Goal: Information Seeking & Learning: Learn about a topic

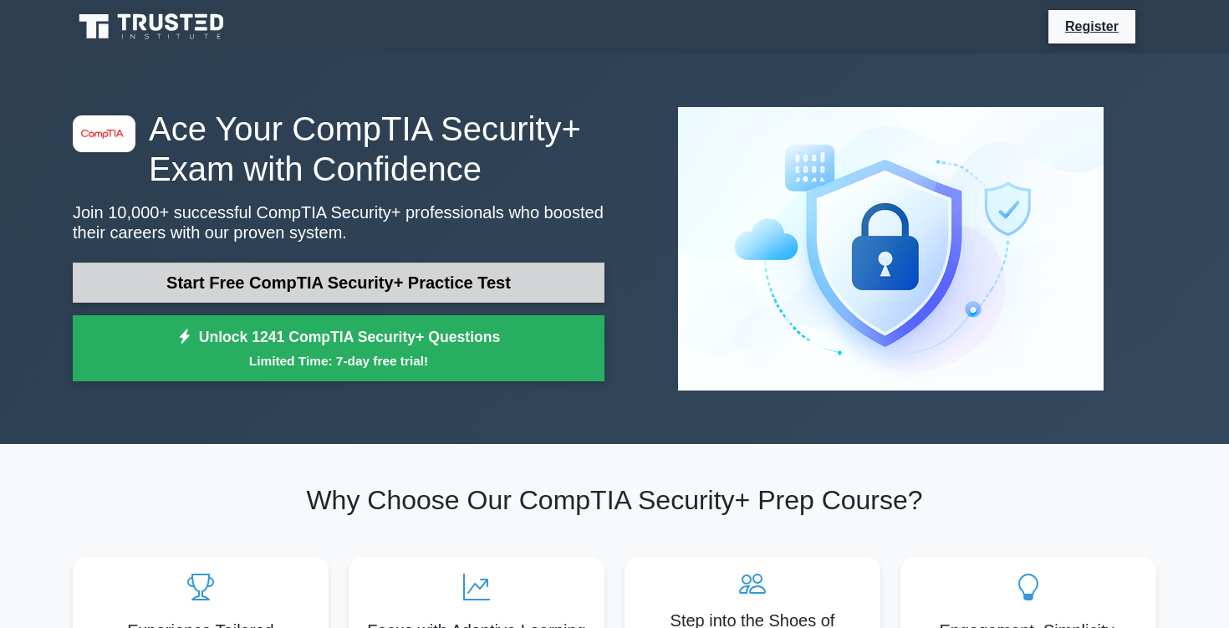
click at [476, 301] on link "Start Free CompTIA Security+ Practice Test" at bounding box center [339, 282] width 532 height 40
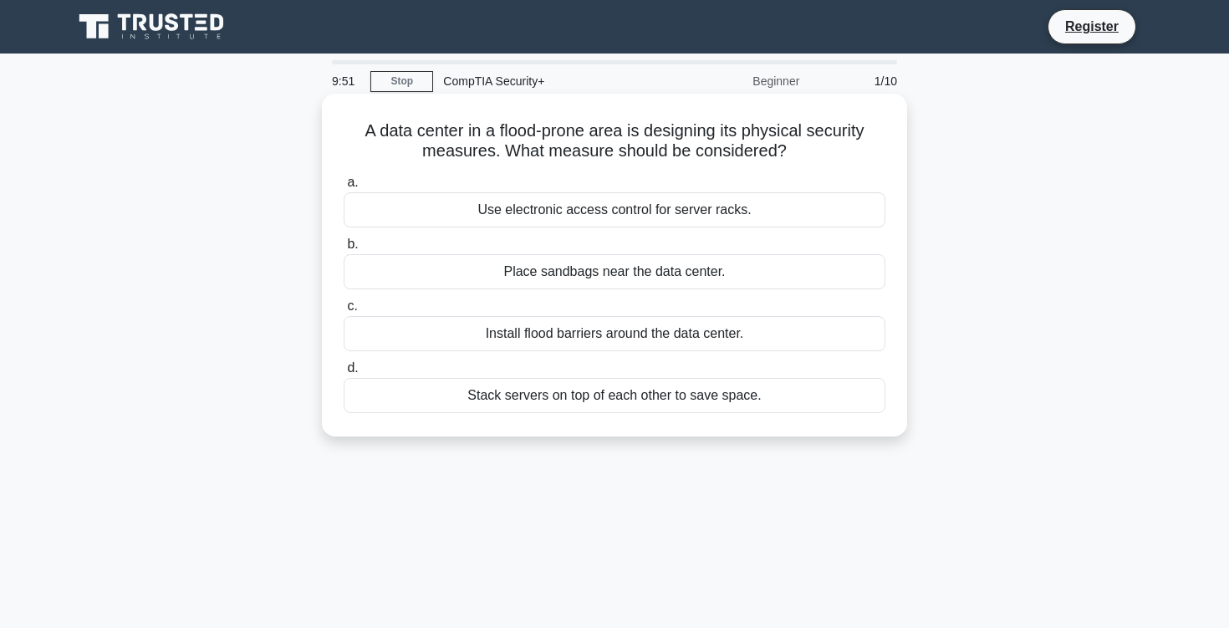
click at [665, 150] on h5 "A data center in a flood-prone area is designing its physical security measures…" at bounding box center [614, 141] width 545 height 42
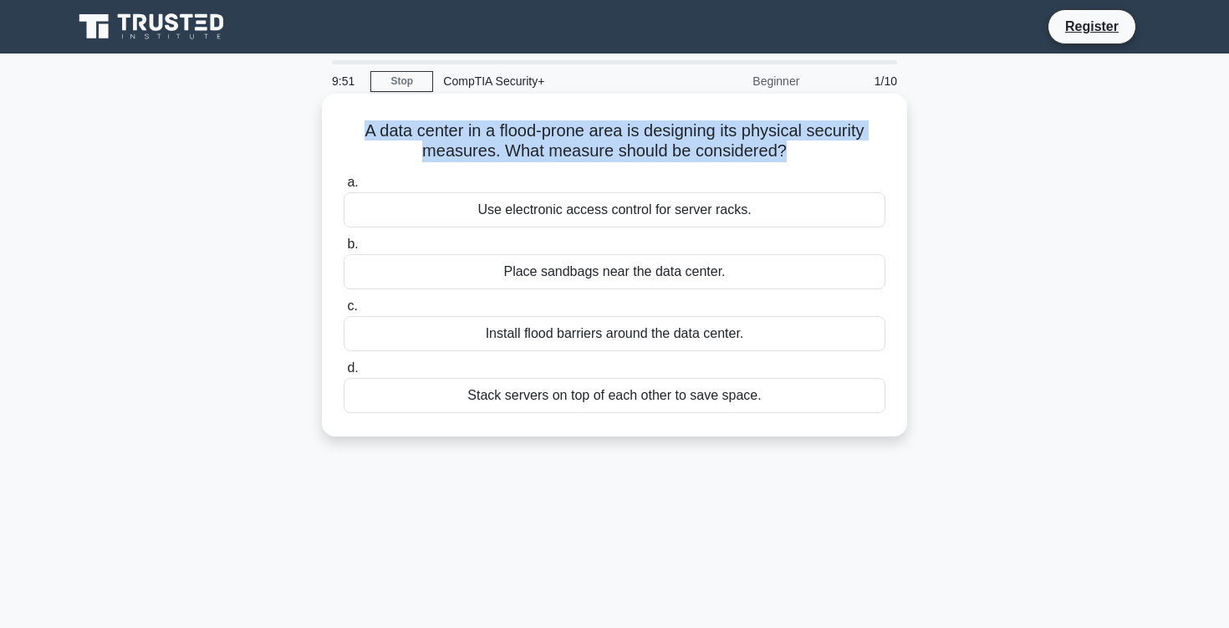
click at [665, 150] on h5 "A data center in a flood-prone area is designing its physical security measures…" at bounding box center [614, 141] width 545 height 42
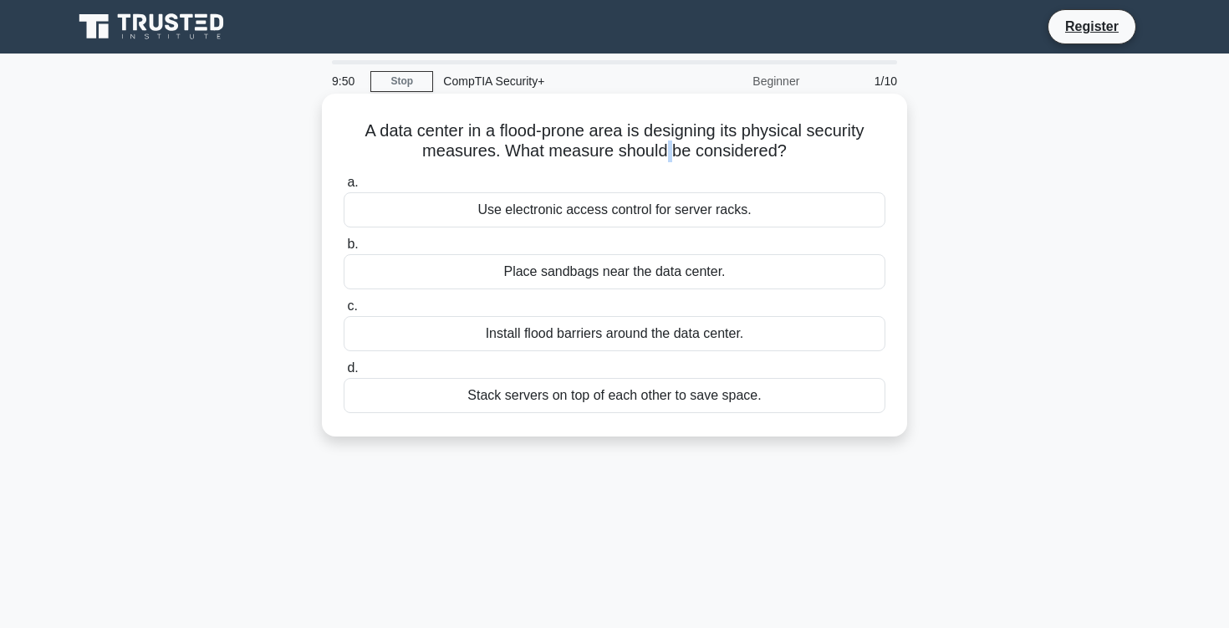
click at [665, 150] on h5 "A data center in a flood-prone area is designing its physical security measures…" at bounding box center [614, 141] width 545 height 42
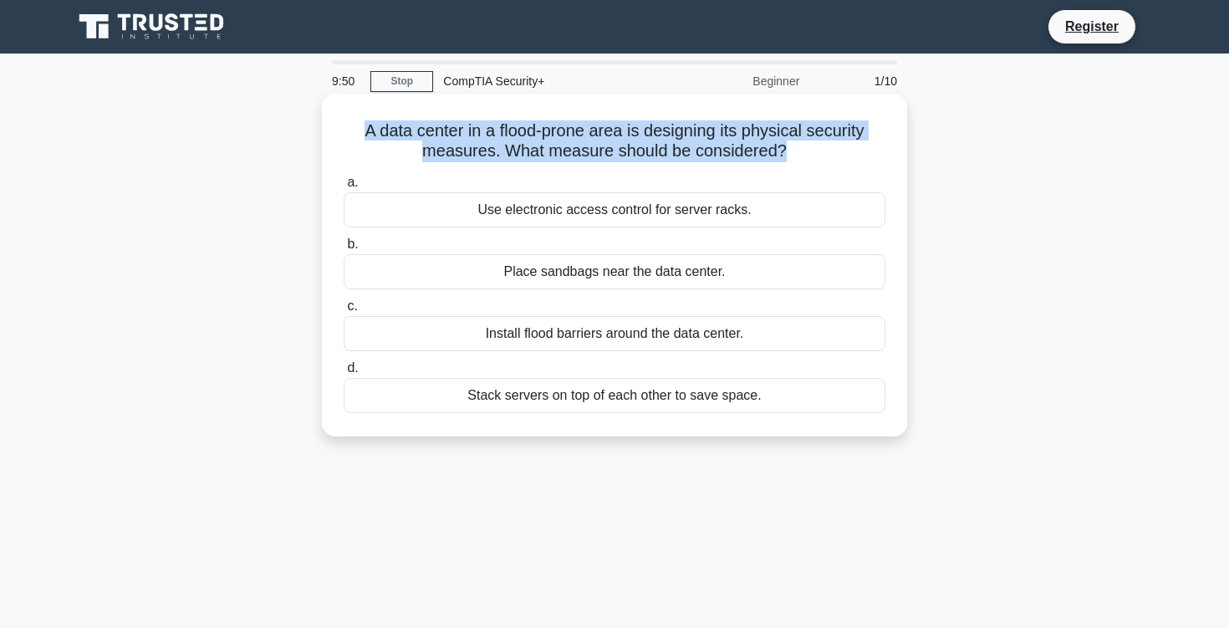
click at [665, 150] on h5 "A data center in a flood-prone area is designing its physical security measures…" at bounding box center [614, 141] width 545 height 42
click at [650, 150] on h5 "A data center in a flood-prone area is designing its physical security measures…" at bounding box center [614, 141] width 545 height 42
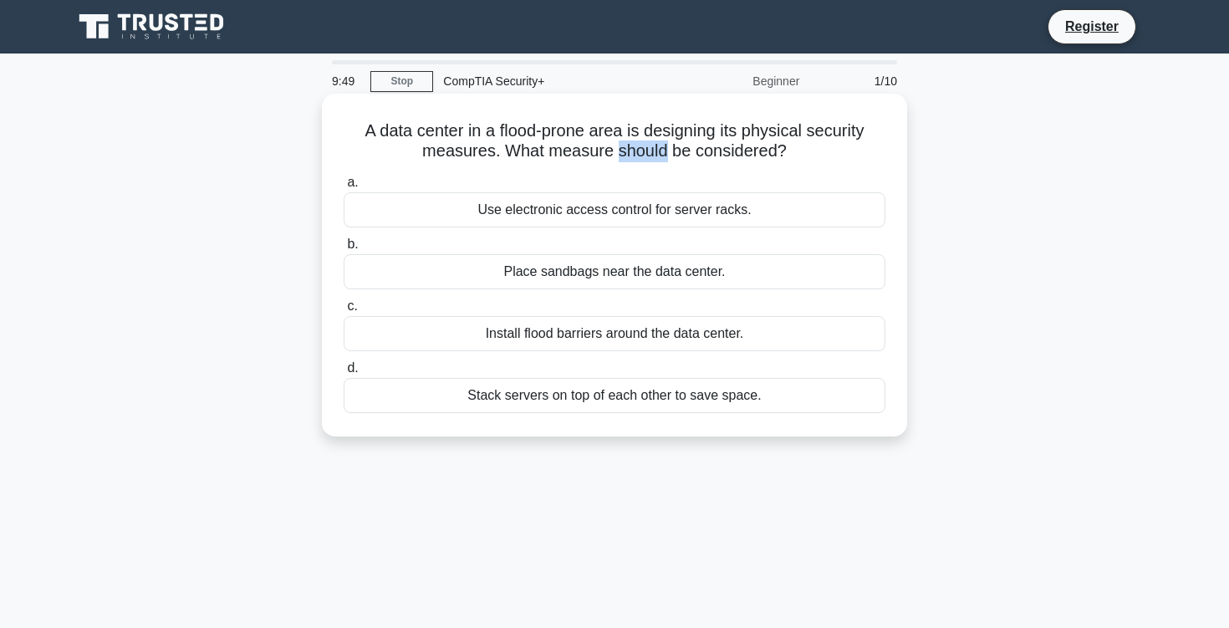
click at [650, 150] on h5 "A data center in a flood-prone area is designing its physical security measures…" at bounding box center [614, 141] width 545 height 42
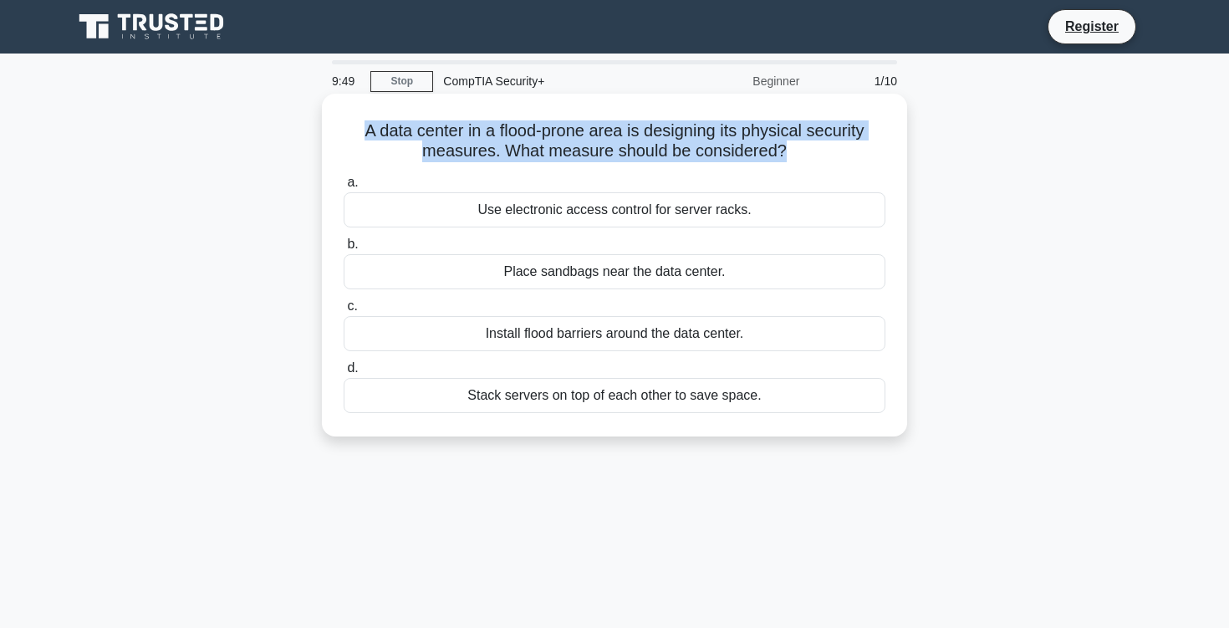
click at [650, 150] on h5 "A data center in a flood-prone area is designing its physical security measures…" at bounding box center [614, 141] width 545 height 42
click at [643, 149] on h5 "A data center in a flood-prone area is designing its physical security measures…" at bounding box center [614, 141] width 545 height 42
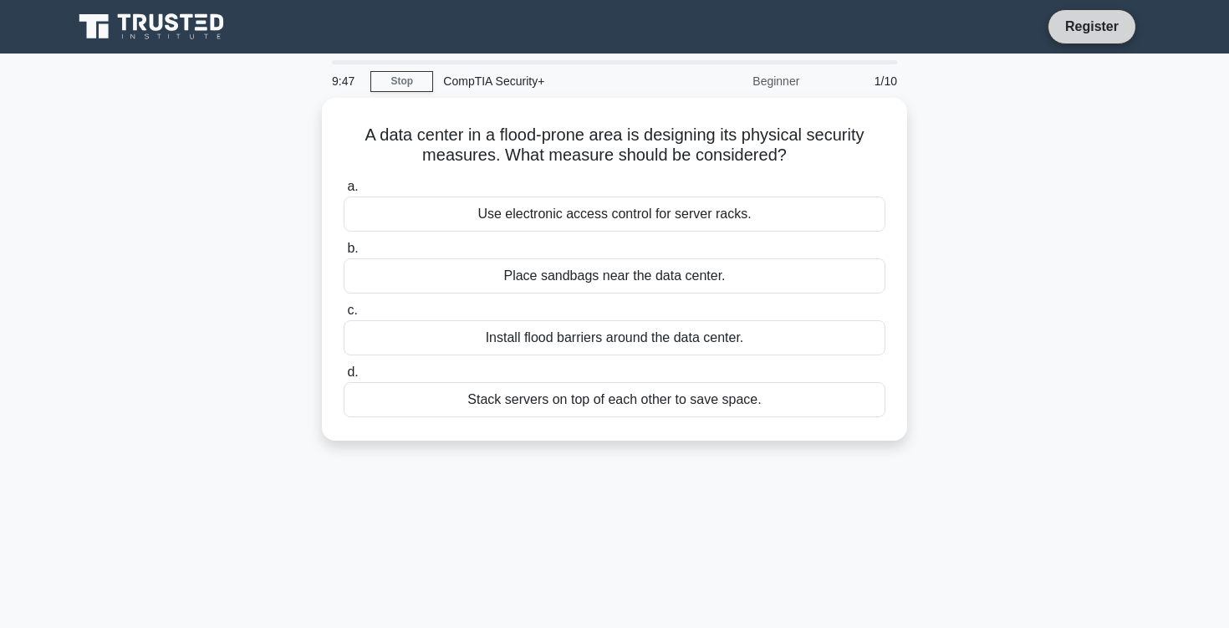
click at [1085, 29] on link "Register" at bounding box center [1092, 26] width 74 height 21
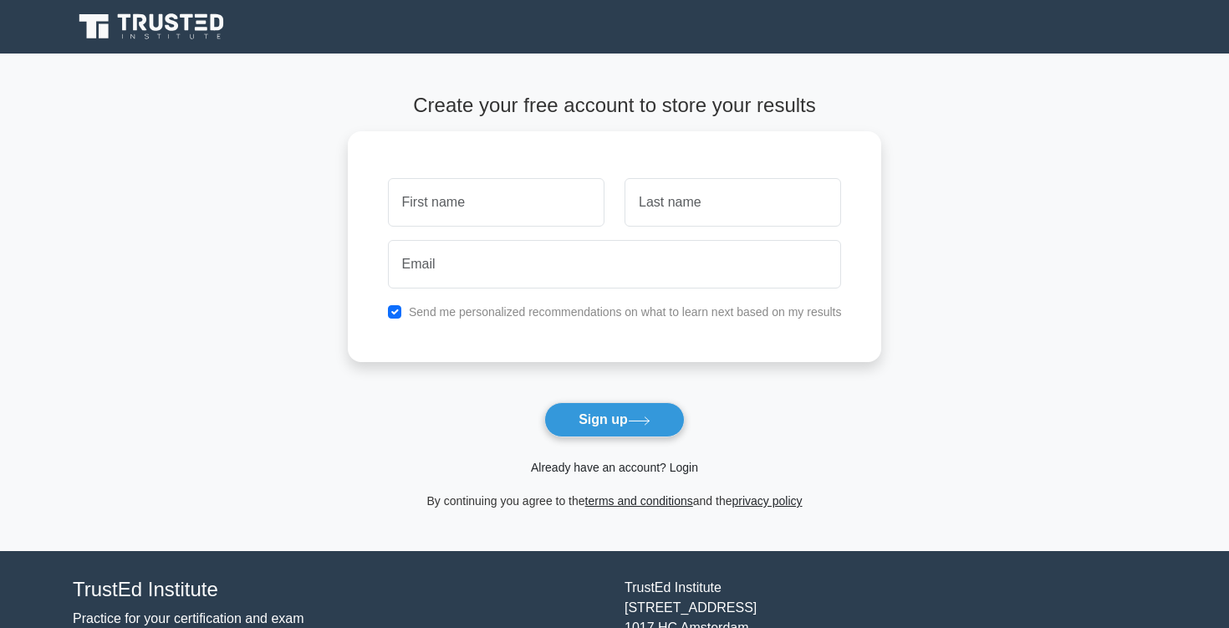
click at [600, 471] on link "Already have an account? Login" at bounding box center [614, 467] width 167 height 13
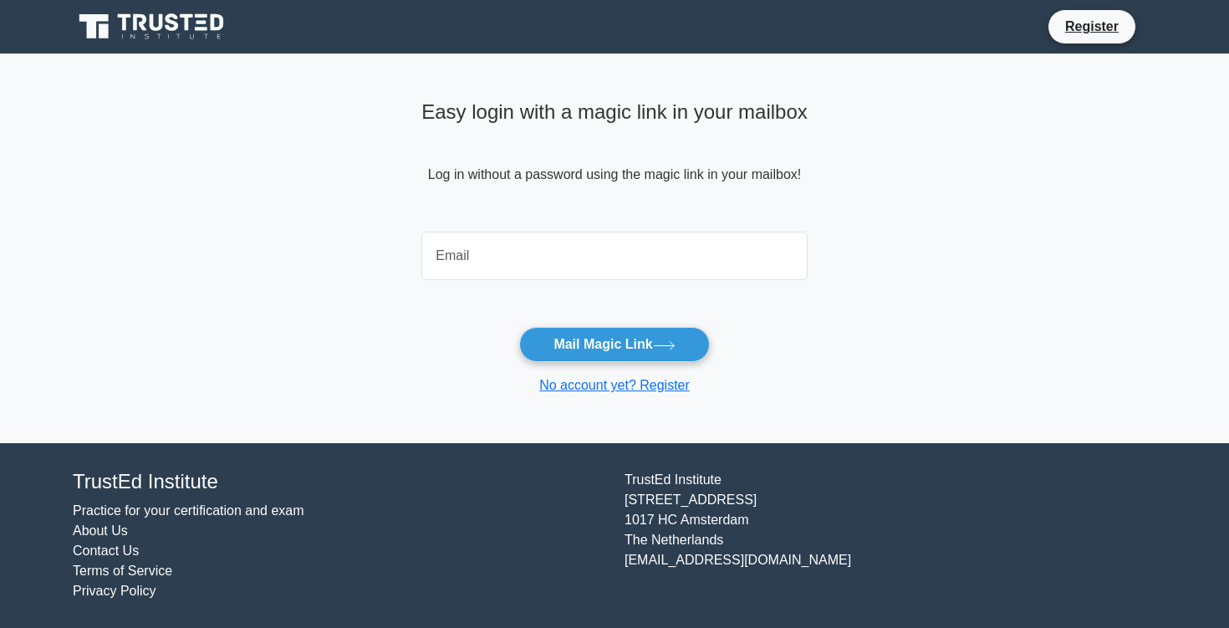
click at [653, 240] on input "email" at bounding box center [614, 256] width 386 height 48
type input "amosiashvili2@gmail.com"
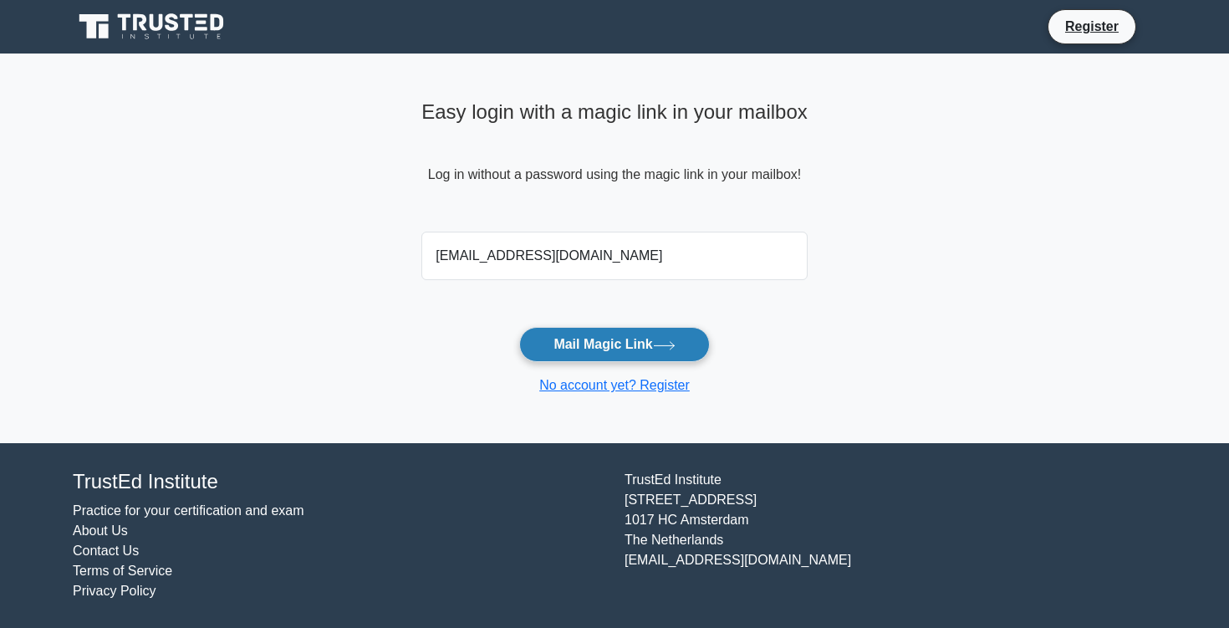
click at [541, 341] on button "Mail Magic Link" at bounding box center [614, 344] width 190 height 35
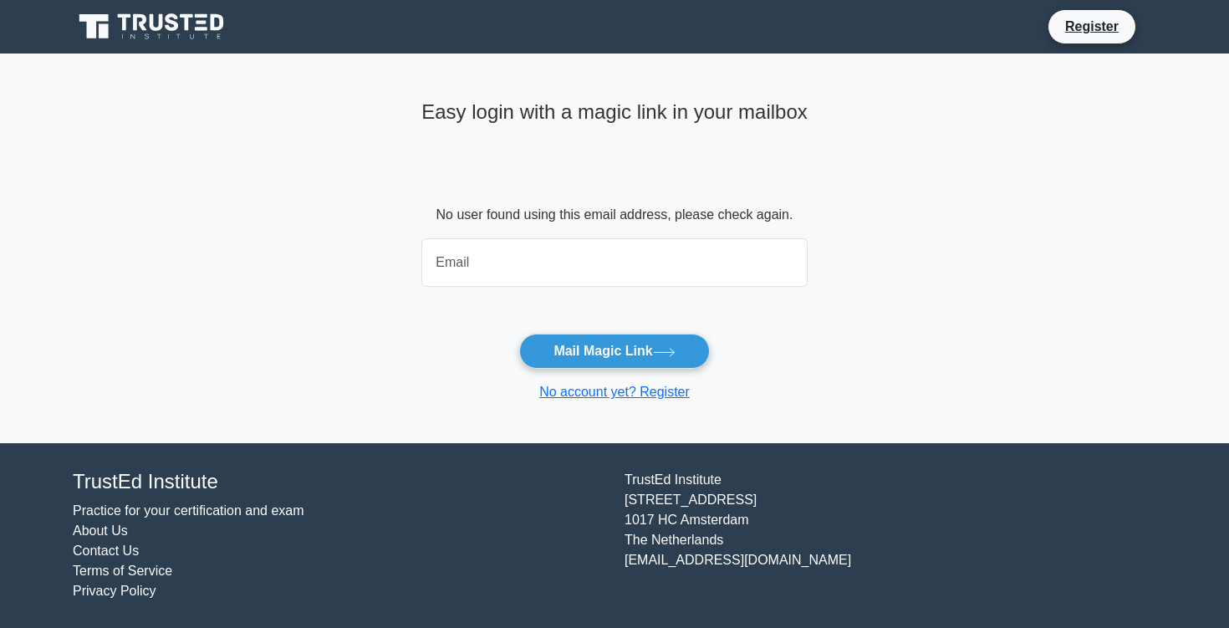
click at [537, 257] on input "email" at bounding box center [614, 262] width 386 height 48
type input "snadroplayz11@gmail.com"
click at [557, 374] on form "No user found using this email address, please check again. snadroplayz11@gmail…" at bounding box center [614, 303] width 386 height 197
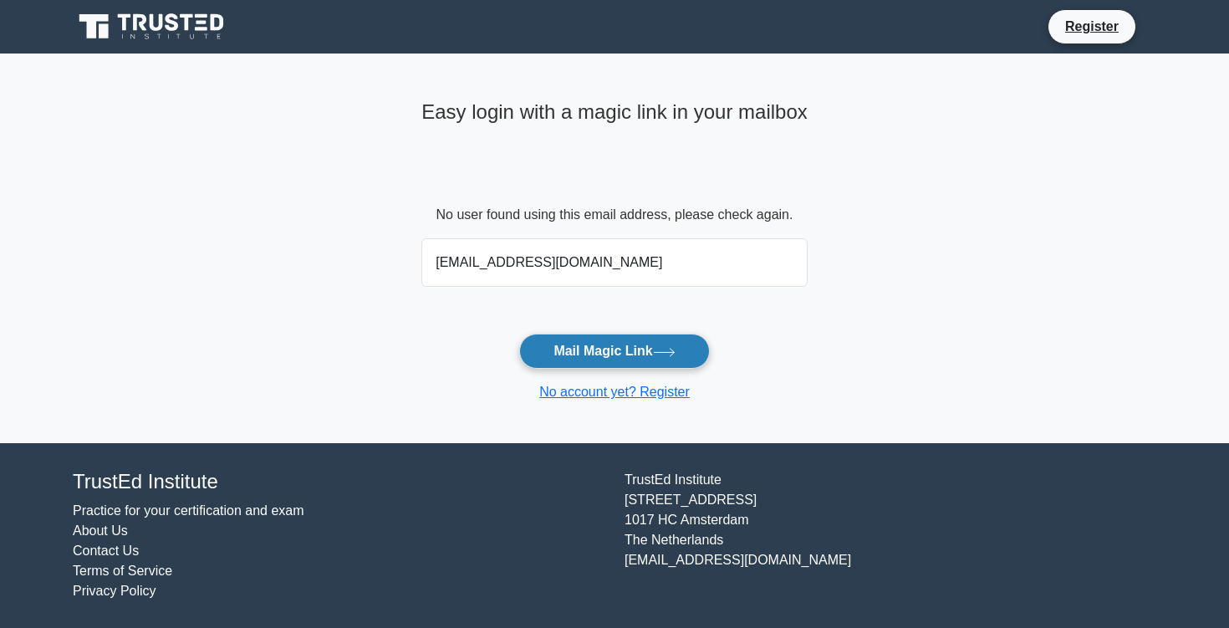
click at [557, 363] on button "Mail Magic Link" at bounding box center [614, 350] width 190 height 35
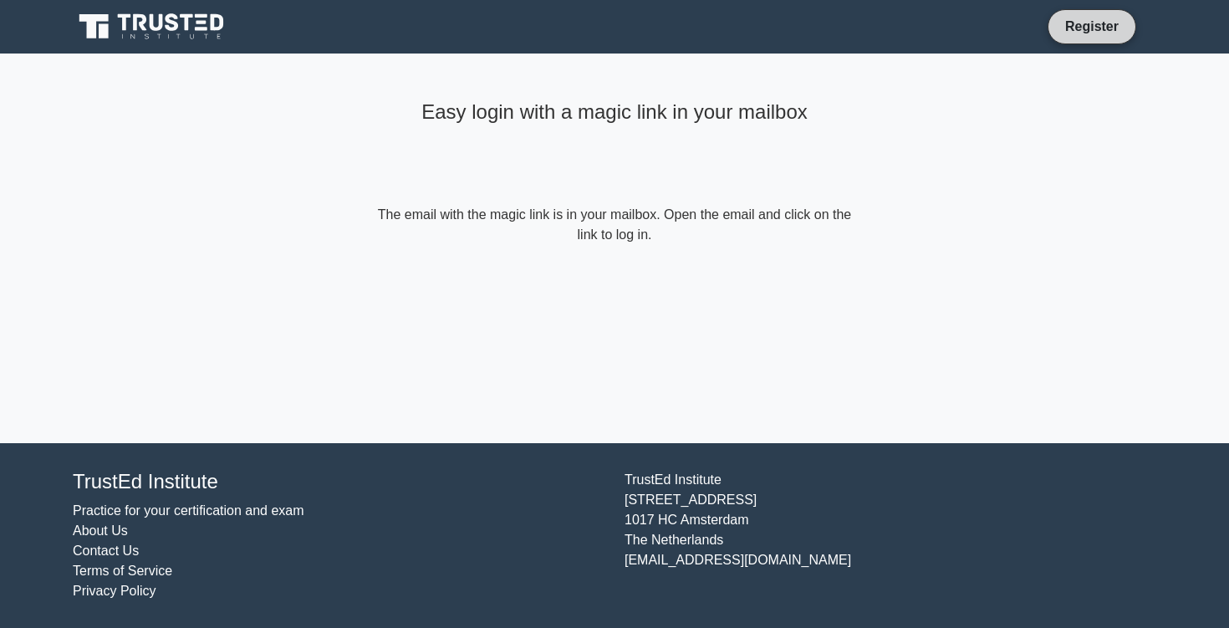
click at [1082, 31] on link "Register" at bounding box center [1092, 26] width 74 height 21
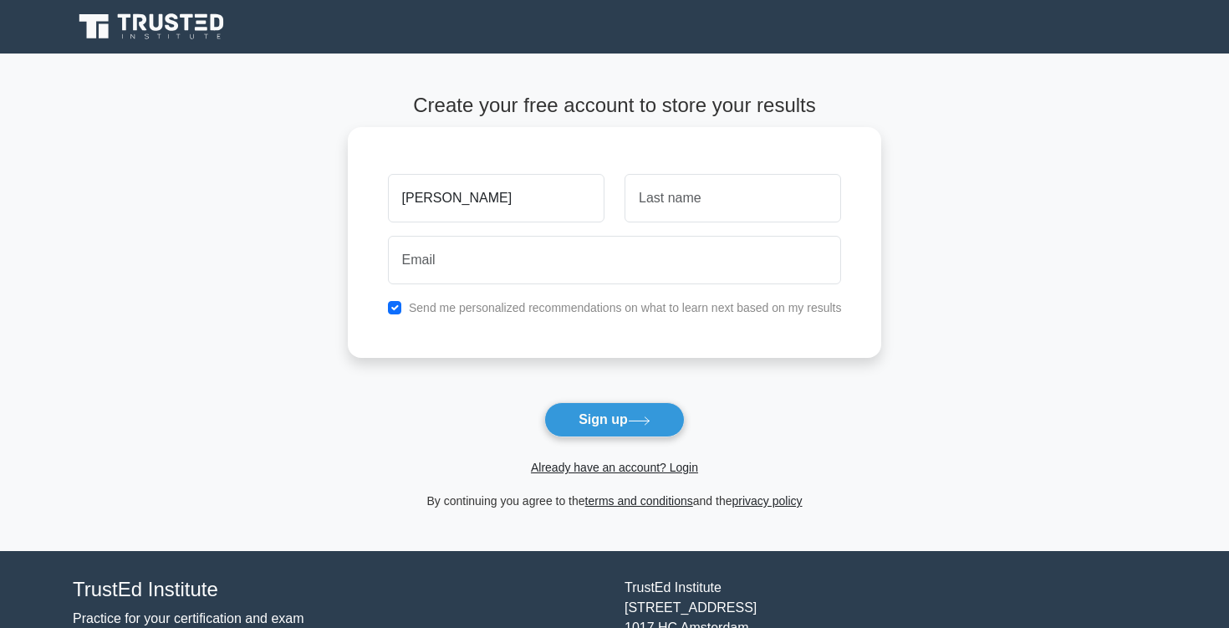
type input "[PERSON_NAME]"
click at [729, 204] on input "text" at bounding box center [732, 198] width 216 height 48
type input "[DEMOGRAPHIC_DATA]"
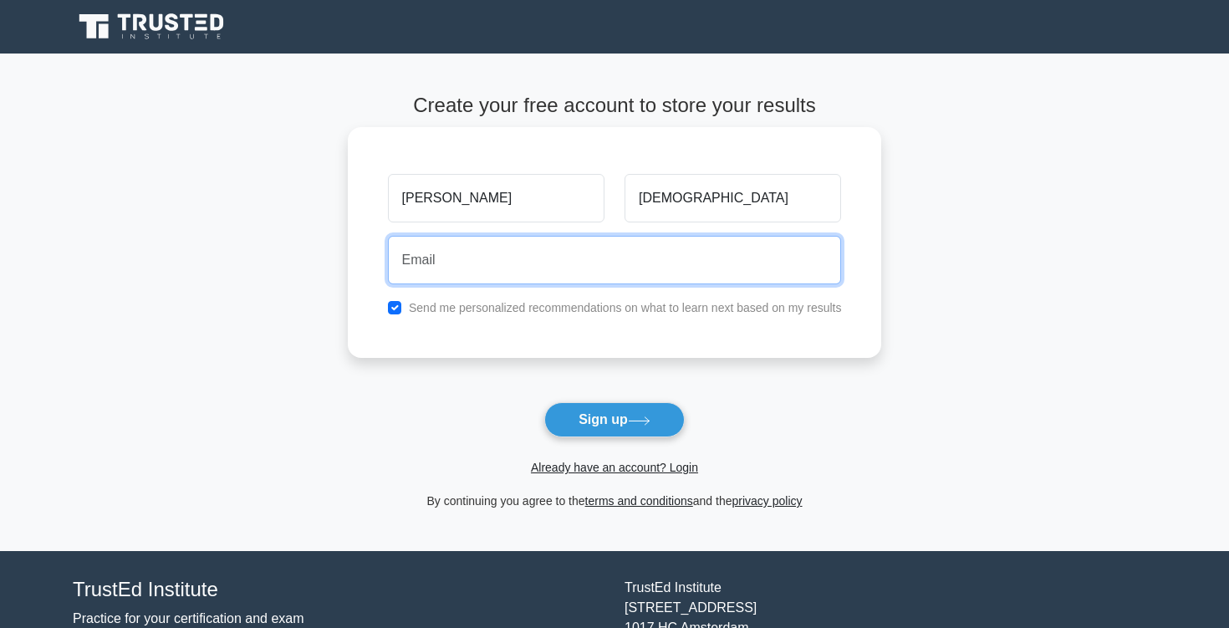
click at [703, 277] on input "email" at bounding box center [615, 260] width 454 height 48
type input "amosiashvili2@gmail.com"
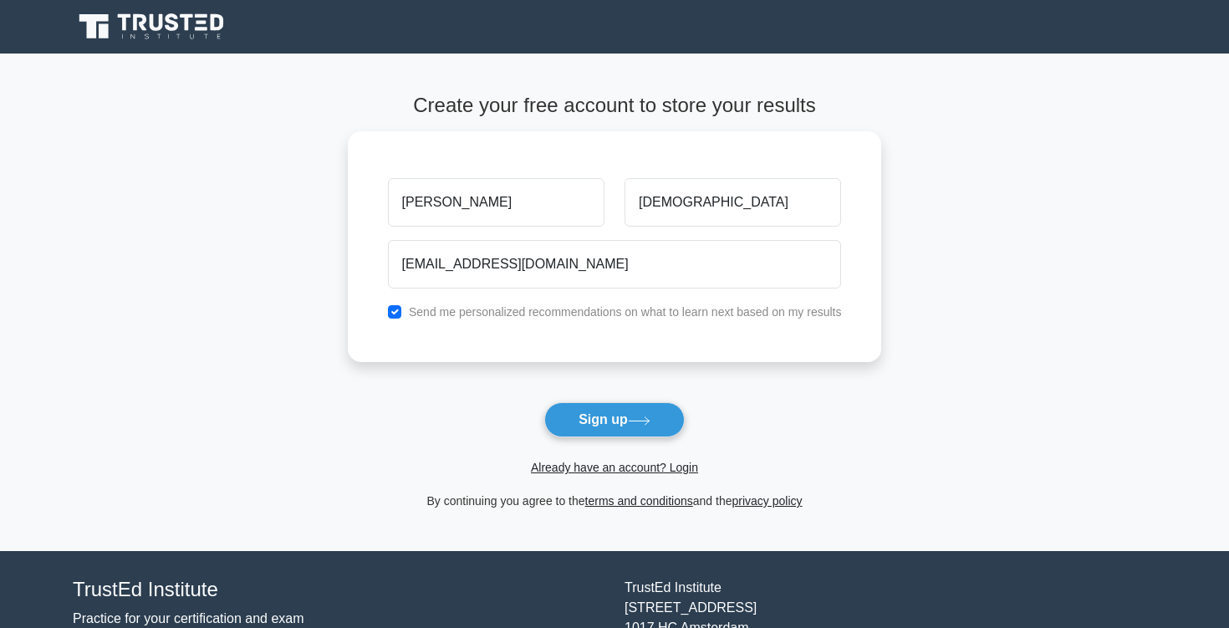
click at [574, 446] on div "Already have an account? Login" at bounding box center [615, 457] width 534 height 40
click at [586, 431] on button "Sign up" at bounding box center [614, 419] width 140 height 35
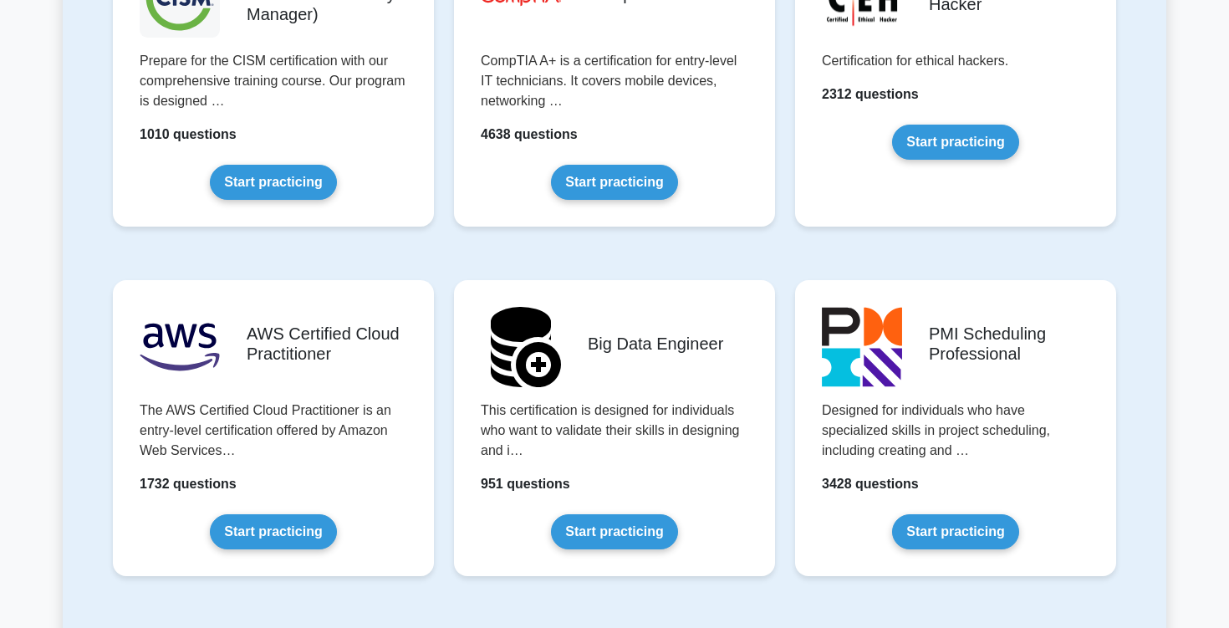
scroll to position [2552, 0]
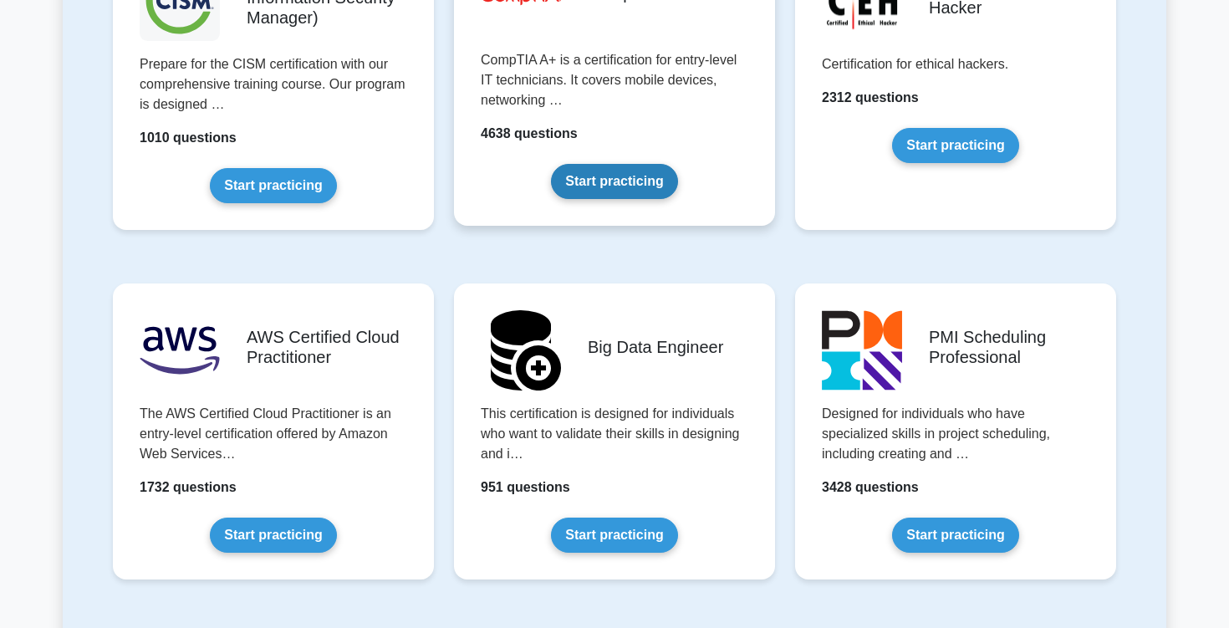
click at [654, 197] on link "Start practicing" at bounding box center [614, 181] width 126 height 35
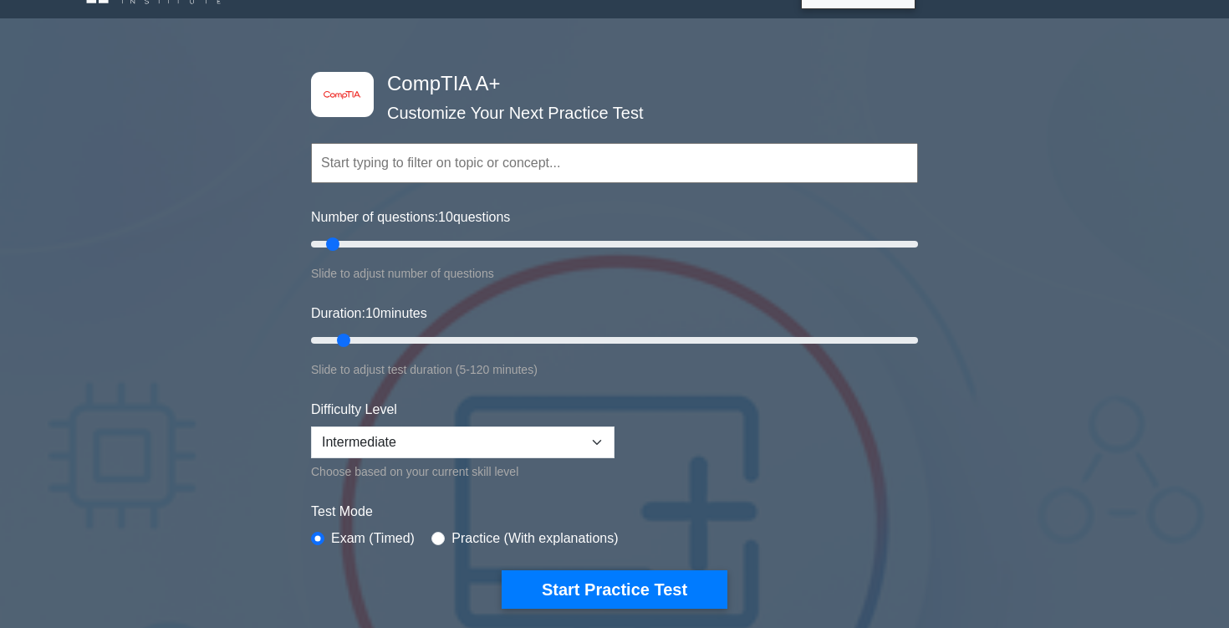
scroll to position [38, 0]
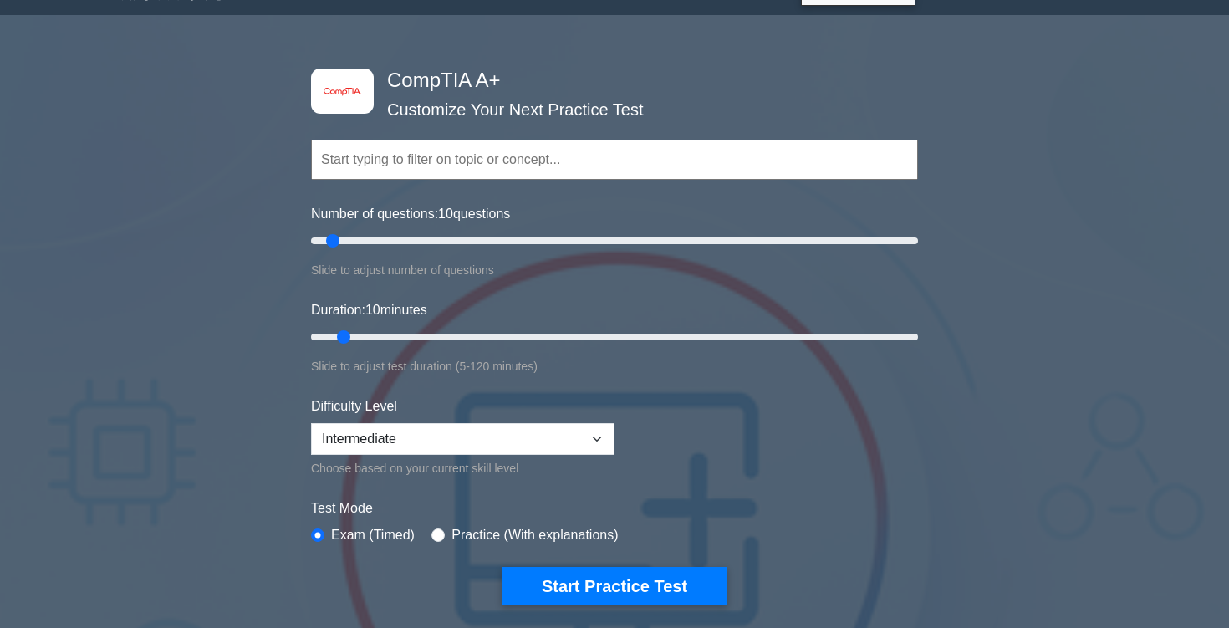
click at [529, 168] on input "text" at bounding box center [614, 160] width 607 height 40
click at [440, 442] on select "Beginner Intermediate Expert" at bounding box center [462, 439] width 303 height 32
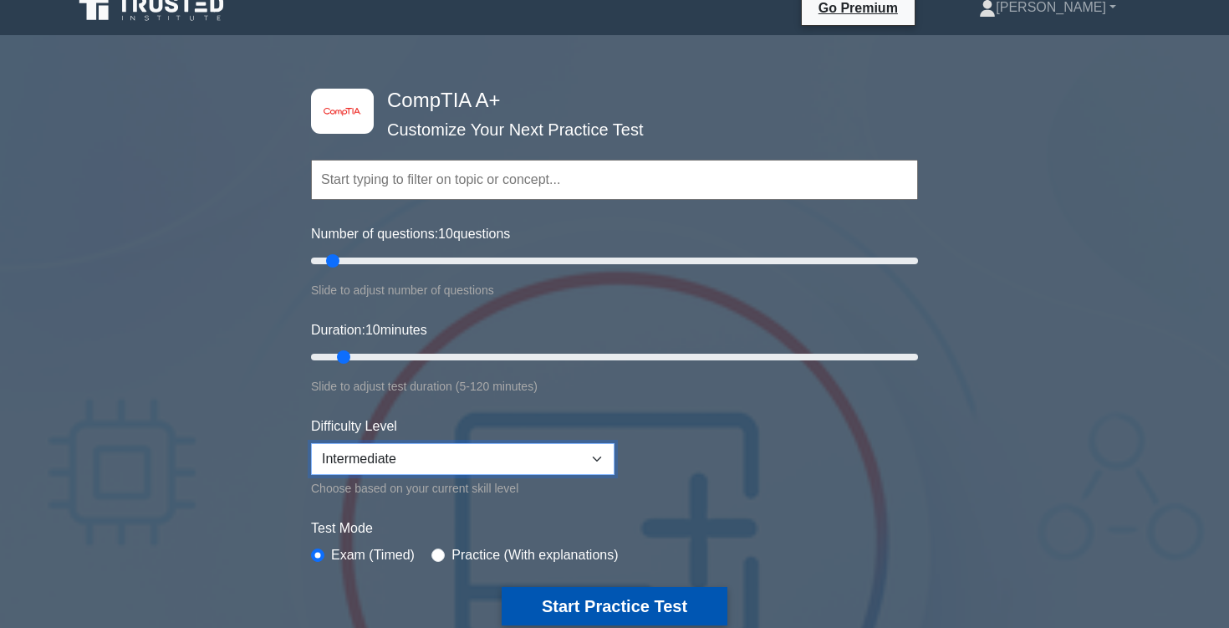
scroll to position [0, 0]
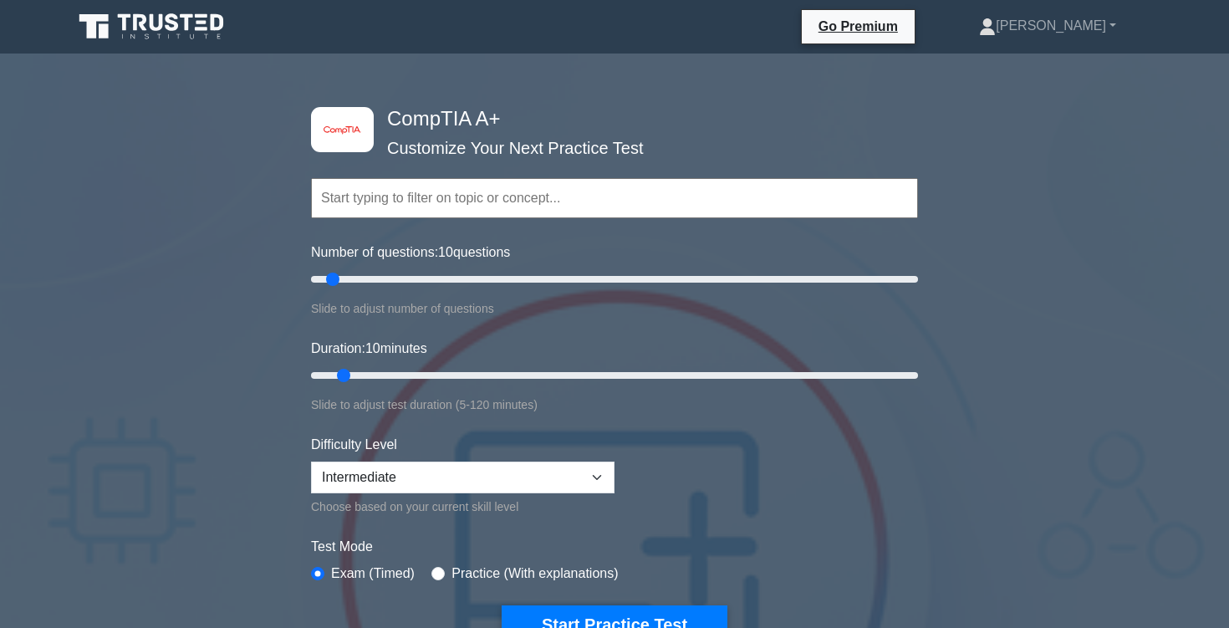
click at [552, 209] on input "text" at bounding box center [614, 198] width 607 height 40
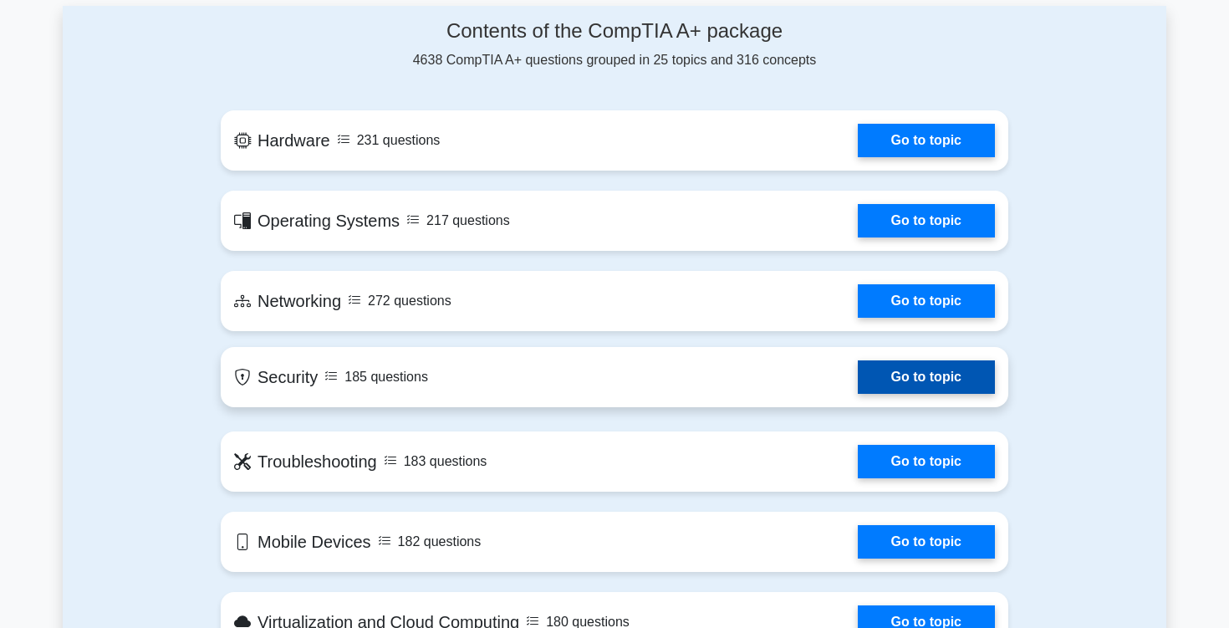
scroll to position [1138, 0]
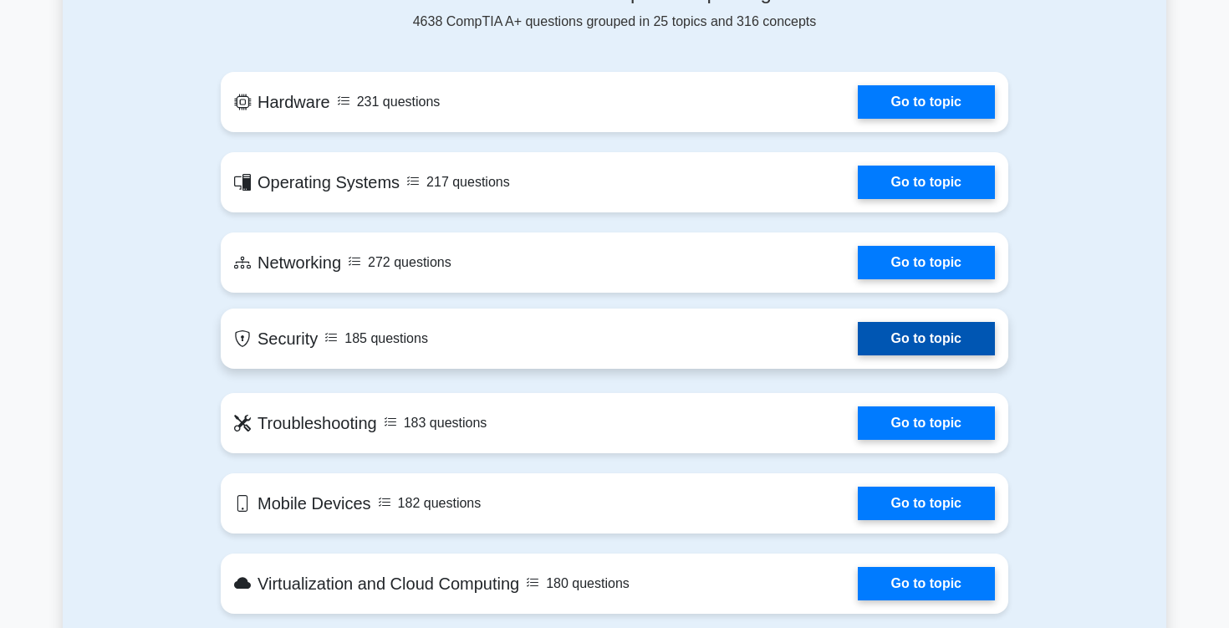
click at [956, 337] on link "Go to topic" at bounding box center [926, 338] width 137 height 33
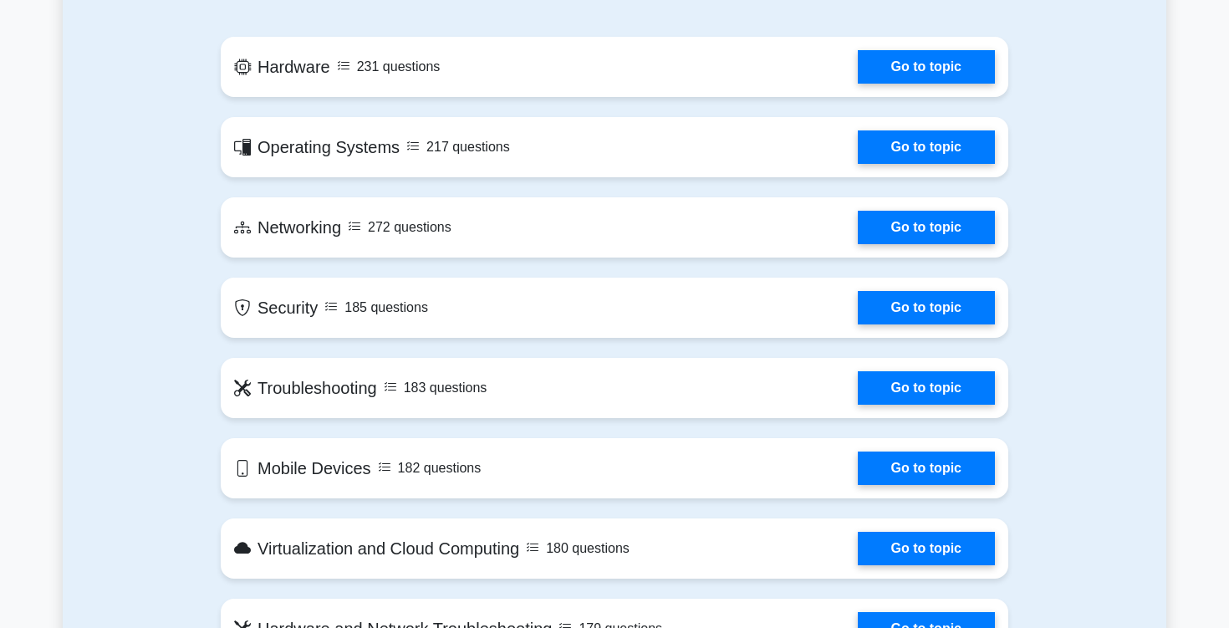
scroll to position [1175, 0]
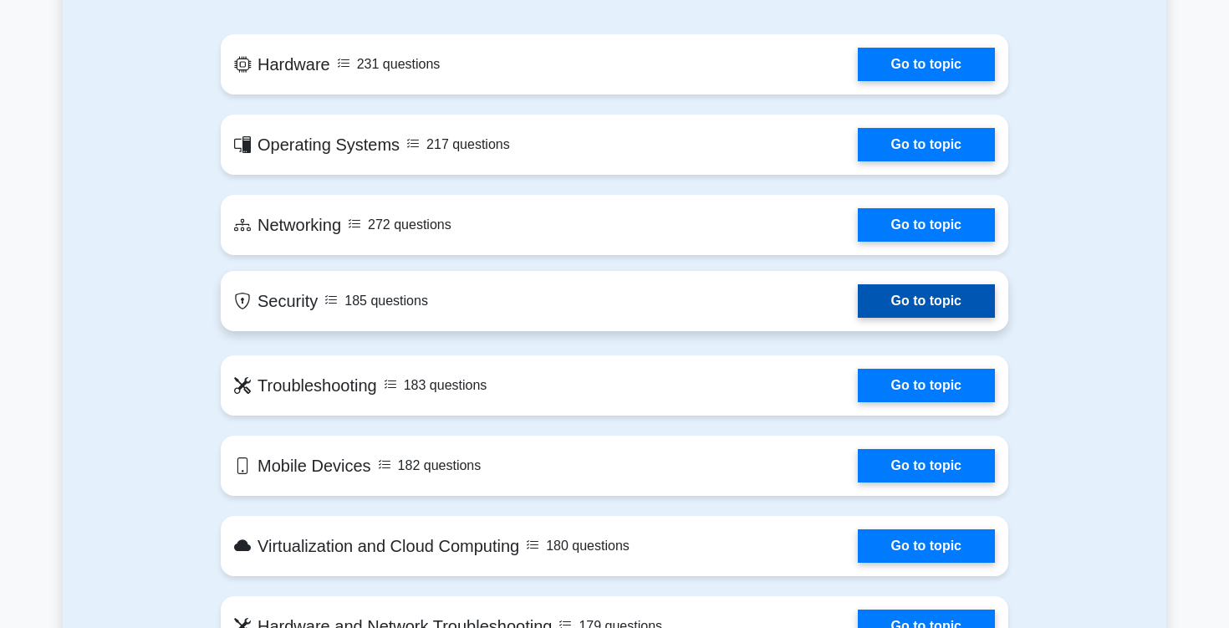
click at [893, 299] on link "Go to topic" at bounding box center [926, 300] width 137 height 33
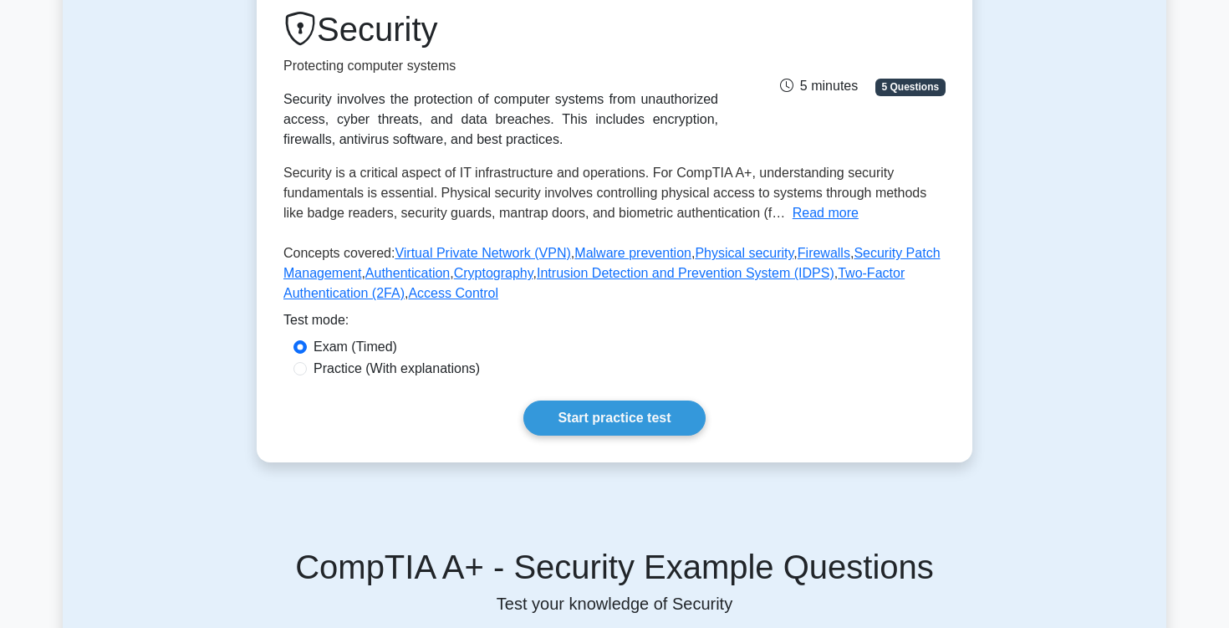
scroll to position [237, 0]
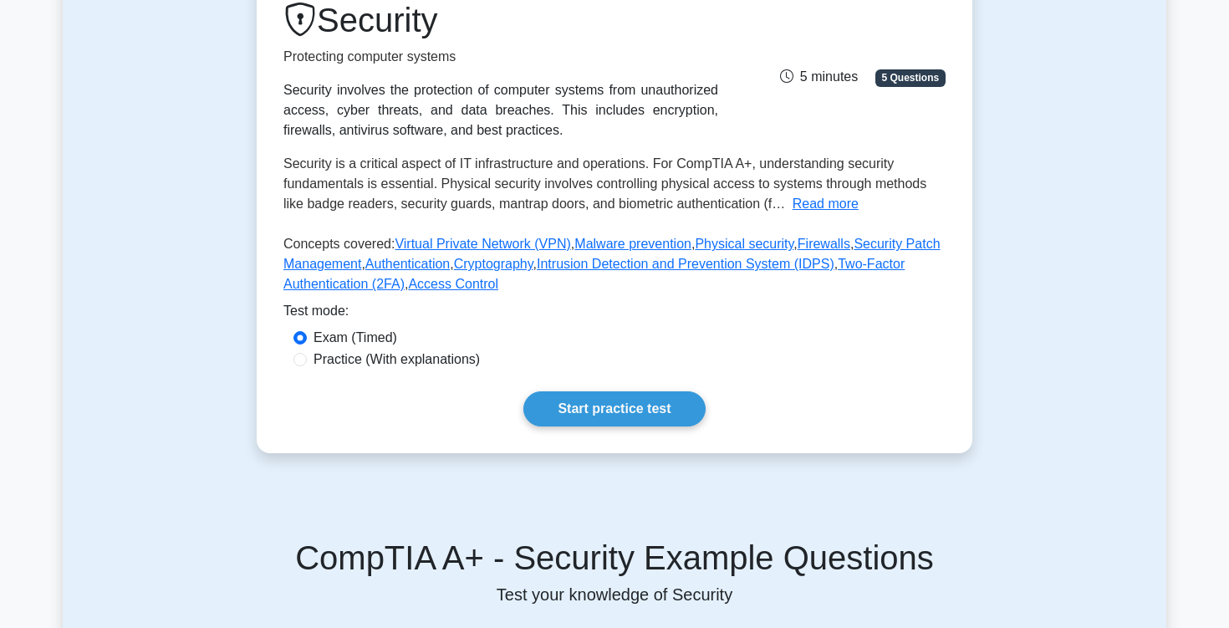
click at [425, 366] on label "Practice (With explanations)" at bounding box center [396, 359] width 166 height 20
click at [307, 366] on input "Practice (With explanations)" at bounding box center [299, 359] width 13 height 13
radio input "true"
click at [563, 411] on link "Start practice test" at bounding box center [613, 408] width 181 height 35
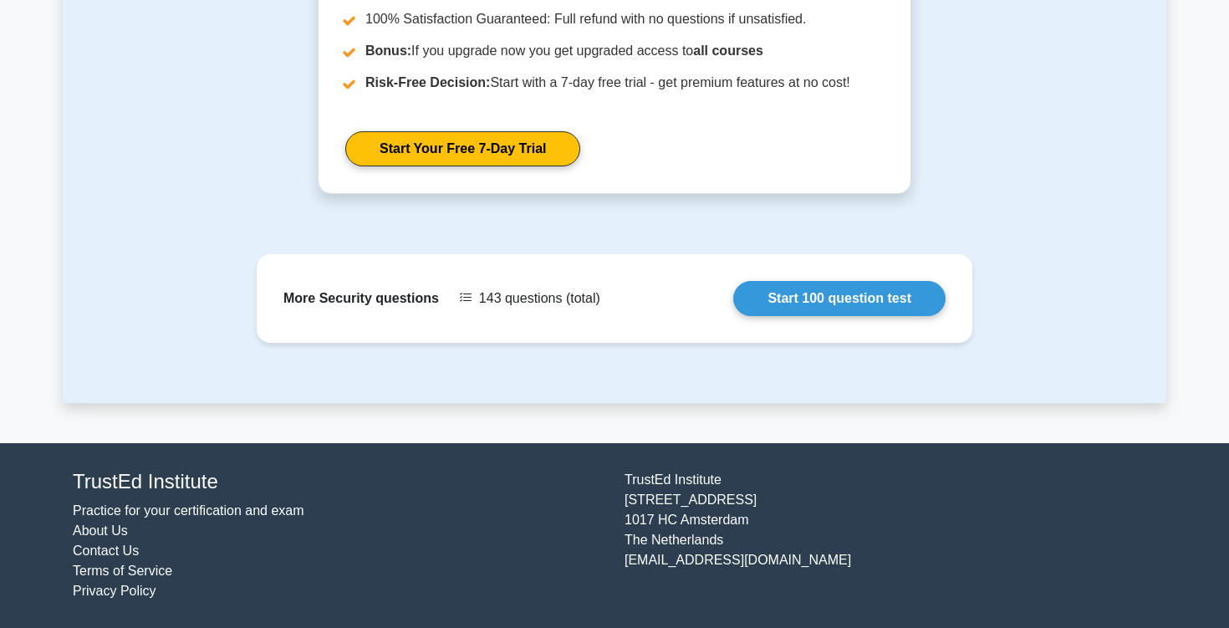
scroll to position [715, 0]
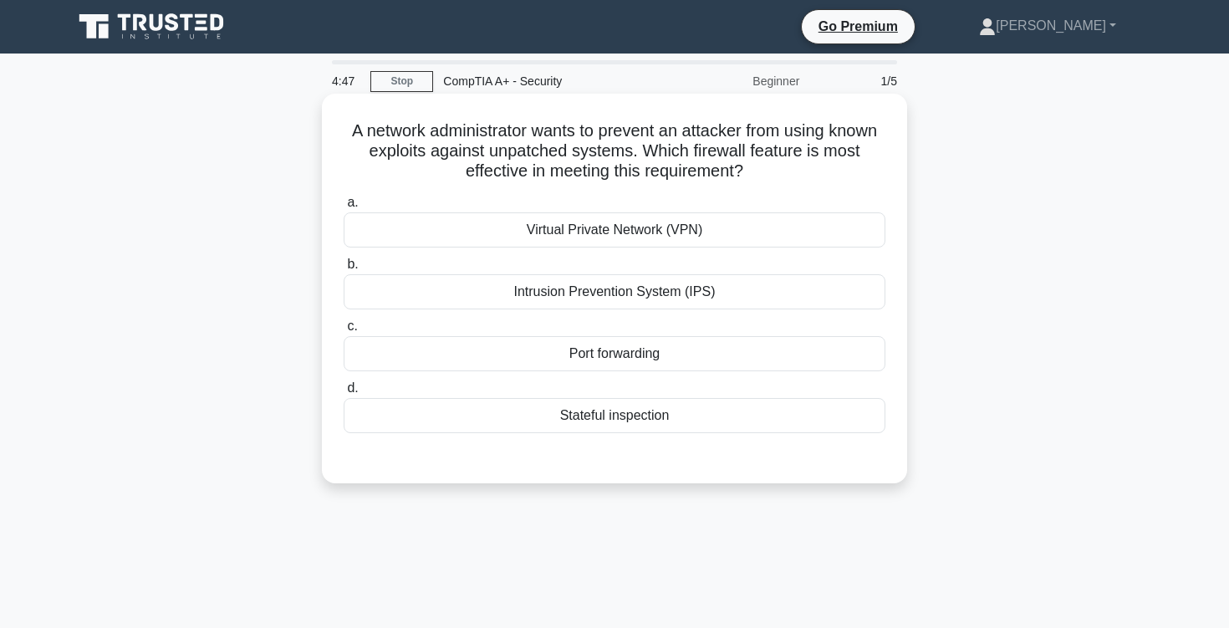
click at [377, 134] on h5 "A network administrator wants to prevent an attacker from using known exploits …" at bounding box center [614, 151] width 545 height 62
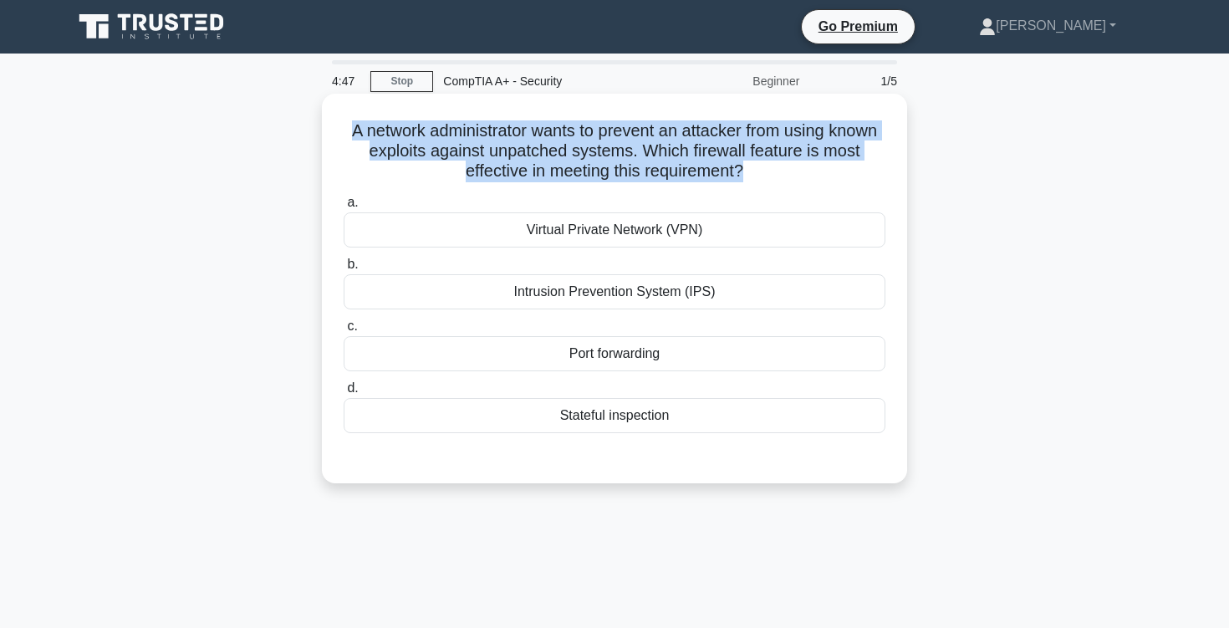
click at [377, 134] on h5 "A network administrator wants to prevent an attacker from using known exploits …" at bounding box center [614, 151] width 545 height 62
copy div "A network administrator wants to prevent an attacker from using known exploits …"
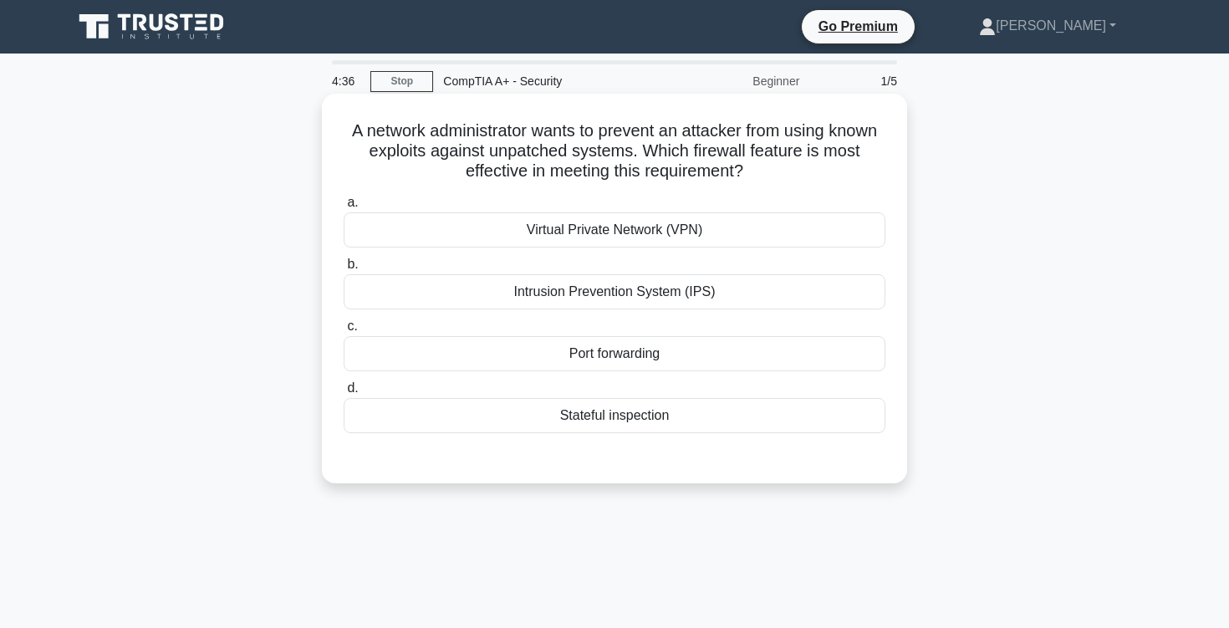
click at [670, 297] on div "Intrusion Prevention System (IPS)" at bounding box center [615, 291] width 542 height 35
click at [344, 270] on input "b. Intrusion Prevention System (IPS)" at bounding box center [344, 264] width 0 height 11
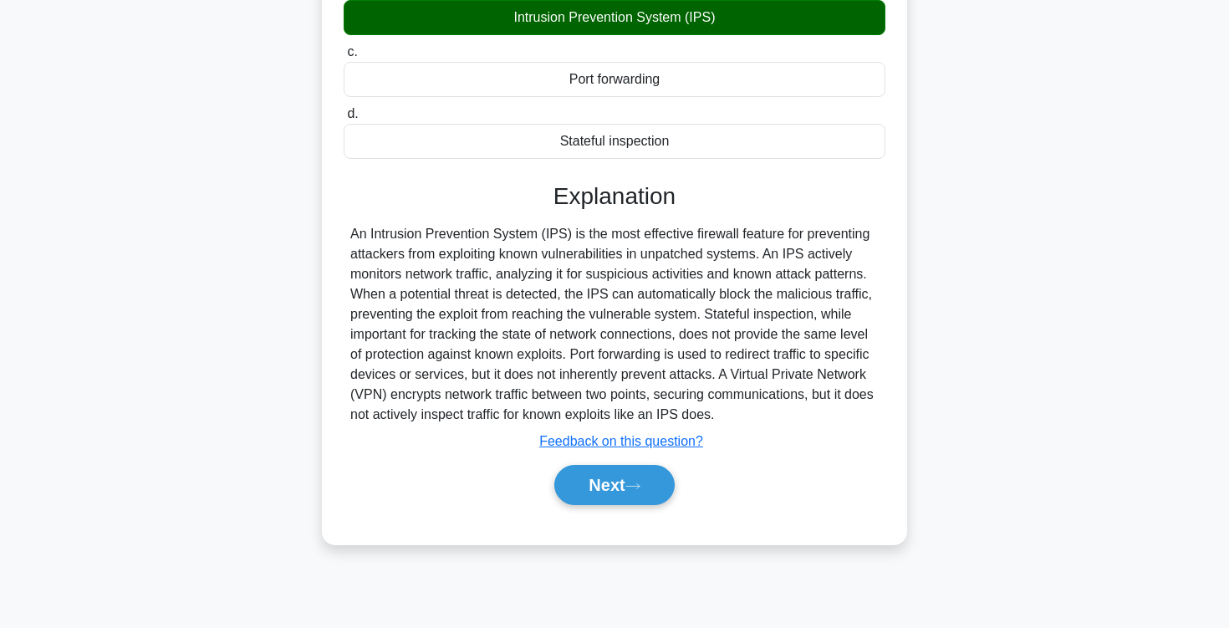
scroll to position [275, 0]
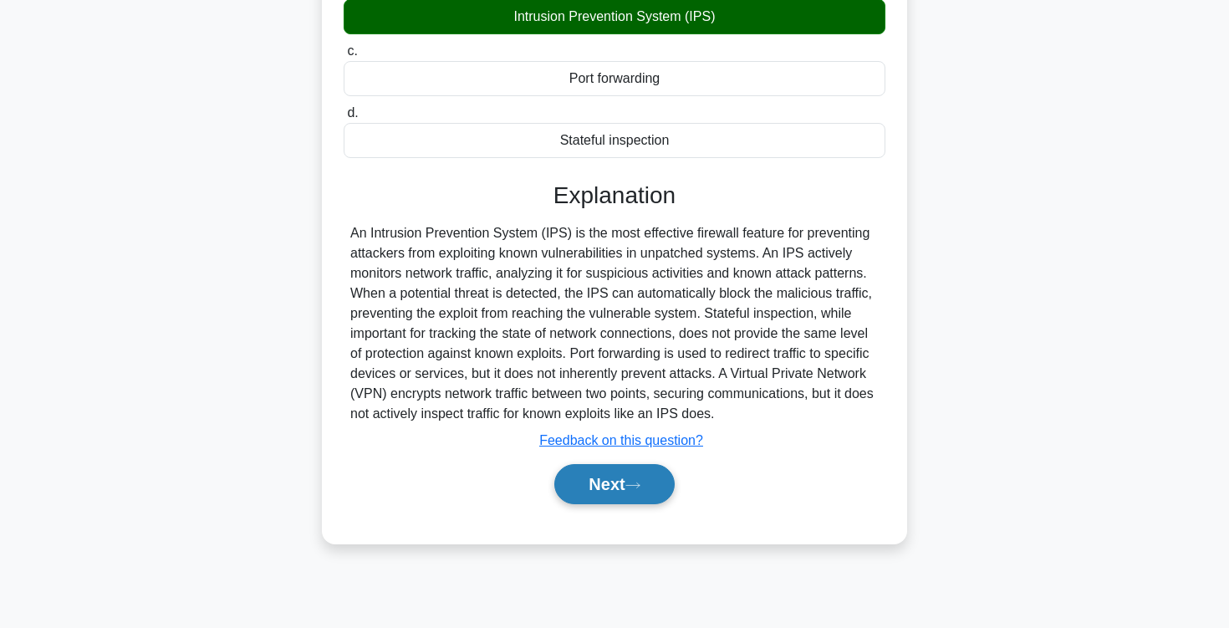
click at [601, 483] on button "Next" at bounding box center [614, 484] width 120 height 40
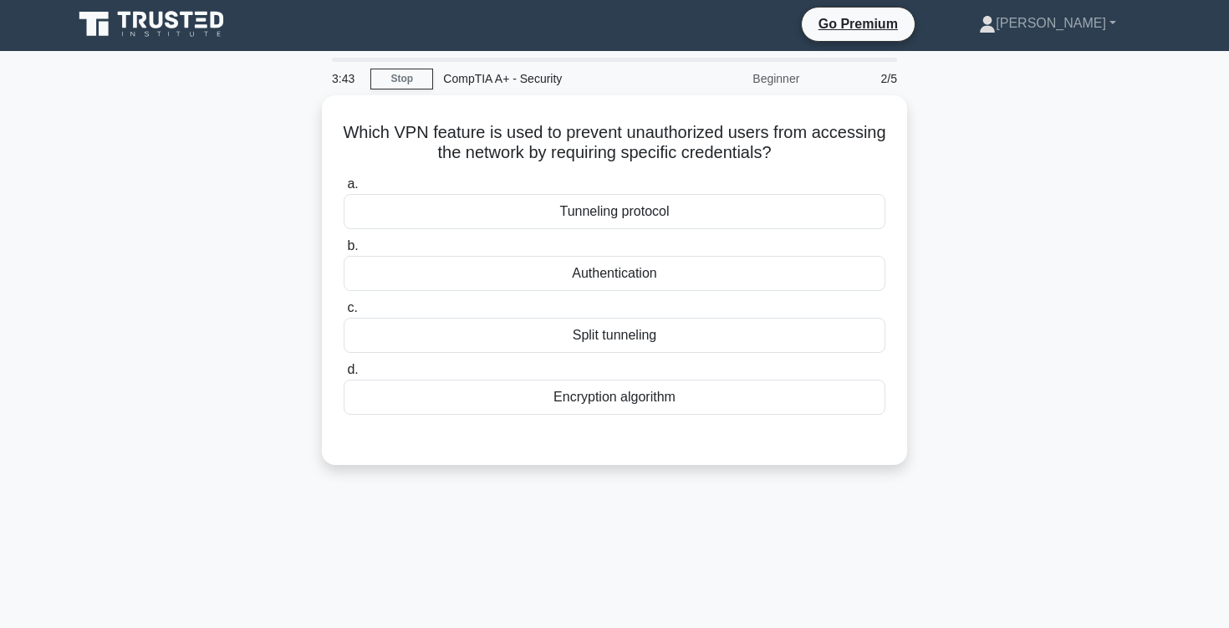
scroll to position [0, 0]
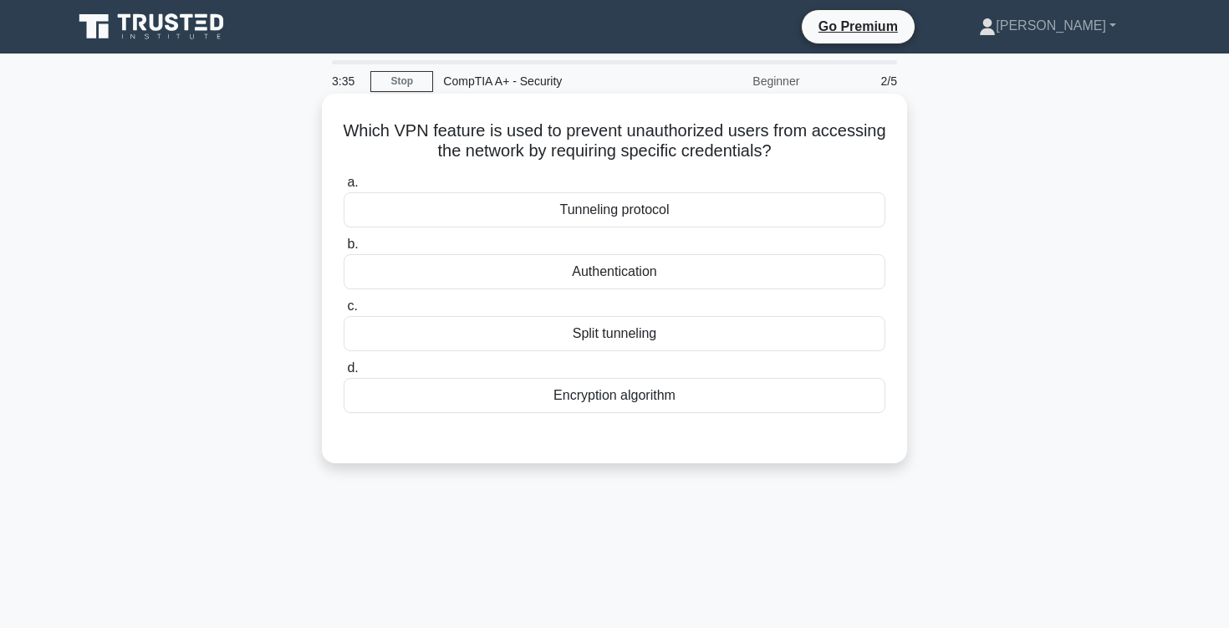
click at [554, 261] on div "Authentication" at bounding box center [615, 271] width 542 height 35
click at [344, 250] on input "b. Authentication" at bounding box center [344, 244] width 0 height 11
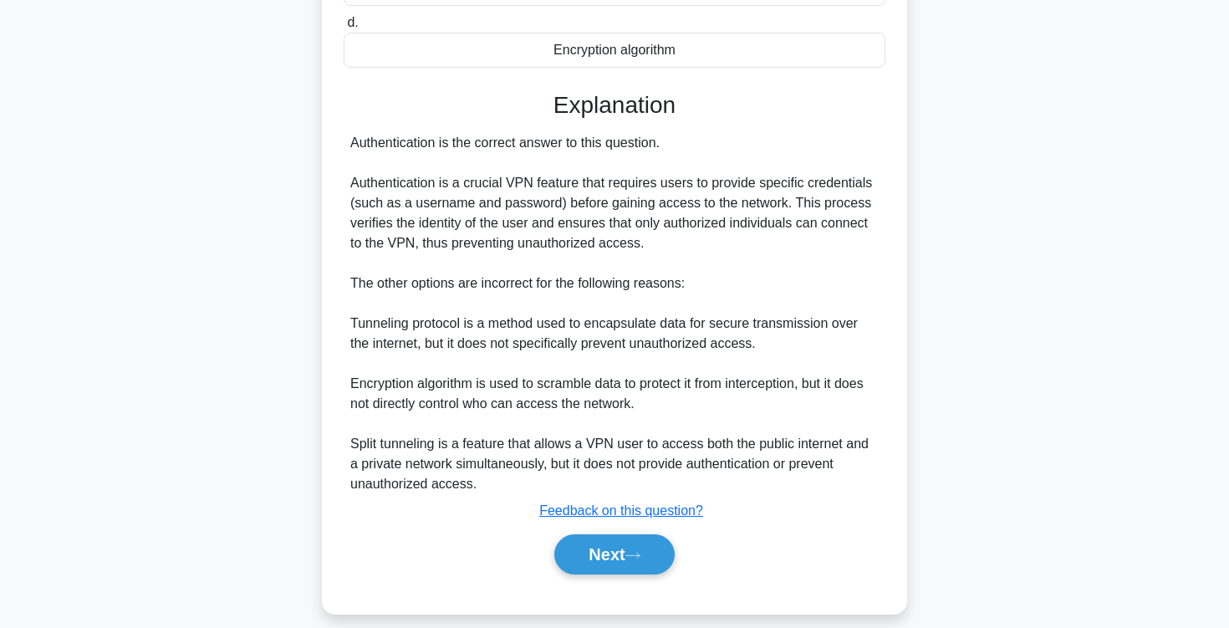
scroll to position [363, 0]
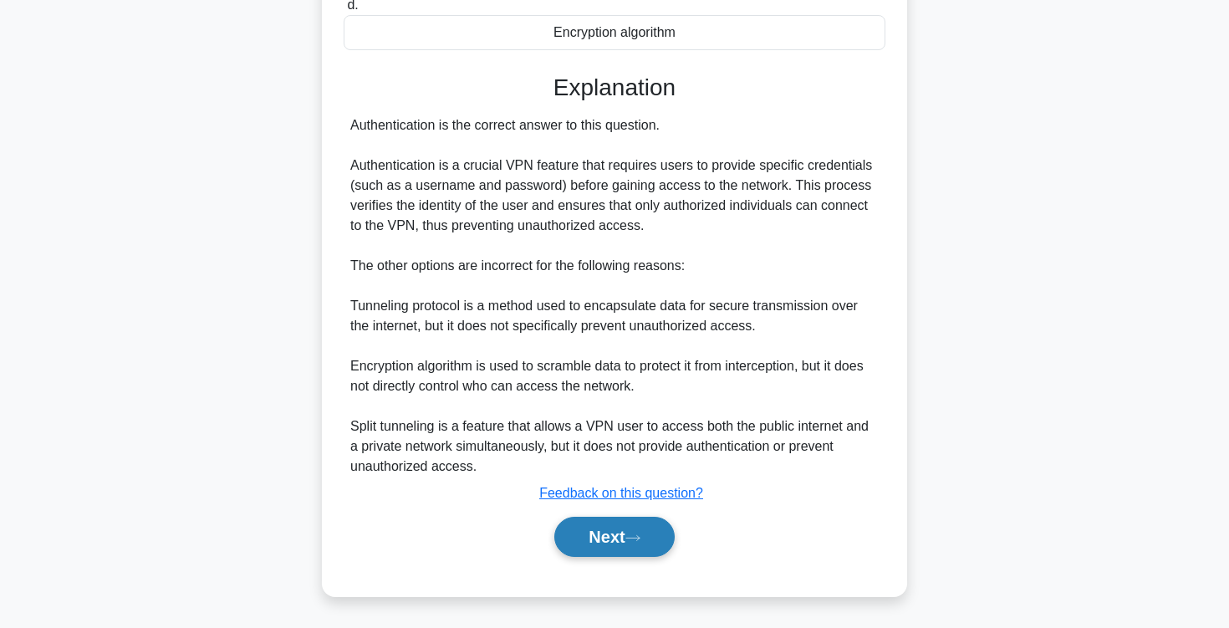
click at [596, 545] on button "Next" at bounding box center [614, 537] width 120 height 40
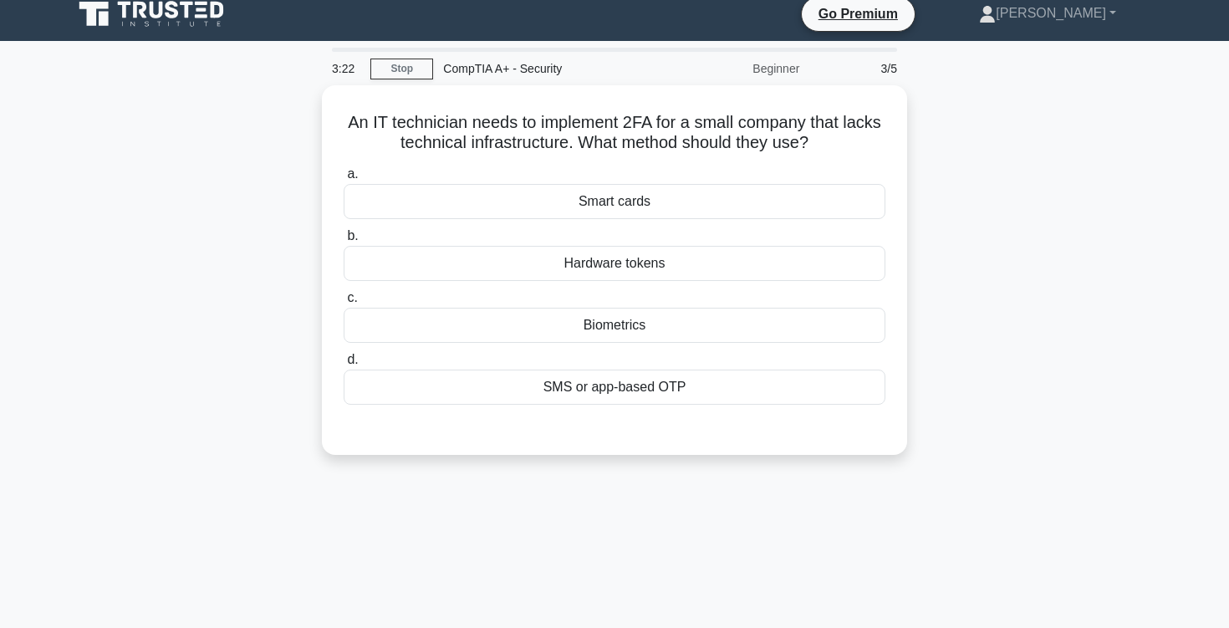
scroll to position [0, 0]
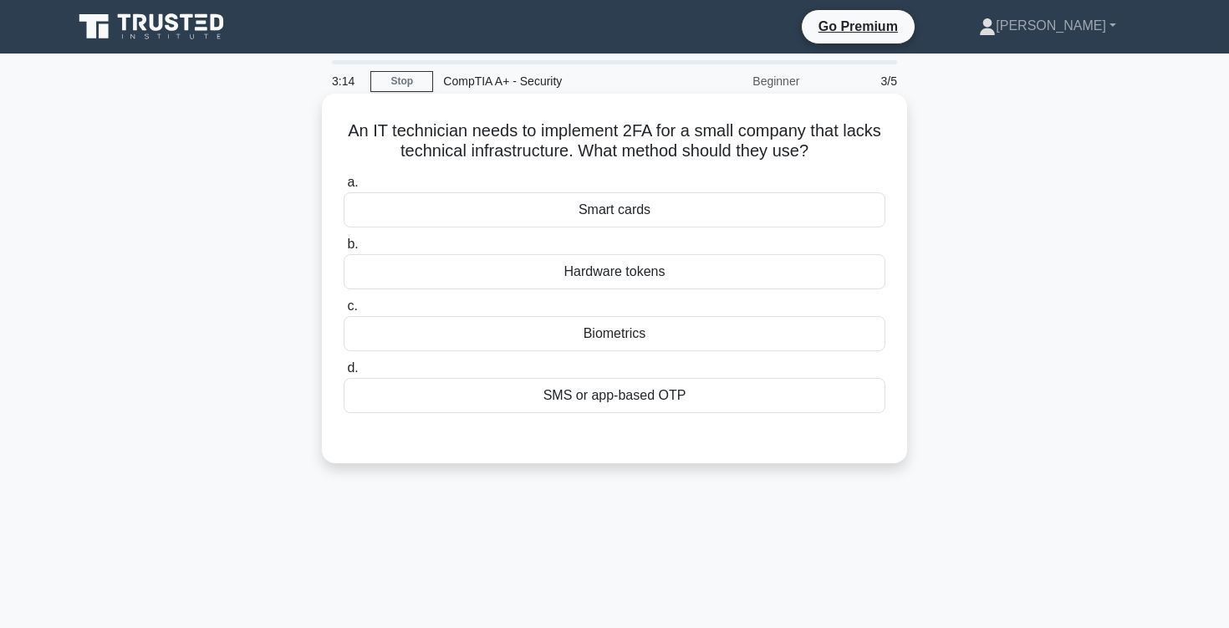
click at [509, 338] on div "Biometrics" at bounding box center [615, 333] width 542 height 35
click at [344, 312] on input "c. Biometrics" at bounding box center [344, 306] width 0 height 11
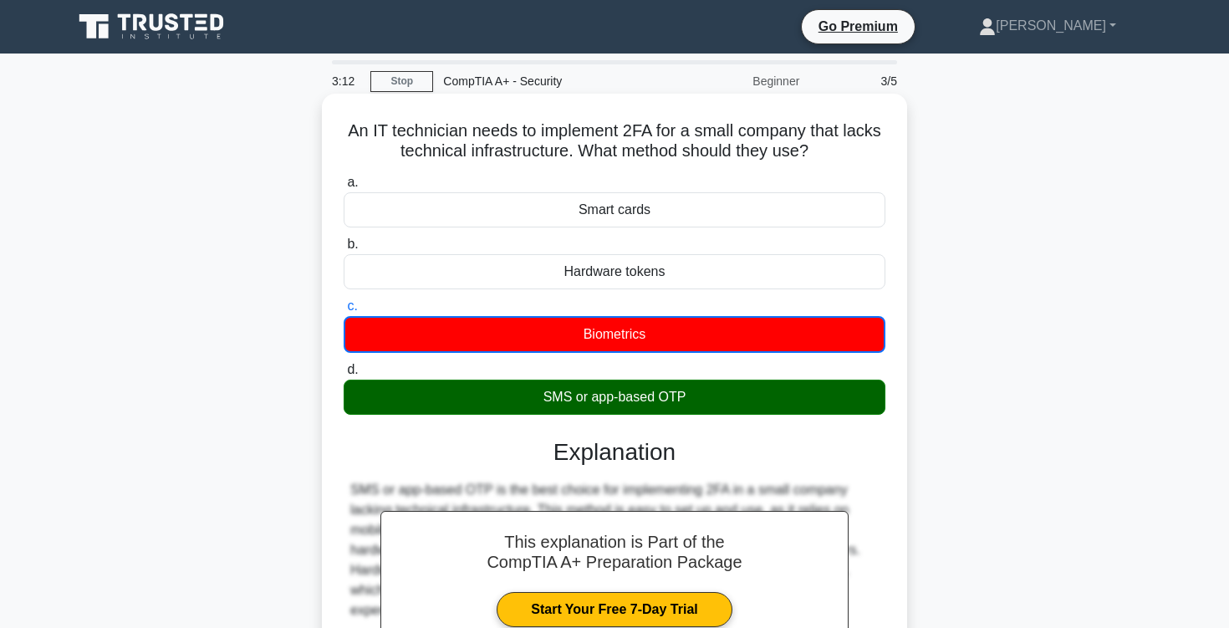
click at [553, 405] on div "SMS or app-based OTP" at bounding box center [615, 396] width 542 height 35
click at [344, 375] on input "d. SMS or app-based OTP" at bounding box center [344, 369] width 0 height 11
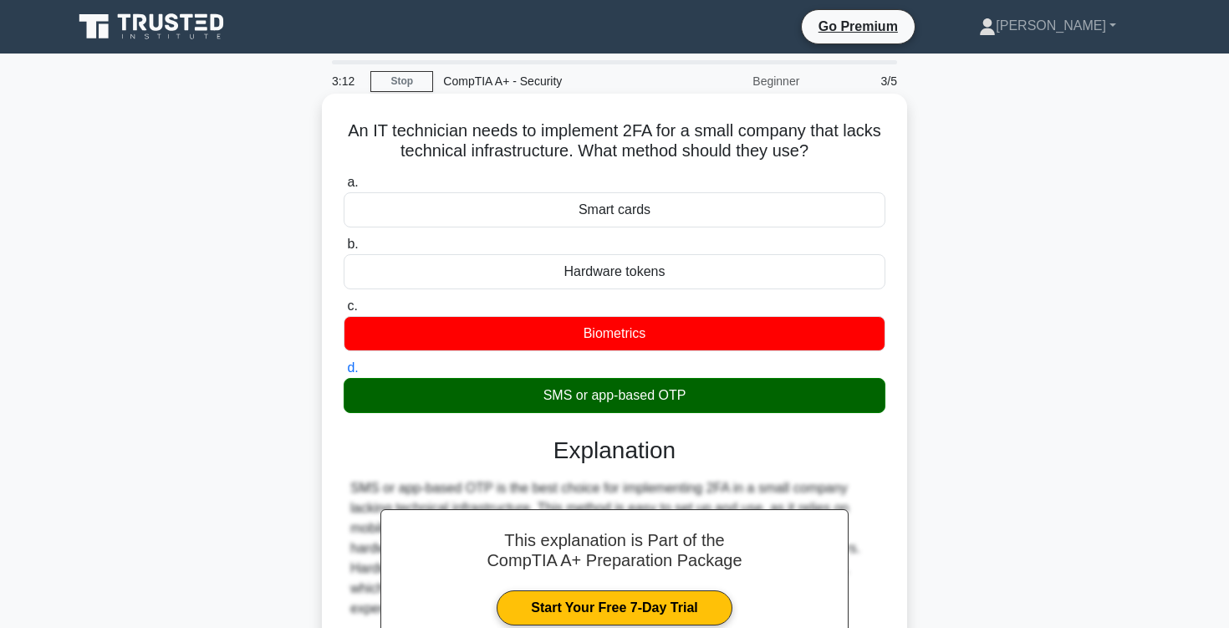
click at [553, 405] on div "SMS or app-based OTP" at bounding box center [615, 395] width 542 height 35
click at [344, 374] on input "d. SMS or app-based OTP" at bounding box center [344, 368] width 0 height 11
click at [553, 405] on div "SMS or app-based OTP" at bounding box center [615, 395] width 542 height 35
click at [344, 374] on input "d. SMS or app-based OTP" at bounding box center [344, 368] width 0 height 11
click at [553, 405] on div "SMS or app-based OTP" at bounding box center [615, 395] width 542 height 35
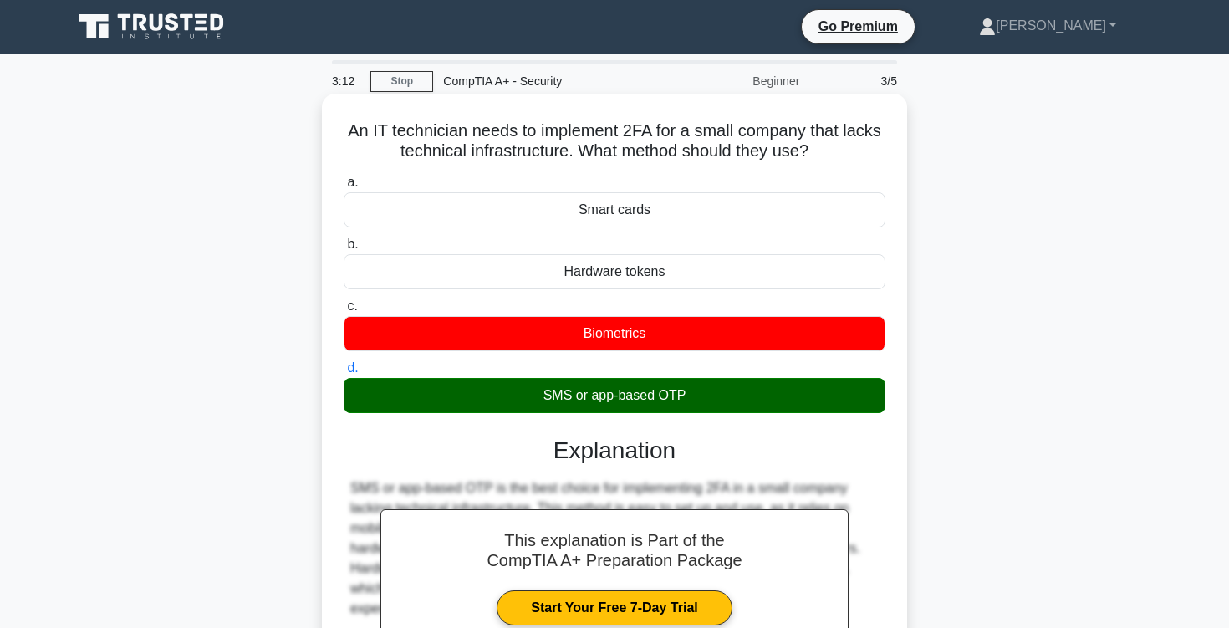
click at [344, 374] on input "d. SMS or app-based OTP" at bounding box center [344, 368] width 0 height 11
click at [549, 402] on div "SMS or app-based OTP" at bounding box center [615, 395] width 542 height 35
click at [344, 374] on input "d. SMS or app-based OTP" at bounding box center [344, 368] width 0 height 11
click at [549, 402] on div "SMS or app-based OTP" at bounding box center [615, 395] width 542 height 35
click at [344, 374] on input "d. SMS or app-based OTP" at bounding box center [344, 368] width 0 height 11
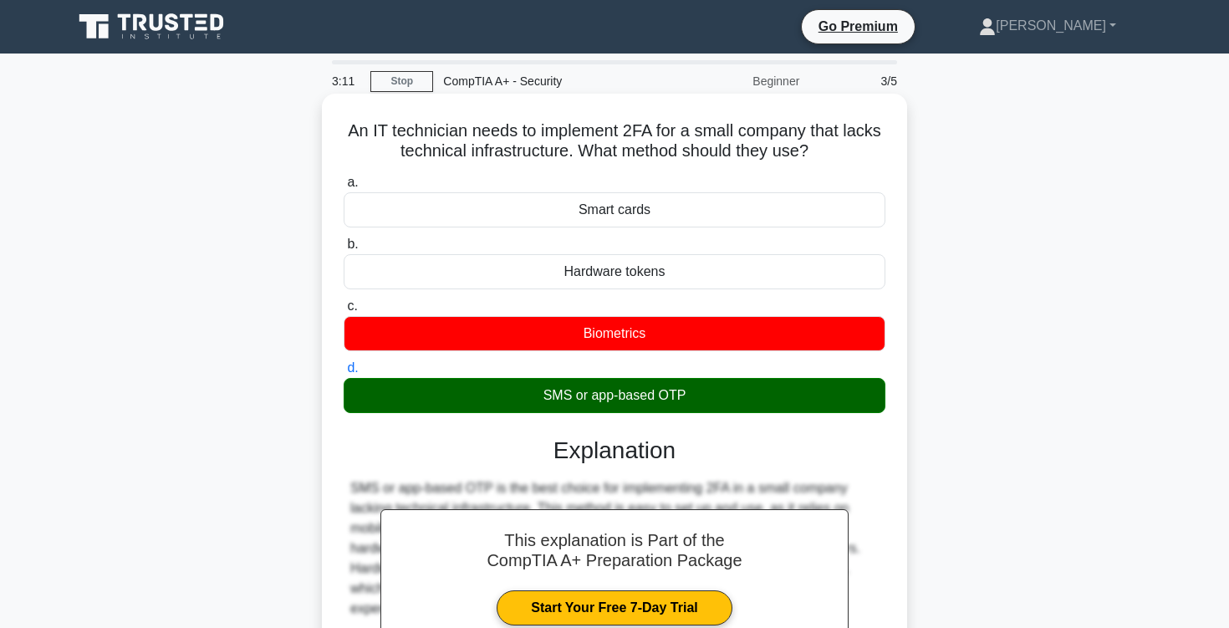
click at [549, 402] on div "SMS or app-based OTP" at bounding box center [615, 395] width 542 height 35
click at [344, 374] on input "d. SMS or app-based OTP" at bounding box center [344, 368] width 0 height 11
click at [549, 402] on div "SMS or app-based OTP" at bounding box center [615, 395] width 542 height 35
click at [344, 374] on input "d. SMS or app-based OTP" at bounding box center [344, 368] width 0 height 11
click at [553, 402] on div "SMS or app-based OTP" at bounding box center [615, 395] width 542 height 35
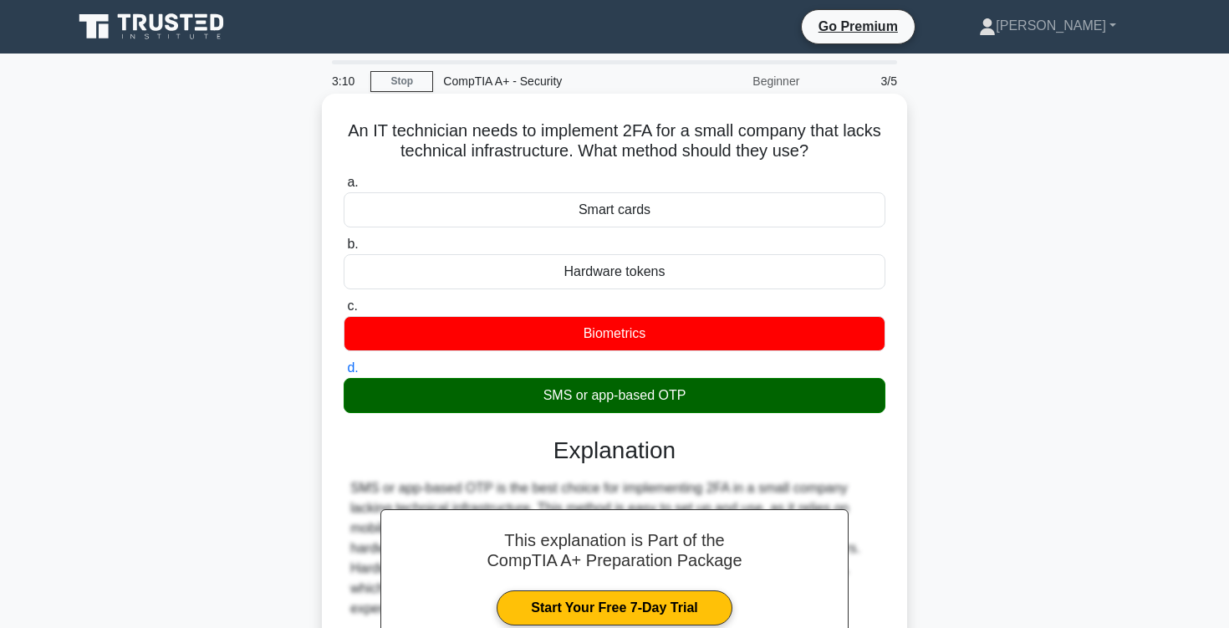
click at [344, 374] on input "d. SMS or app-based OTP" at bounding box center [344, 368] width 0 height 11
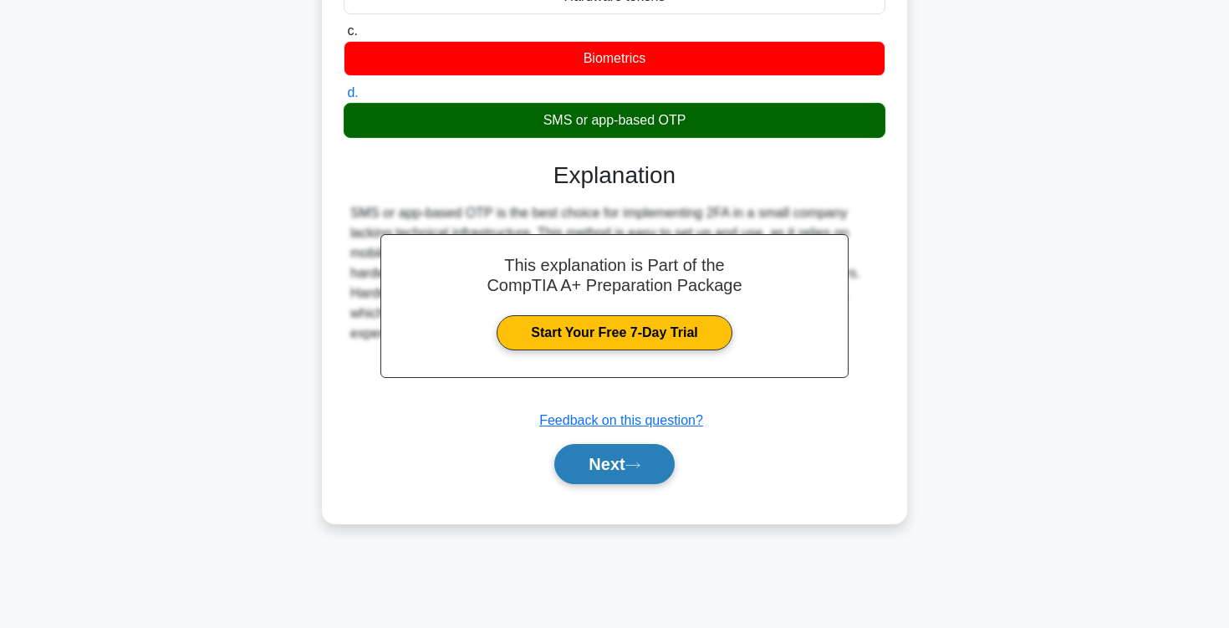
click at [613, 471] on button "Next" at bounding box center [614, 464] width 120 height 40
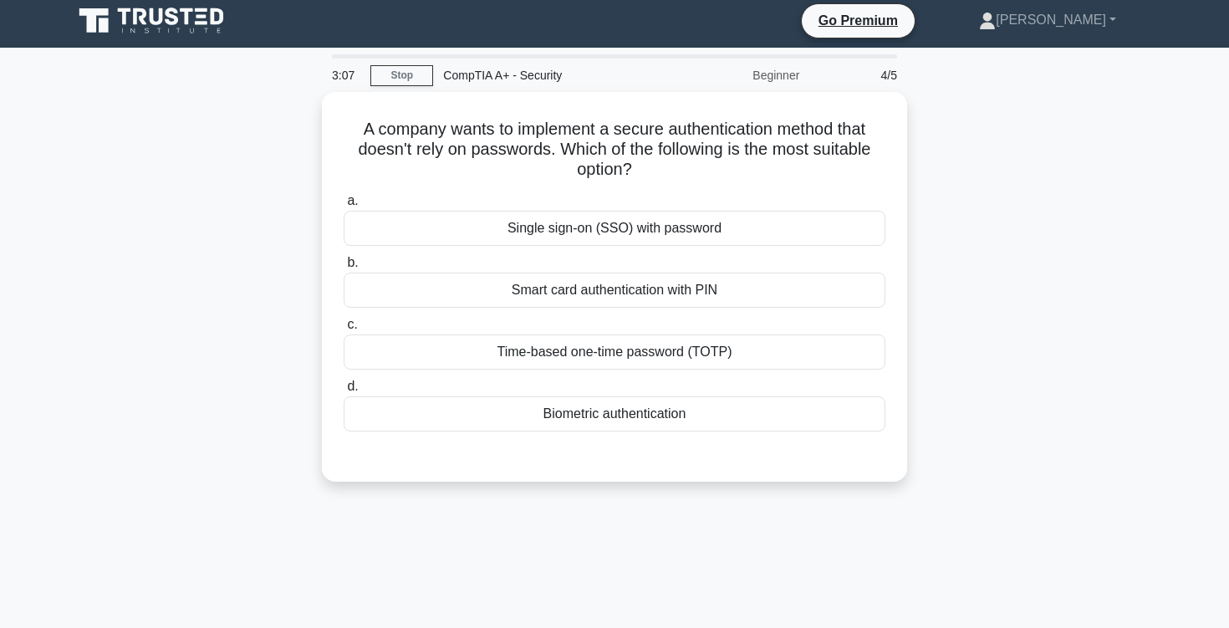
scroll to position [0, 0]
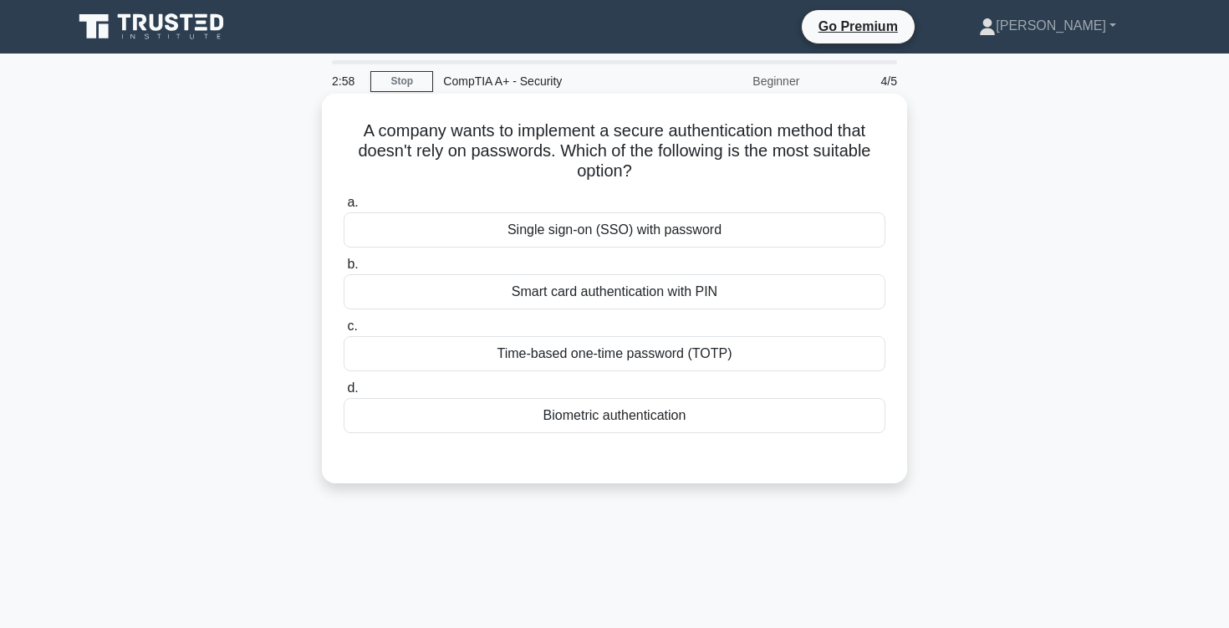
click at [511, 234] on div "Single sign-on (SSO) with password" at bounding box center [615, 229] width 542 height 35
click at [344, 208] on input "a. Single sign-on (SSO) with password" at bounding box center [344, 202] width 0 height 11
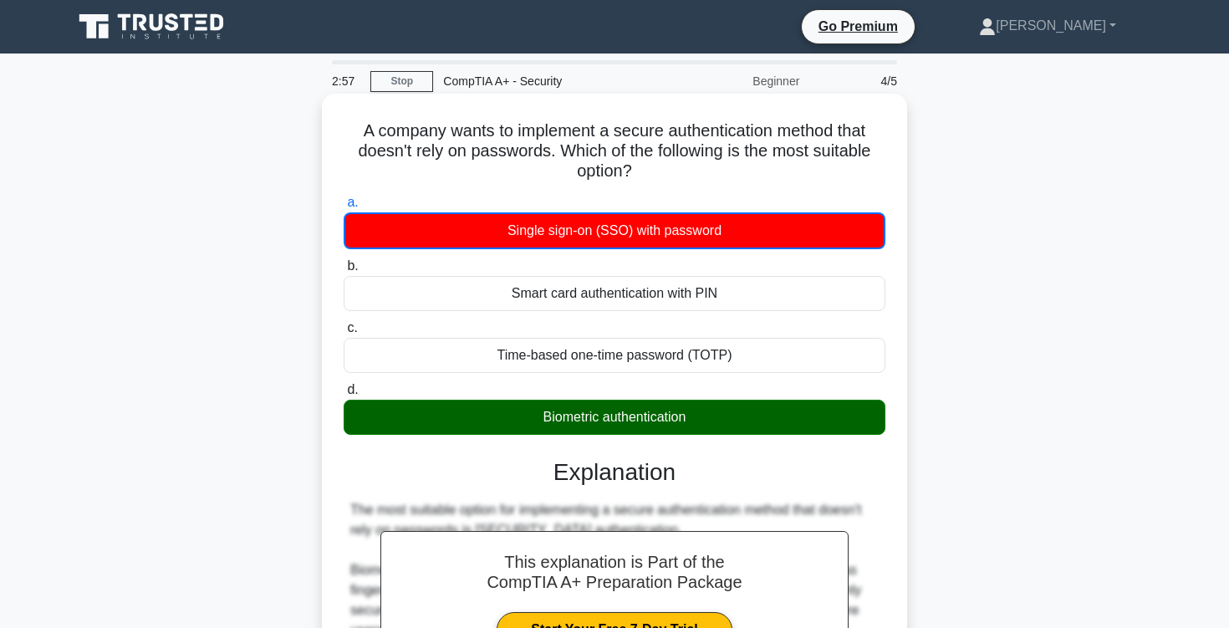
click at [458, 421] on div "Biometric authentication" at bounding box center [615, 417] width 542 height 35
click at [344, 395] on input "d. Biometric authentication" at bounding box center [344, 389] width 0 height 11
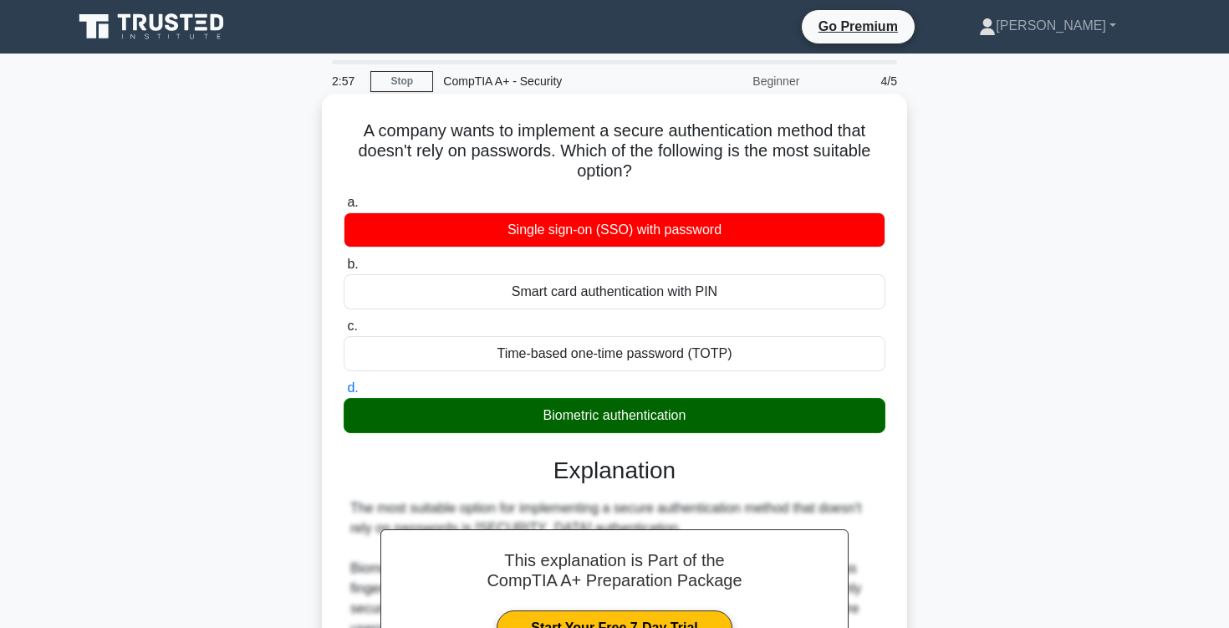
click at [458, 421] on div "Biometric authentication" at bounding box center [615, 415] width 542 height 35
click at [344, 394] on input "d. Biometric authentication" at bounding box center [344, 388] width 0 height 11
click at [458, 421] on div "Biometric authentication" at bounding box center [615, 415] width 542 height 35
click at [344, 394] on input "d. Biometric authentication" at bounding box center [344, 388] width 0 height 11
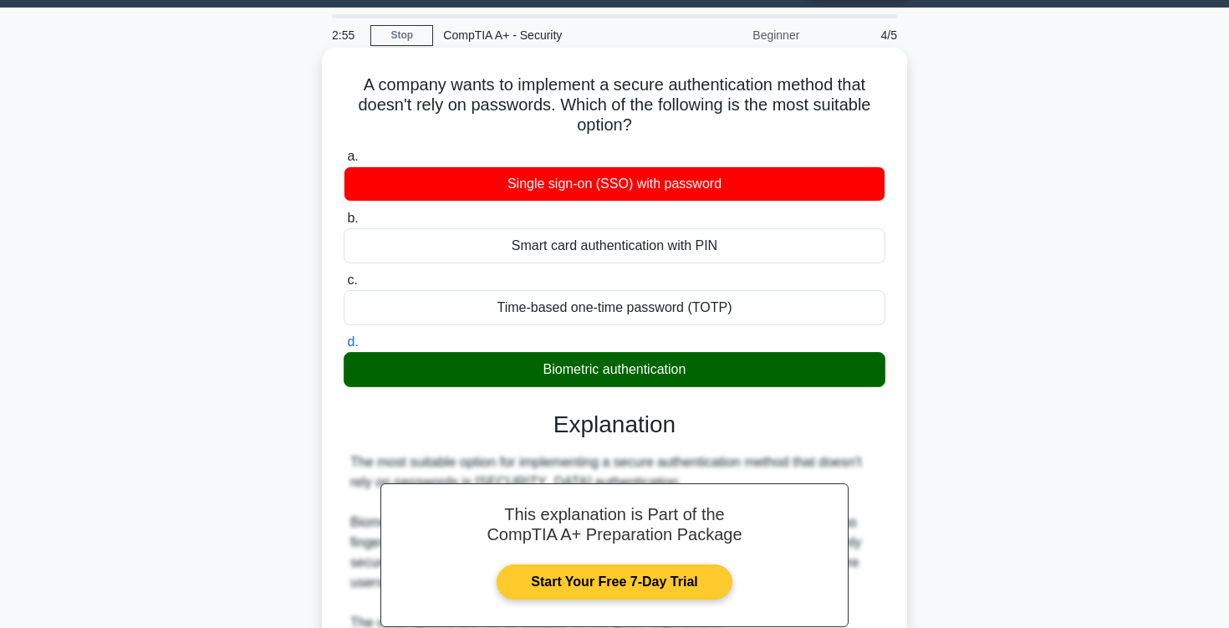
scroll to position [443, 0]
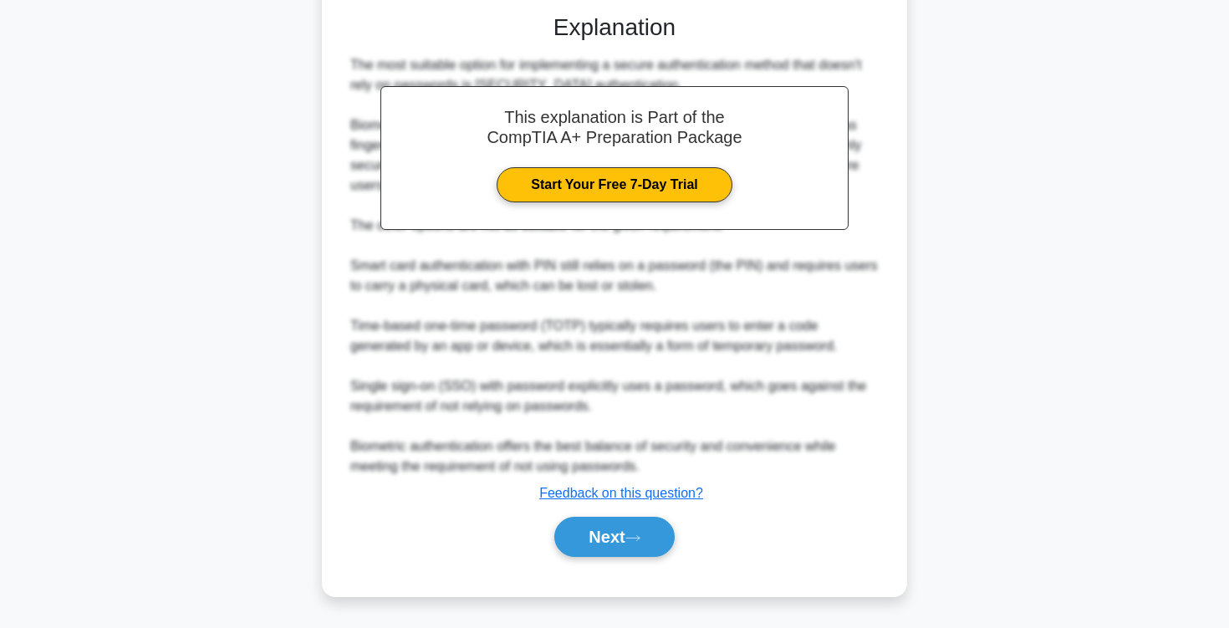
click at [619, 560] on div "Next" at bounding box center [615, 536] width 542 height 53
click at [619, 545] on button "Next" at bounding box center [614, 537] width 120 height 40
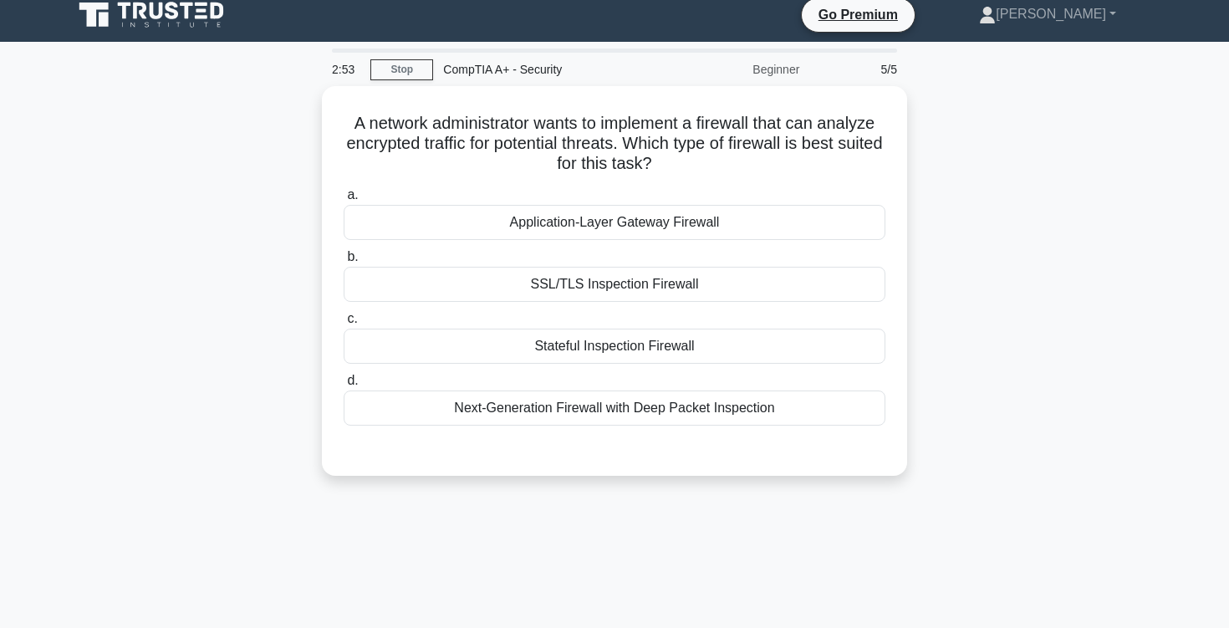
scroll to position [0, 0]
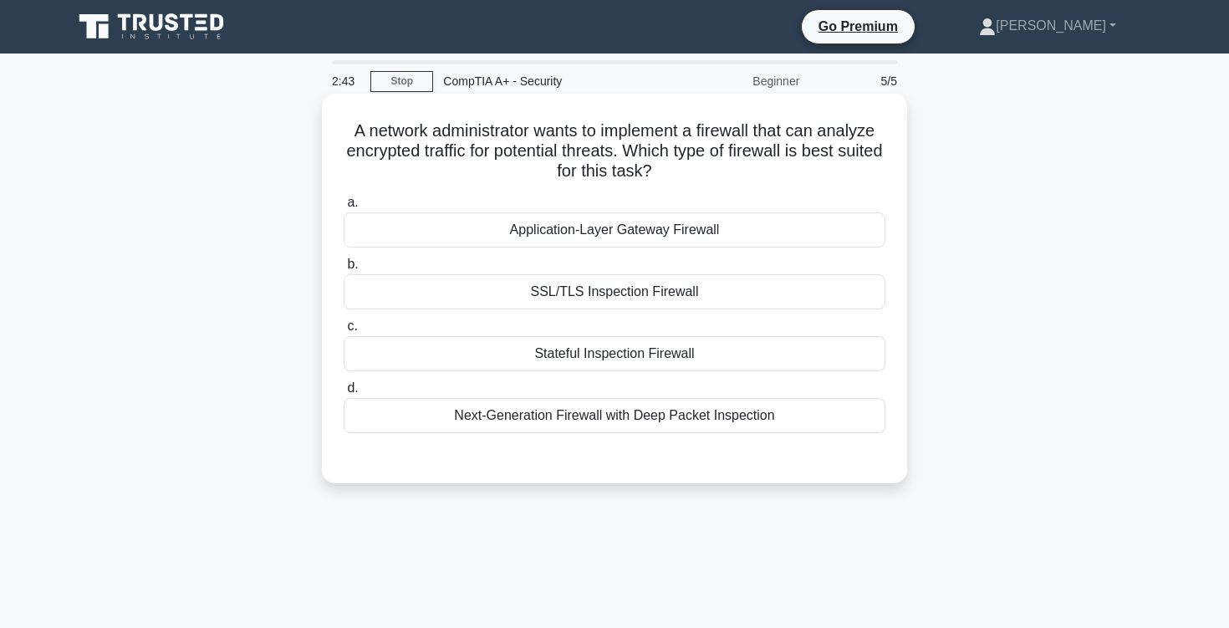
click at [640, 422] on div "Next-Generation Firewall with Deep Packet Inspection" at bounding box center [615, 415] width 542 height 35
click at [344, 394] on input "d. Next-Generation Firewall with Deep Packet Inspection" at bounding box center [344, 388] width 0 height 11
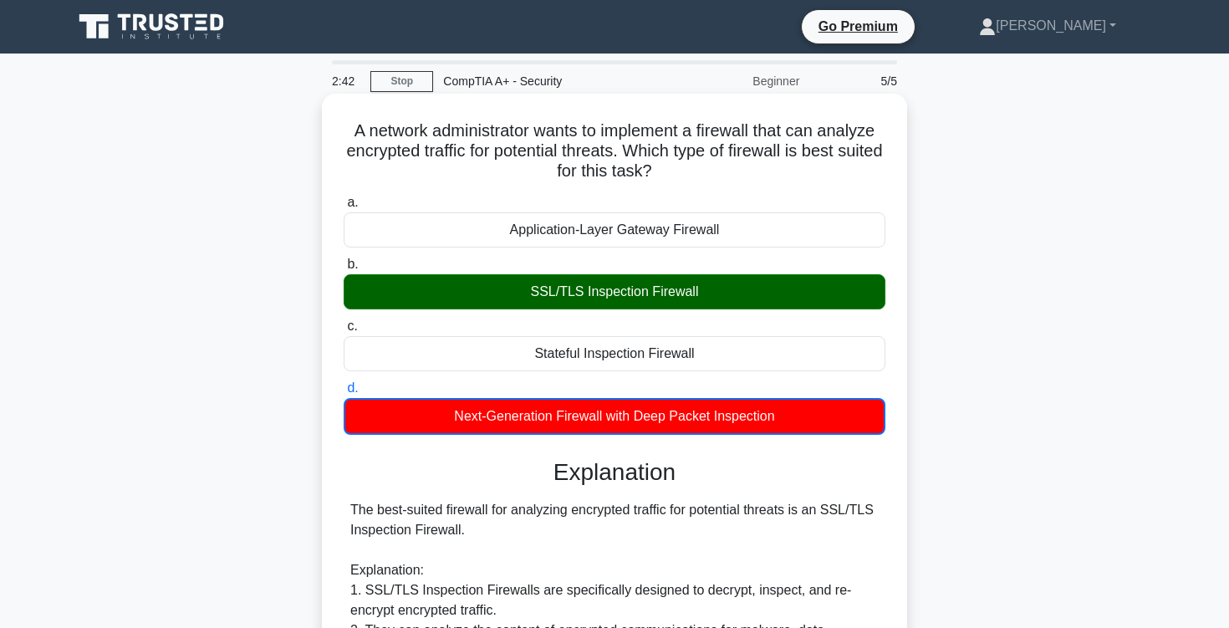
click at [532, 300] on div "SSL/TLS Inspection Firewall" at bounding box center [615, 291] width 542 height 35
click at [344, 270] on input "b. SSL/TLS Inspection Firewall" at bounding box center [344, 264] width 0 height 11
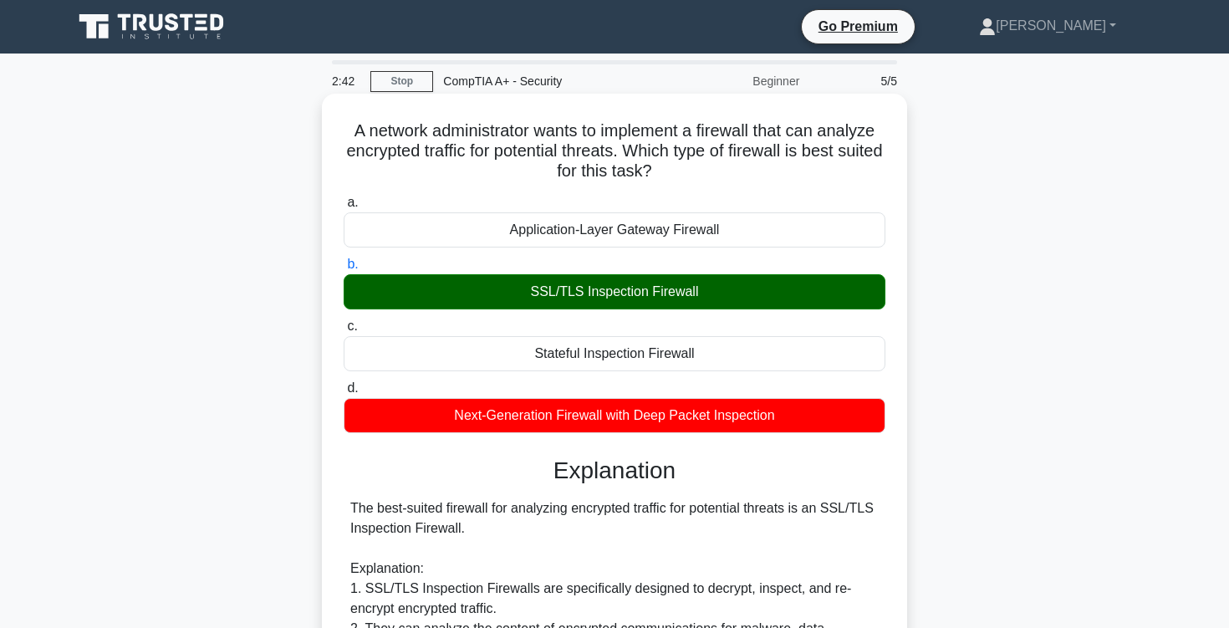
click at [532, 300] on div "SSL/TLS Inspection Firewall" at bounding box center [615, 291] width 542 height 35
click at [344, 270] on input "b. SSL/TLS Inspection Firewall" at bounding box center [344, 264] width 0 height 11
click at [532, 300] on div "SSL/TLS Inspection Firewall" at bounding box center [615, 291] width 542 height 35
click at [344, 270] on input "b. SSL/TLS Inspection Firewall" at bounding box center [344, 264] width 0 height 11
click at [537, 298] on div "SSL/TLS Inspection Firewall" at bounding box center [615, 291] width 542 height 35
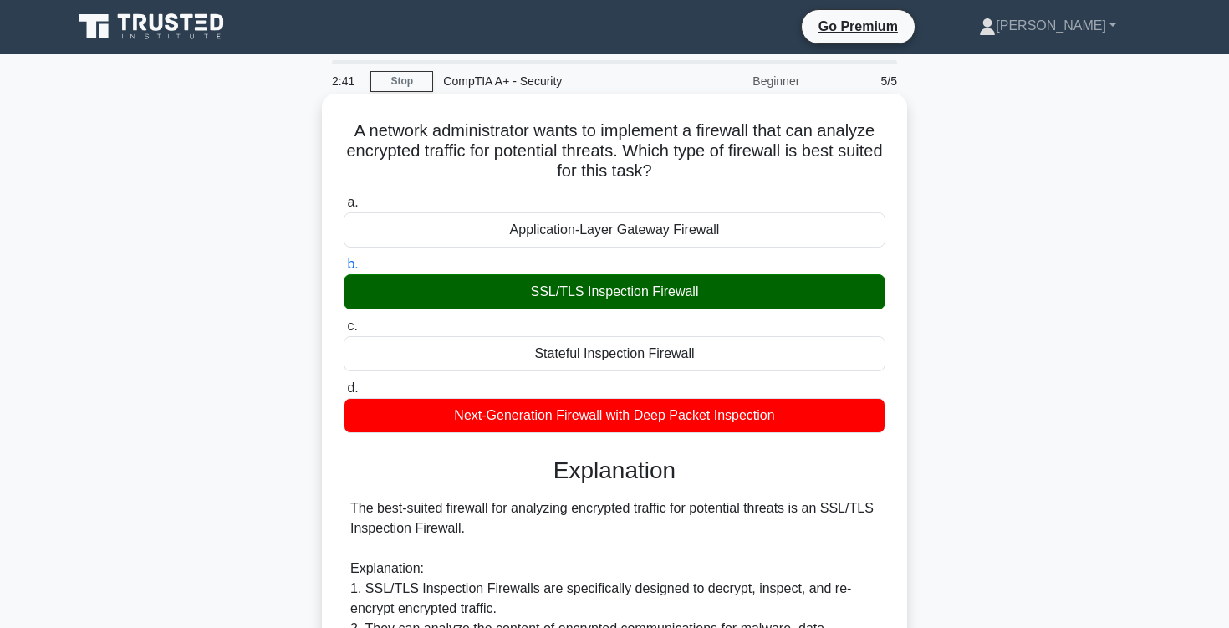
click at [344, 270] on input "b. SSL/TLS Inspection Firewall" at bounding box center [344, 264] width 0 height 11
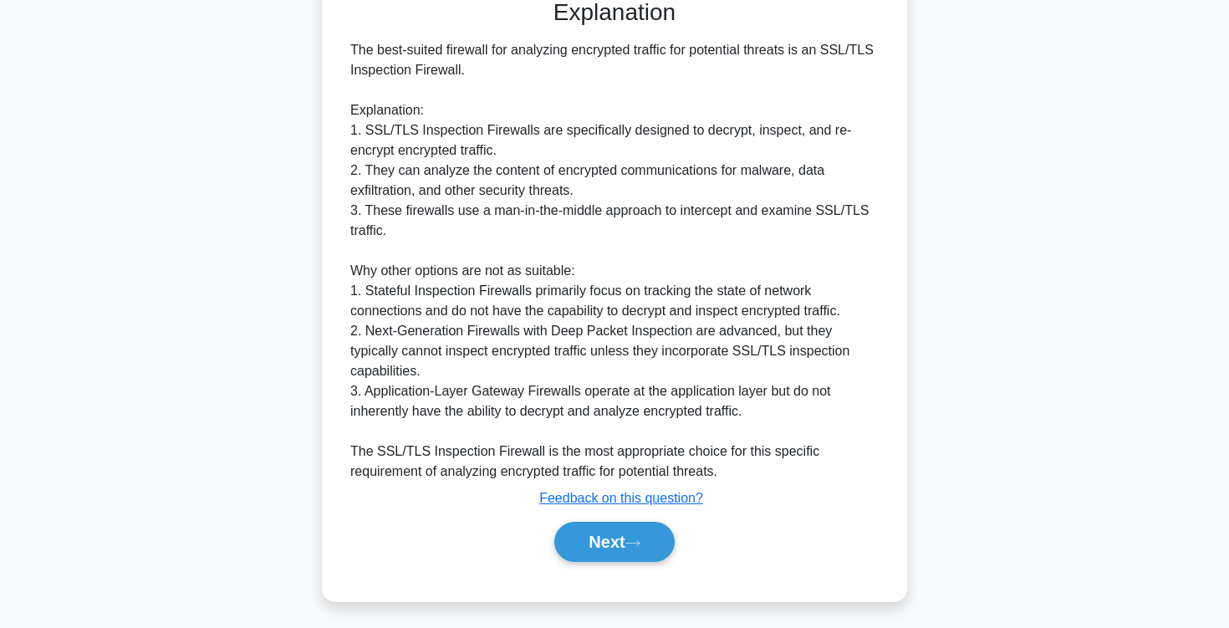
scroll to position [463, 0]
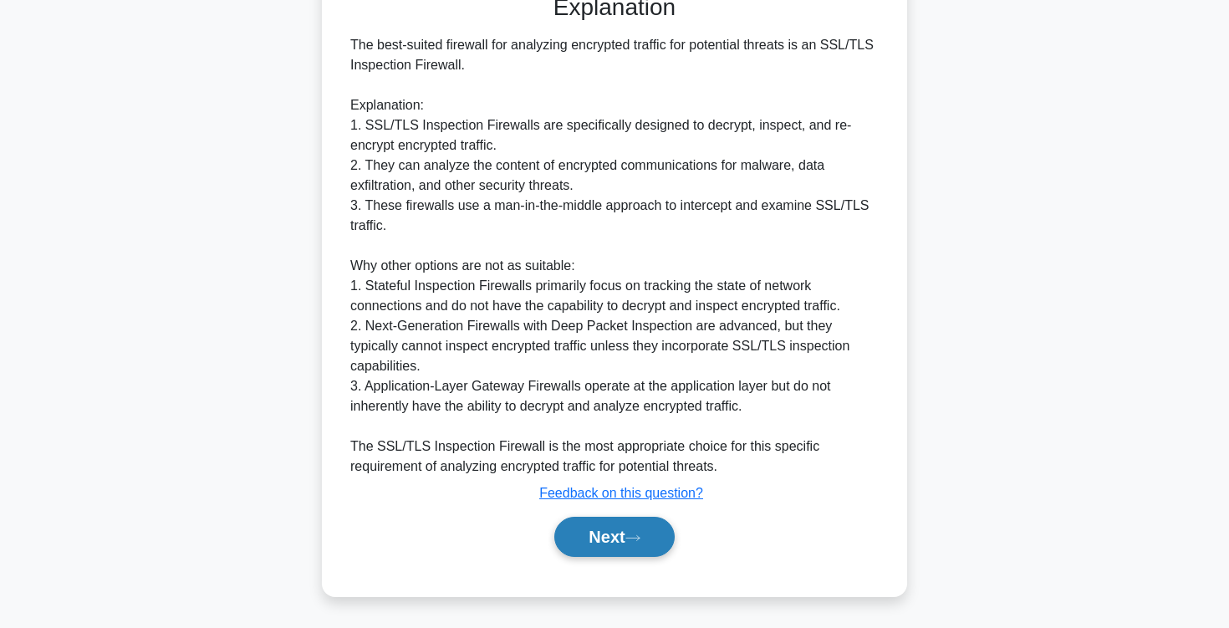
click at [591, 522] on button "Next" at bounding box center [614, 537] width 120 height 40
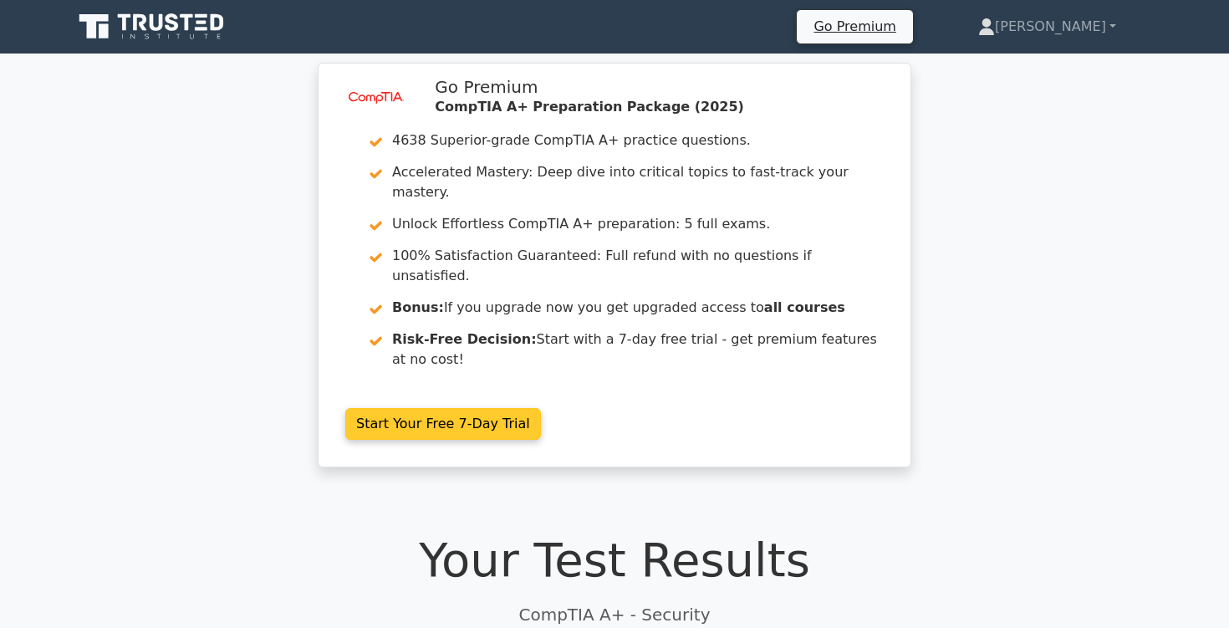
click at [471, 408] on link "Start Your Free 7-Day Trial" at bounding box center [443, 424] width 196 height 32
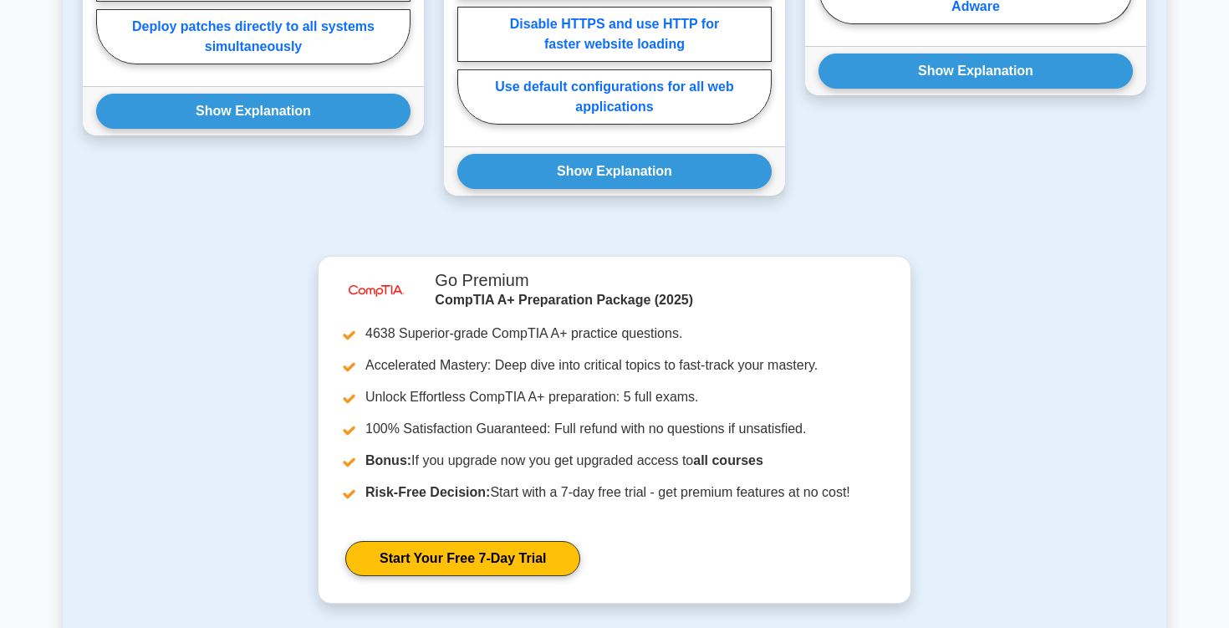
scroll to position [1570, 0]
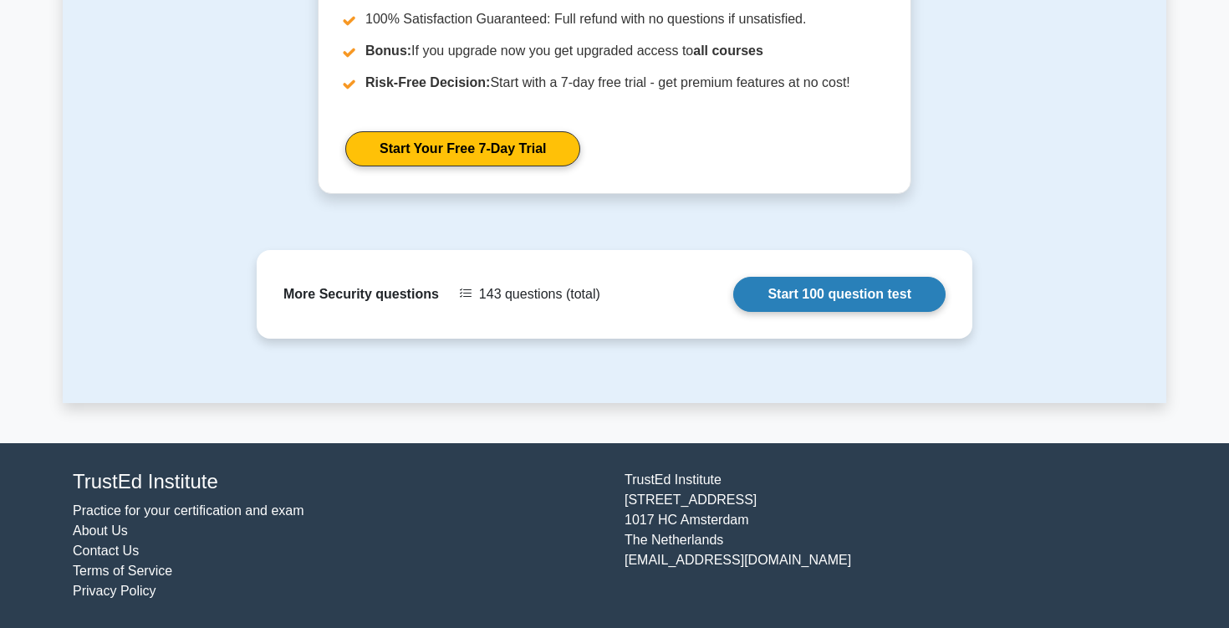
click at [789, 297] on link "Start 100 question test" at bounding box center [839, 294] width 212 height 35
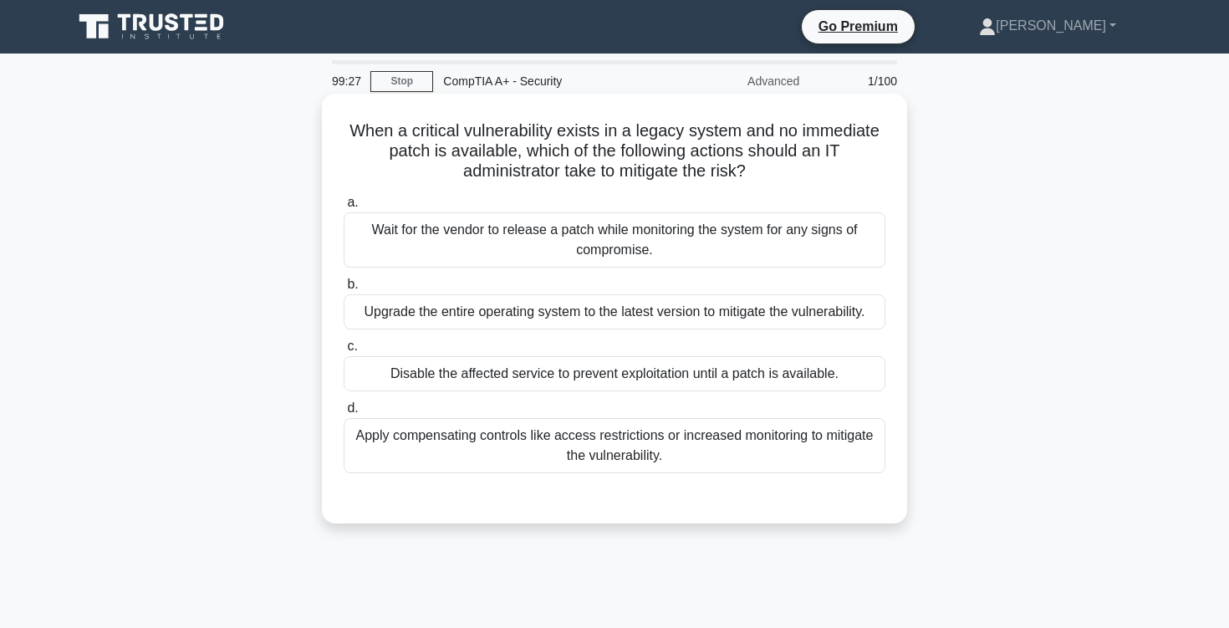
click at [480, 142] on h5 "When a critical vulnerability exists in a legacy system and no immediate patch …" at bounding box center [614, 151] width 545 height 62
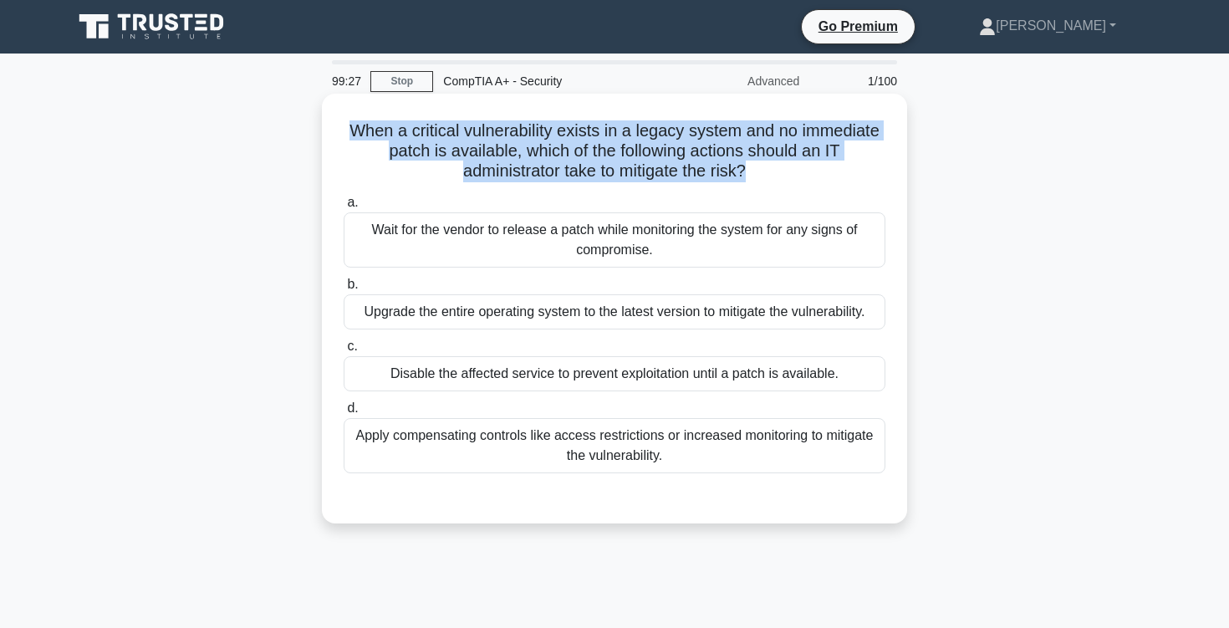
click at [480, 142] on h5 "When a critical vulnerability exists in a legacy system and no immediate patch …" at bounding box center [614, 151] width 545 height 62
copy div "When a critical vulnerability exists in a legacy system and no immediate patch …"
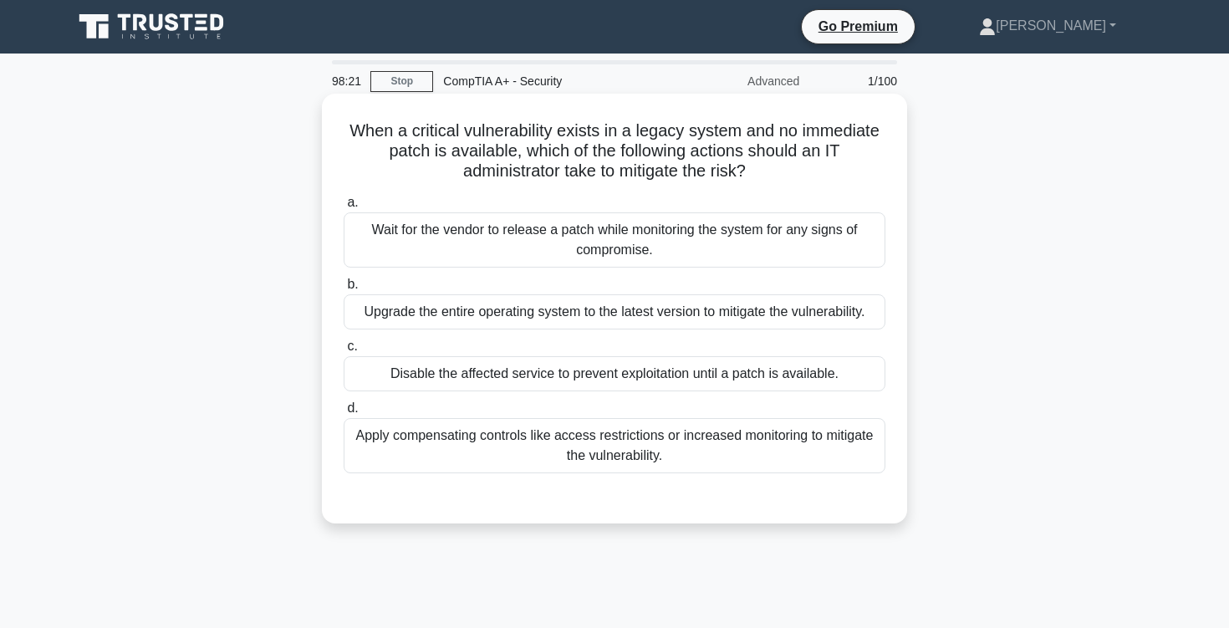
click at [657, 316] on div "Upgrade the entire operating system to the latest version to mitigate the vulne…" at bounding box center [615, 311] width 542 height 35
click at [344, 290] on input "b. Upgrade the entire operating system to the latest version to mitigate the vu…" at bounding box center [344, 284] width 0 height 11
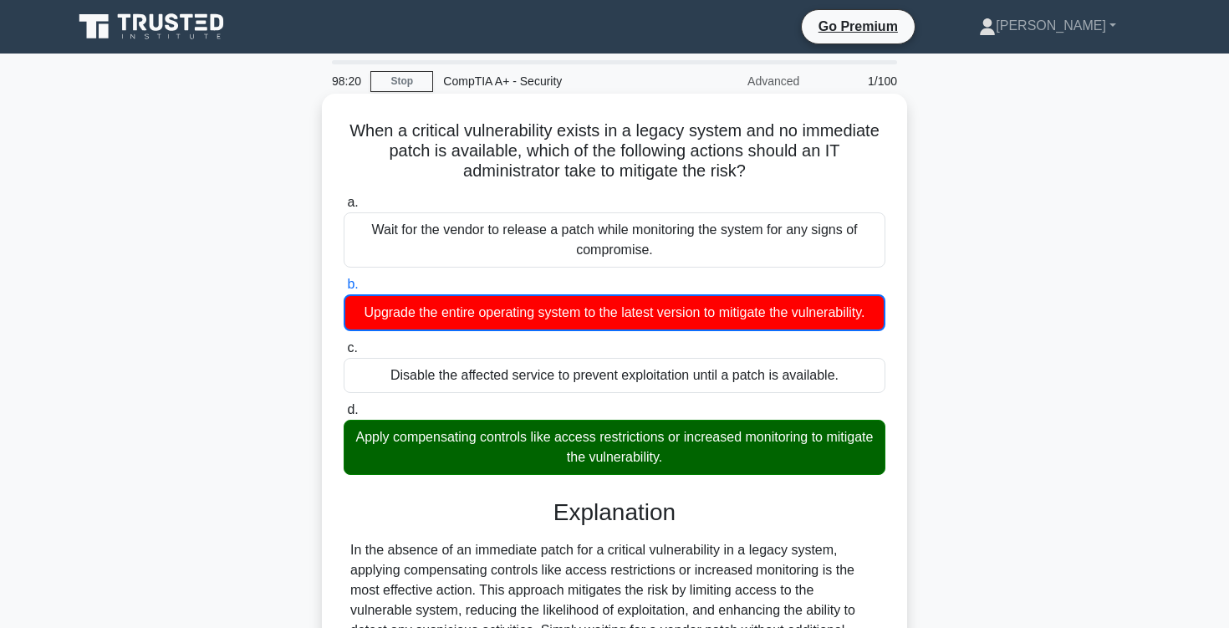
scroll to position [79, 0]
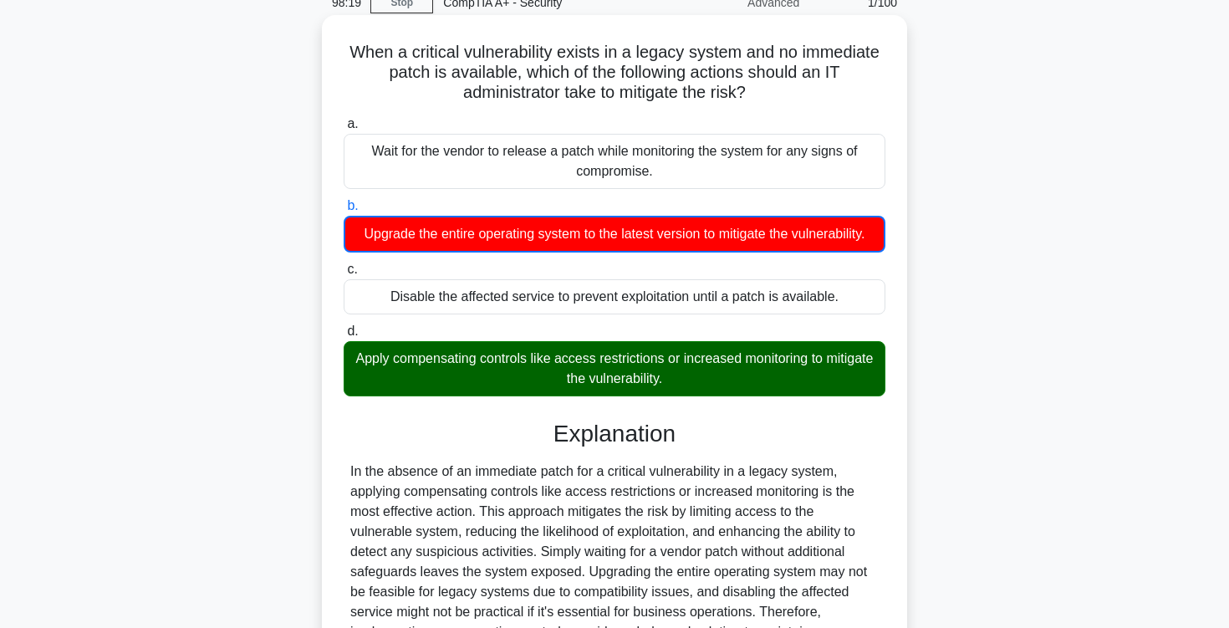
click at [635, 379] on div "Apply compensating controls like access restrictions or increased monitoring to…" at bounding box center [615, 368] width 542 height 55
click at [344, 337] on input "d. Apply compensating controls like access restrictions or increased monitoring…" at bounding box center [344, 331] width 0 height 11
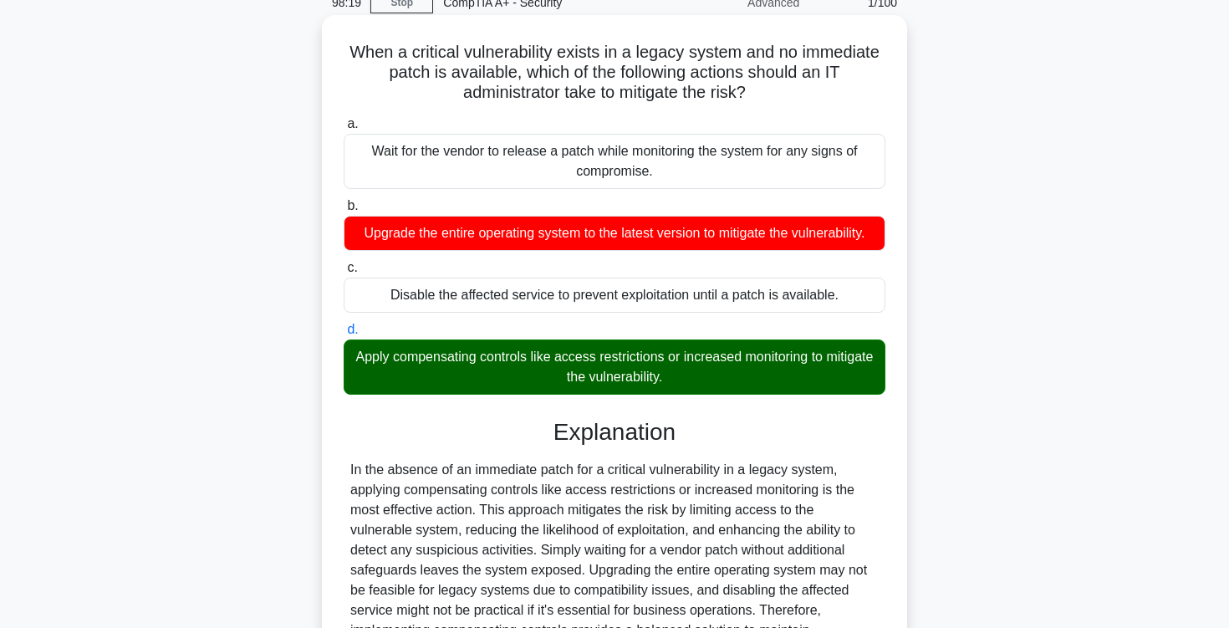
click at [635, 379] on div "Apply compensating controls like access restrictions or increased monitoring to…" at bounding box center [615, 366] width 542 height 55
click at [344, 335] on input "d. Apply compensating controls like access restrictions or increased monitoring…" at bounding box center [344, 329] width 0 height 11
click at [635, 379] on div "Apply compensating controls like access restrictions or increased monitoring to…" at bounding box center [615, 366] width 542 height 55
click at [344, 335] on input "d. Apply compensating controls like access restrictions or increased monitoring…" at bounding box center [344, 329] width 0 height 11
click at [616, 378] on div "Apply compensating controls like access restrictions or increased monitoring to…" at bounding box center [615, 366] width 542 height 55
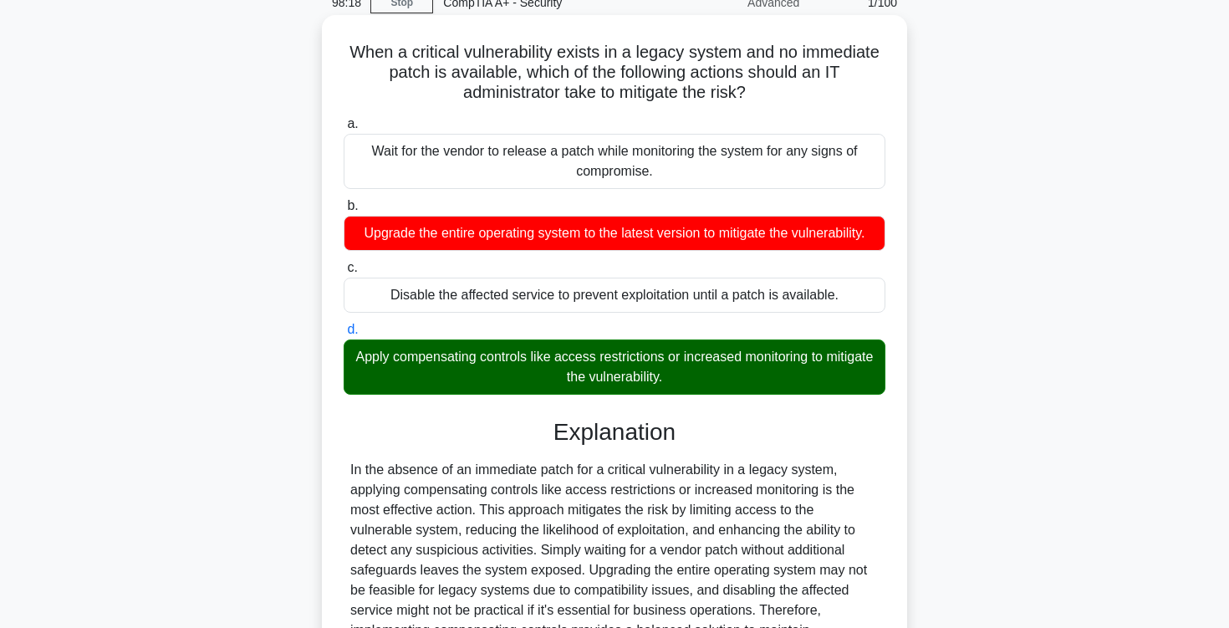
click at [344, 335] on input "d. Apply compensating controls like access restrictions or increased monitoring…" at bounding box center [344, 329] width 0 height 11
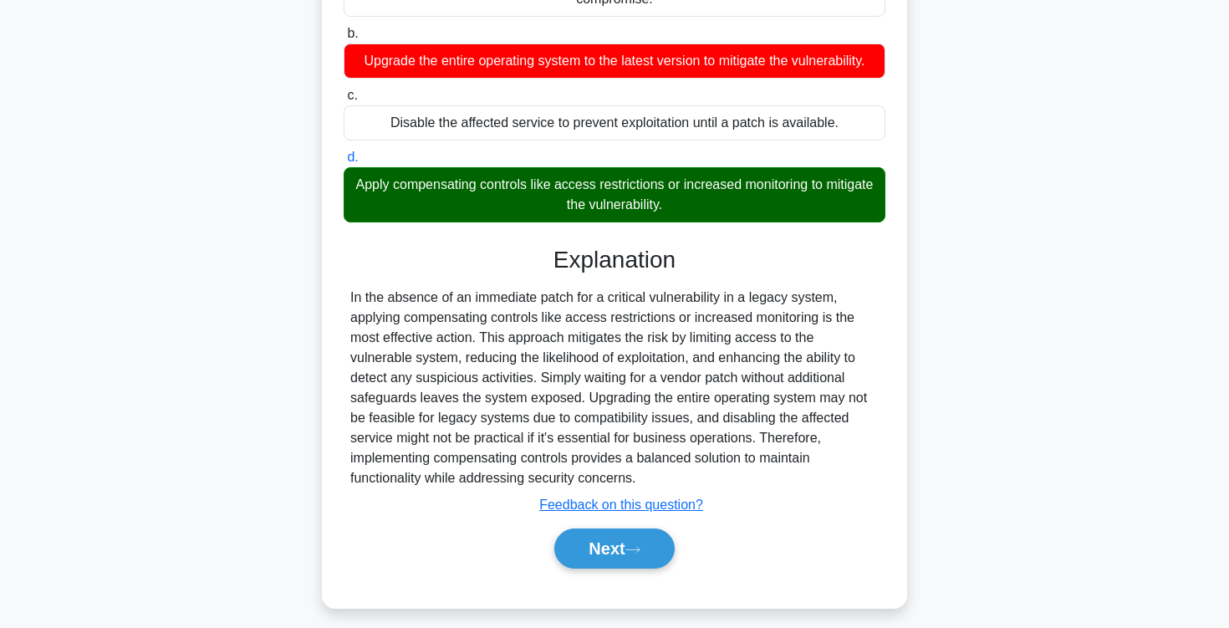
scroll to position [254, 0]
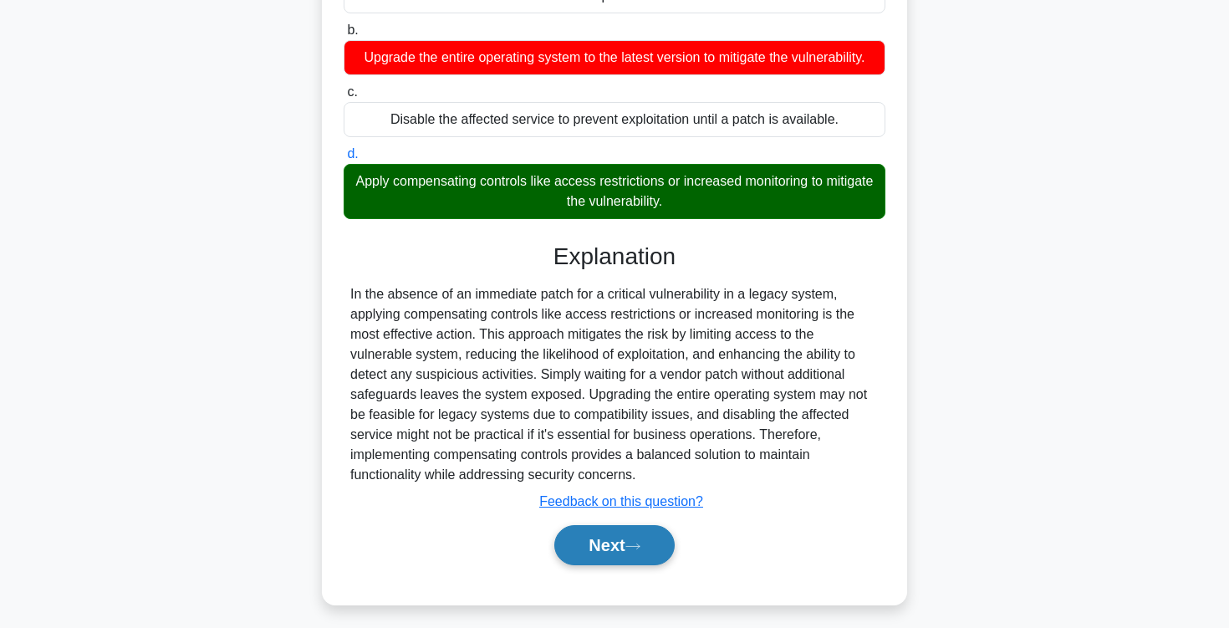
click at [591, 553] on button "Next" at bounding box center [614, 545] width 120 height 40
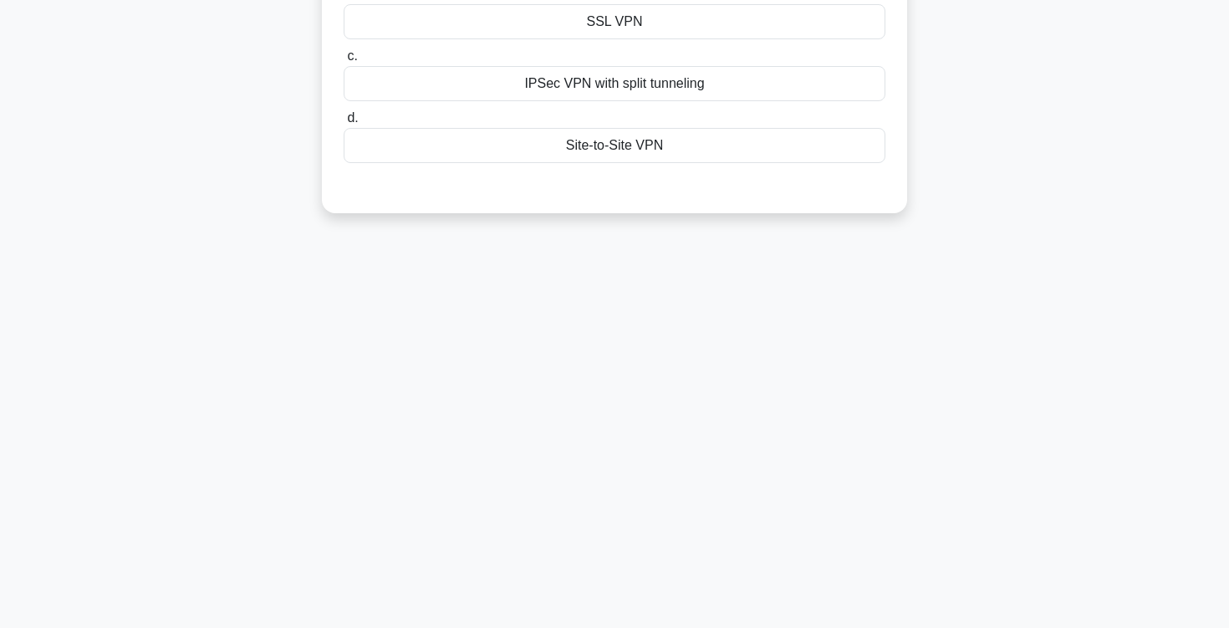
scroll to position [0, 0]
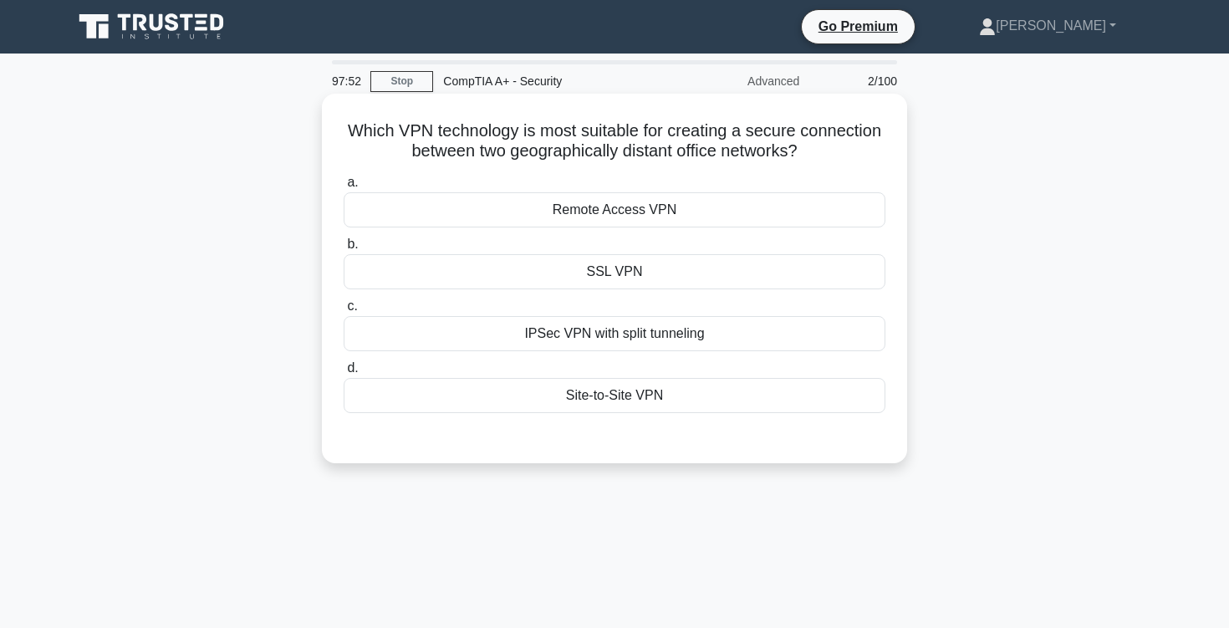
click at [627, 339] on div "IPSec VPN with split tunneling" at bounding box center [615, 333] width 542 height 35
click at [344, 312] on input "c. IPSec VPN with split tunneling" at bounding box center [344, 306] width 0 height 11
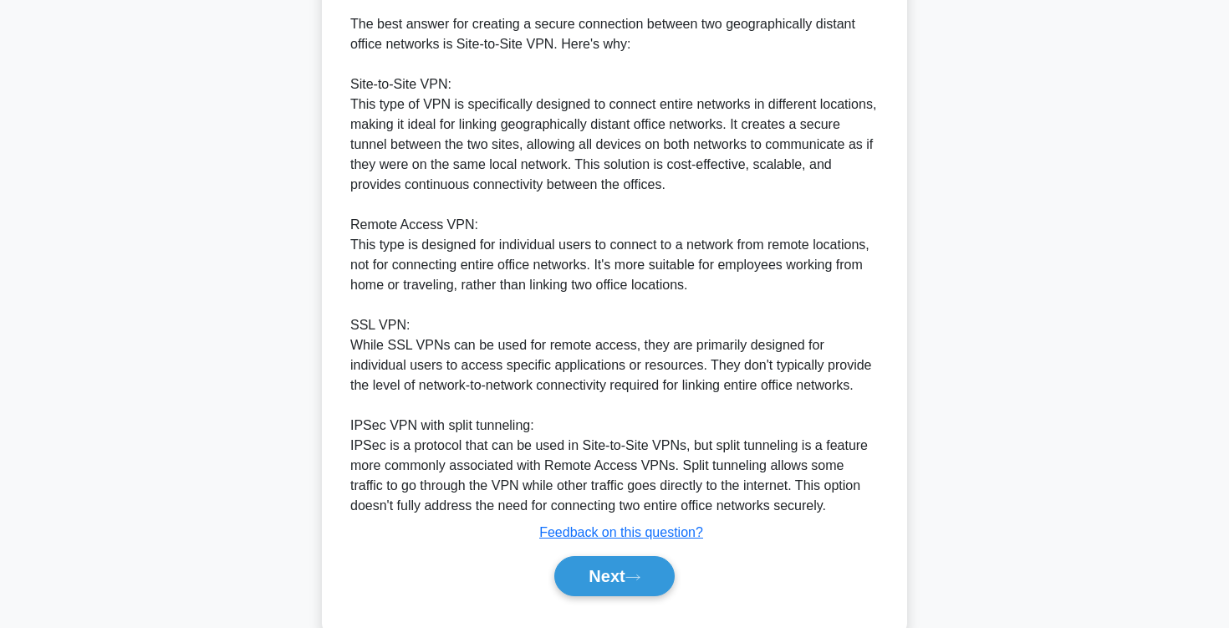
scroll to position [505, 0]
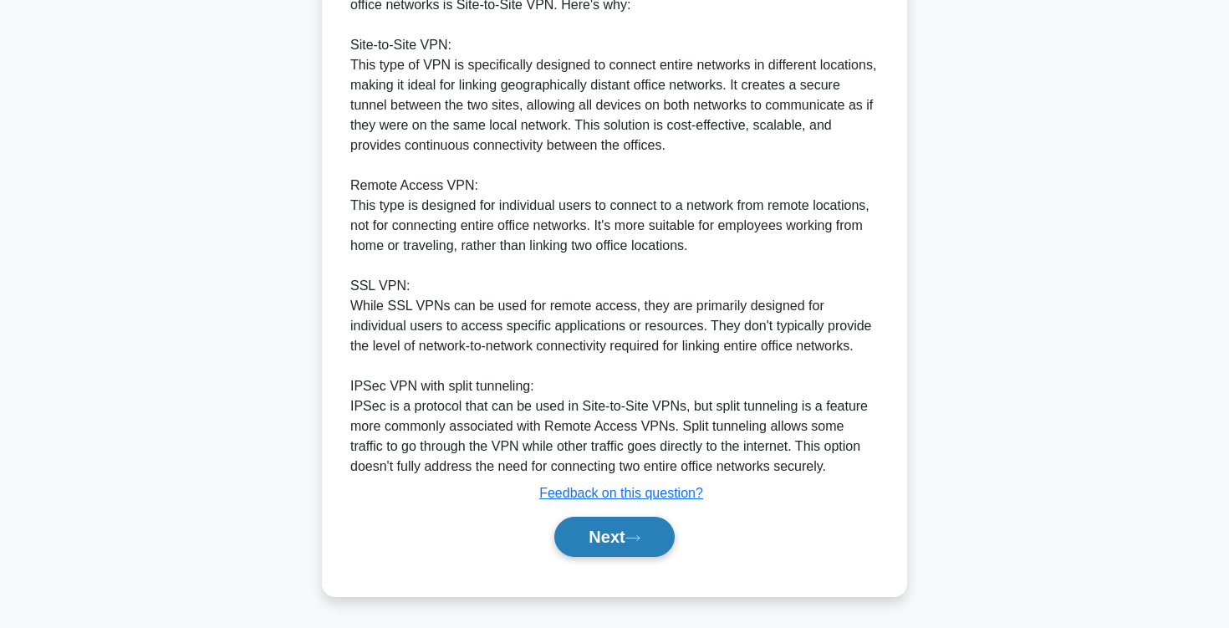
click at [599, 536] on button "Next" at bounding box center [614, 537] width 120 height 40
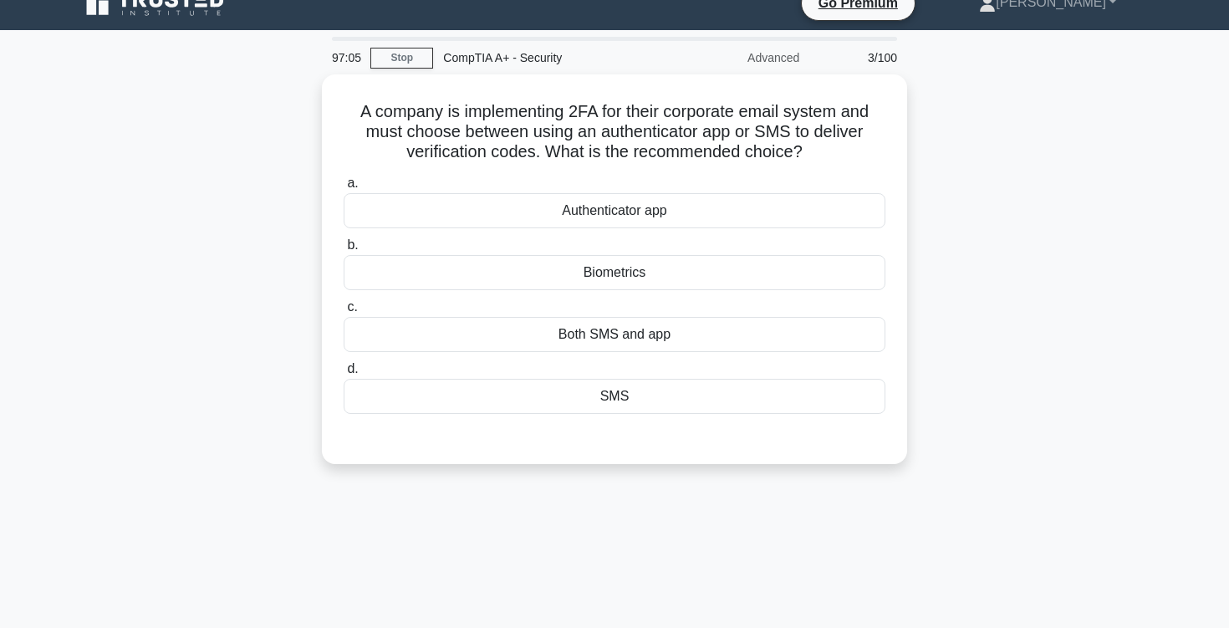
scroll to position [0, 0]
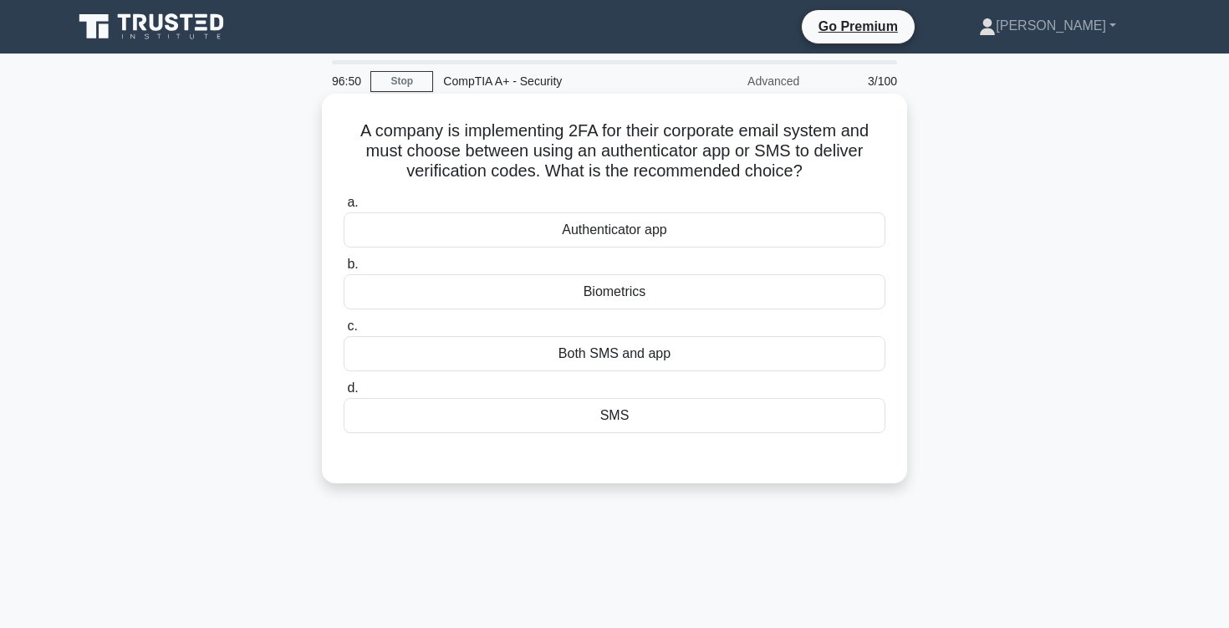
click at [634, 229] on div "Authenticator app" at bounding box center [615, 229] width 542 height 35
click at [344, 208] on input "a. Authenticator app" at bounding box center [344, 202] width 0 height 11
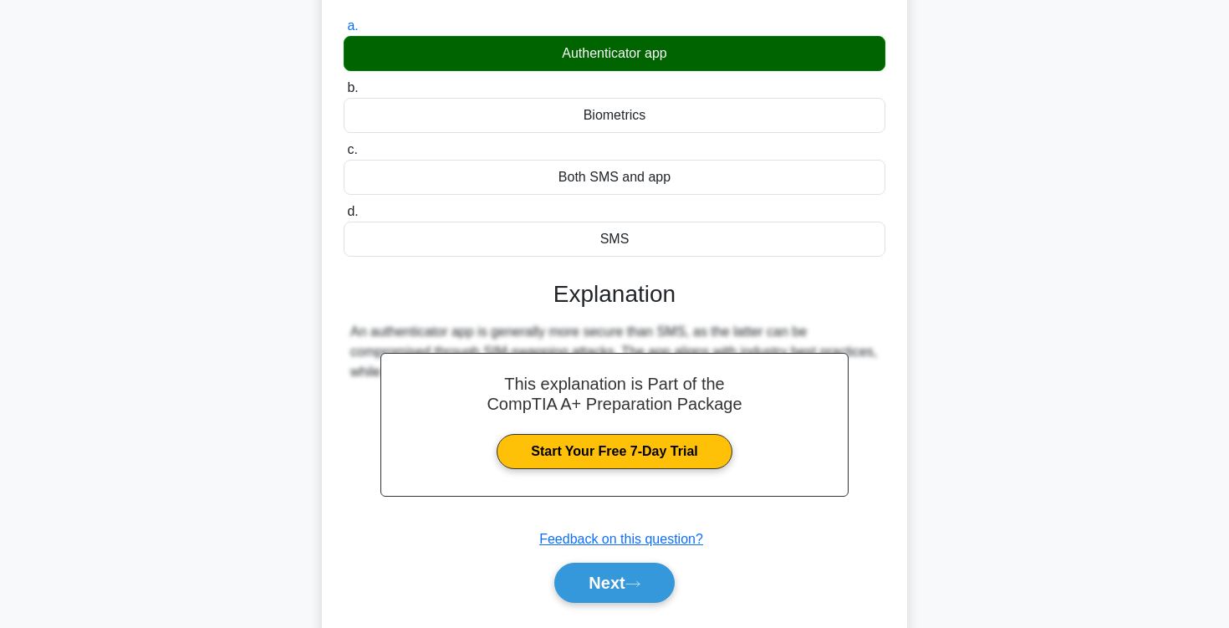
scroll to position [275, 0]
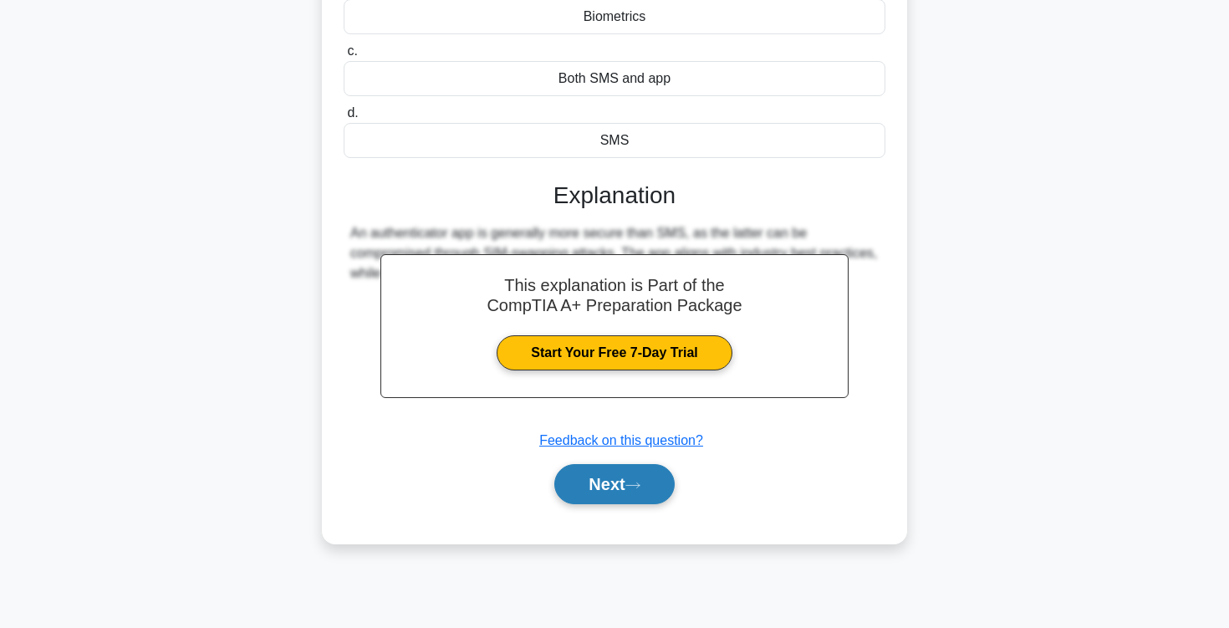
click at [608, 484] on button "Next" at bounding box center [614, 484] width 120 height 40
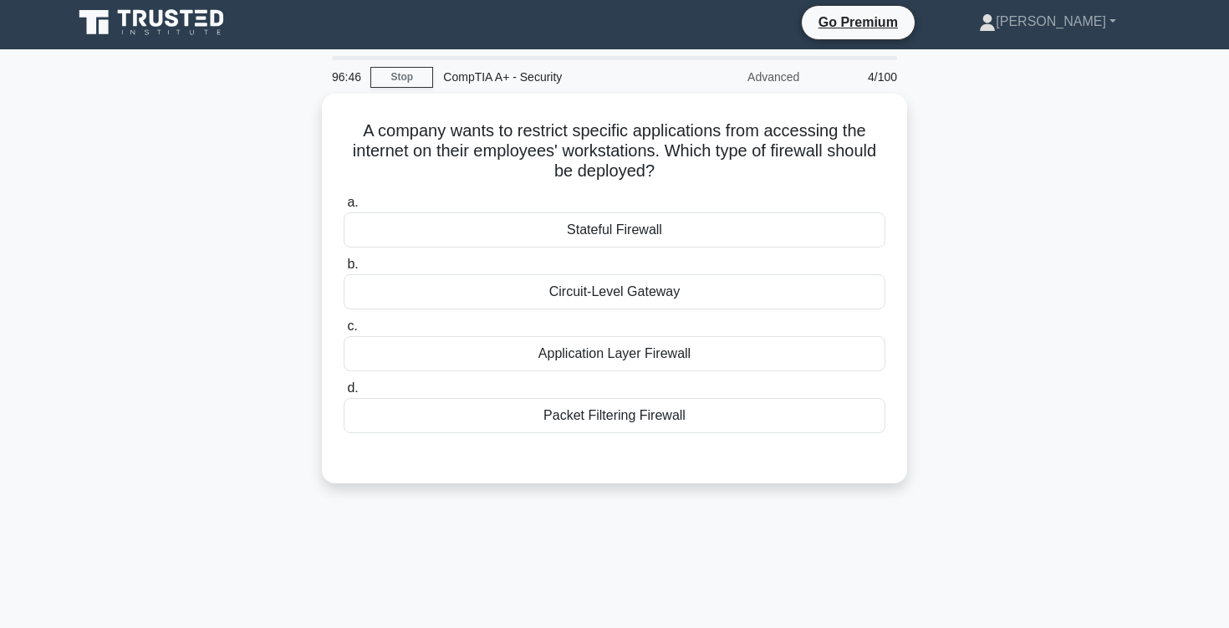
scroll to position [2, 0]
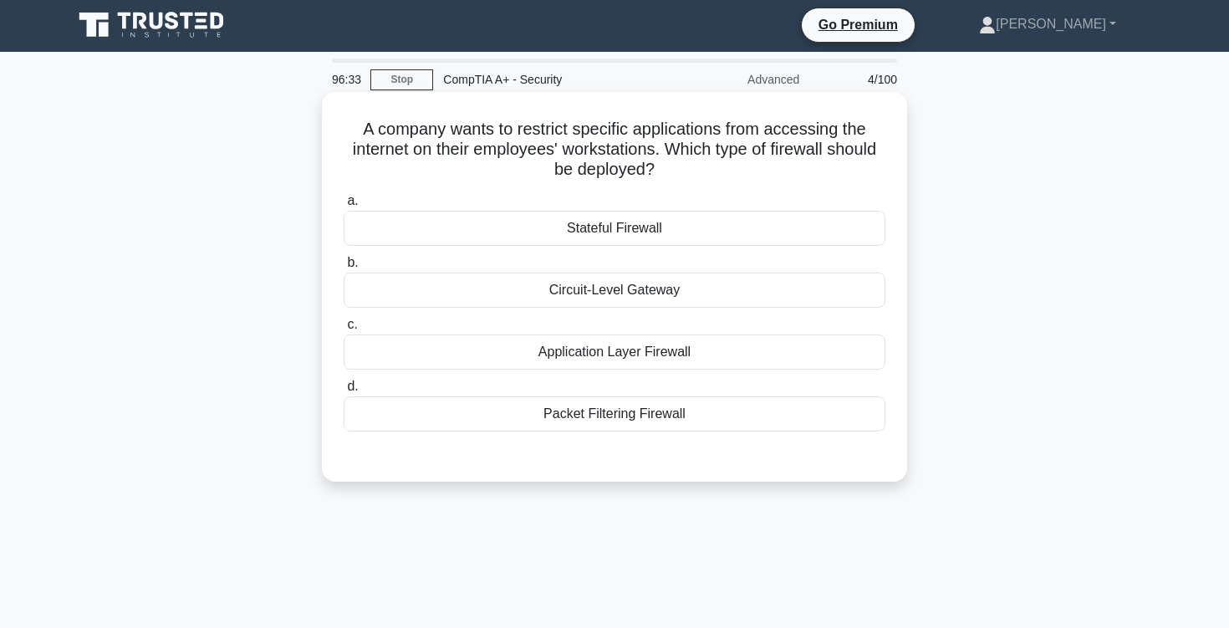
click at [655, 416] on div "Packet Filtering Firewall" at bounding box center [615, 413] width 542 height 35
click at [344, 392] on input "d. Packet Filtering Firewall" at bounding box center [344, 386] width 0 height 11
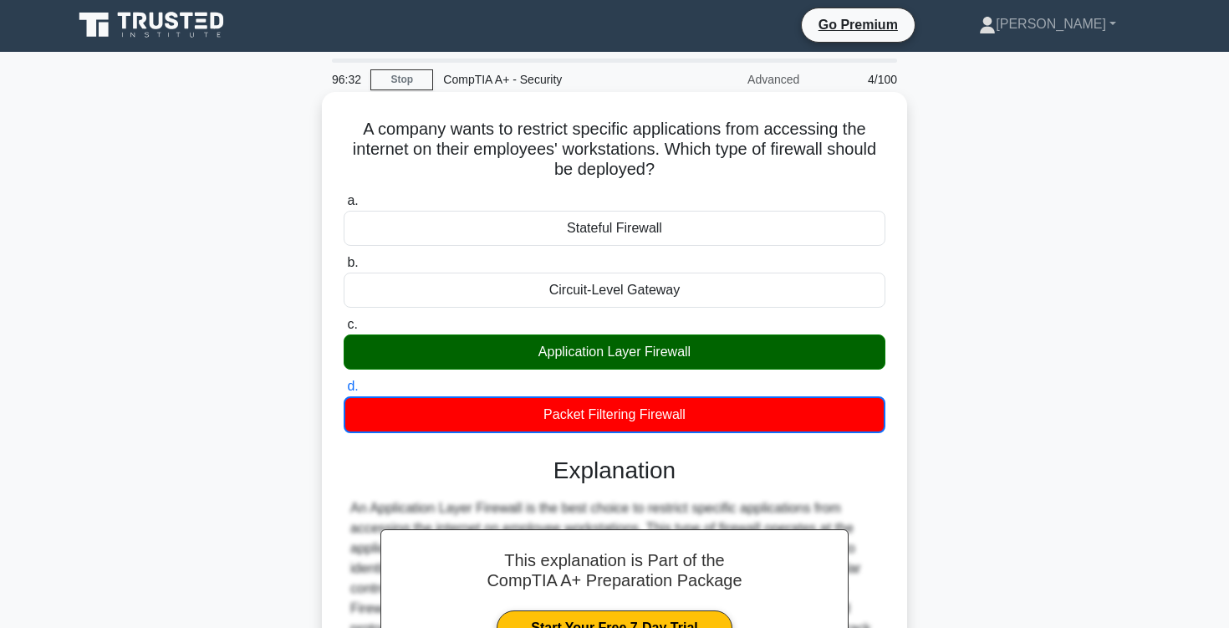
click at [571, 353] on div "Application Layer Firewall" at bounding box center [615, 351] width 542 height 35
click at [344, 330] on input "c. Application Layer Firewall" at bounding box center [344, 324] width 0 height 11
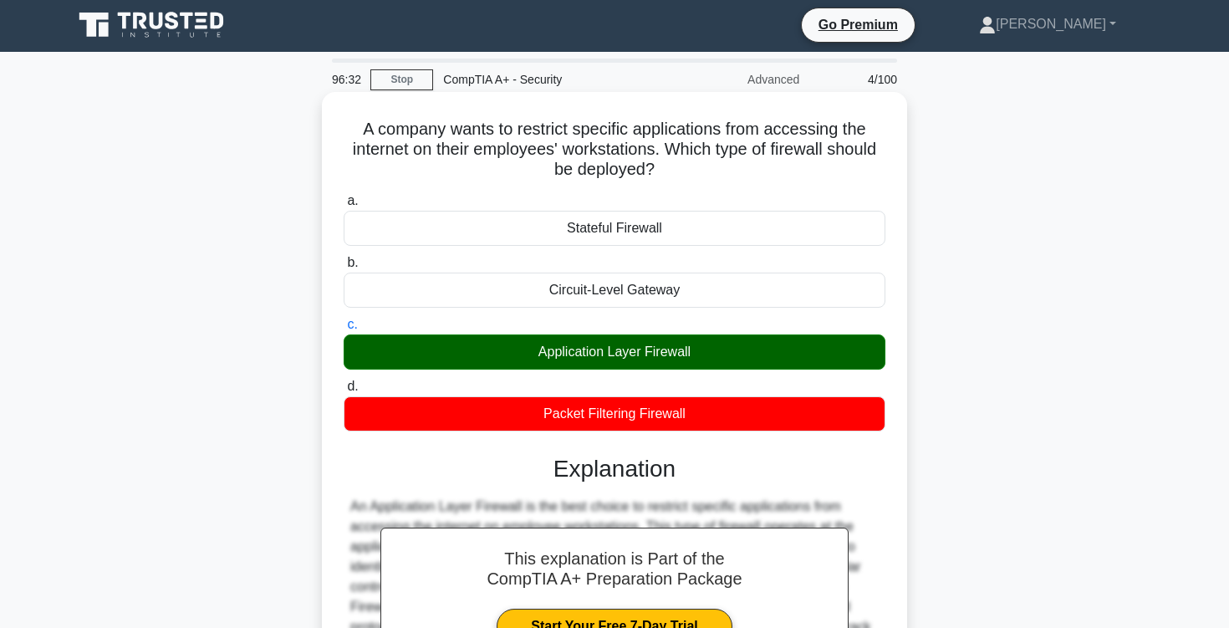
click at [571, 353] on div "Application Layer Firewall" at bounding box center [615, 351] width 542 height 35
click at [344, 330] on input "c. Application Layer Firewall" at bounding box center [344, 324] width 0 height 11
click at [571, 353] on div "Application Layer Firewall" at bounding box center [615, 351] width 542 height 35
click at [344, 330] on input "c. Application Layer Firewall" at bounding box center [344, 324] width 0 height 11
click at [571, 353] on div "Application Layer Firewall" at bounding box center [615, 351] width 542 height 35
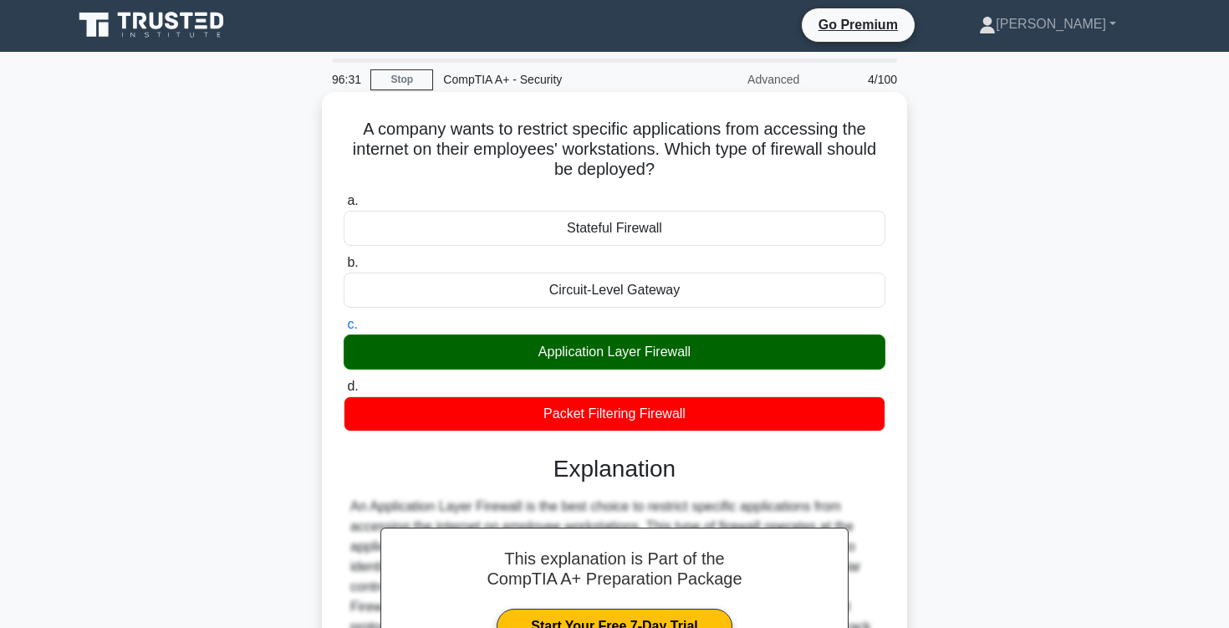
click at [344, 330] on input "c. Application Layer Firewall" at bounding box center [344, 324] width 0 height 11
click at [571, 353] on div "Application Layer Firewall" at bounding box center [615, 351] width 542 height 35
click at [344, 330] on input "c. Application Layer Firewall" at bounding box center [344, 324] width 0 height 11
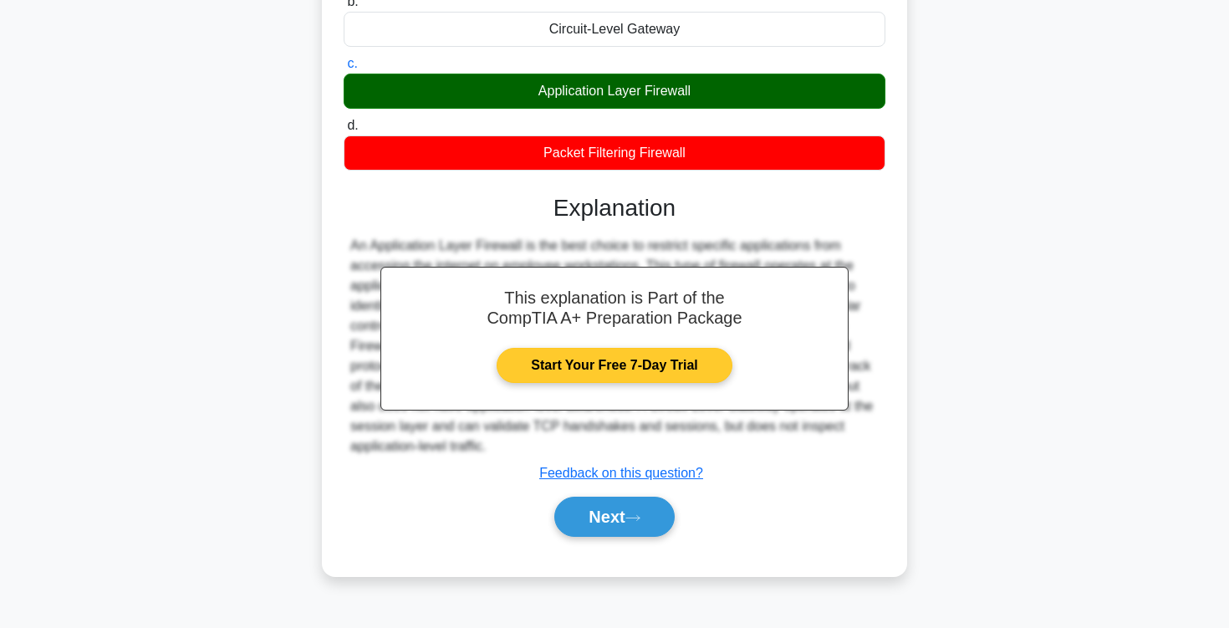
scroll to position [275, 0]
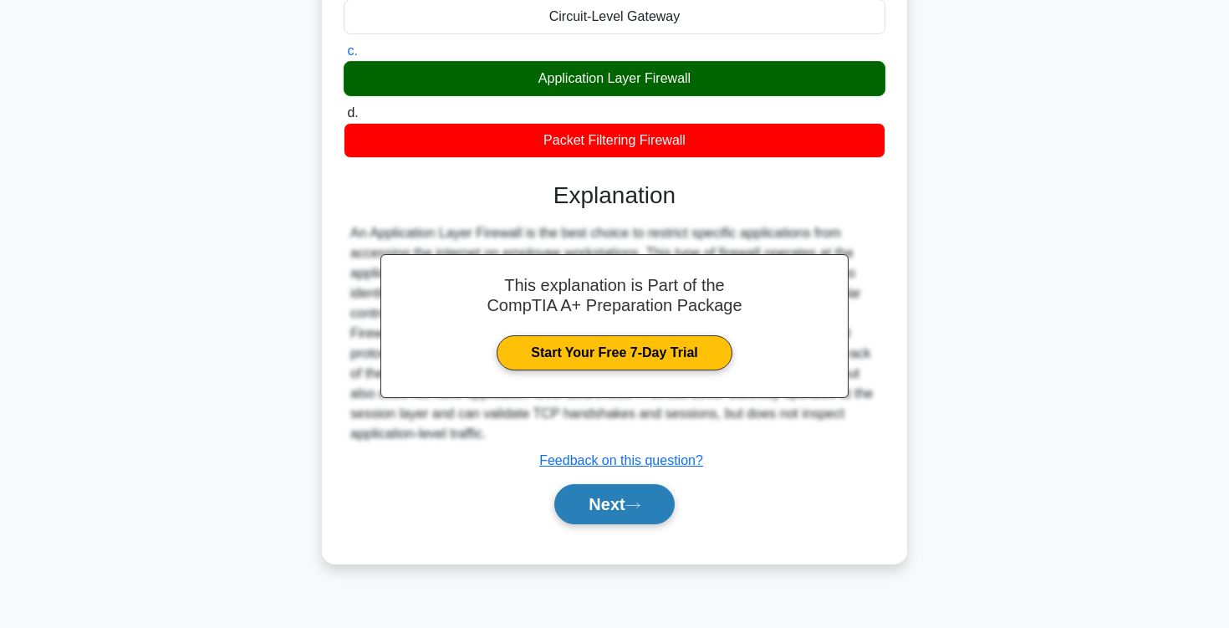
click at [606, 510] on button "Next" at bounding box center [614, 504] width 120 height 40
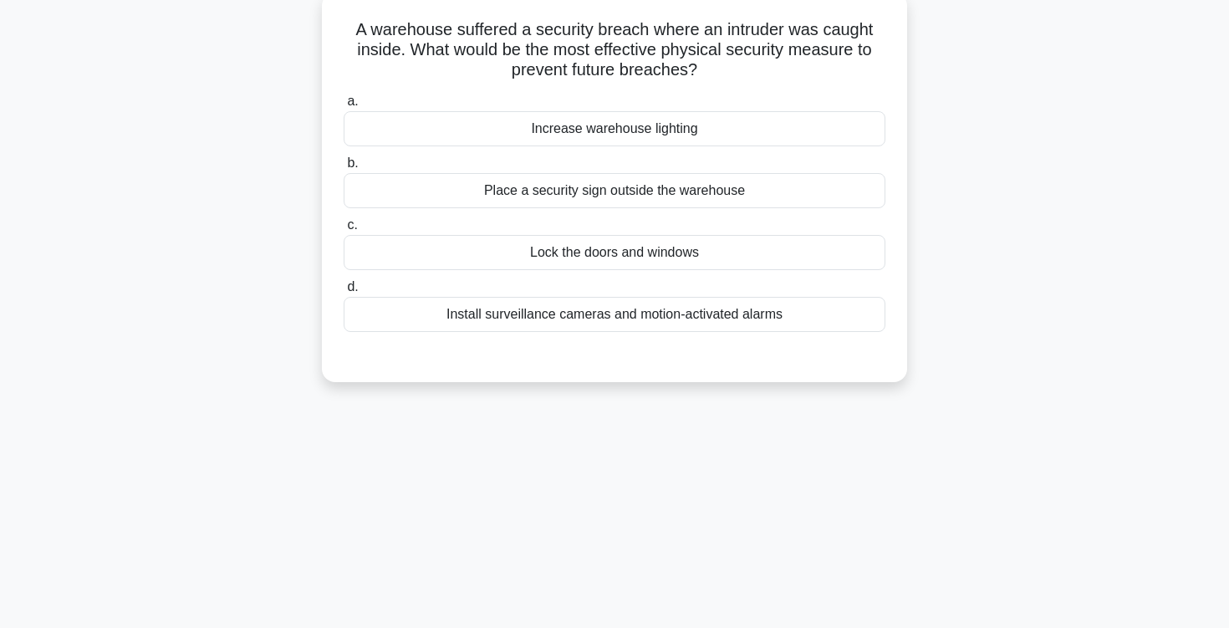
scroll to position [42, 0]
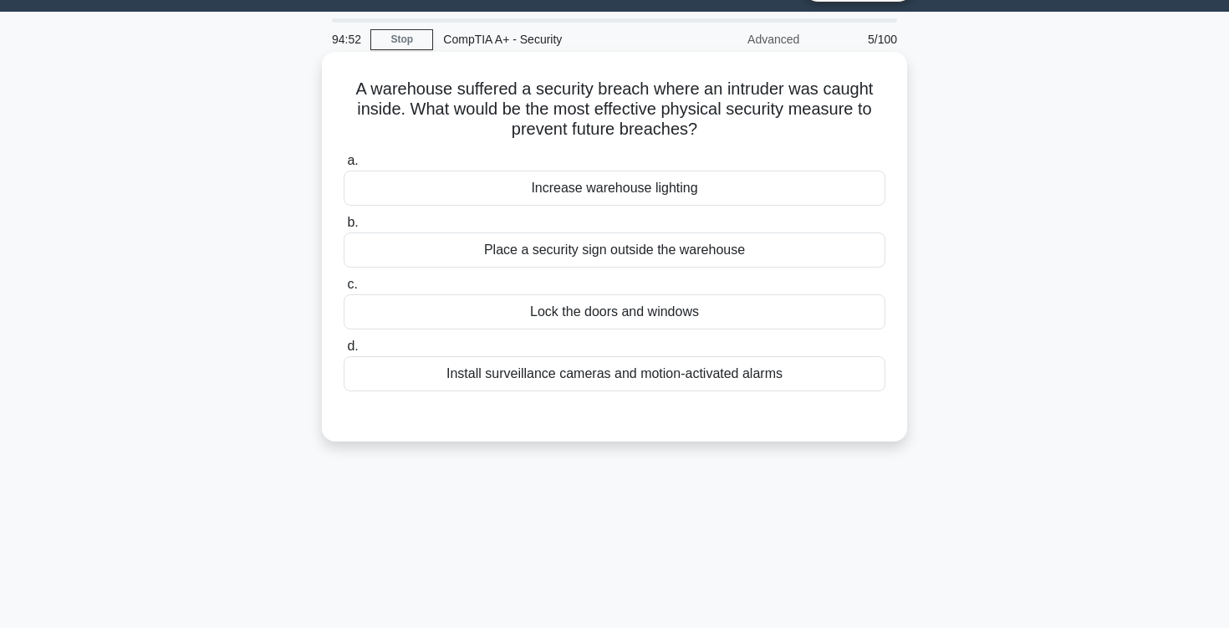
click at [683, 389] on div "Install surveillance cameras and motion-activated alarms" at bounding box center [615, 373] width 542 height 35
click at [344, 352] on input "d. Install surveillance cameras and motion-activated alarms" at bounding box center [344, 346] width 0 height 11
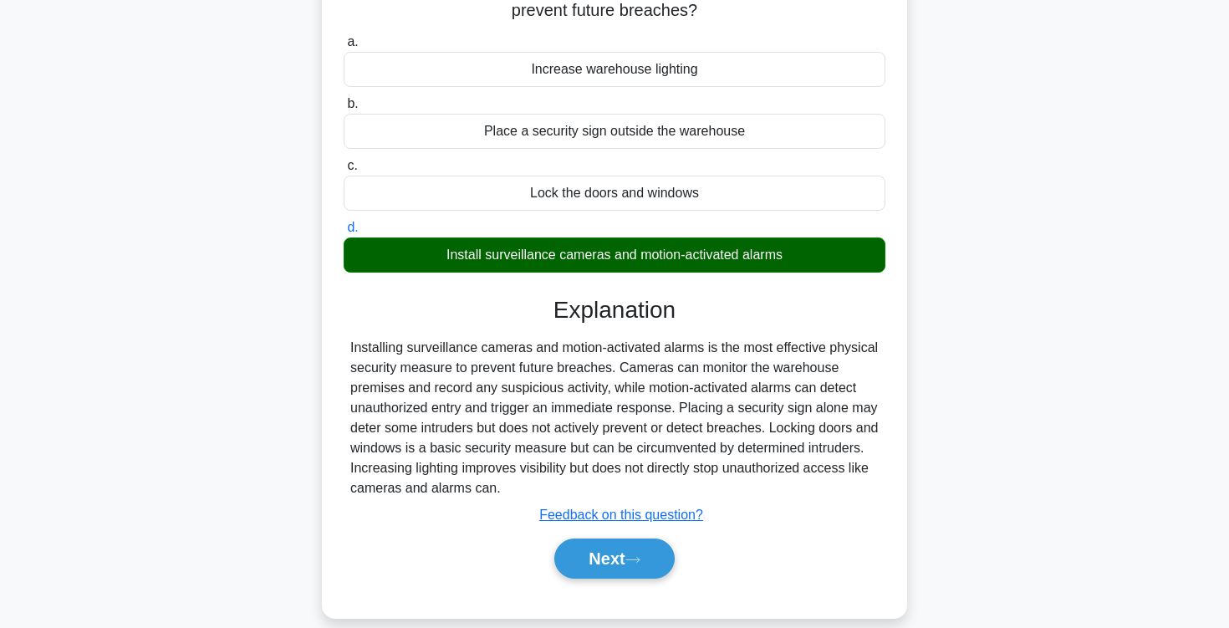
scroll to position [168, 0]
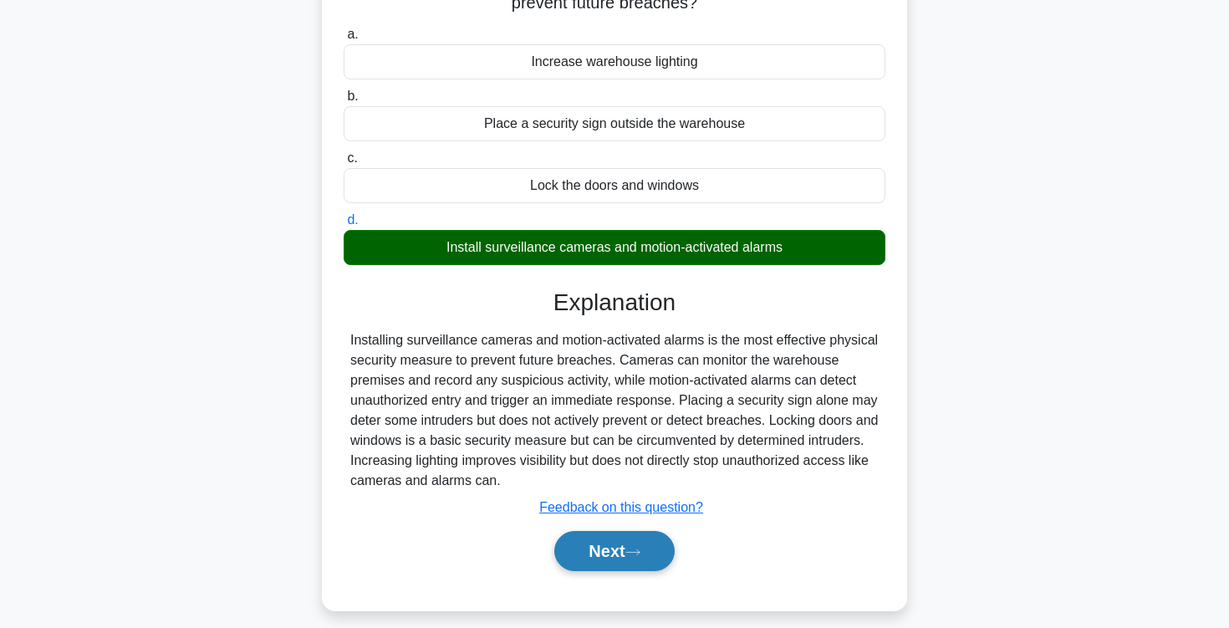
click at [610, 547] on button "Next" at bounding box center [614, 551] width 120 height 40
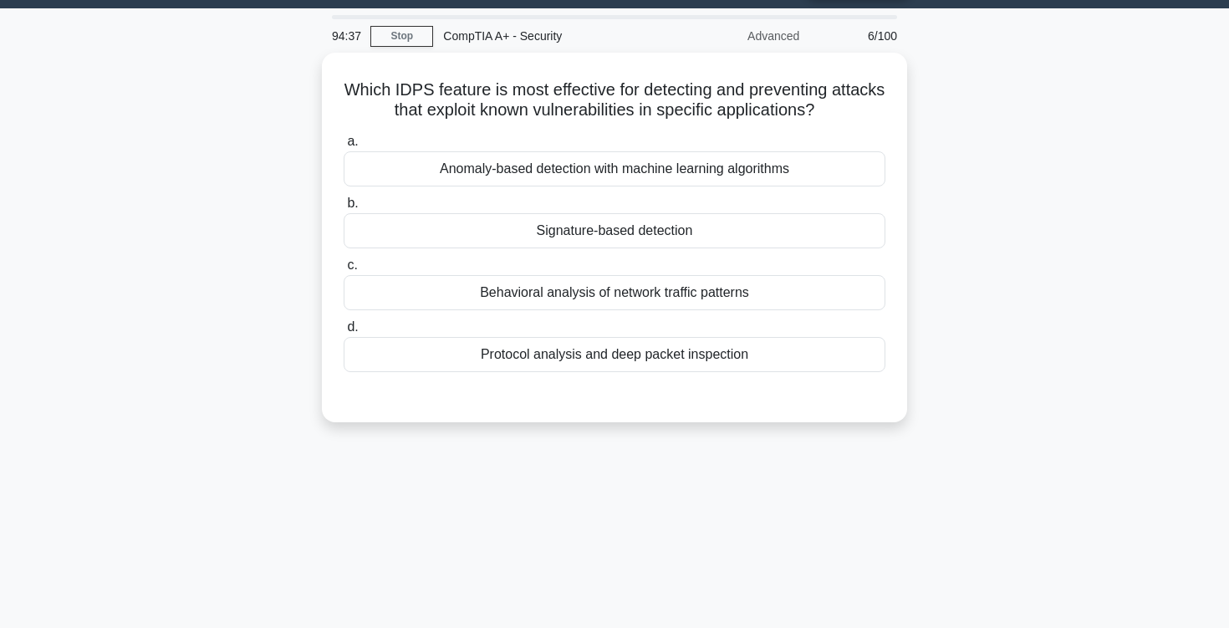
scroll to position [25, 0]
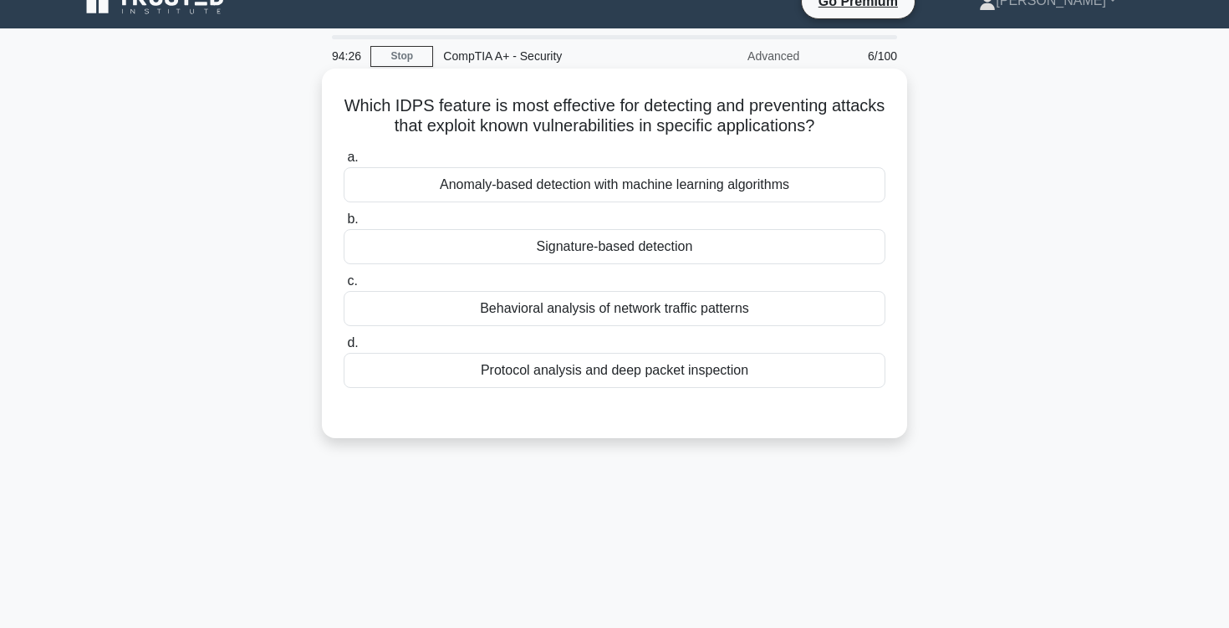
click at [556, 226] on label "b. Signature-based detection" at bounding box center [615, 236] width 542 height 55
click at [344, 225] on input "b. Signature-based detection" at bounding box center [344, 219] width 0 height 11
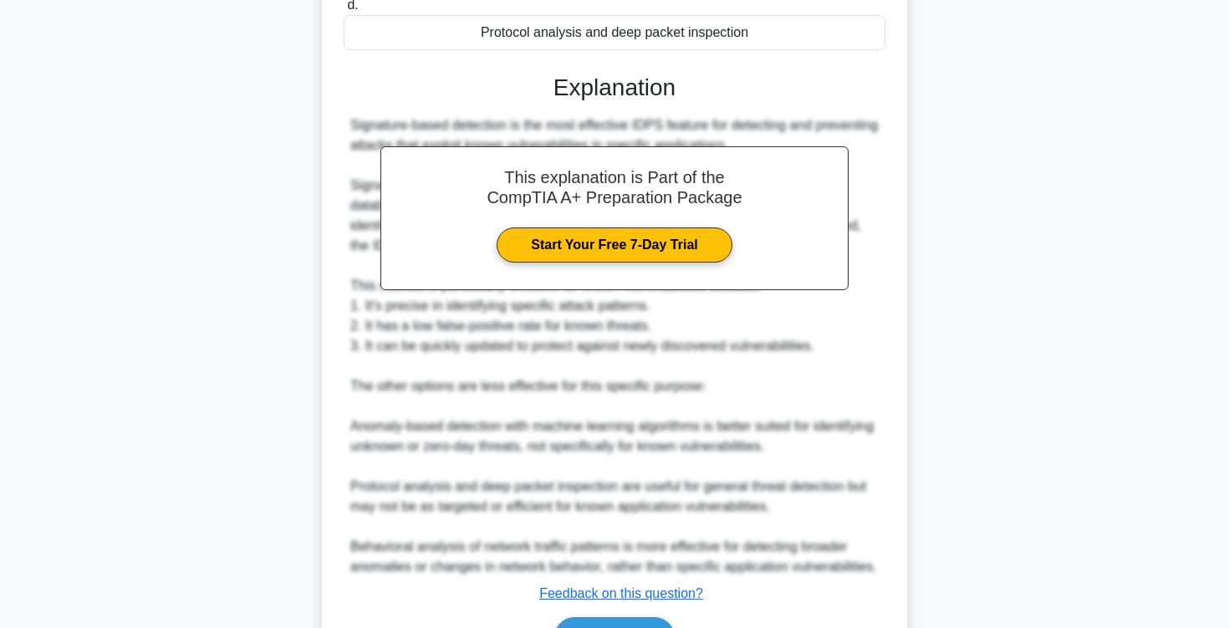
scroll to position [463, 0]
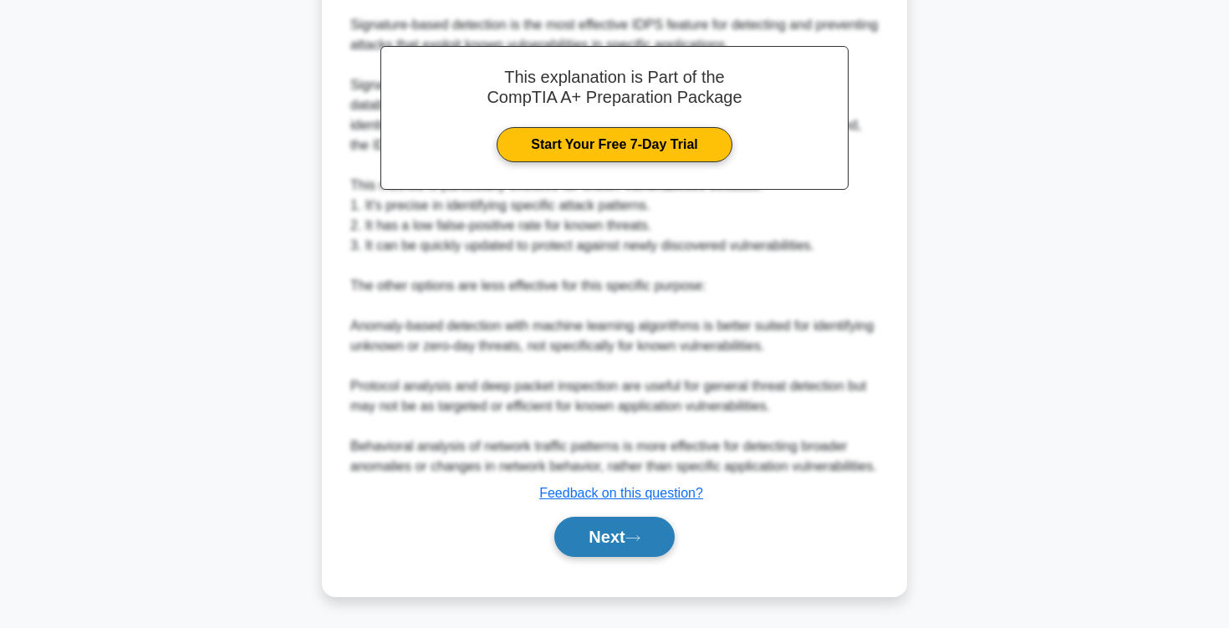
click at [620, 547] on button "Next" at bounding box center [614, 537] width 120 height 40
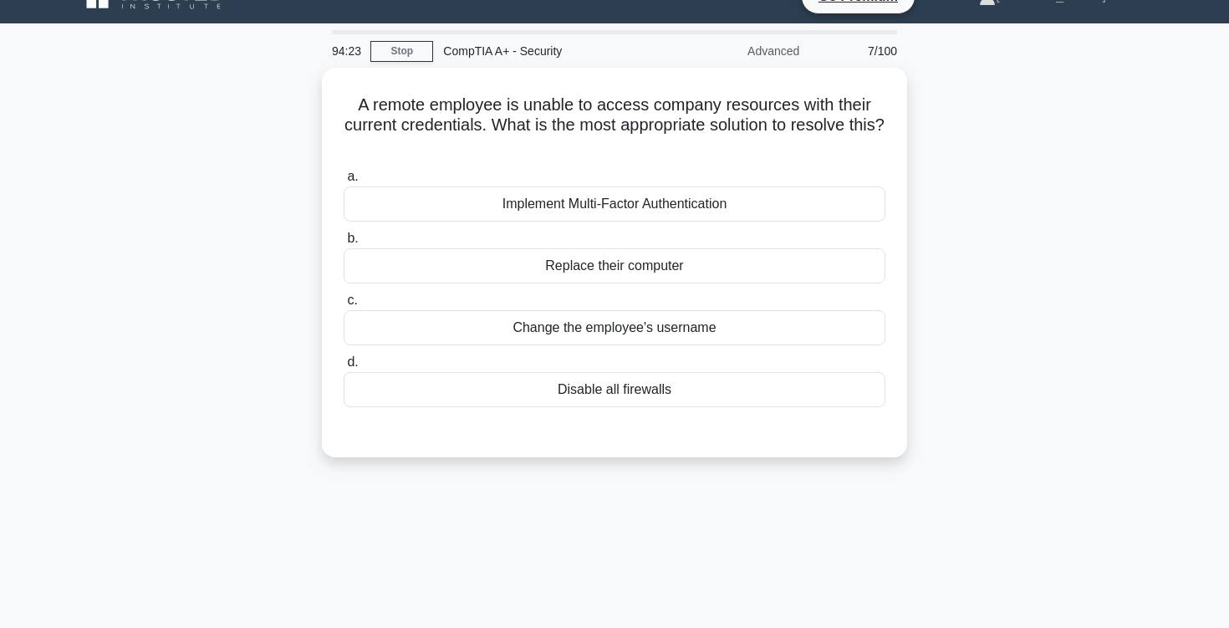
scroll to position [10, 0]
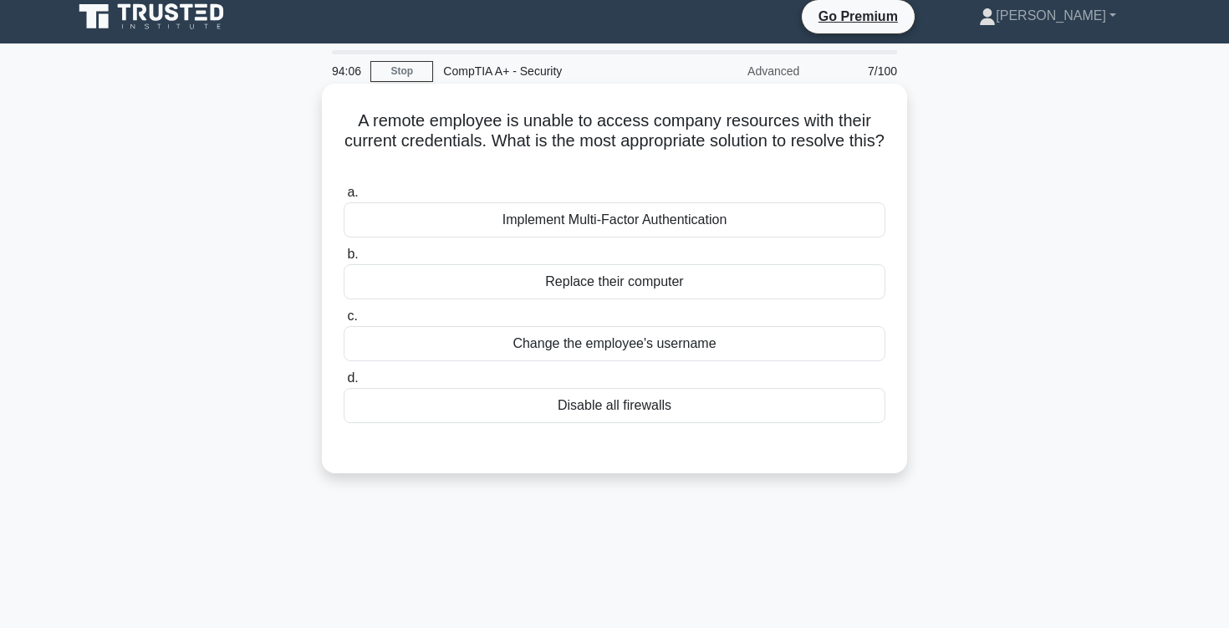
click at [530, 412] on div "Disable all firewalls" at bounding box center [615, 405] width 542 height 35
click at [344, 384] on input "d. Disable all firewalls" at bounding box center [344, 378] width 0 height 11
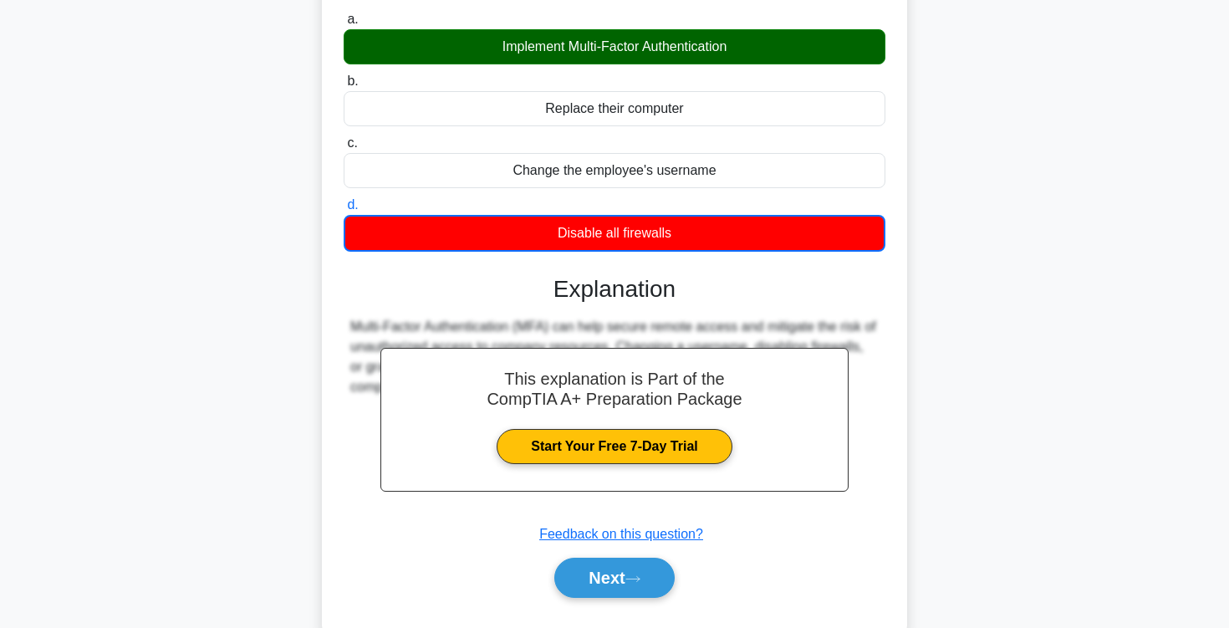
scroll to position [275, 0]
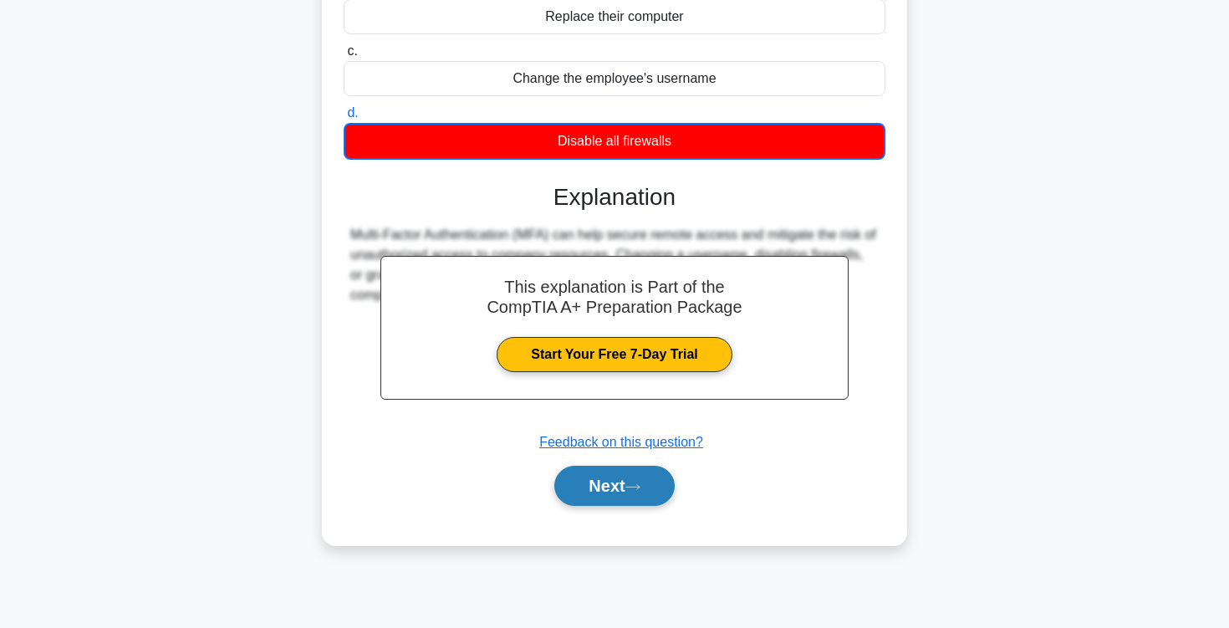
click at [614, 482] on button "Next" at bounding box center [614, 486] width 120 height 40
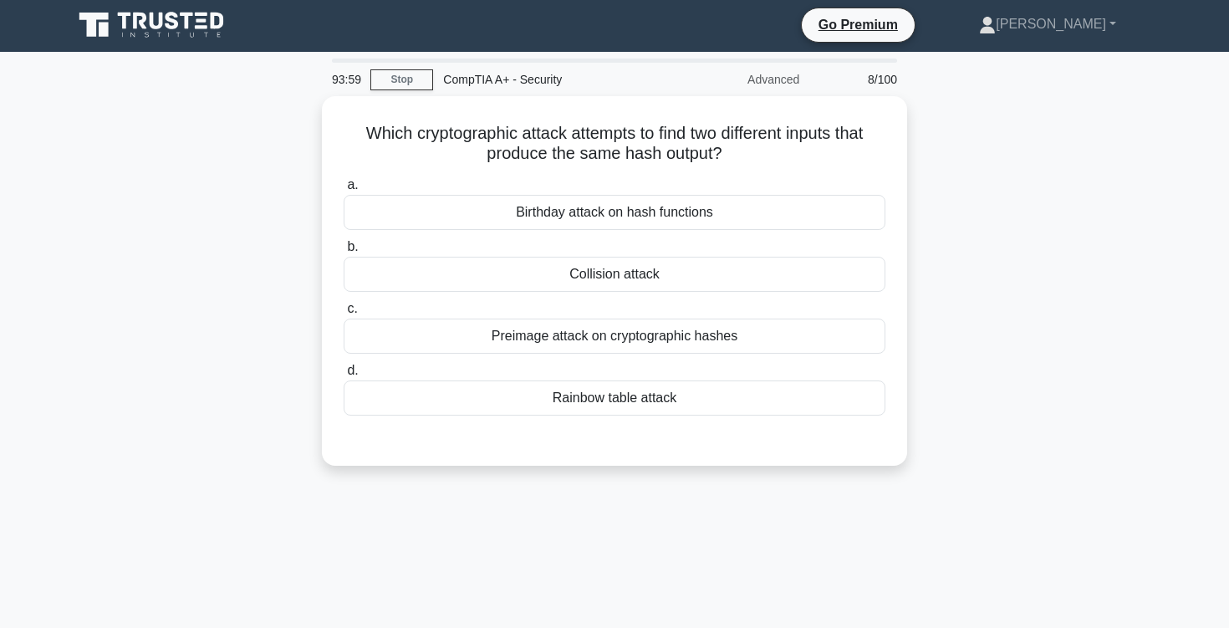
scroll to position [1, 0]
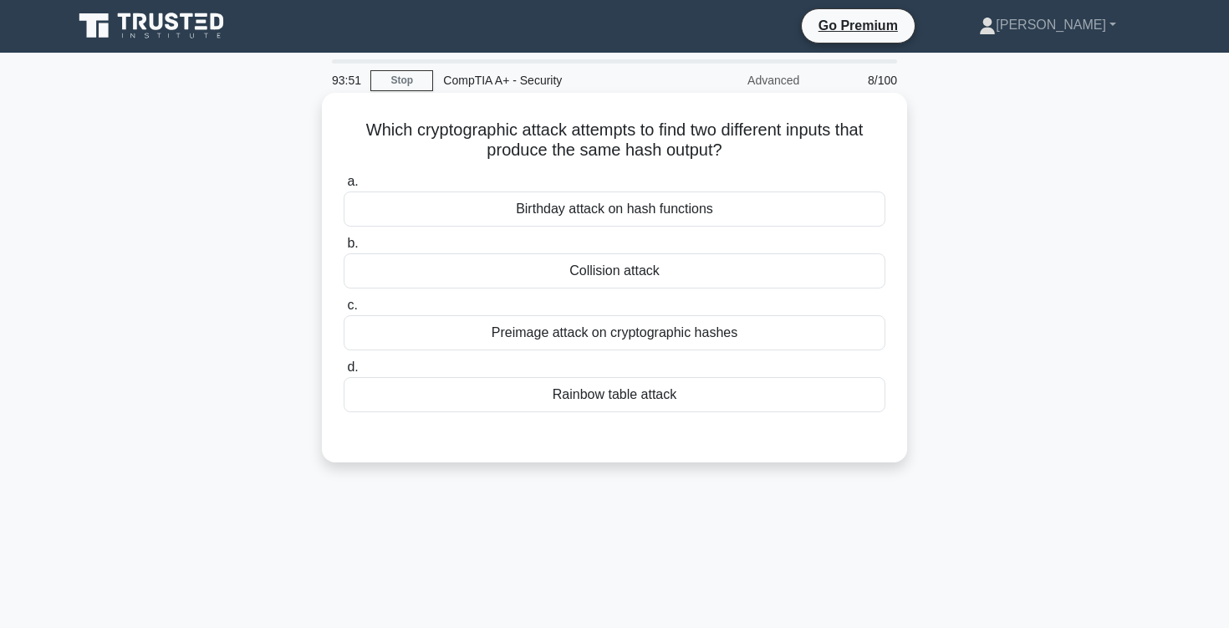
click at [539, 330] on div "Preimage attack on cryptographic hashes" at bounding box center [615, 332] width 542 height 35
click at [344, 311] on input "c. Preimage attack on cryptographic hashes" at bounding box center [344, 305] width 0 height 11
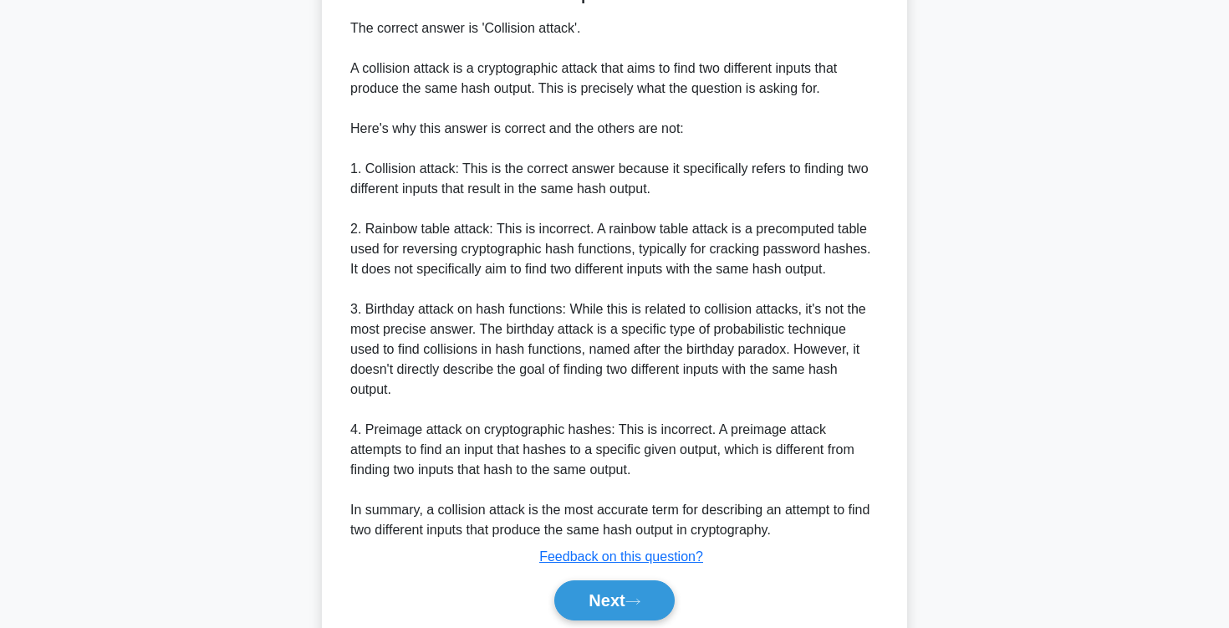
scroll to position [505, 0]
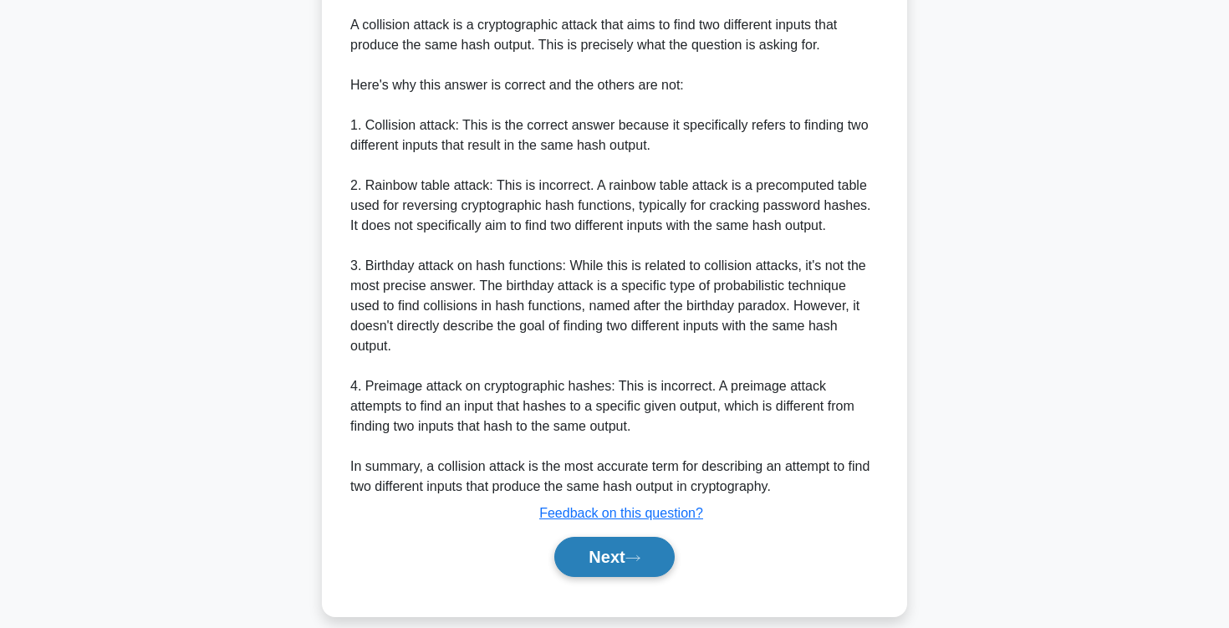
click at [619, 537] on button "Next" at bounding box center [614, 557] width 120 height 40
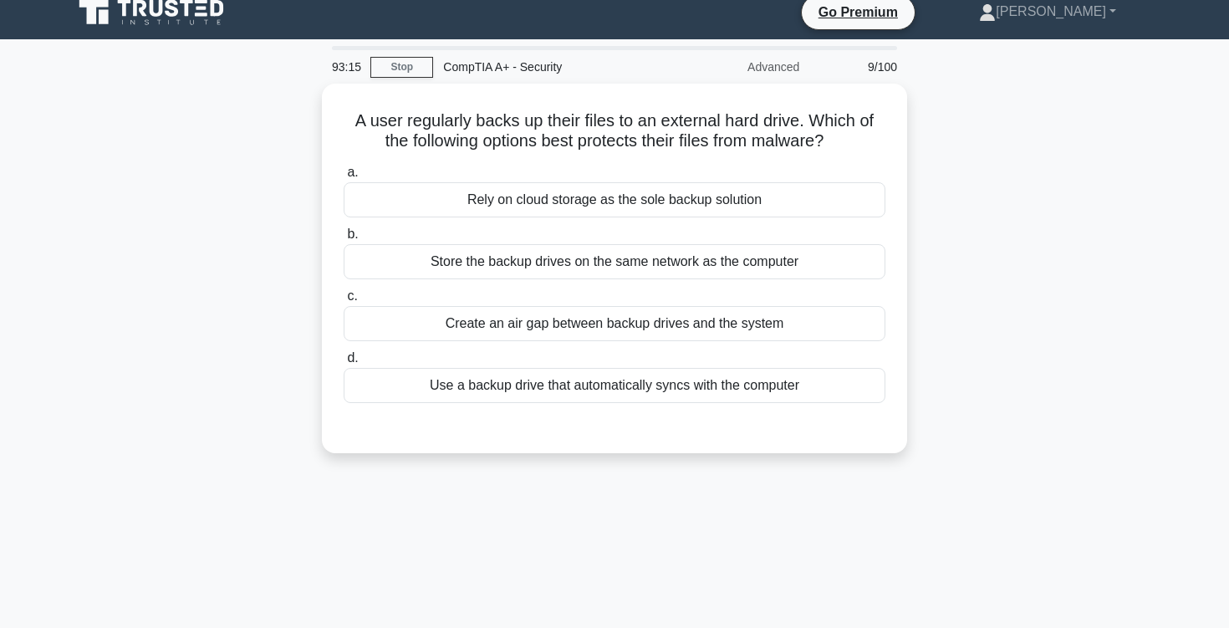
scroll to position [4, 0]
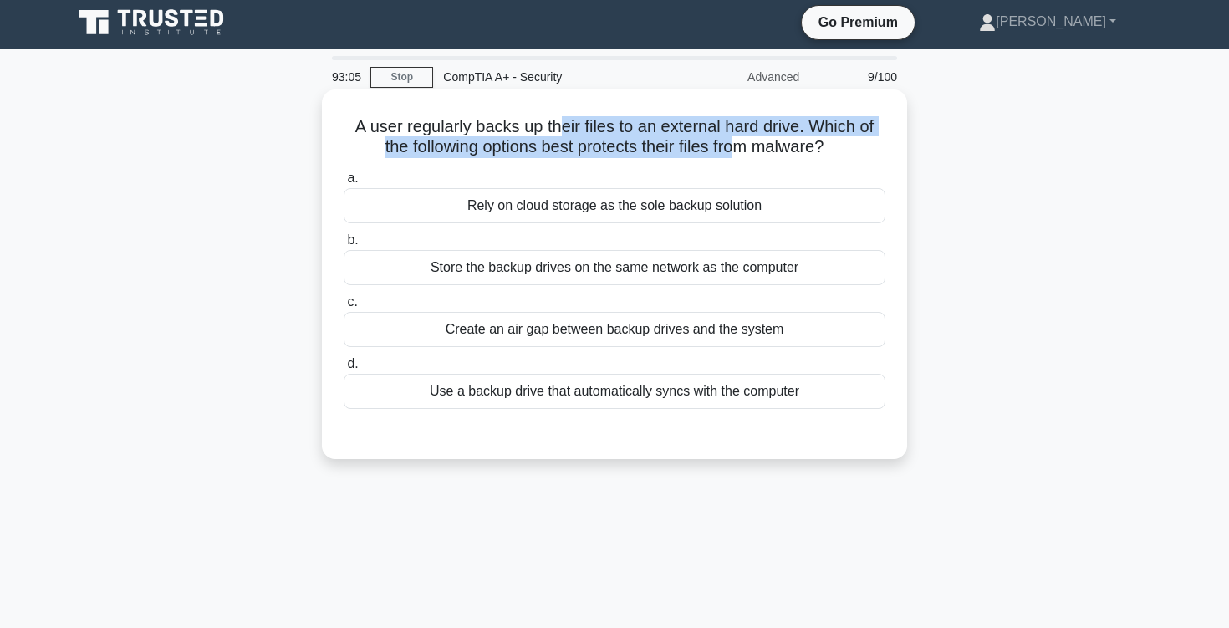
drag, startPoint x: 558, startPoint y: 134, endPoint x: 738, endPoint y: 139, distance: 180.6
click at [738, 139] on h5 "A user regularly backs up their files to an external hard drive. Which of the f…" at bounding box center [614, 137] width 545 height 42
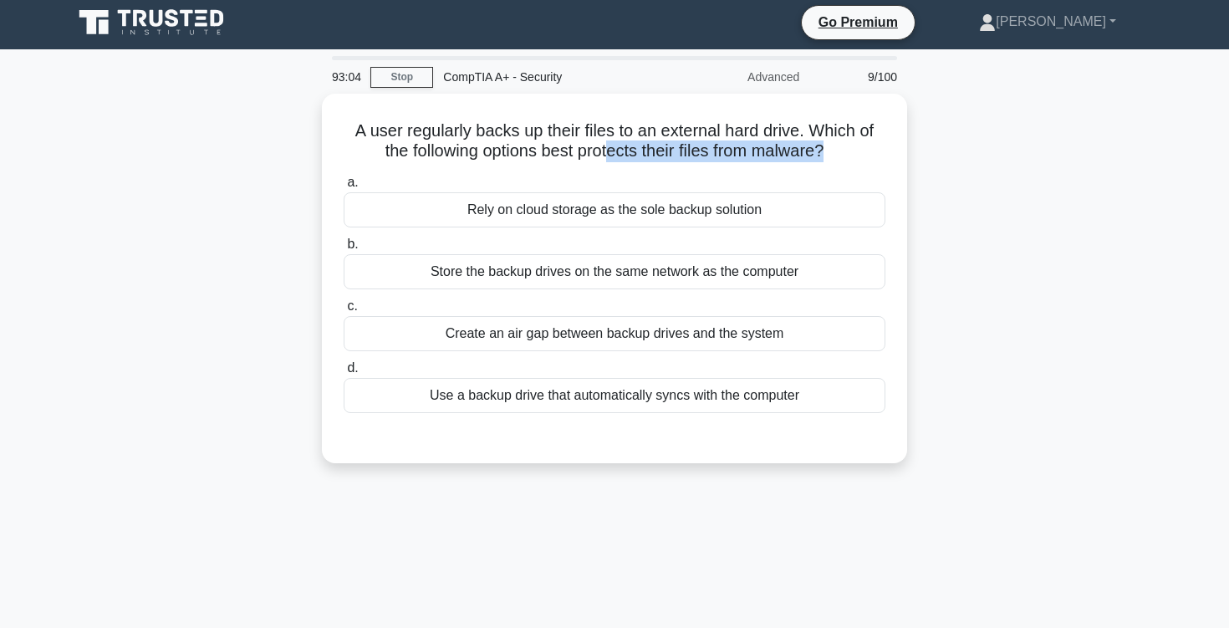
drag, startPoint x: 606, startPoint y: 139, endPoint x: 920, endPoint y: 168, distance: 315.6
click at [919, 169] on div "A user regularly backs up their files to an external hard drive. Which of the f…" at bounding box center [614, 288] width 1103 height 389
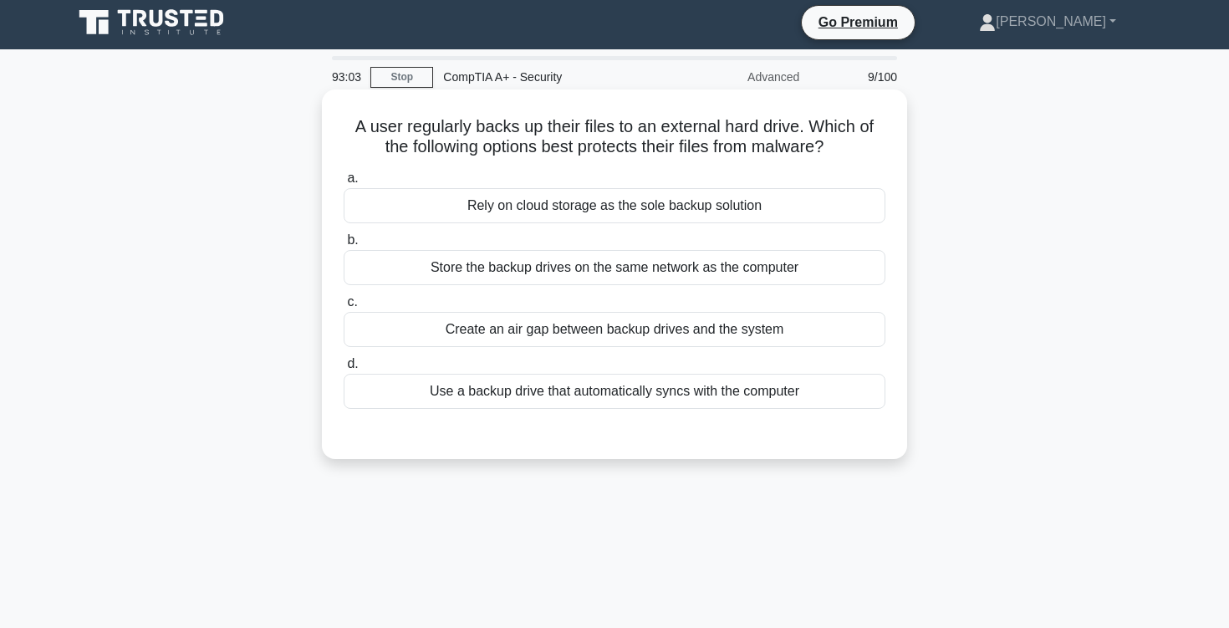
click at [778, 152] on h5 "A user regularly backs up their files to an external hard drive. Which of the f…" at bounding box center [614, 137] width 545 height 42
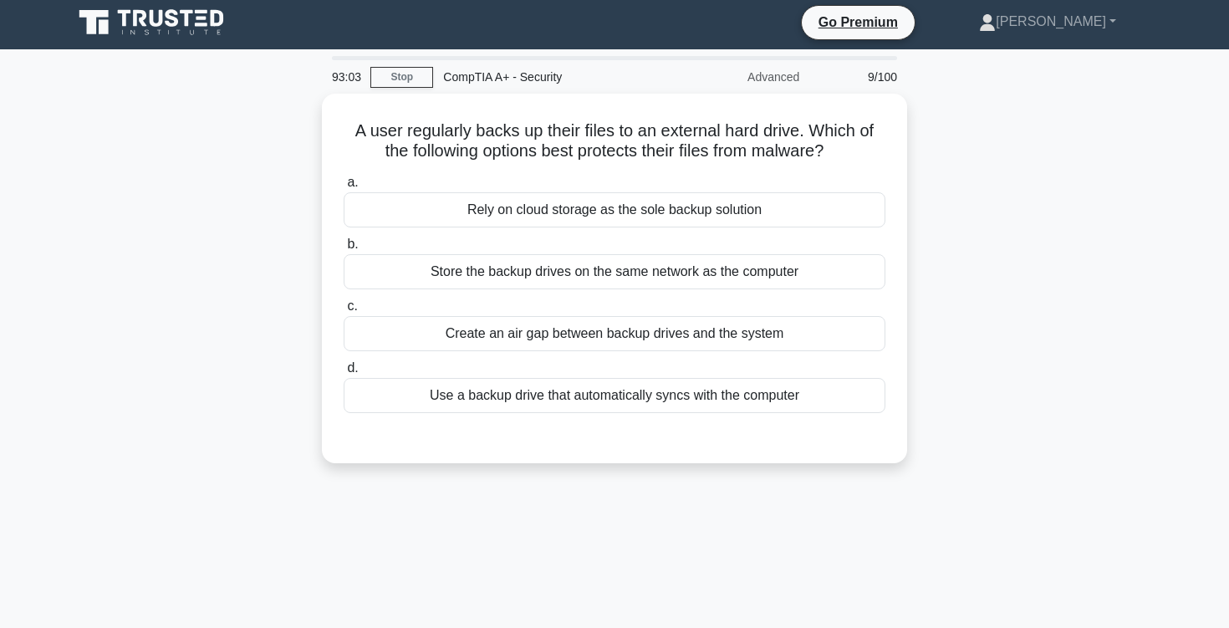
drag, startPoint x: 732, startPoint y: 152, endPoint x: 936, endPoint y: 151, distance: 203.9
click at [934, 151] on div "A user regularly backs up their files to an external hard drive. Which of the f…" at bounding box center [614, 288] width 1103 height 389
click at [936, 151] on div "A user regularly backs up their files to an external hard drive. Which of the f…" at bounding box center [614, 288] width 1103 height 389
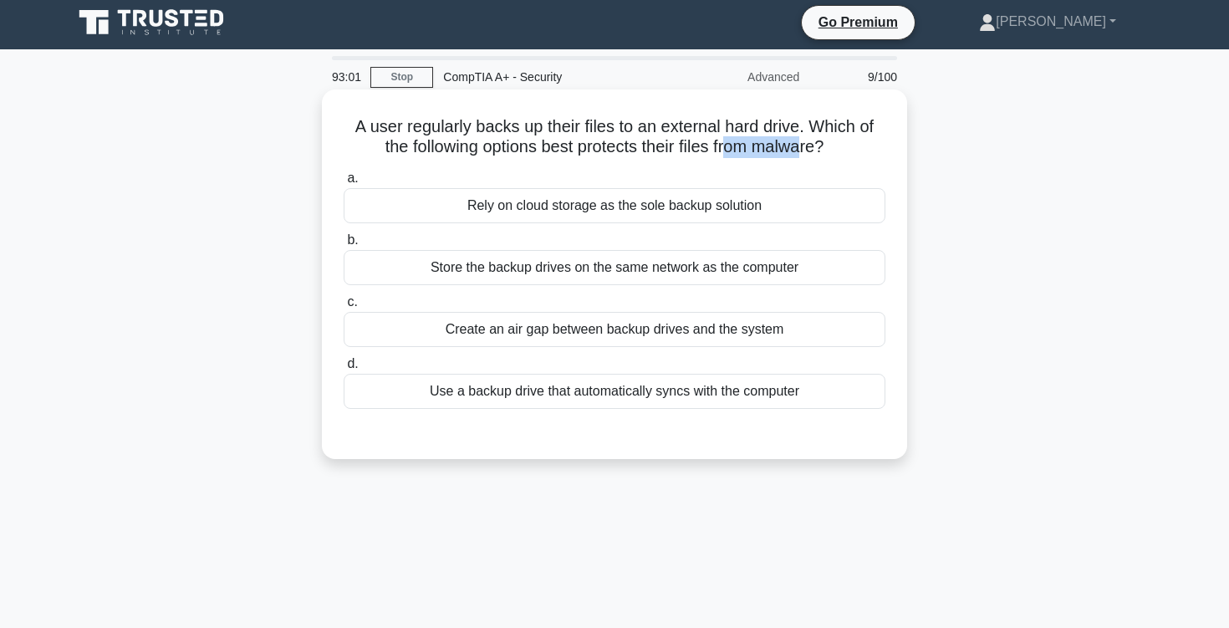
drag, startPoint x: 803, startPoint y: 136, endPoint x: 701, endPoint y: 143, distance: 102.2
click at [704, 144] on h5 "A user regularly backs up their files to an external hard drive. Which of the f…" at bounding box center [614, 137] width 545 height 42
click at [701, 143] on h5 "A user regularly backs up their files to an external hard drive. Which of the f…" at bounding box center [614, 137] width 545 height 42
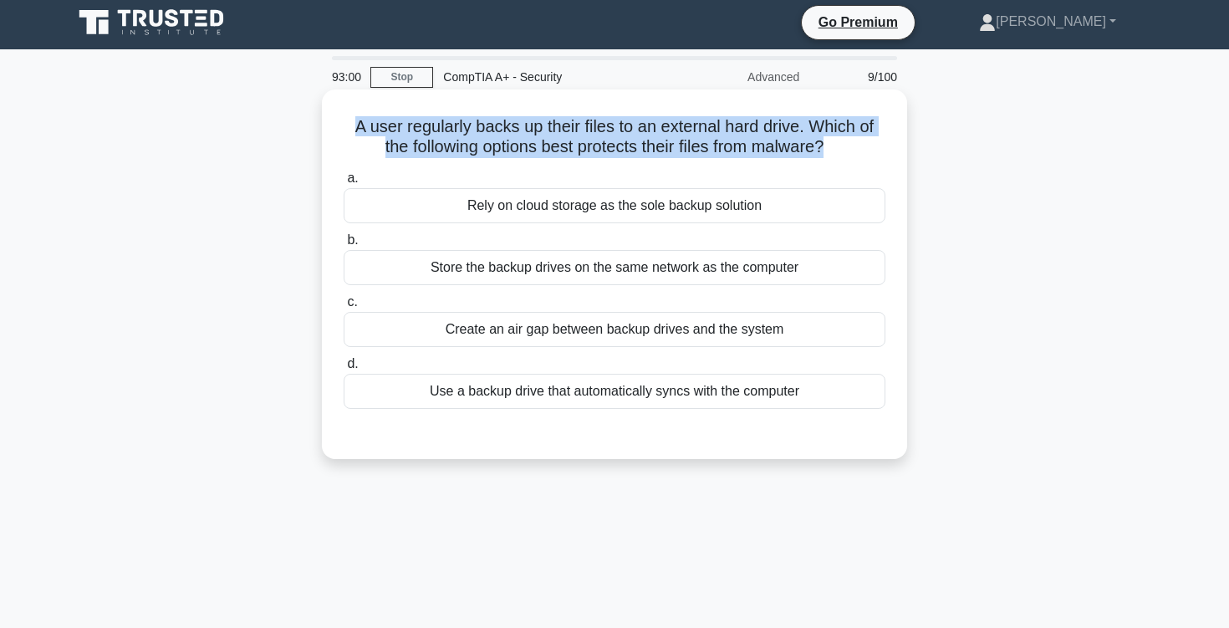
click at [700, 143] on h5 "A user regularly backs up their files to an external hard drive. Which of the f…" at bounding box center [614, 137] width 545 height 42
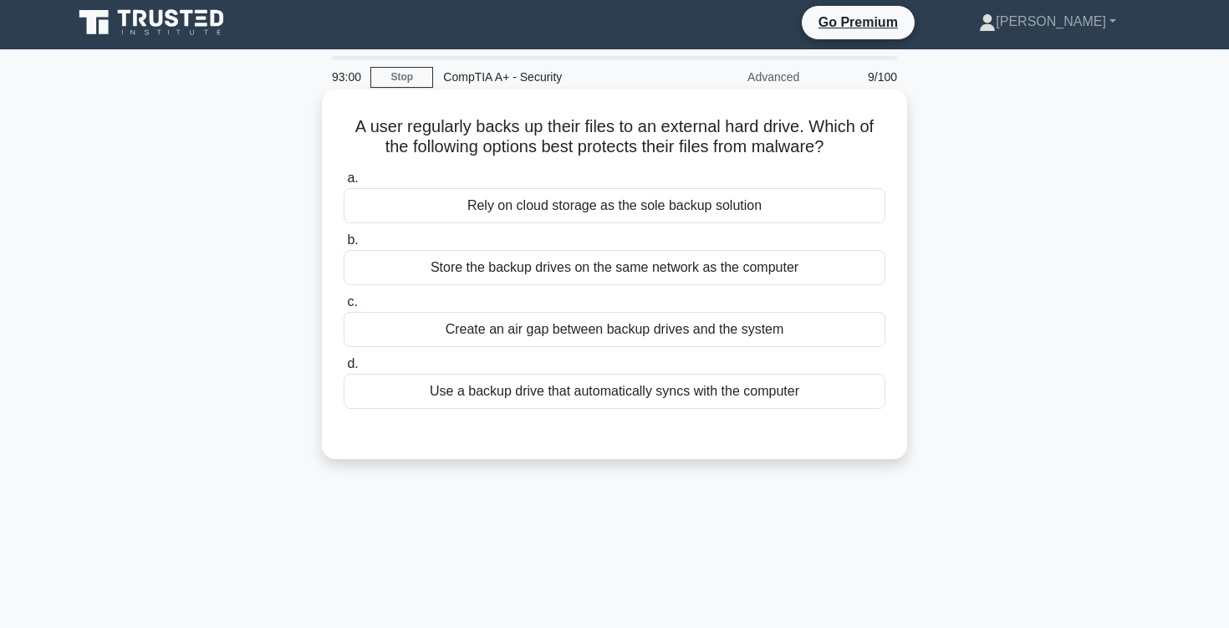
click at [680, 143] on h5 "A user regularly backs up their files to an external hard drive. Which of the f…" at bounding box center [614, 137] width 545 height 42
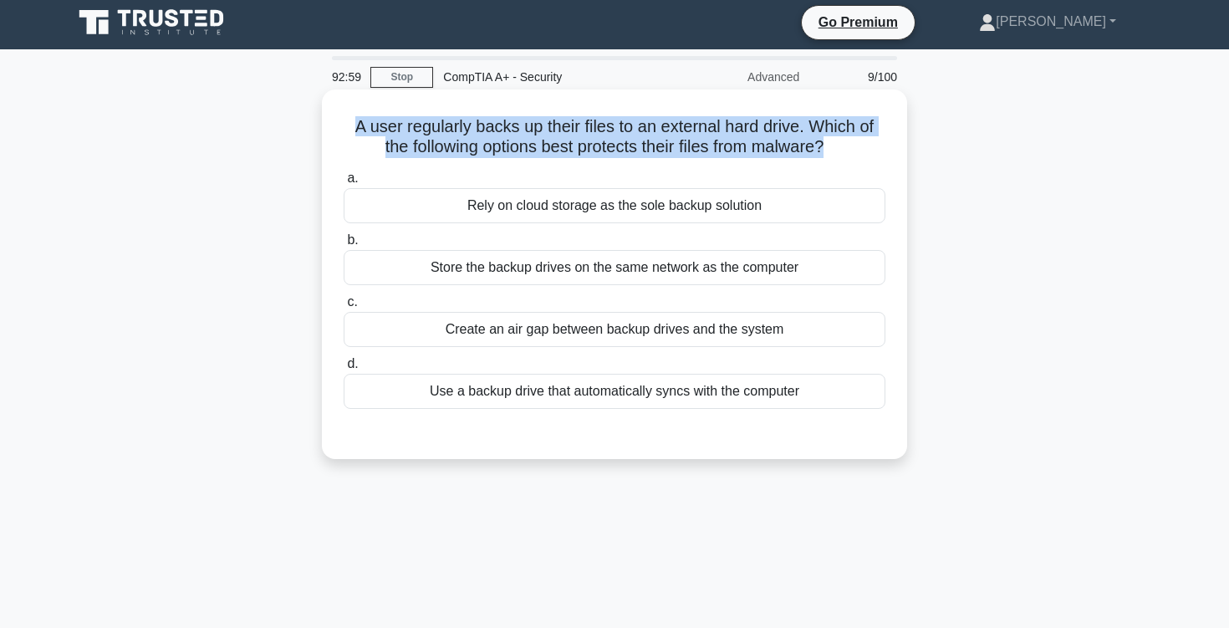
click at [680, 143] on h5 "A user regularly backs up their files to an external hard drive. Which of the f…" at bounding box center [614, 137] width 545 height 42
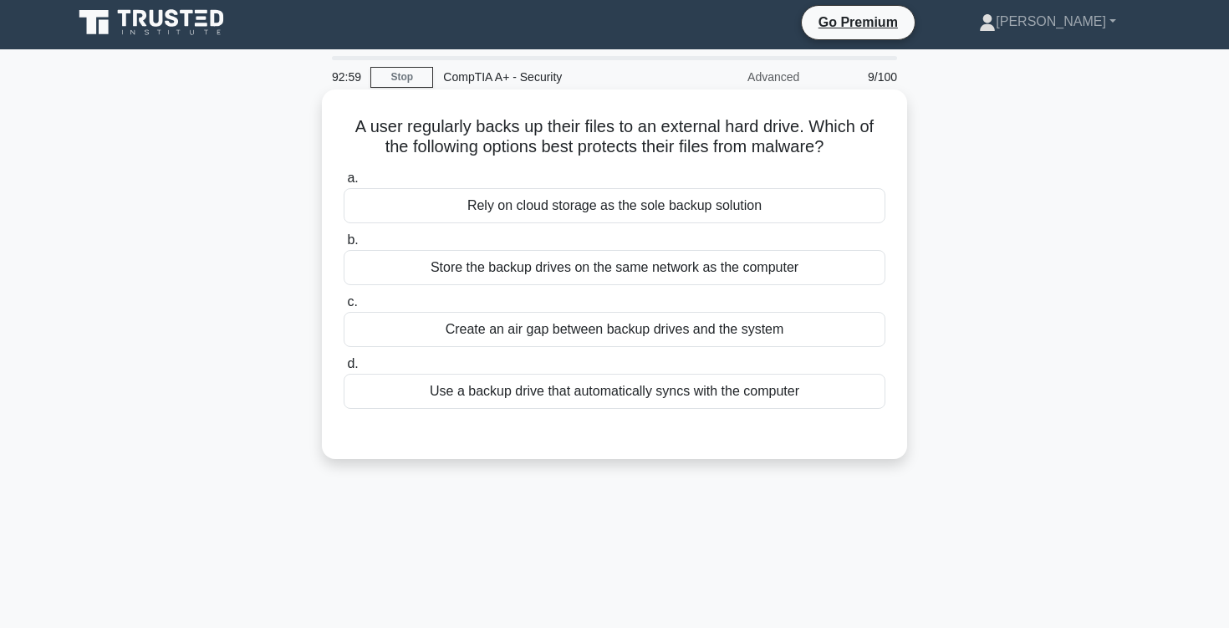
click at [626, 145] on h5 "A user regularly backs up their files to an external hard drive. Which of the f…" at bounding box center [614, 137] width 545 height 42
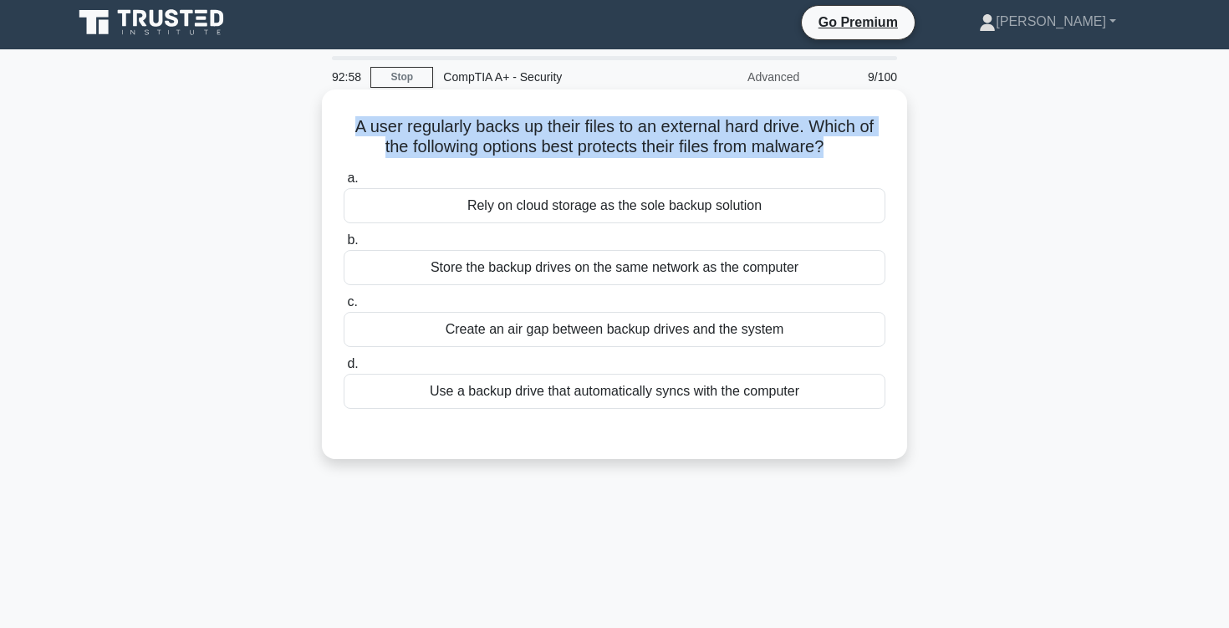
click at [626, 145] on h5 "A user regularly backs up their files to an external hard drive. Which of the f…" at bounding box center [614, 137] width 545 height 42
click at [626, 155] on h5 "A user regularly backs up their files to an external hard drive. Which of the f…" at bounding box center [614, 137] width 545 height 42
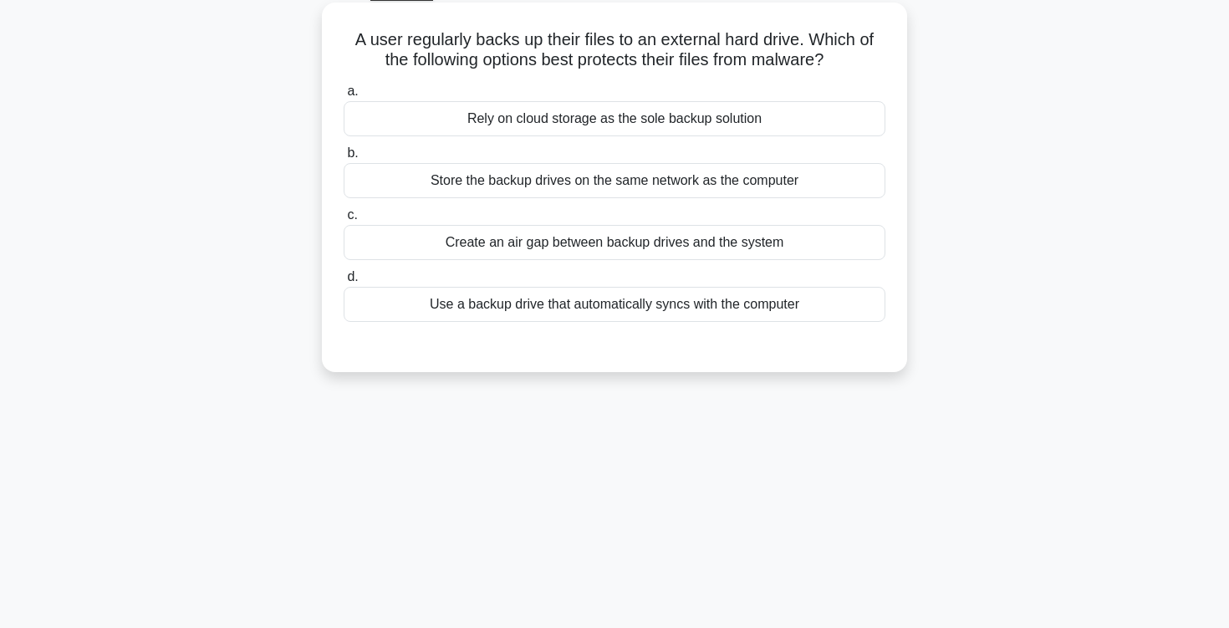
scroll to position [89, 0]
click at [617, 123] on div "Rely on cloud storage as the sole backup solution" at bounding box center [615, 120] width 542 height 35
click at [344, 99] on input "a. Rely on cloud storage as the sole backup solution" at bounding box center [344, 93] width 0 height 11
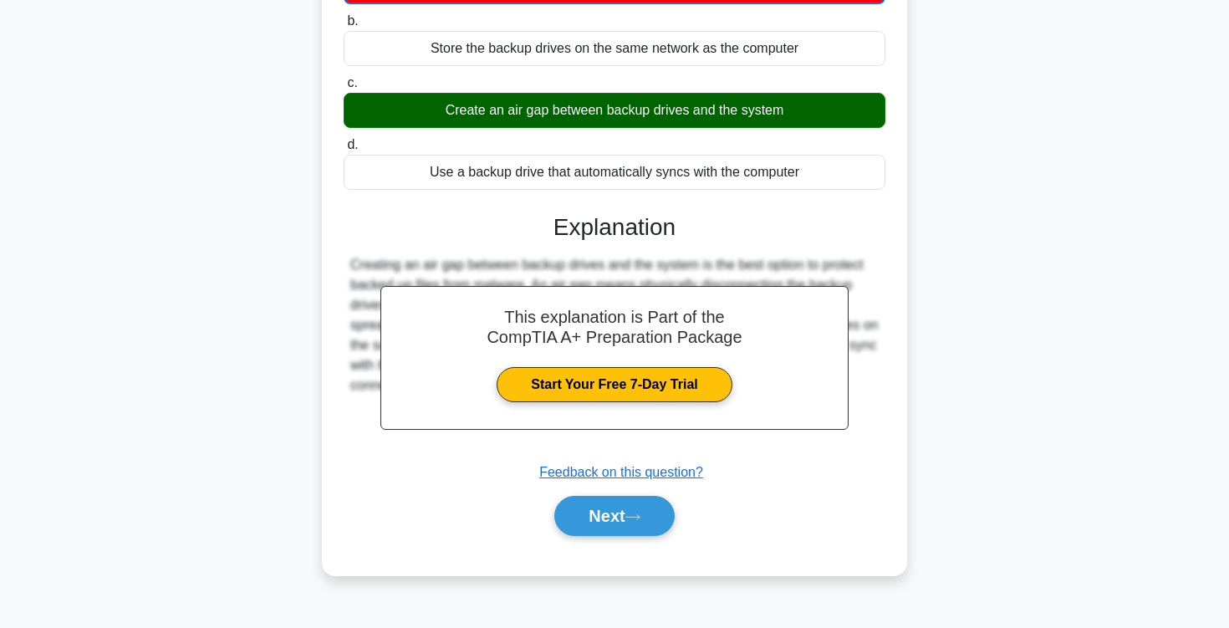
scroll to position [275, 0]
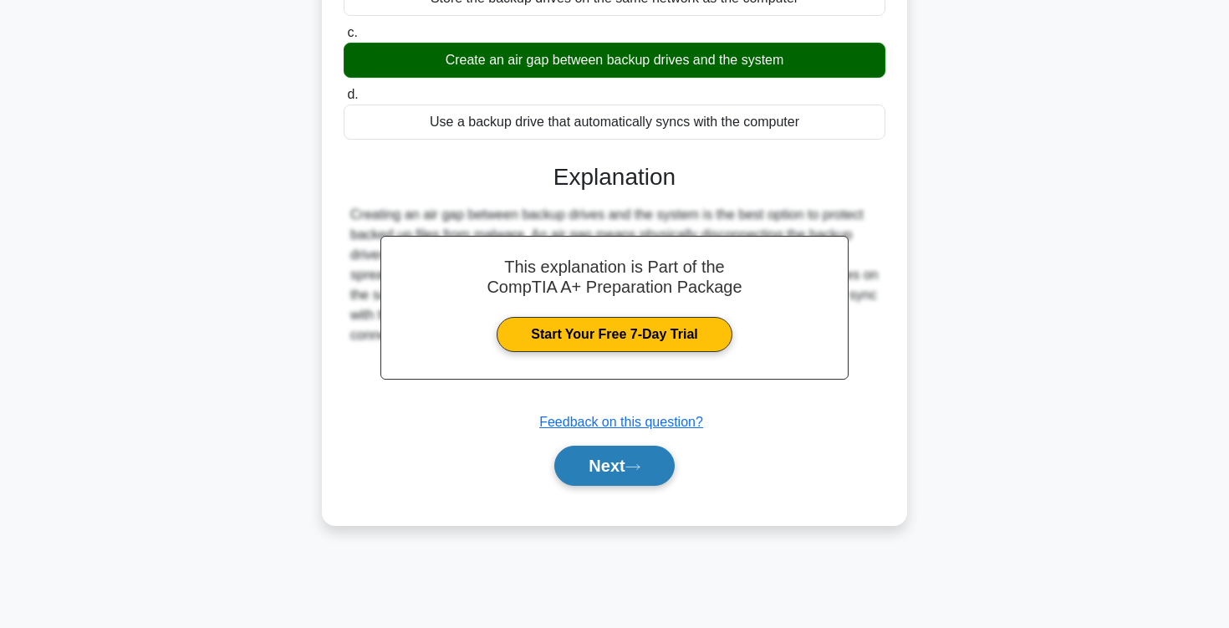
click at [603, 475] on button "Next" at bounding box center [614, 465] width 120 height 40
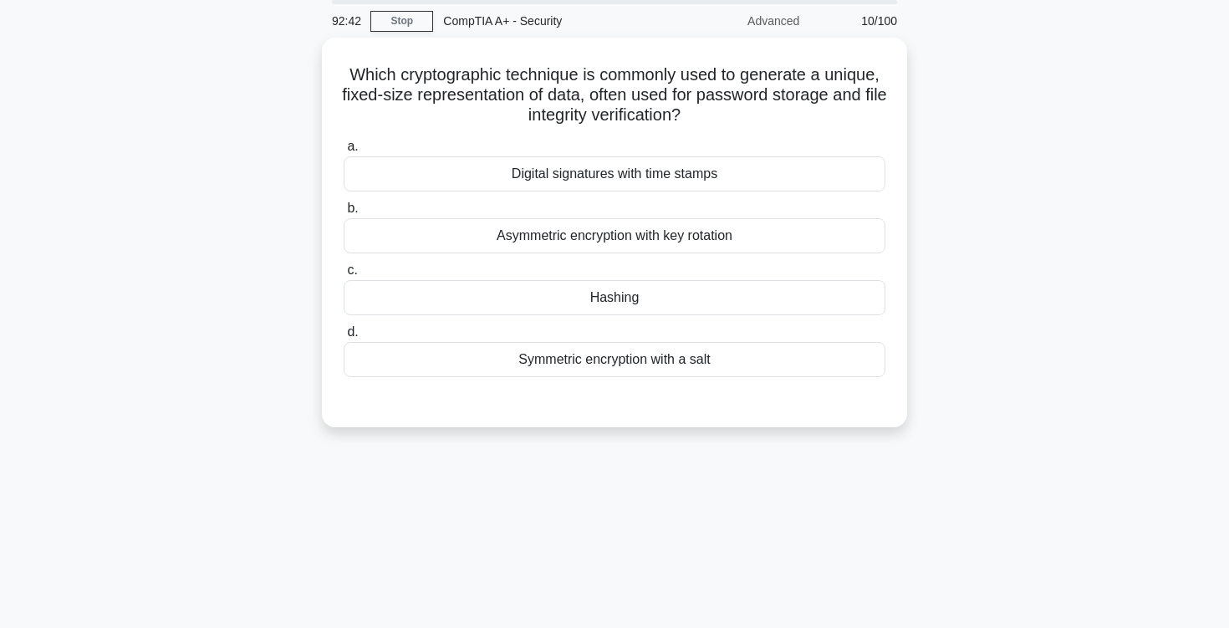
scroll to position [59, 0]
click at [618, 304] on div "Hashing" at bounding box center [615, 294] width 542 height 35
click at [344, 273] on input "c. Hashing" at bounding box center [344, 267] width 0 height 11
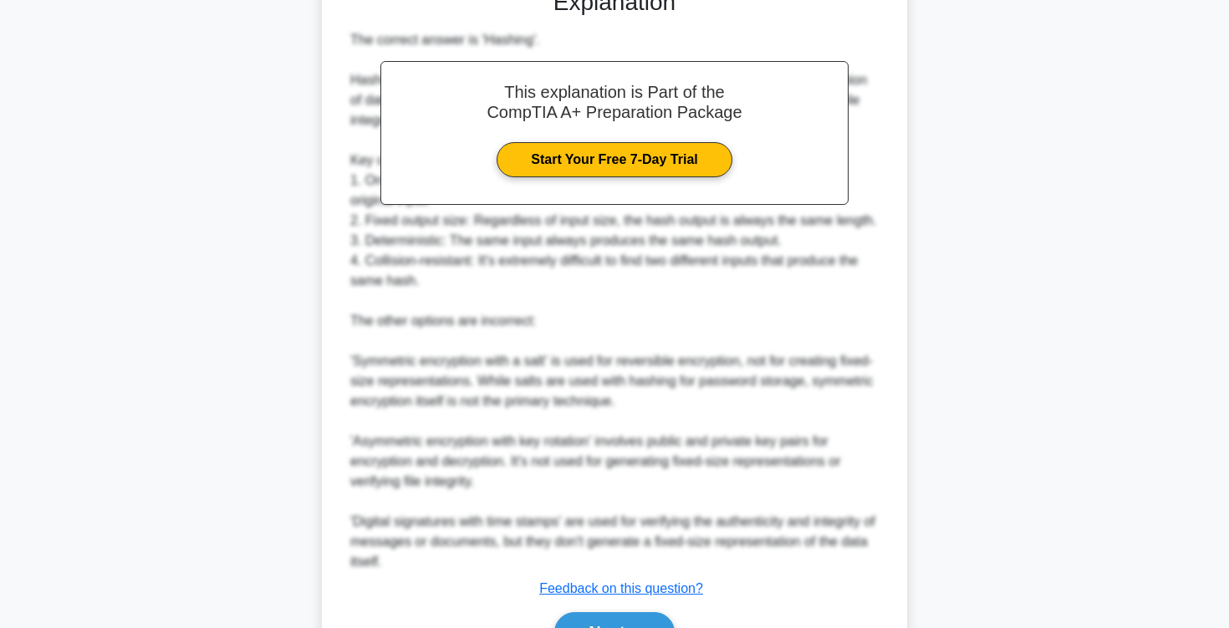
scroll to position [563, 0]
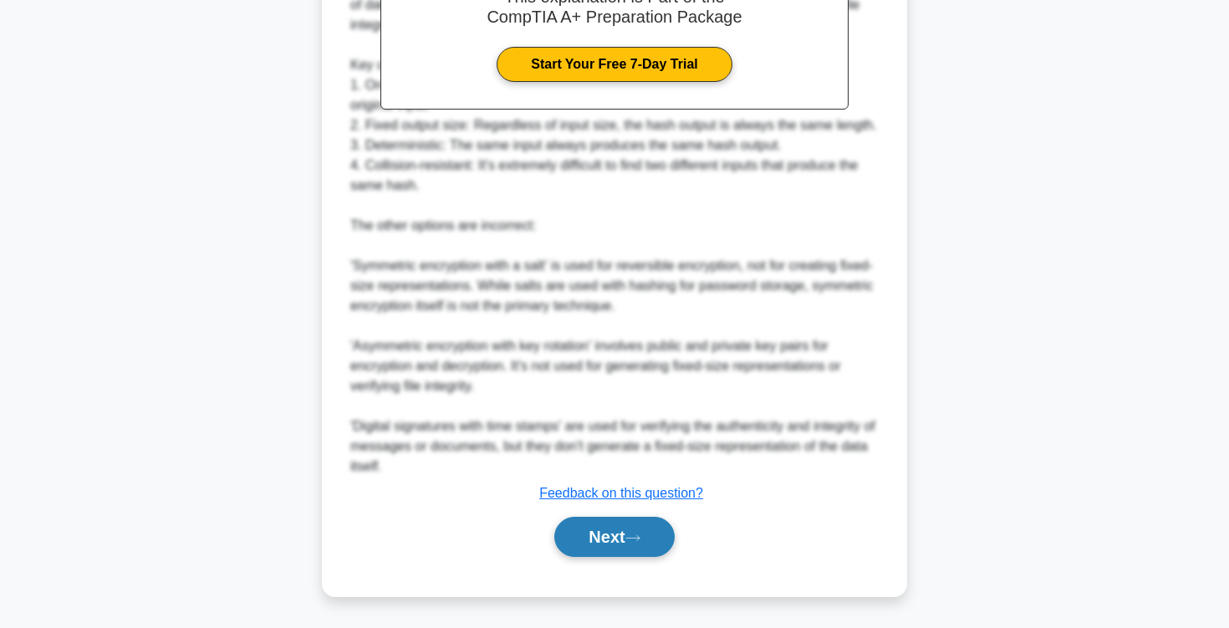
click at [580, 544] on button "Next" at bounding box center [614, 537] width 120 height 40
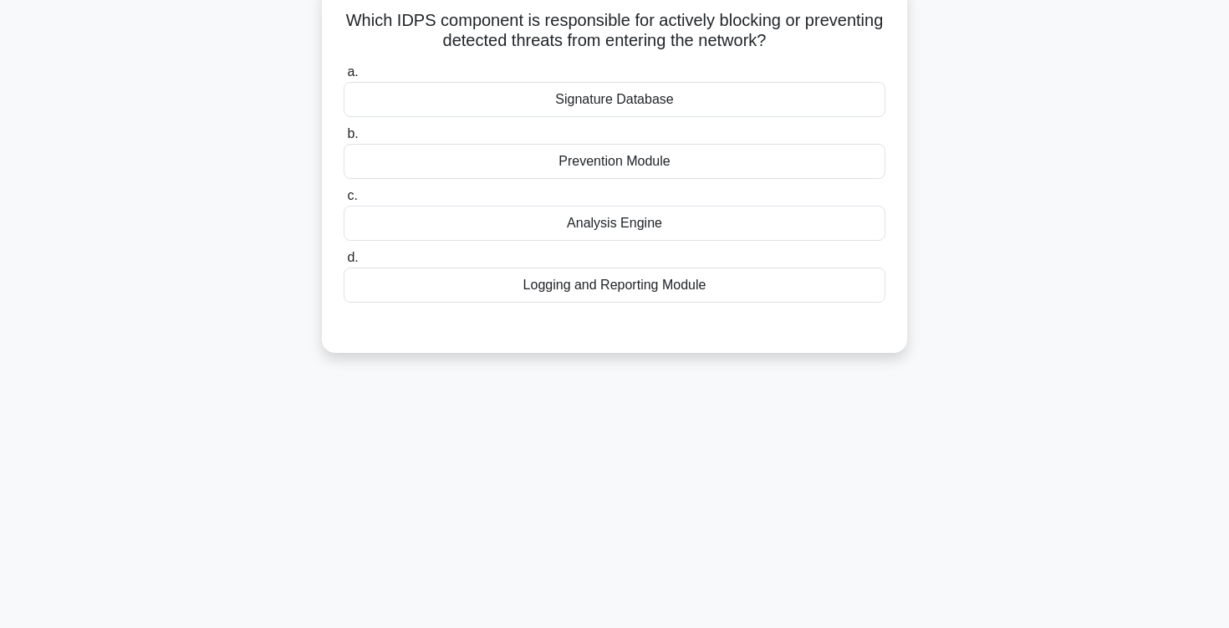
scroll to position [115, 0]
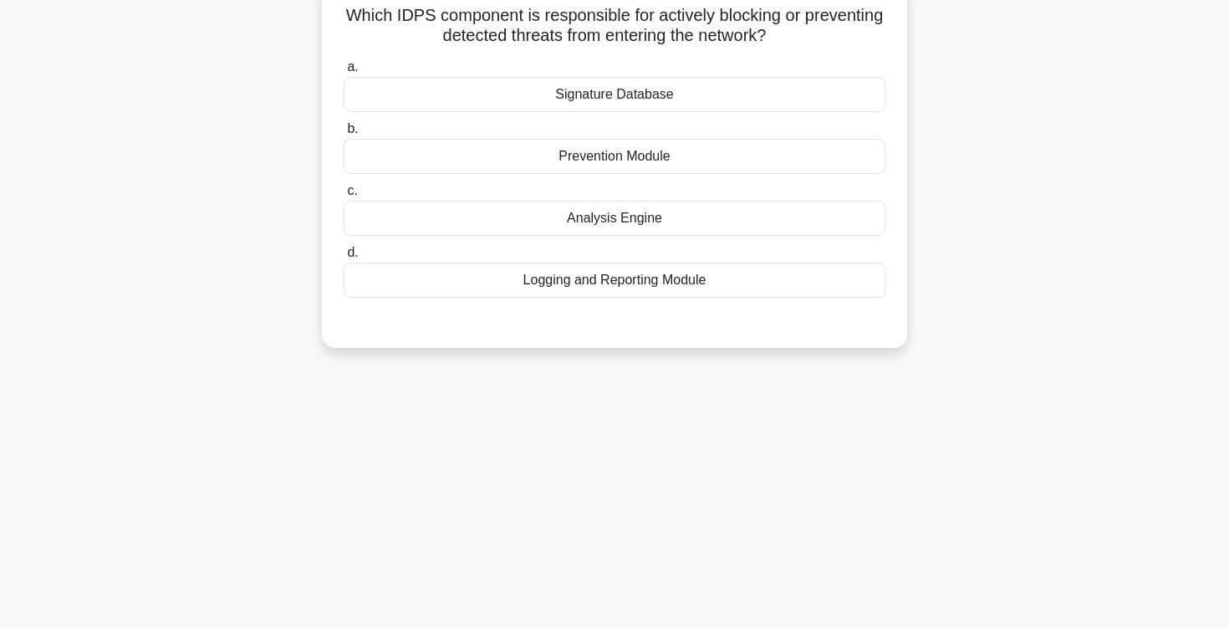
click at [519, 165] on div "Prevention Module" at bounding box center [615, 156] width 542 height 35
click at [344, 135] on input "b. Prevention Module" at bounding box center [344, 129] width 0 height 11
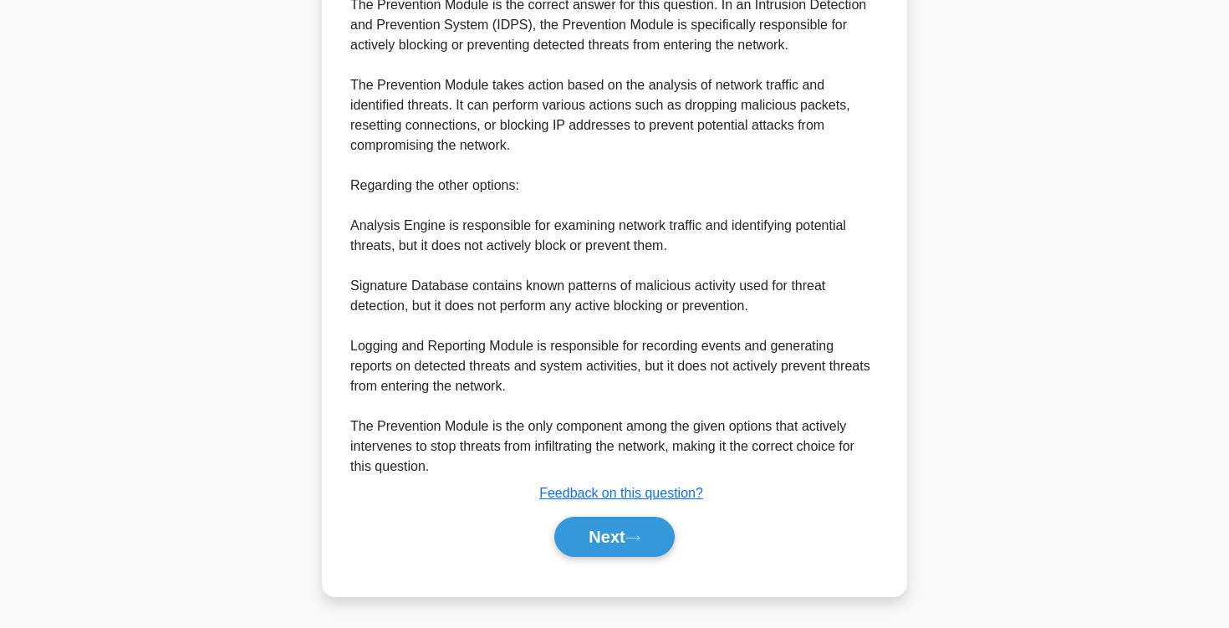
scroll to position [482, 0]
click at [572, 542] on button "Next" at bounding box center [614, 537] width 120 height 40
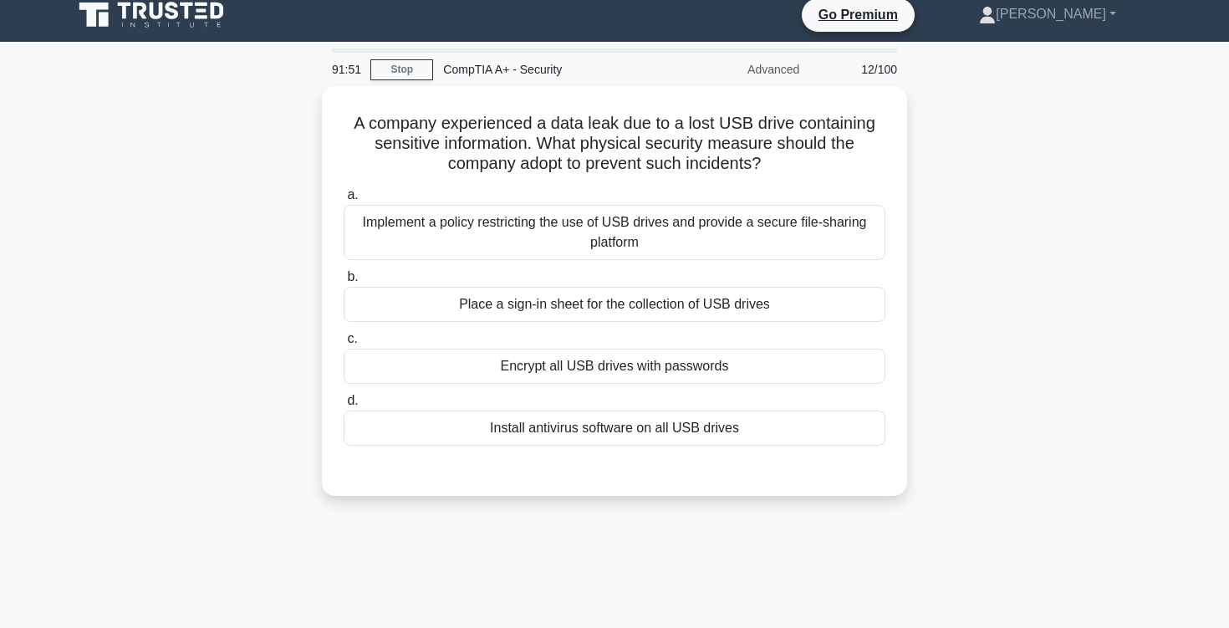
scroll to position [13, 0]
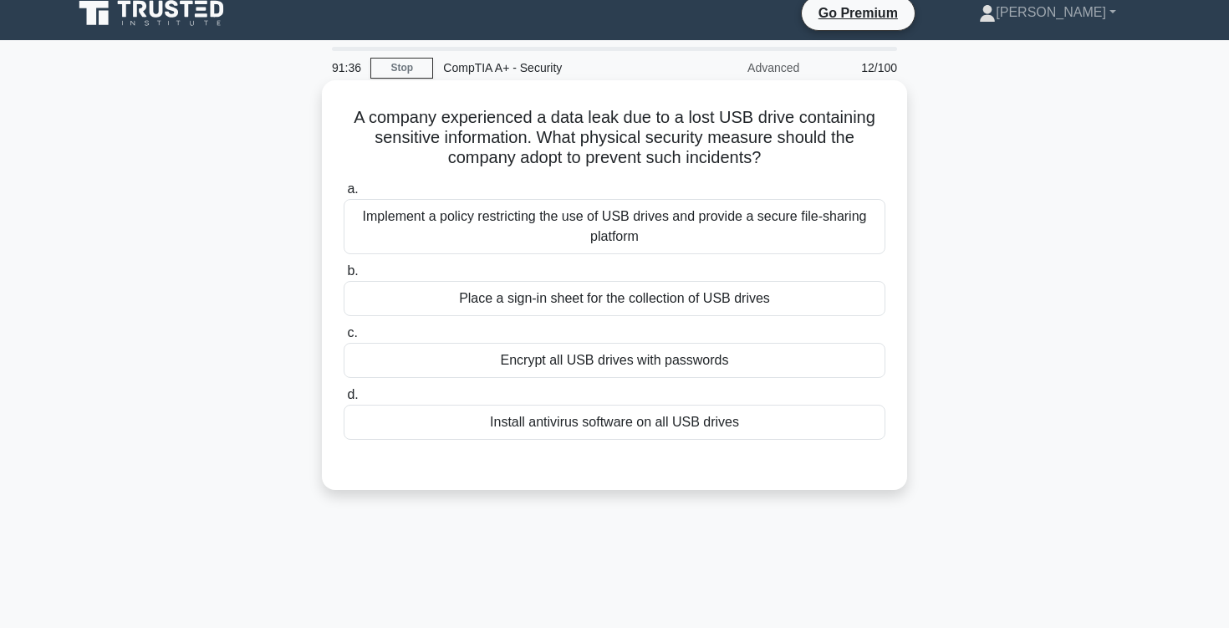
click at [546, 221] on div "Implement a policy restricting the use of USB drives and provide a secure file-…" at bounding box center [615, 226] width 542 height 55
click at [344, 195] on input "a. Implement a policy restricting the use of USB drives and provide a secure fi…" at bounding box center [344, 189] width 0 height 11
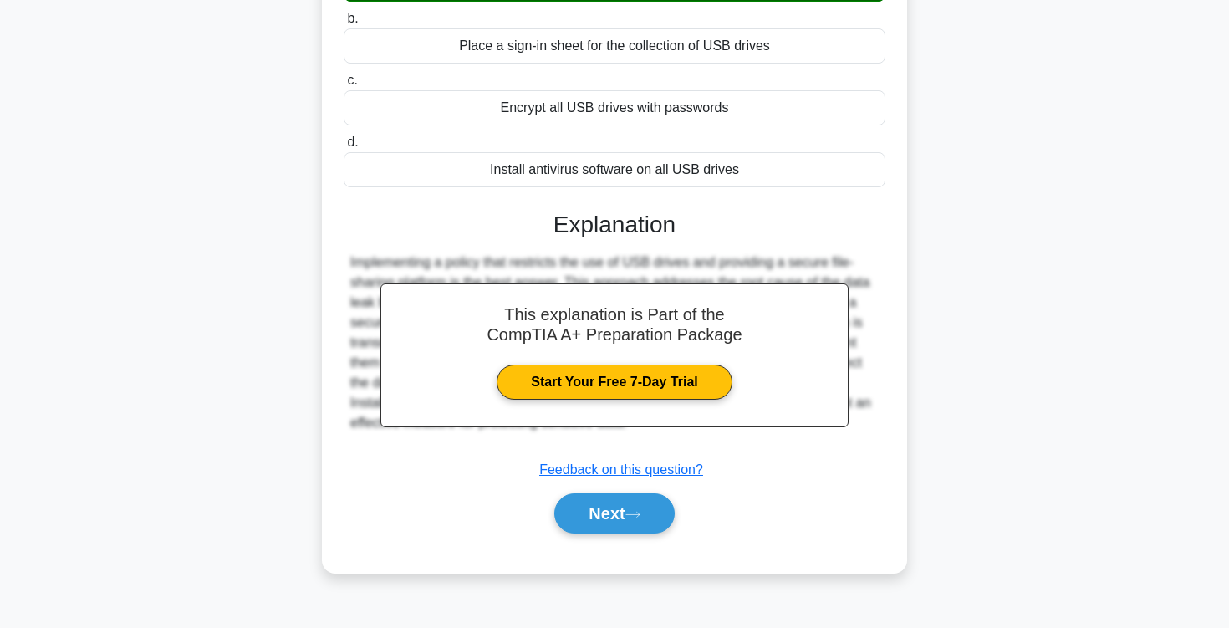
scroll to position [275, 0]
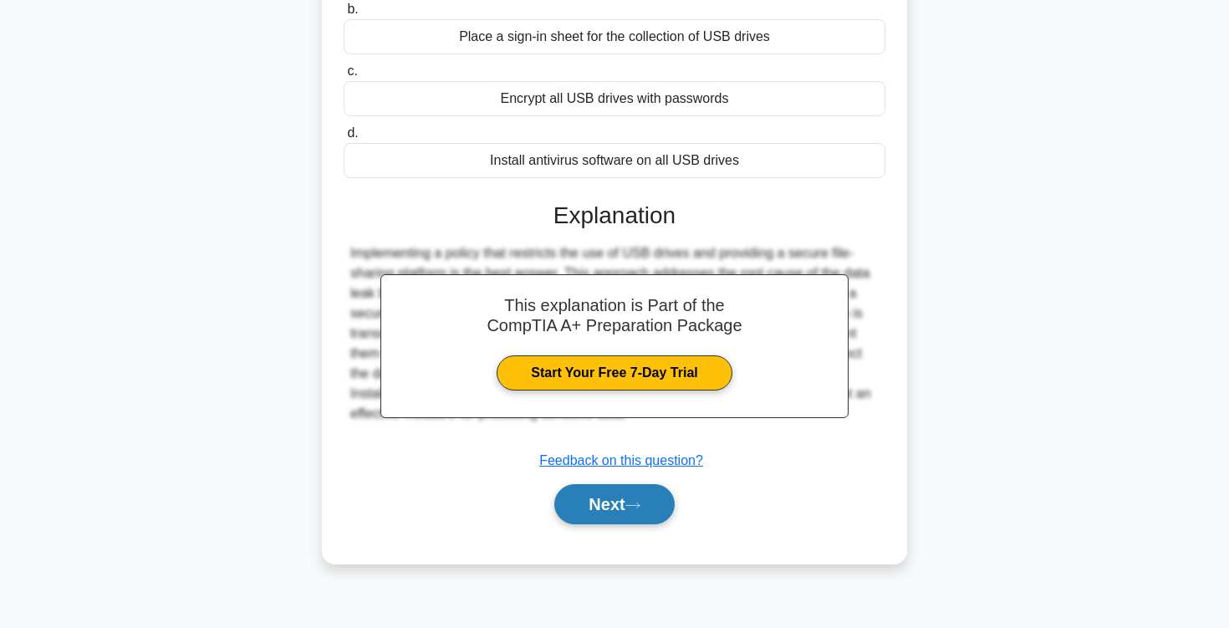
click at [606, 487] on button "Next" at bounding box center [614, 504] width 120 height 40
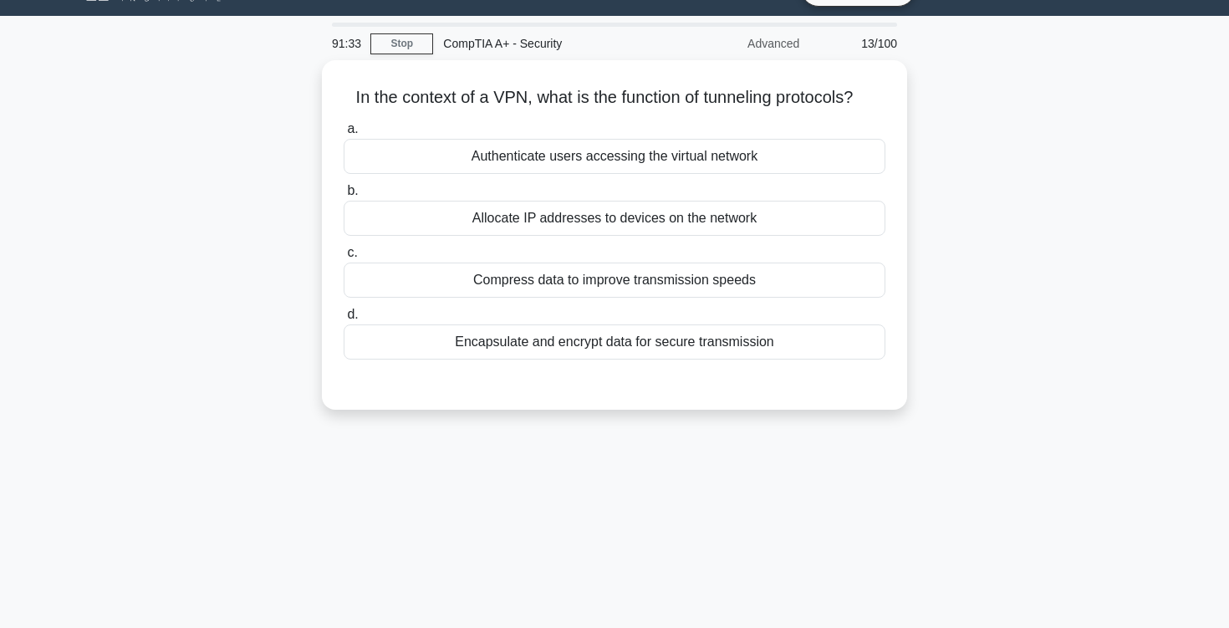
scroll to position [0, 0]
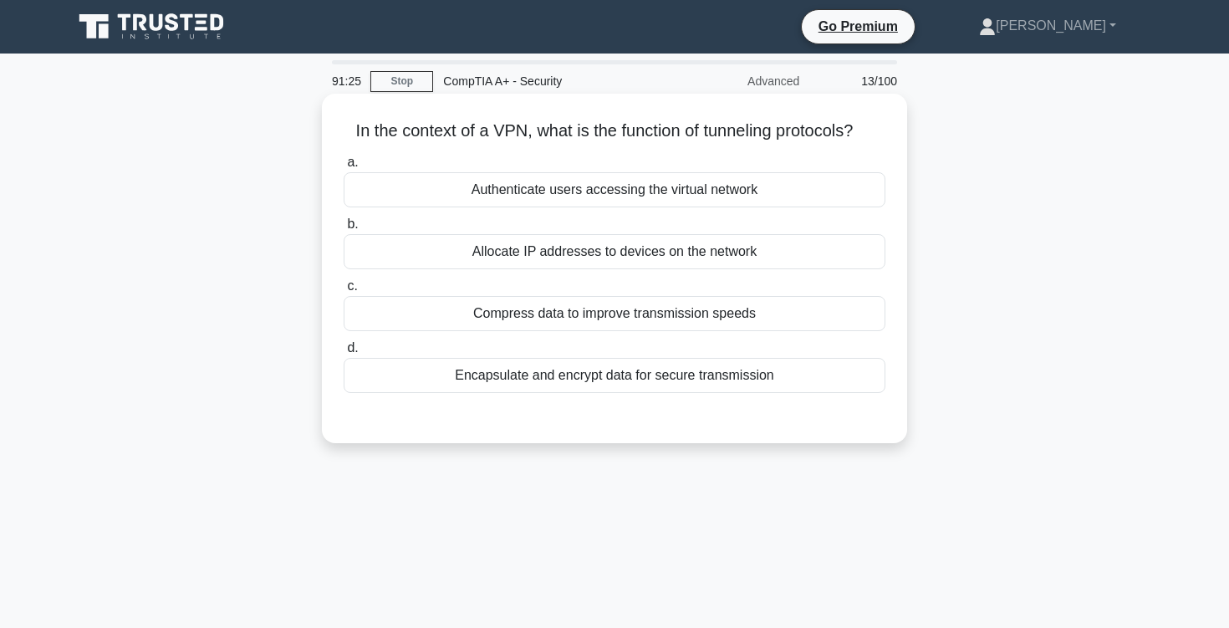
click at [583, 382] on div "Encapsulate and encrypt data for secure transmission" at bounding box center [615, 375] width 542 height 35
click at [344, 354] on input "d. Encapsulate and encrypt data for secure transmission" at bounding box center [344, 348] width 0 height 11
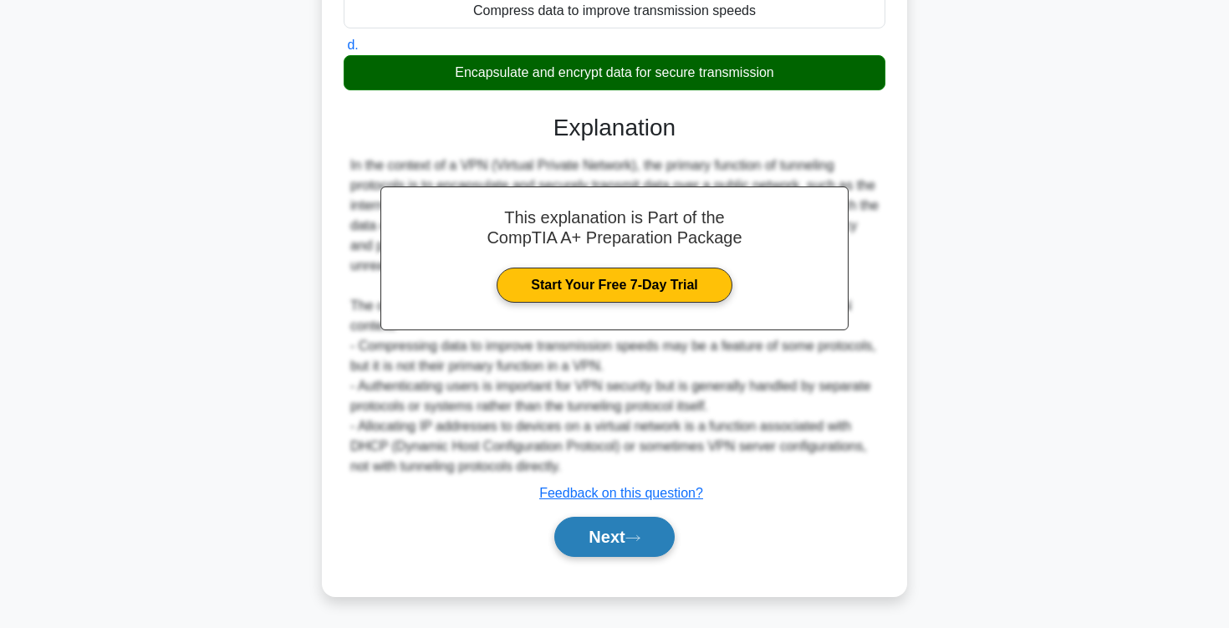
click at [603, 549] on button "Next" at bounding box center [614, 537] width 120 height 40
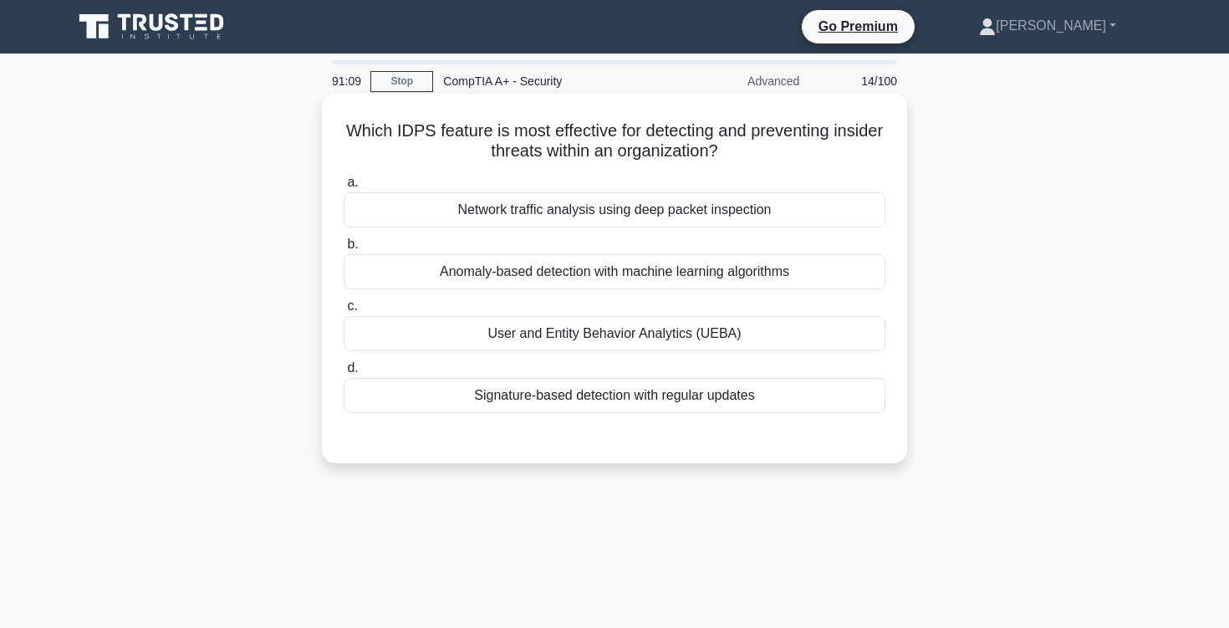
click at [527, 344] on div "User and Entity Behavior Analytics (UEBA)" at bounding box center [615, 333] width 542 height 35
click at [344, 312] on input "c. User and Entity Behavior Analytics (UEBA)" at bounding box center [344, 306] width 0 height 11
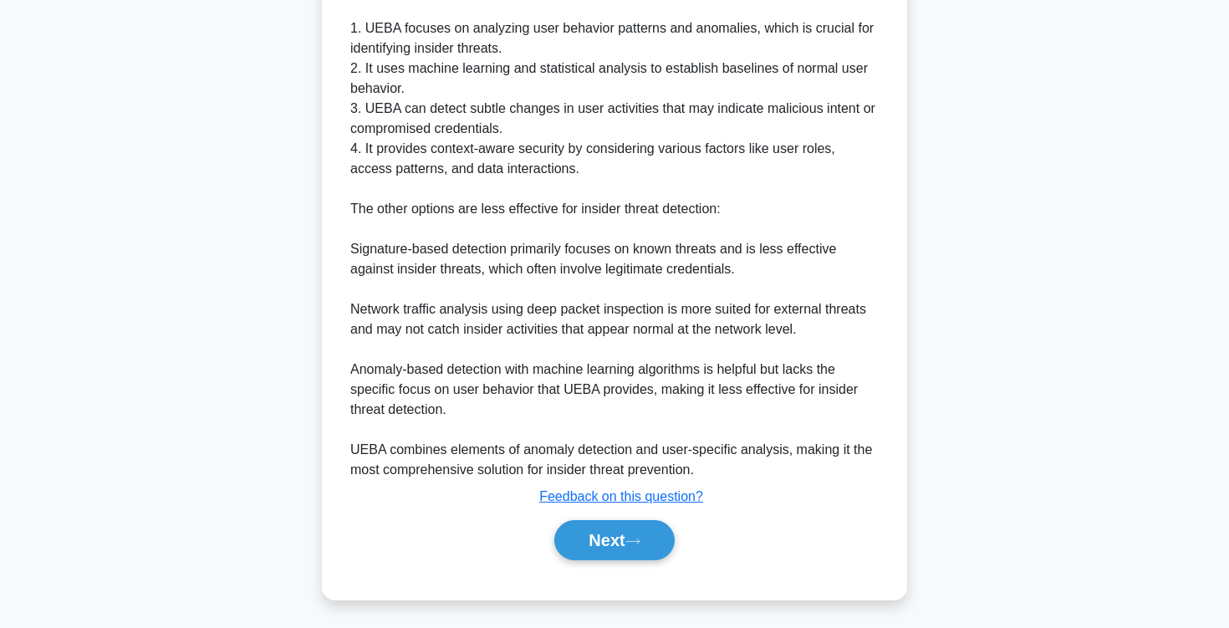
scroll to position [523, 0]
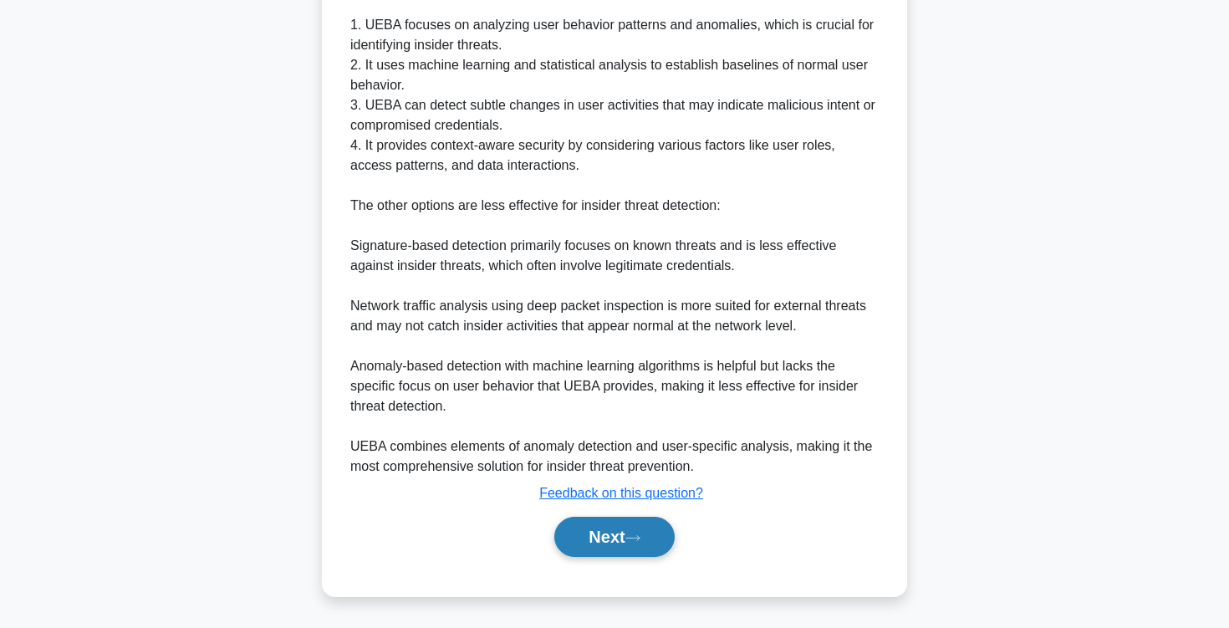
click at [567, 542] on button "Next" at bounding box center [614, 537] width 120 height 40
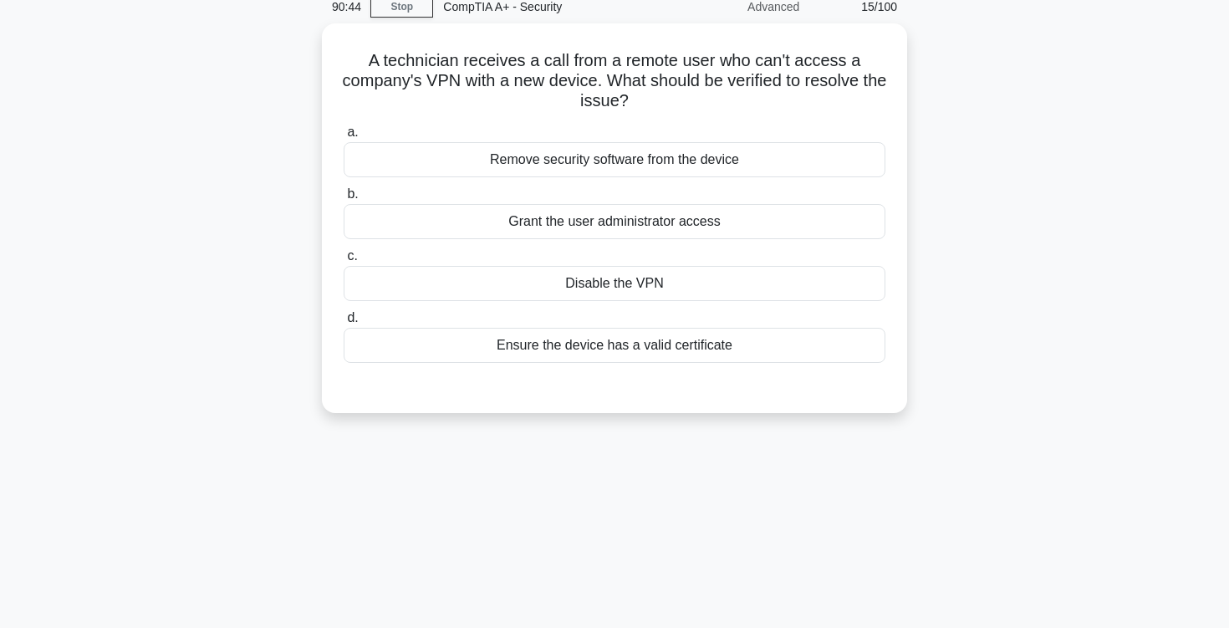
scroll to position [71, 0]
click at [637, 347] on div "Ensure the device has a valid certificate" at bounding box center [615, 344] width 542 height 35
click at [344, 323] on input "d. Ensure the device has a valid certificate" at bounding box center [344, 317] width 0 height 11
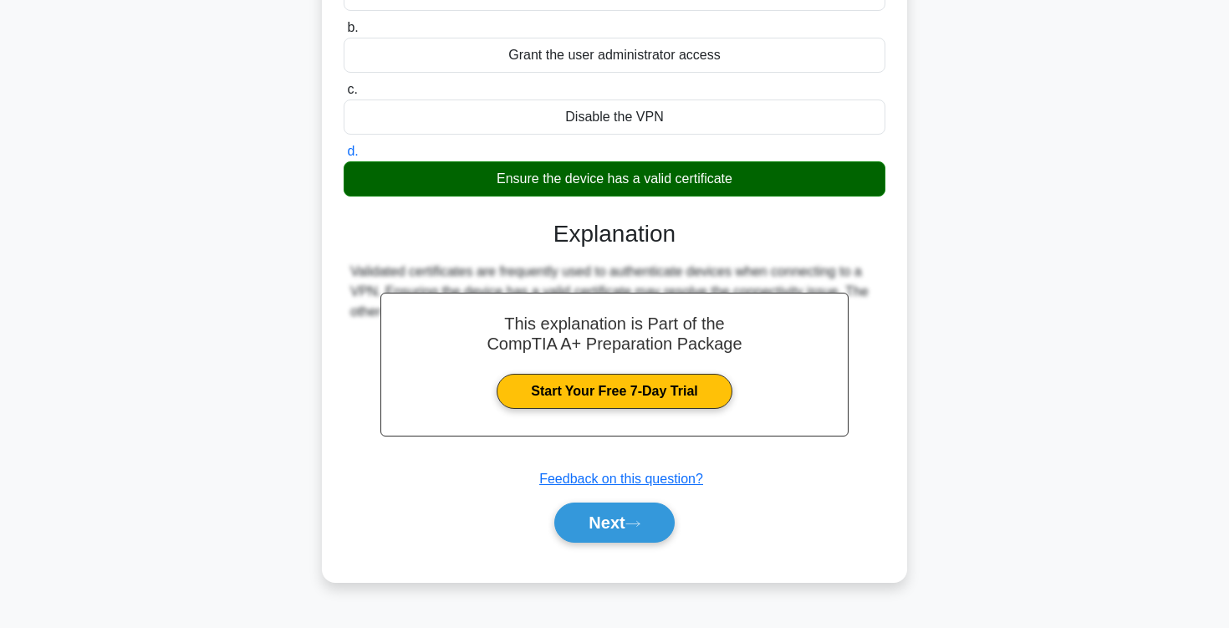
scroll to position [275, 0]
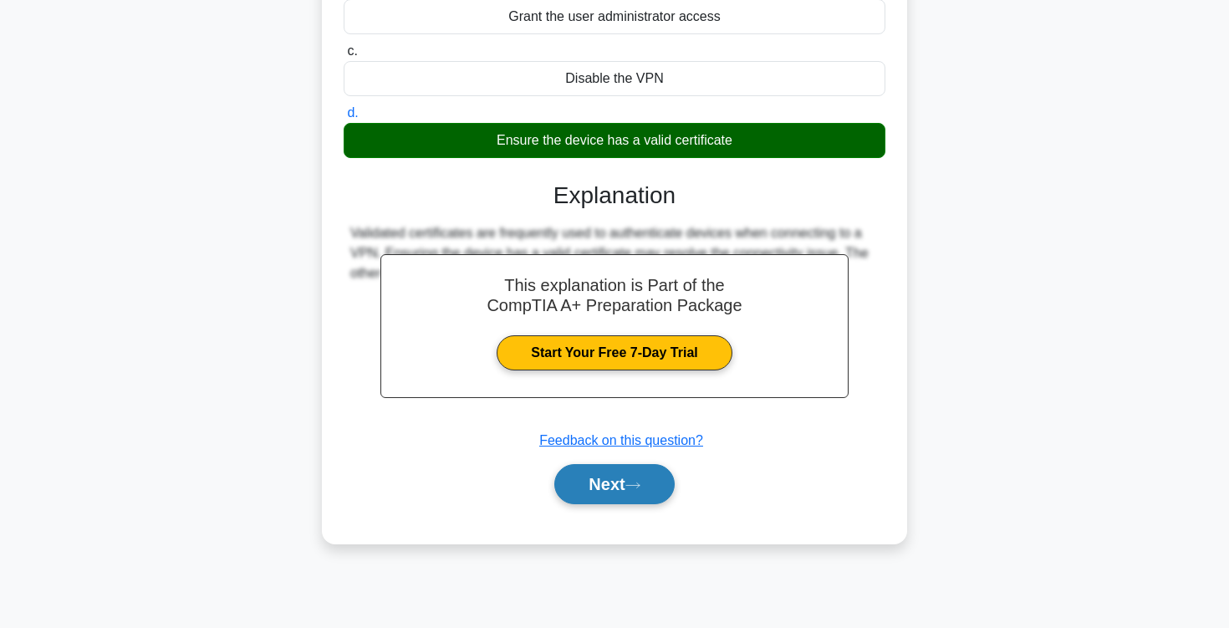
click at [595, 491] on button "Next" at bounding box center [614, 484] width 120 height 40
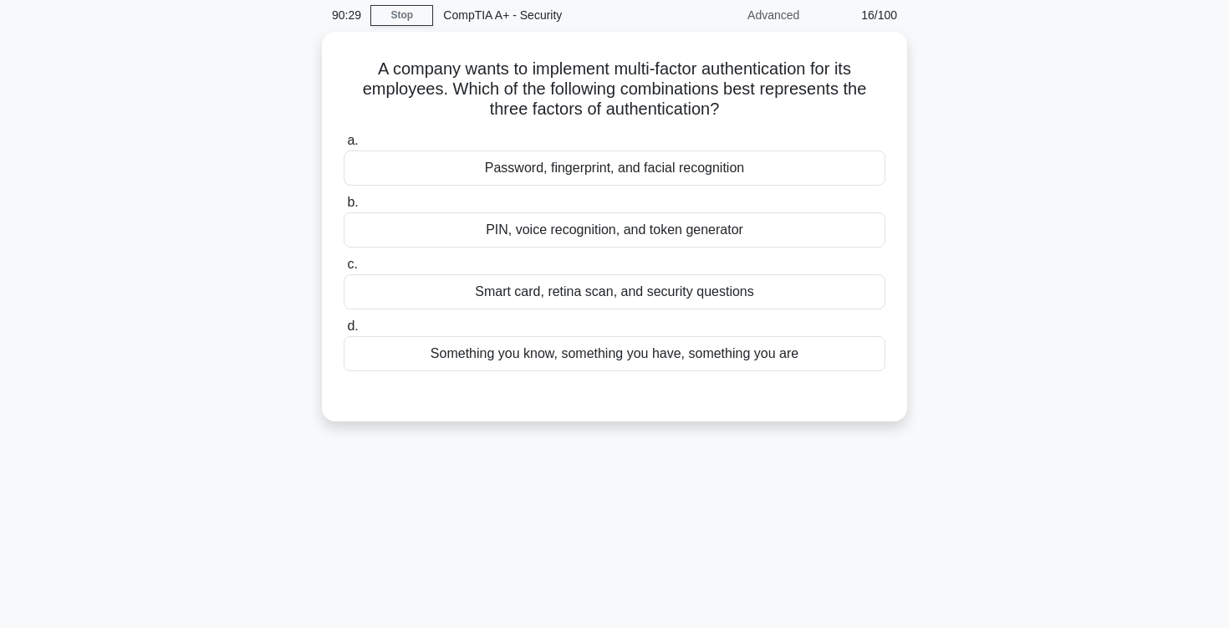
scroll to position [47, 0]
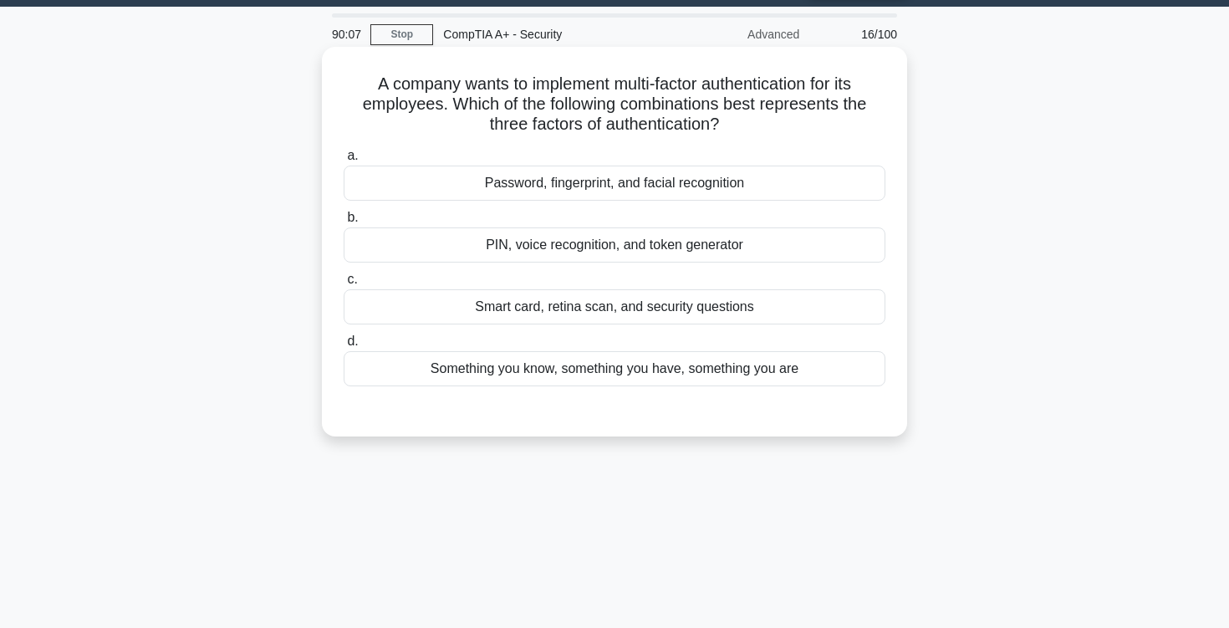
click at [502, 372] on div "Something you know, something you have, something you are" at bounding box center [615, 368] width 542 height 35
click at [344, 347] on input "d. Something you know, something you have, something you are" at bounding box center [344, 341] width 0 height 11
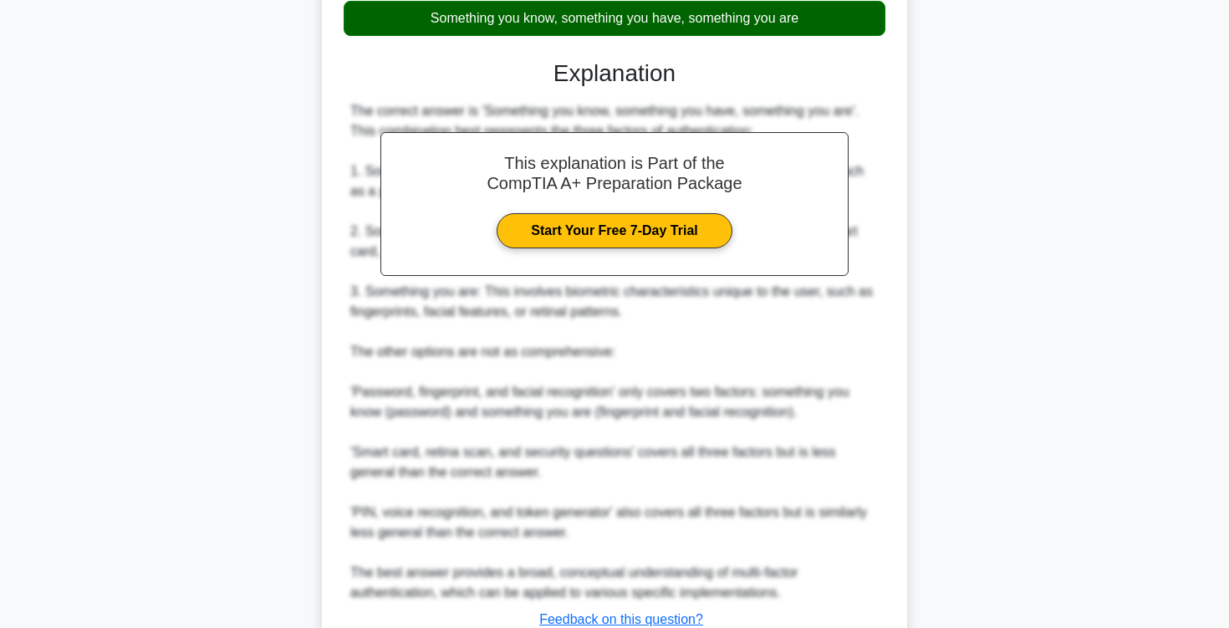
scroll to position [523, 0]
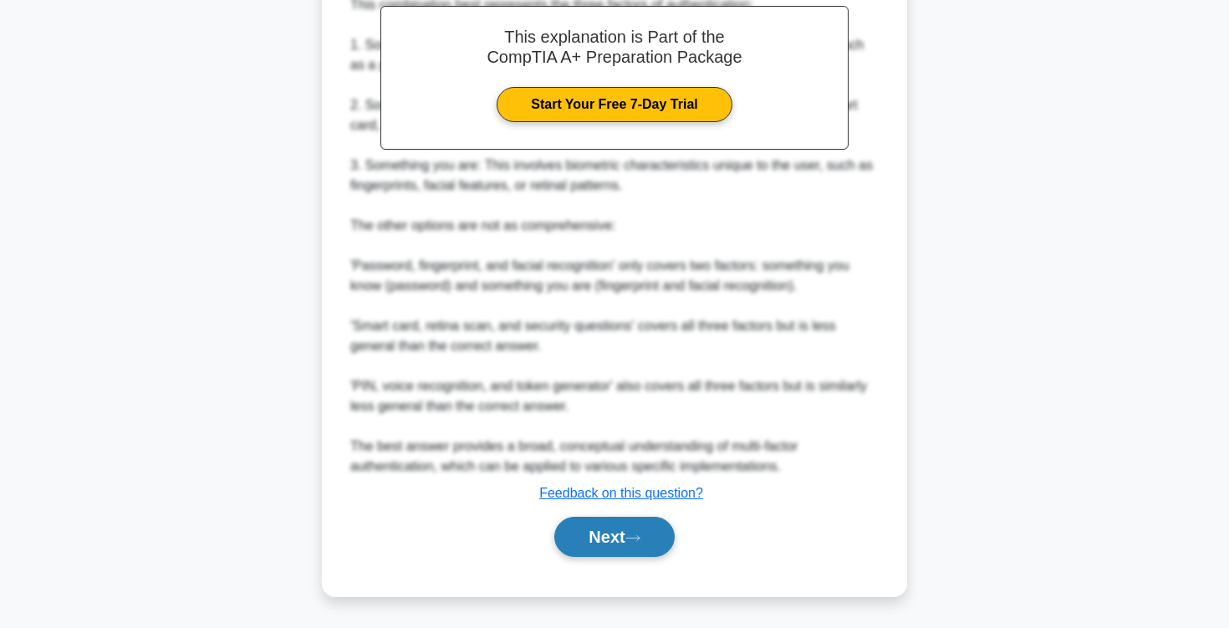
click at [602, 522] on button "Next" at bounding box center [614, 537] width 120 height 40
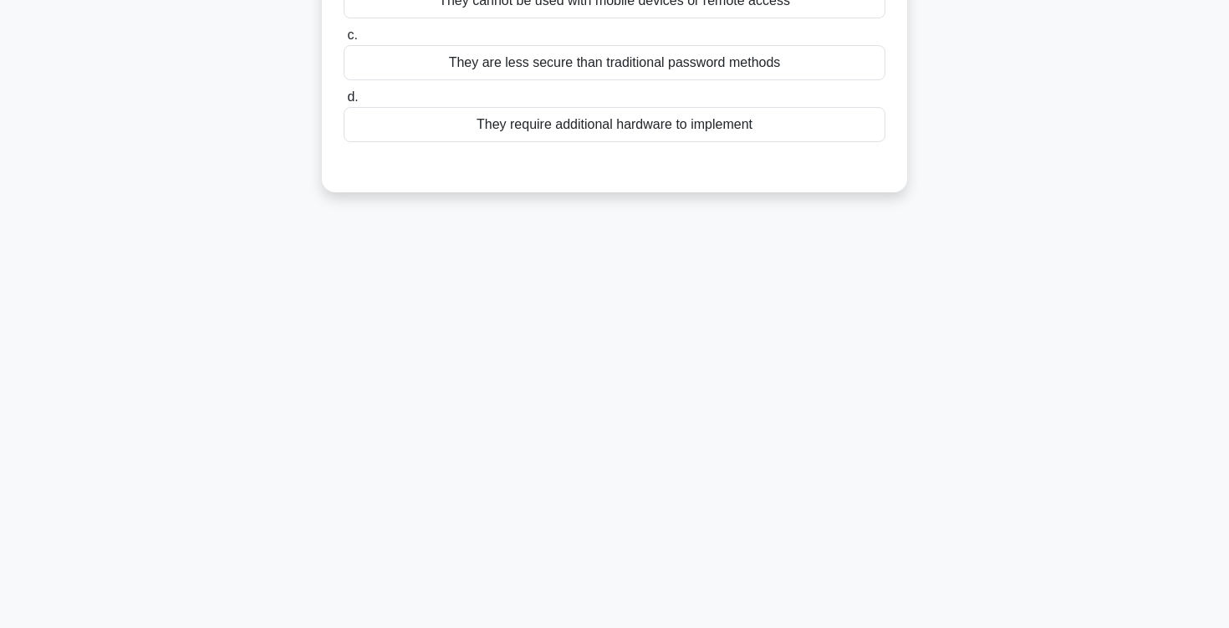
scroll to position [0, 0]
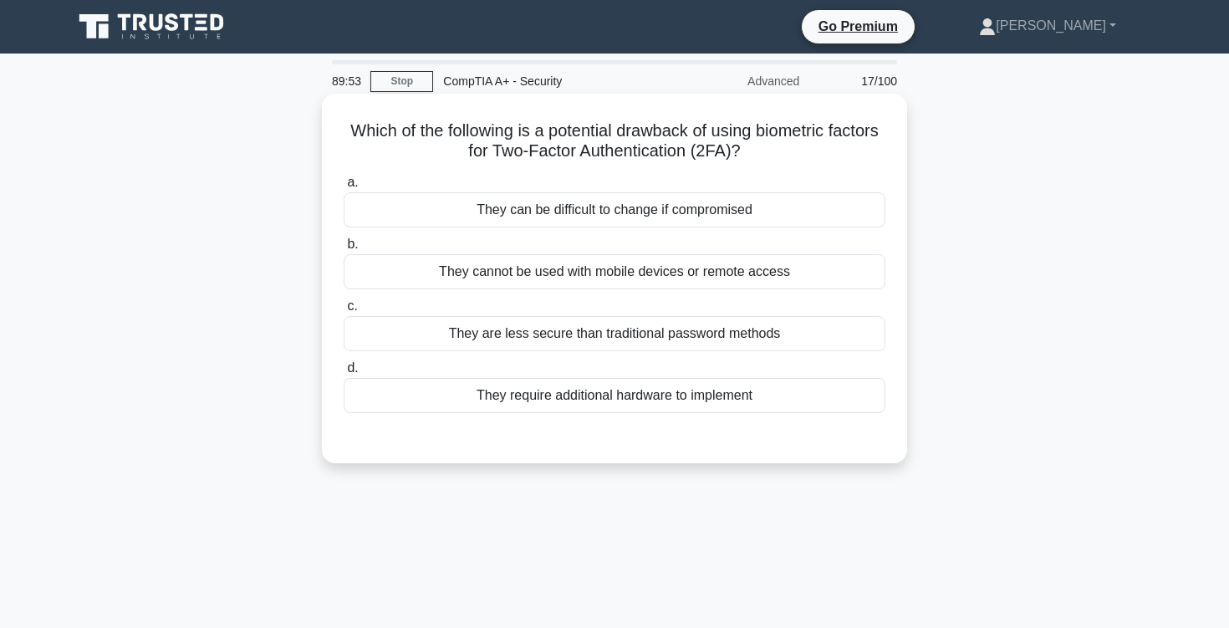
click at [504, 408] on div "They require additional hardware to implement" at bounding box center [615, 395] width 542 height 35
click at [344, 374] on input "d. They require additional hardware to implement" at bounding box center [344, 368] width 0 height 11
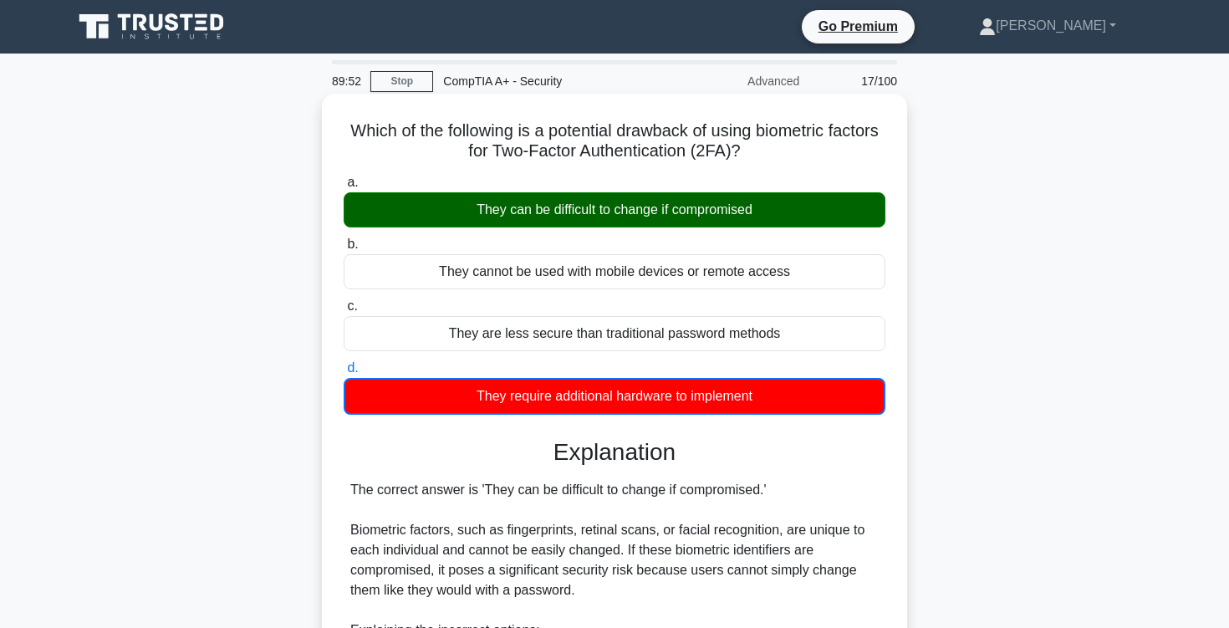
click at [539, 214] on div "They can be difficult to change if compromised" at bounding box center [615, 209] width 542 height 35
click at [344, 188] on input "a. They can be difficult to change if compromised" at bounding box center [344, 182] width 0 height 11
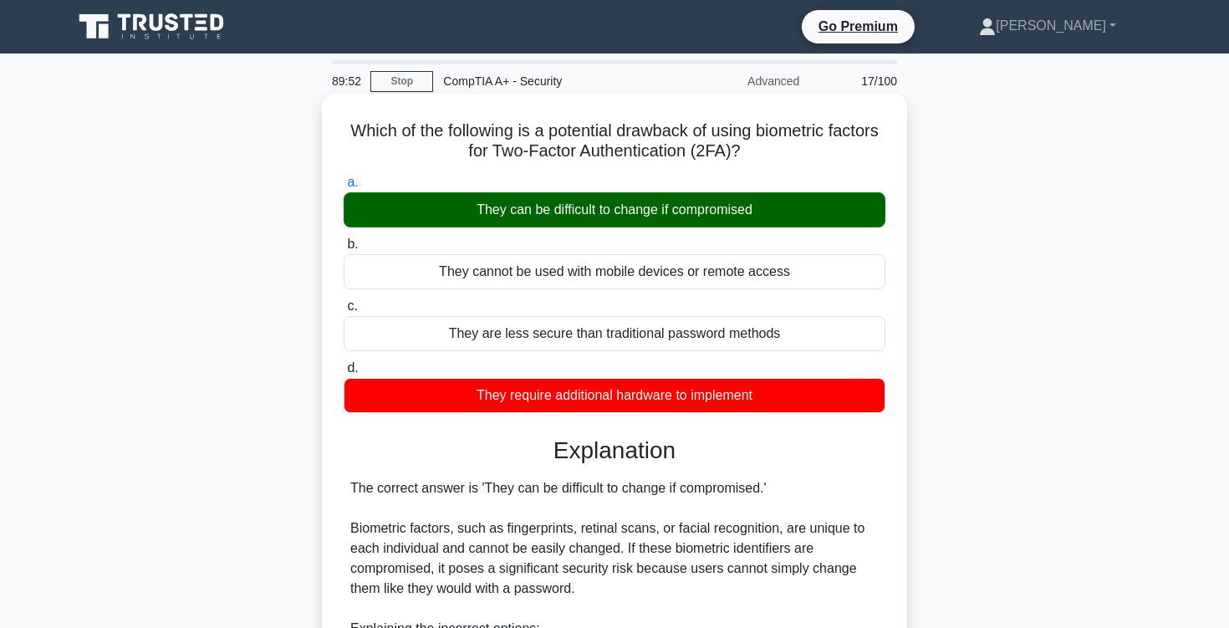
click at [539, 214] on div "They can be difficult to change if compromised" at bounding box center [615, 209] width 542 height 35
click at [344, 188] on input "a. They can be difficult to change if compromised" at bounding box center [344, 182] width 0 height 11
click at [539, 214] on div "They can be difficult to change if compromised" at bounding box center [615, 209] width 542 height 35
click at [344, 188] on input "a. They can be difficult to change if compromised" at bounding box center [344, 182] width 0 height 11
click at [516, 214] on div "They can be difficult to change if compromised" at bounding box center [615, 209] width 542 height 35
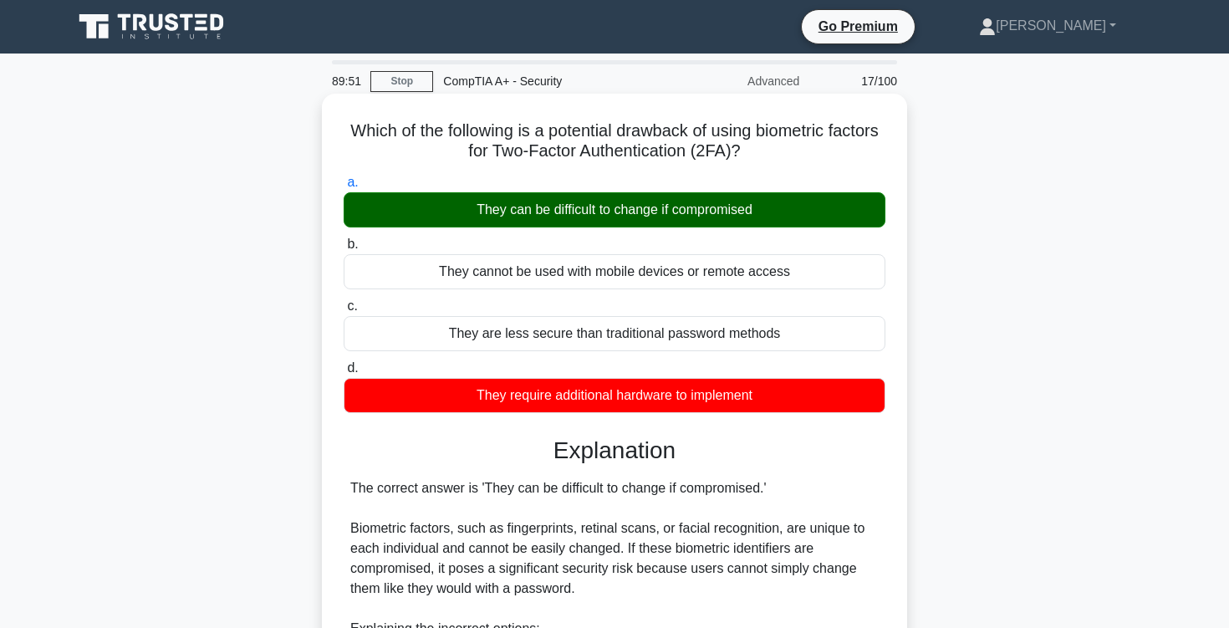
click at [344, 188] on input "a. They can be difficult to change if compromised" at bounding box center [344, 182] width 0 height 11
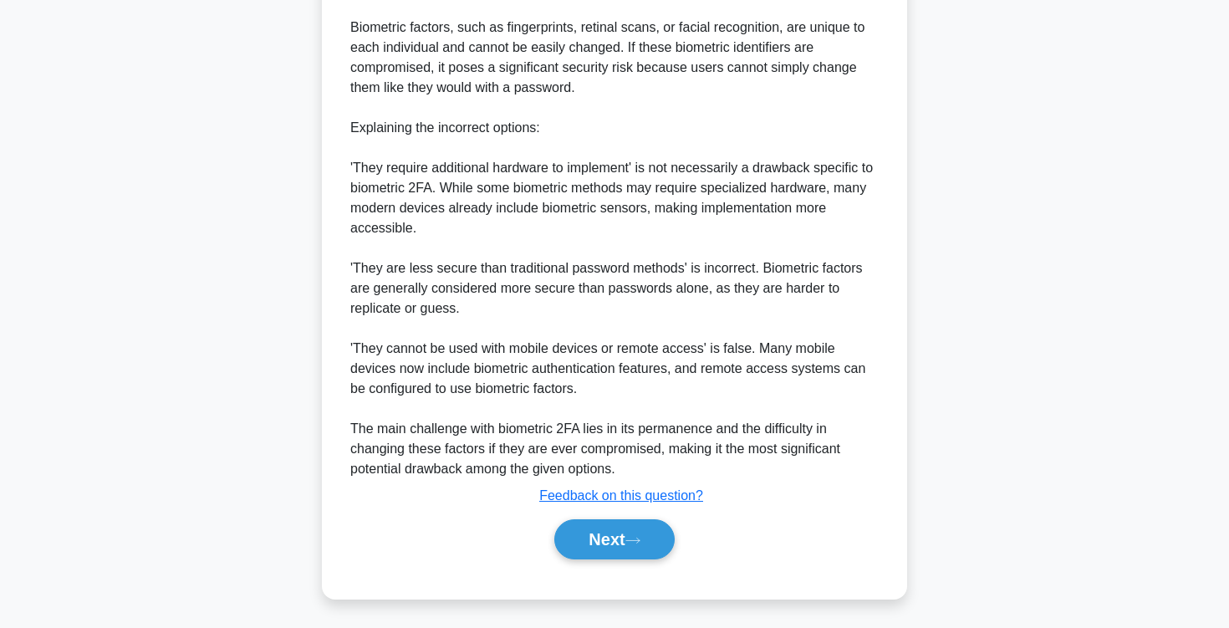
scroll to position [503, 0]
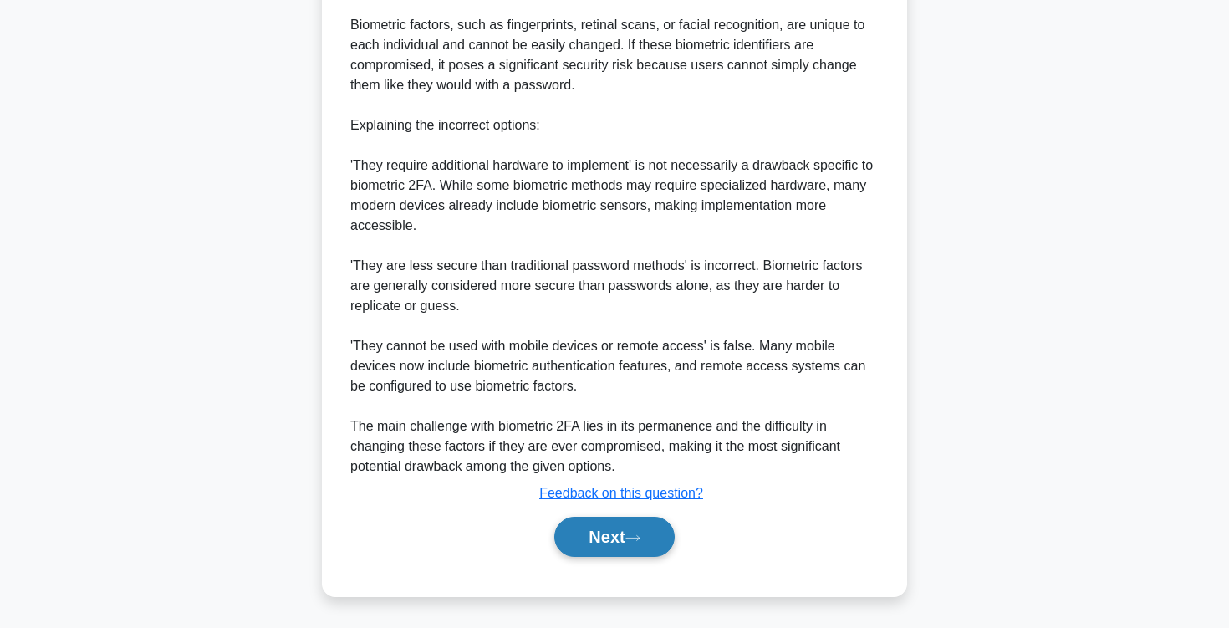
click at [575, 553] on button "Next" at bounding box center [614, 537] width 120 height 40
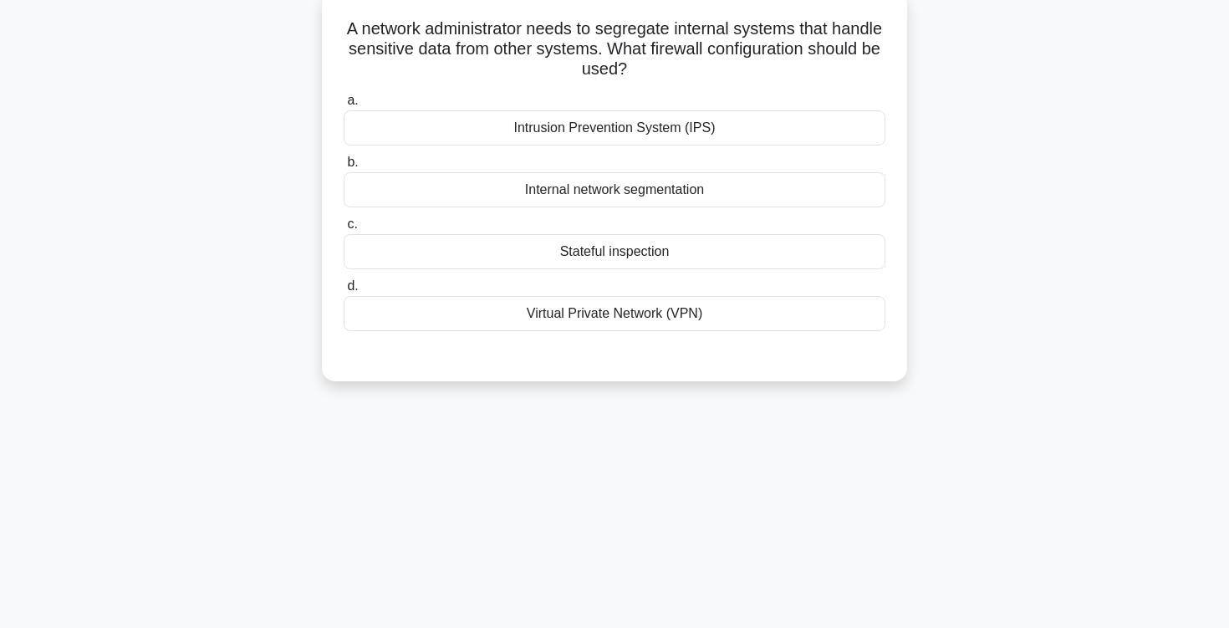
scroll to position [0, 0]
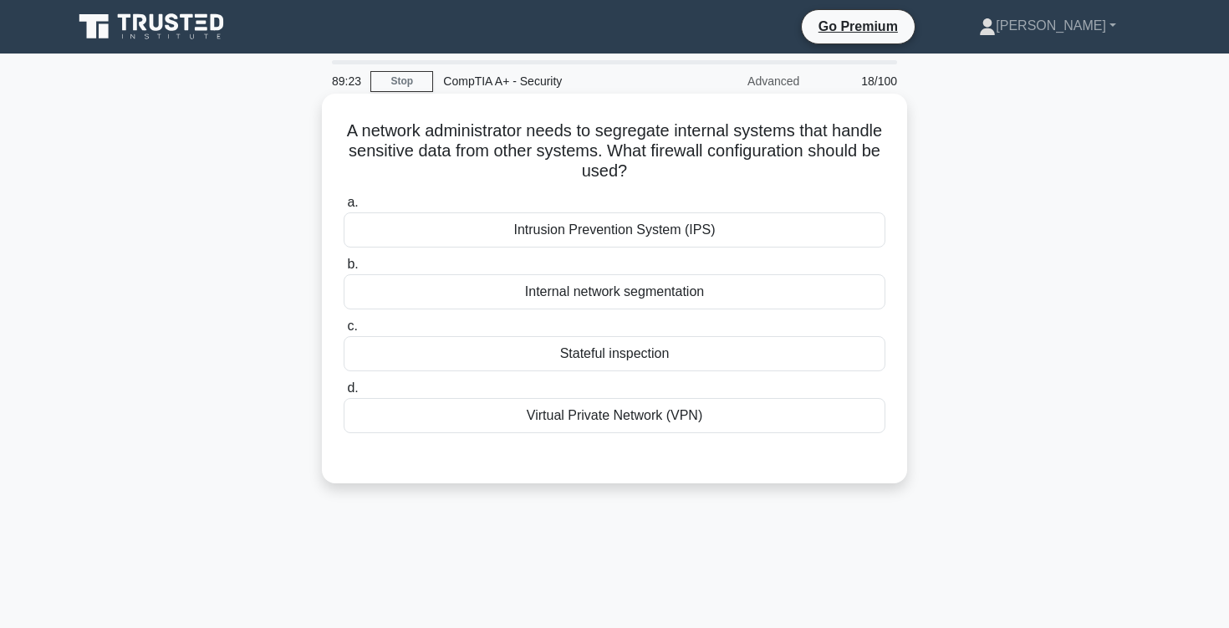
click at [607, 290] on div "Internal network segmentation" at bounding box center [615, 291] width 542 height 35
click at [344, 270] on input "b. Internal network segmentation" at bounding box center [344, 264] width 0 height 11
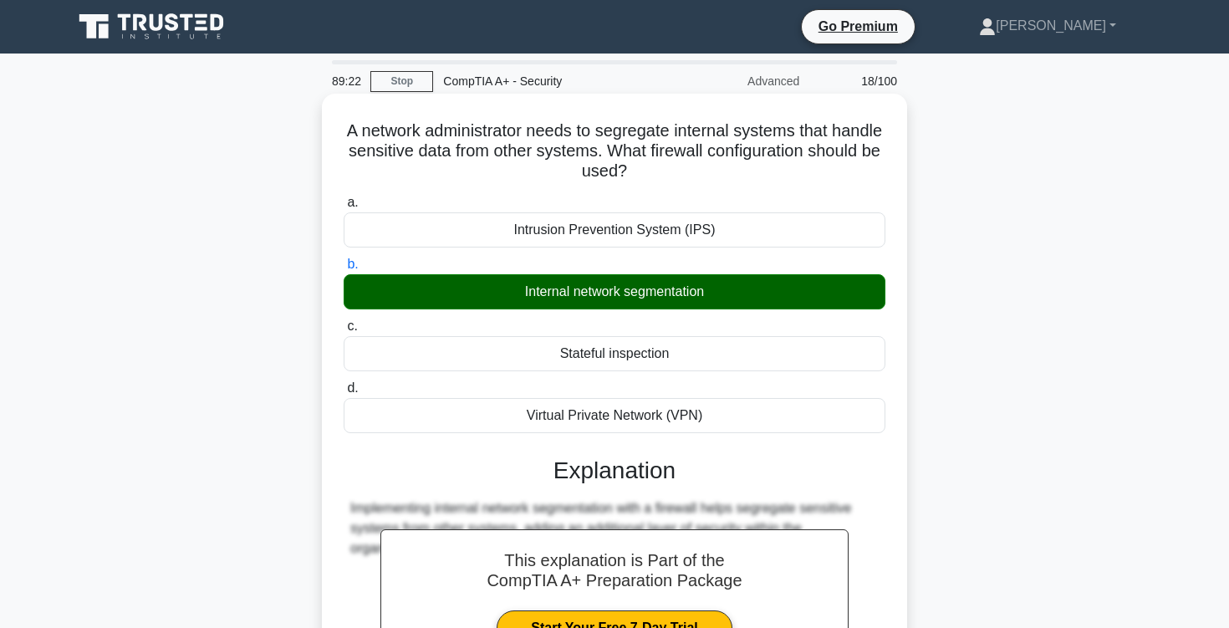
scroll to position [275, 0]
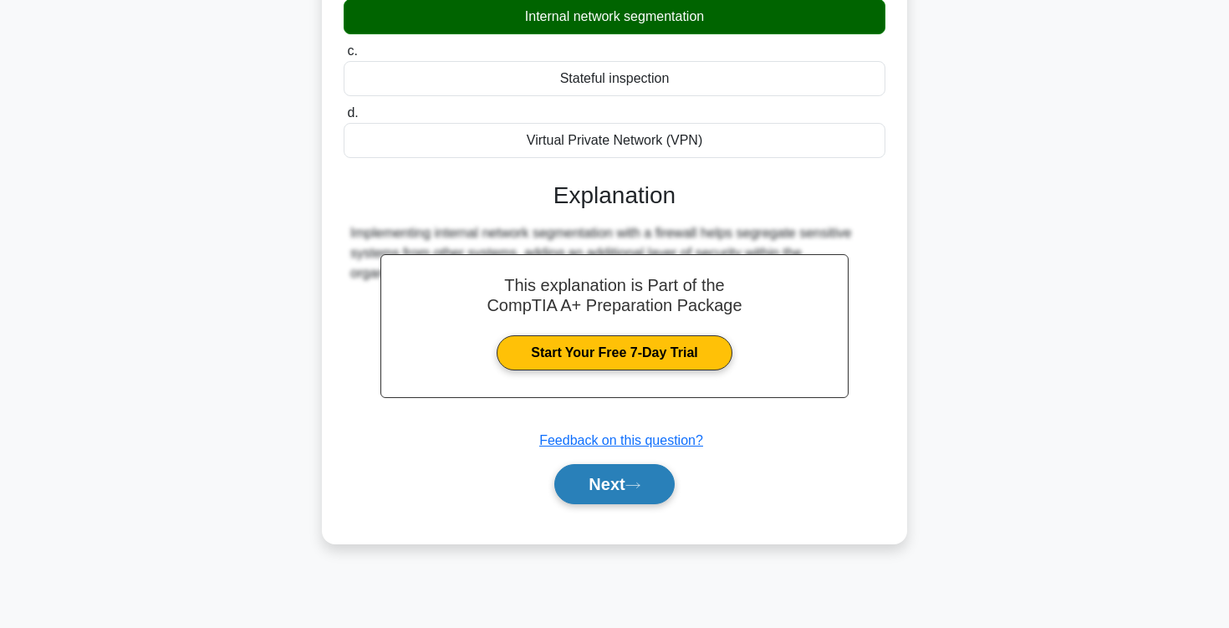
click at [605, 486] on button "Next" at bounding box center [614, 484] width 120 height 40
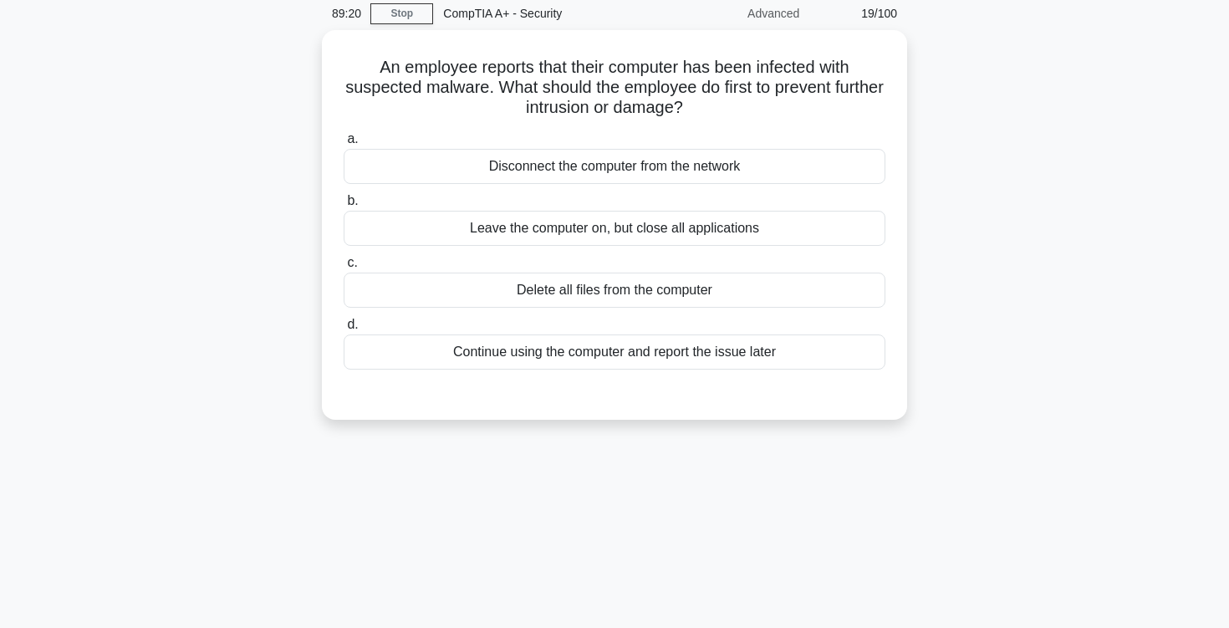
scroll to position [61, 0]
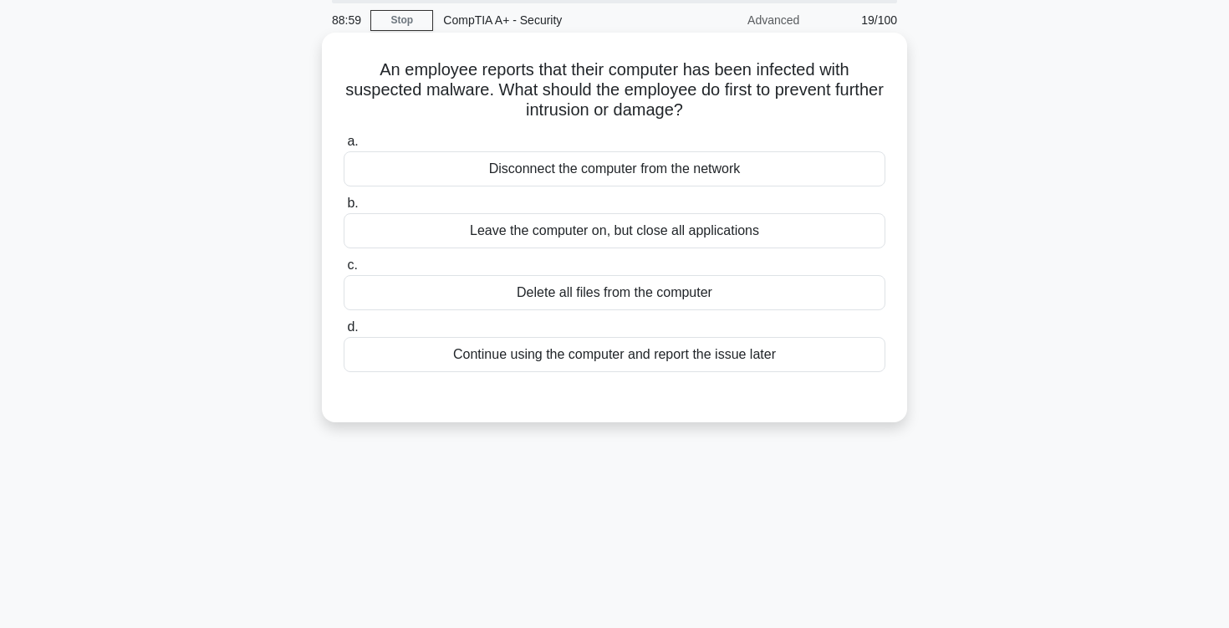
click at [525, 179] on div "Disconnect the computer from the network" at bounding box center [615, 168] width 542 height 35
click at [344, 147] on input "a. Disconnect the computer from the network" at bounding box center [344, 141] width 0 height 11
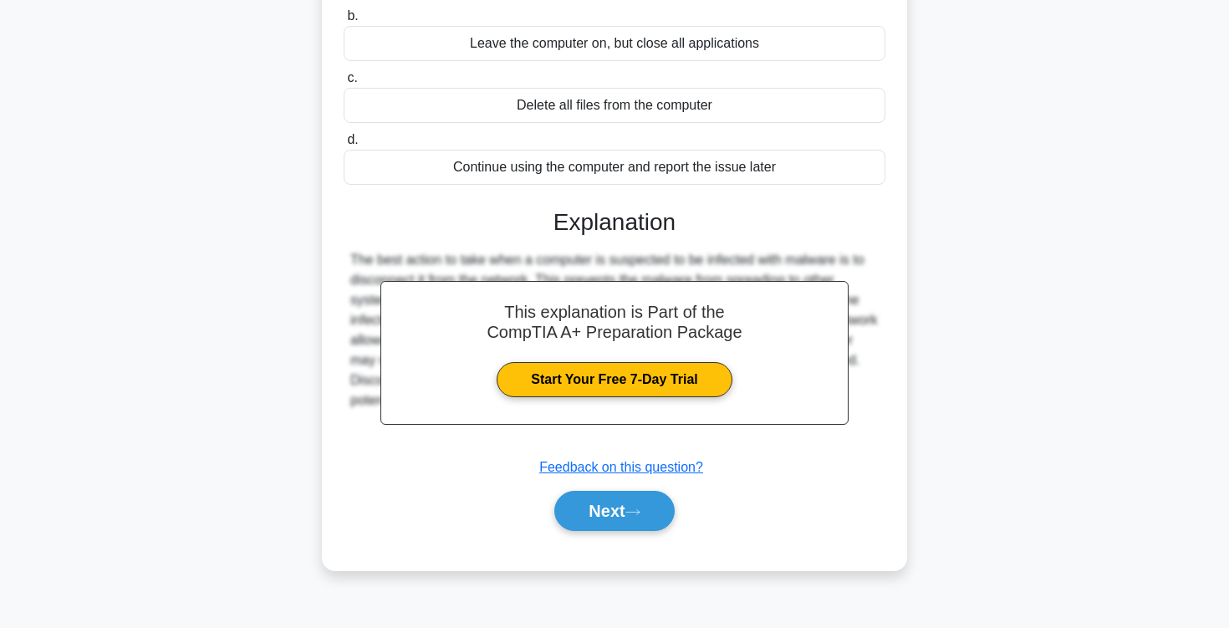
scroll to position [275, 0]
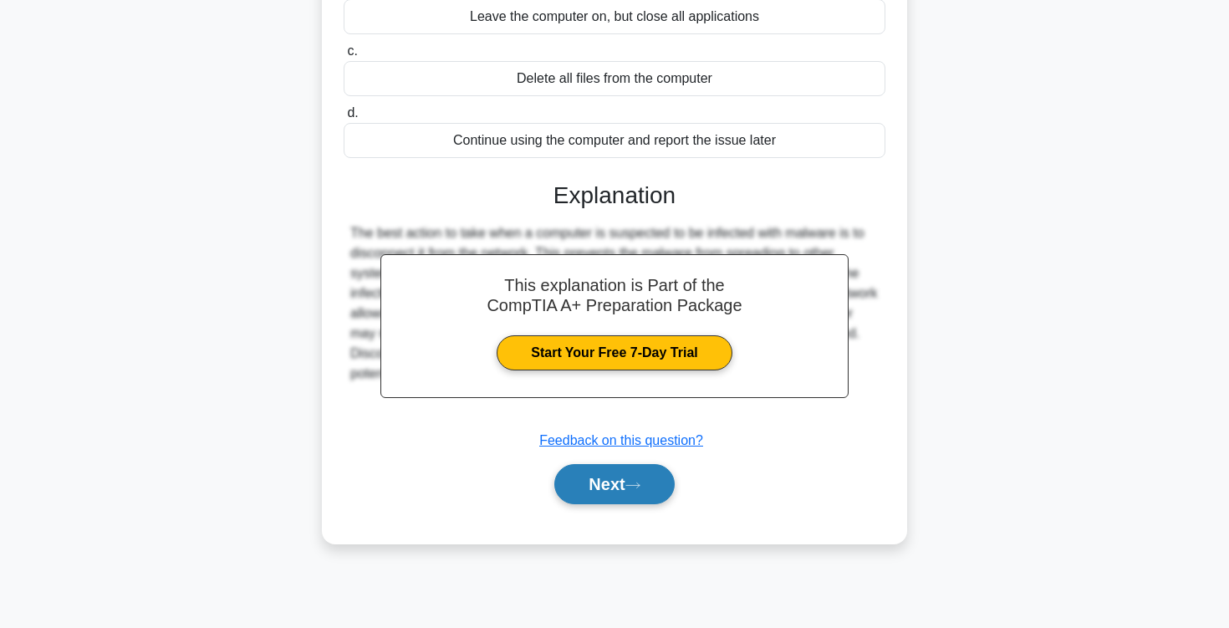
click at [632, 494] on button "Next" at bounding box center [614, 484] width 120 height 40
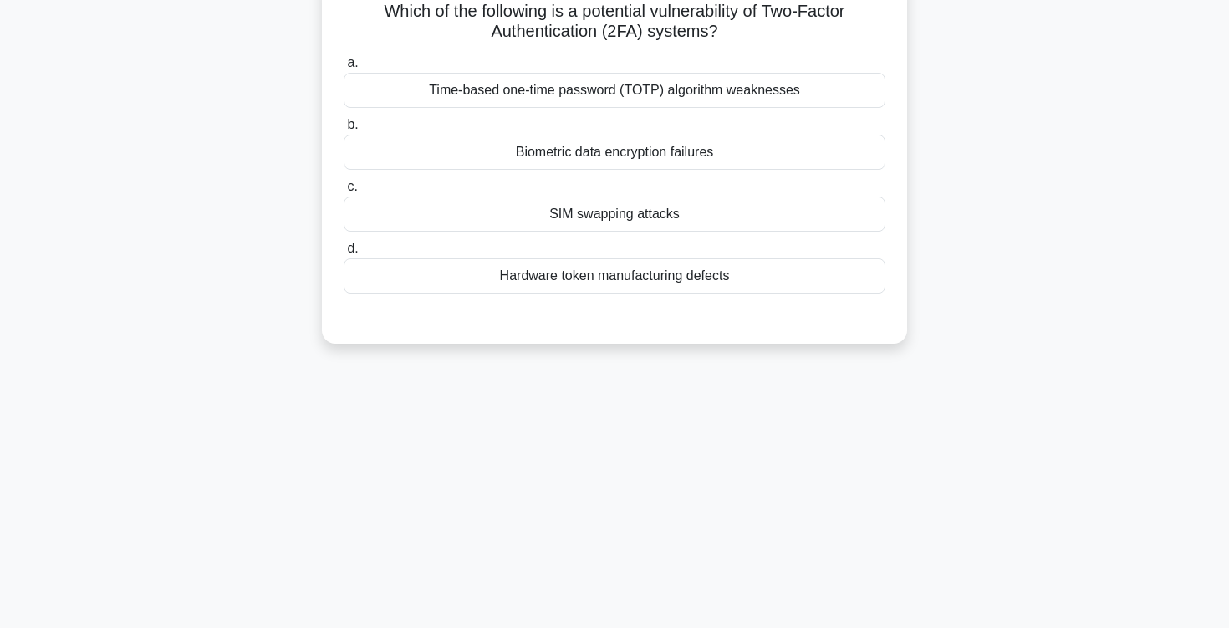
scroll to position [0, 0]
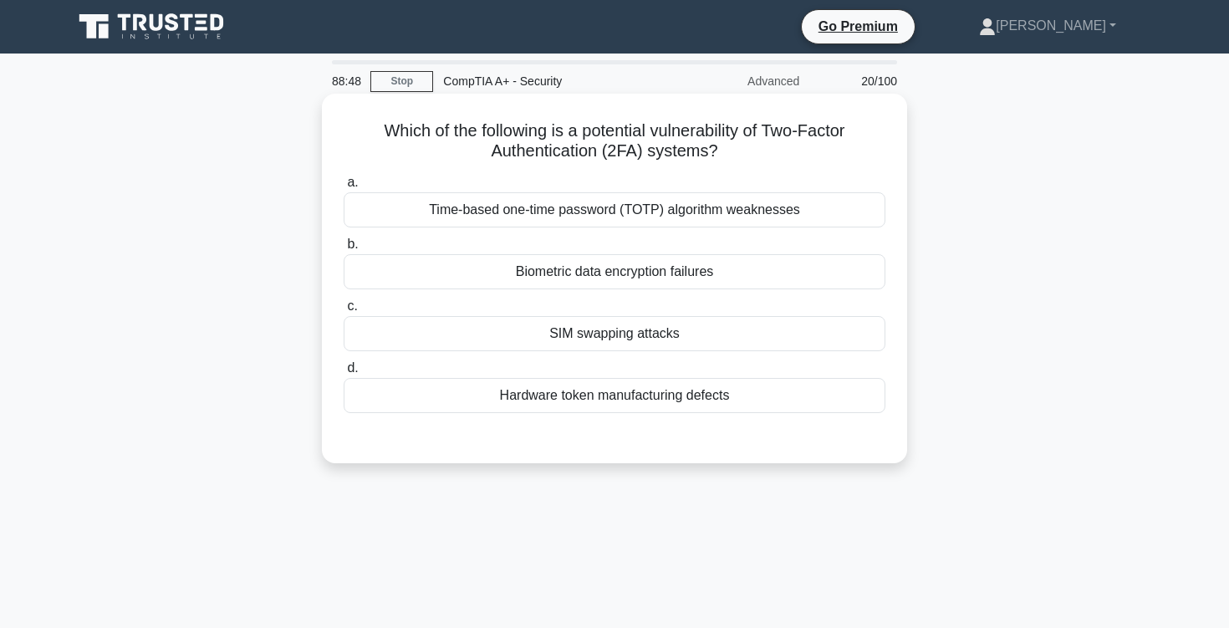
click at [494, 215] on div "Time-based one-time password (TOTP) algorithm weaknesses" at bounding box center [615, 209] width 542 height 35
click at [344, 188] on input "a. Time-based one-time password (TOTP) algorithm weaknesses" at bounding box center [344, 182] width 0 height 11
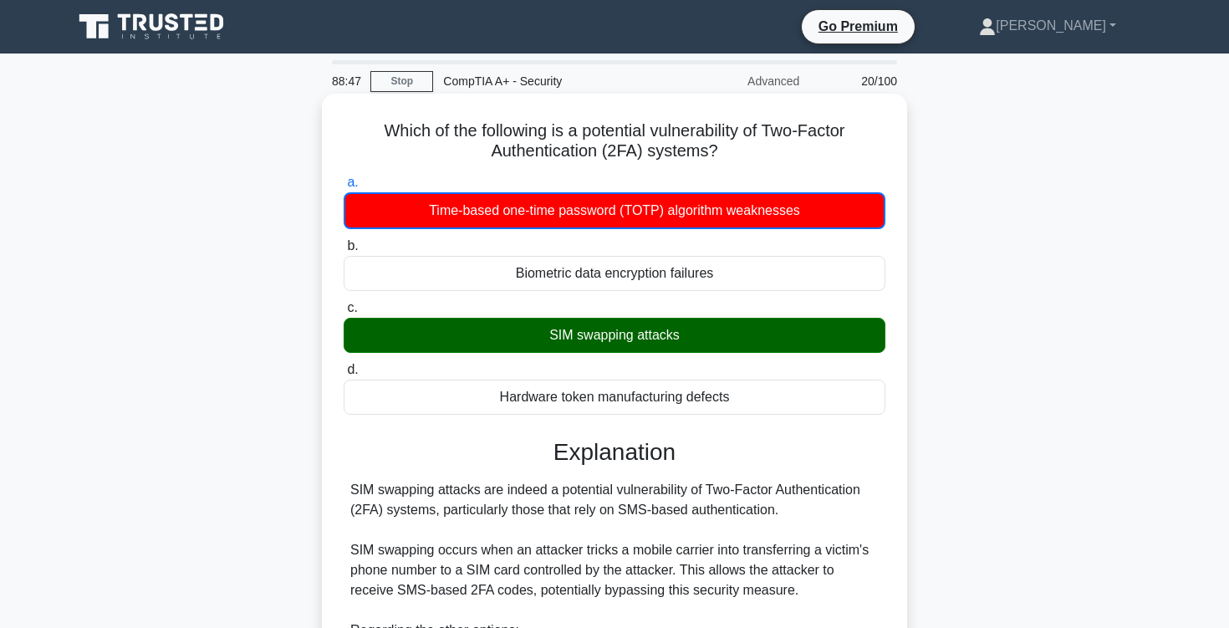
click at [603, 341] on div "SIM swapping attacks" at bounding box center [615, 335] width 542 height 35
click at [344, 313] on input "c. SIM swapping attacks" at bounding box center [344, 308] width 0 height 11
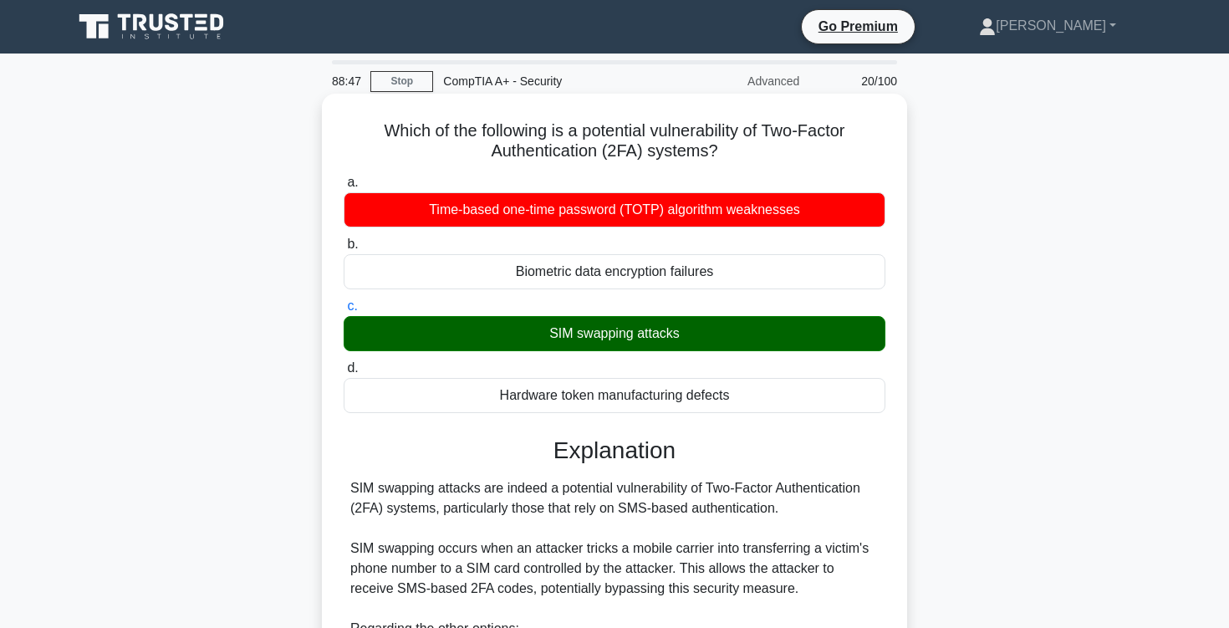
click at [603, 341] on div "SIM swapping attacks" at bounding box center [615, 333] width 542 height 35
click at [344, 312] on input "c. SIM swapping attacks" at bounding box center [344, 306] width 0 height 11
click at [603, 341] on div "SIM swapping attacks" at bounding box center [615, 333] width 542 height 35
click at [344, 312] on input "c. SIM swapping attacks" at bounding box center [344, 306] width 0 height 11
click at [560, 348] on div "SIM swapping attacks" at bounding box center [615, 333] width 542 height 35
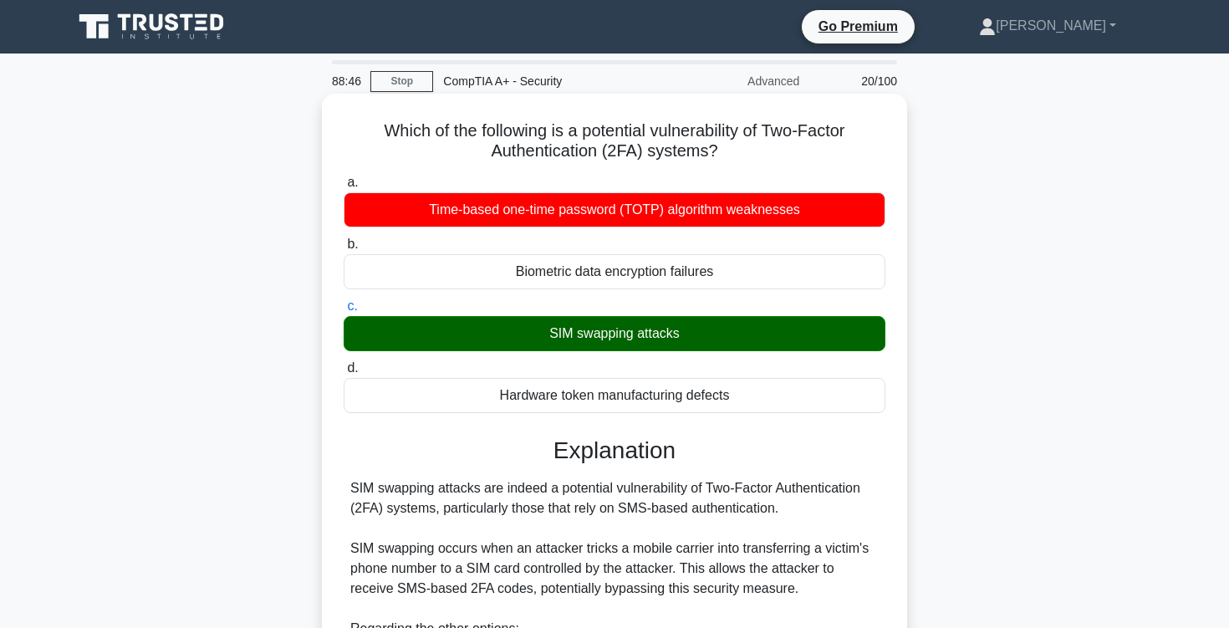
click at [344, 312] on input "c. SIM swapping attacks" at bounding box center [344, 306] width 0 height 11
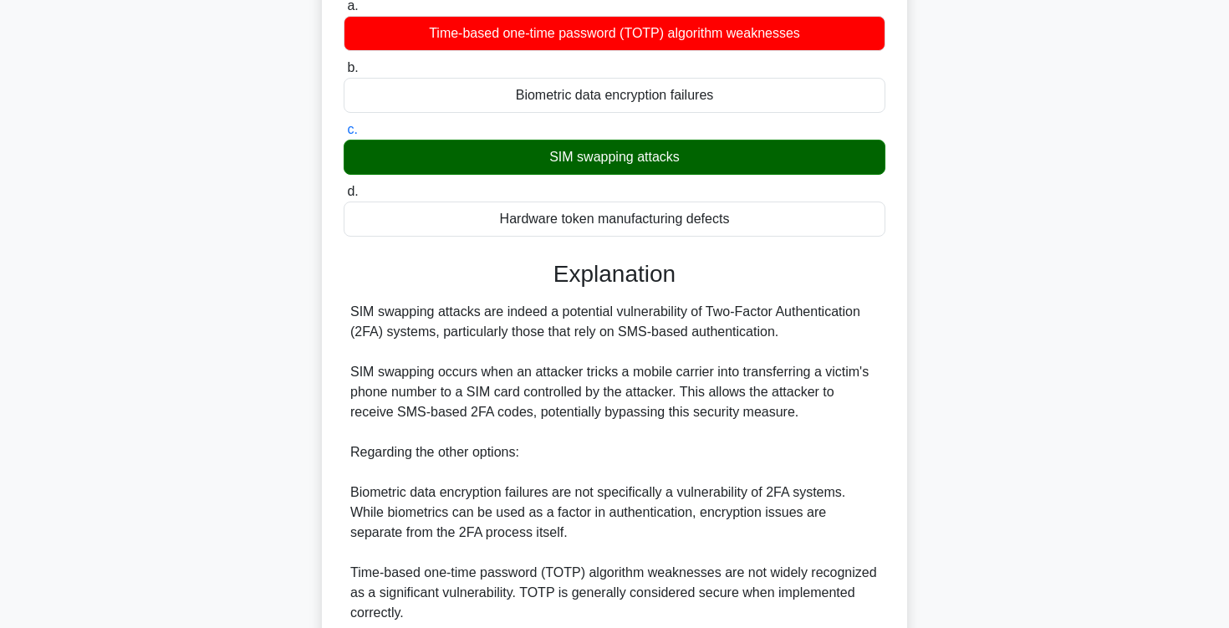
scroll to position [177, 0]
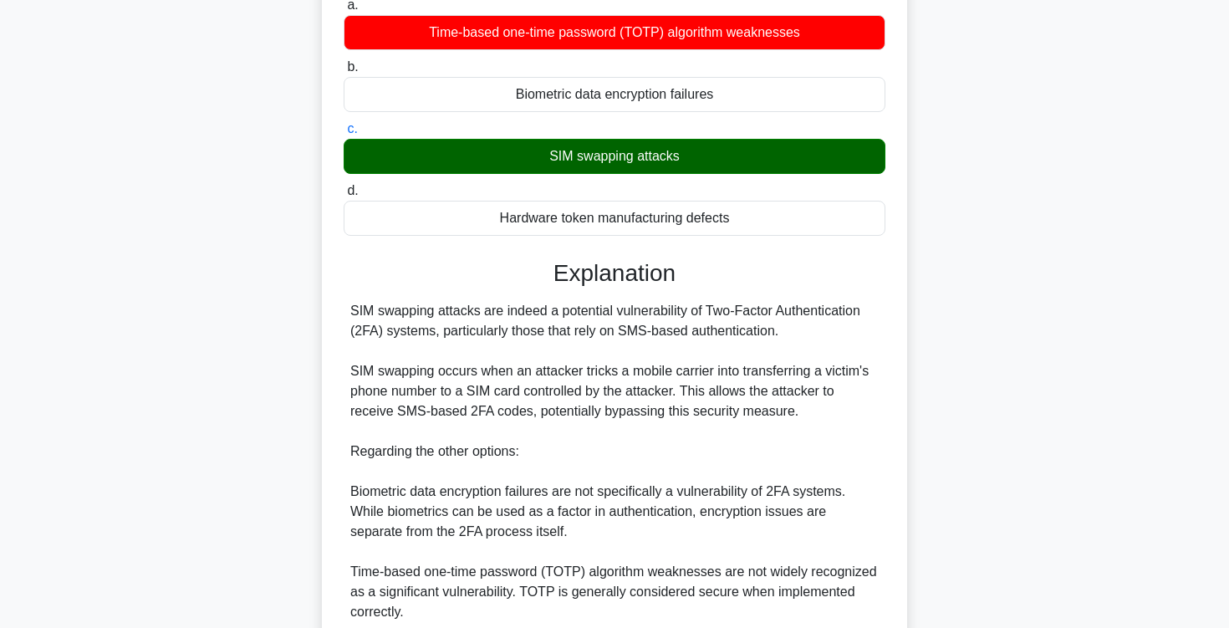
drag, startPoint x: 384, startPoint y: 311, endPoint x: 708, endPoint y: 336, distance: 325.3
click at [708, 335] on div "SIM swapping attacks are indeed a potential vulnerability of Two-Factor Authent…" at bounding box center [614, 531] width 528 height 461
click at [708, 336] on div "SIM swapping attacks are indeed a potential vulnerability of Two-Factor Authent…" at bounding box center [614, 531] width 528 height 461
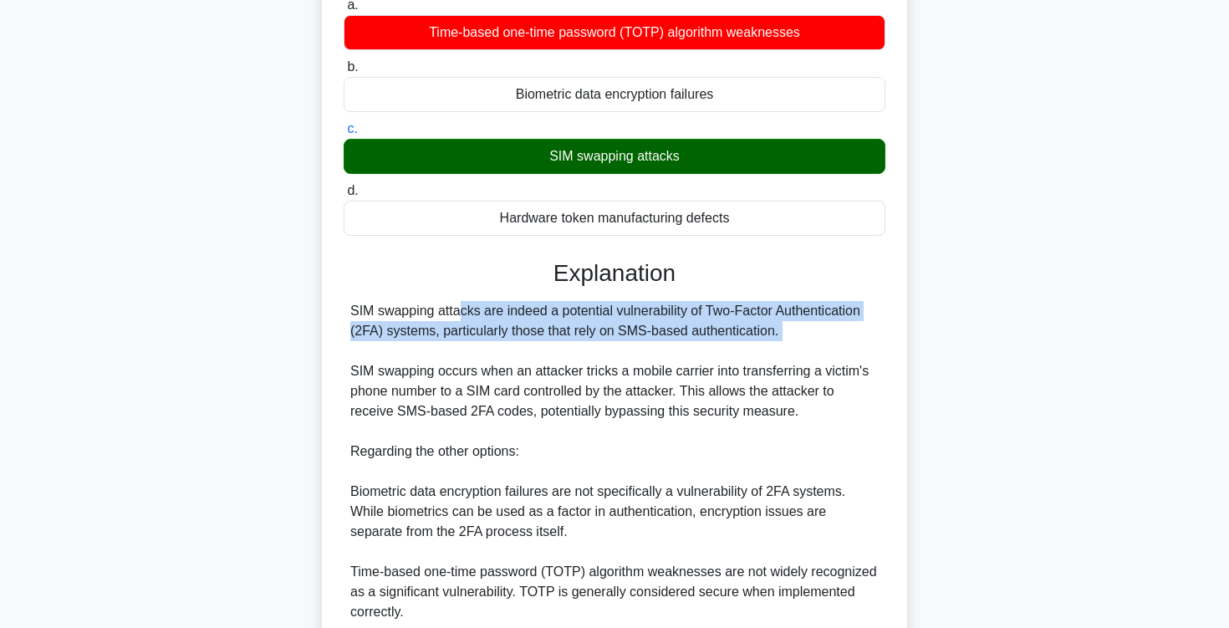
click at [708, 336] on div "SIM swapping attacks are indeed a potential vulnerability of Two-Factor Authent…" at bounding box center [614, 531] width 528 height 461
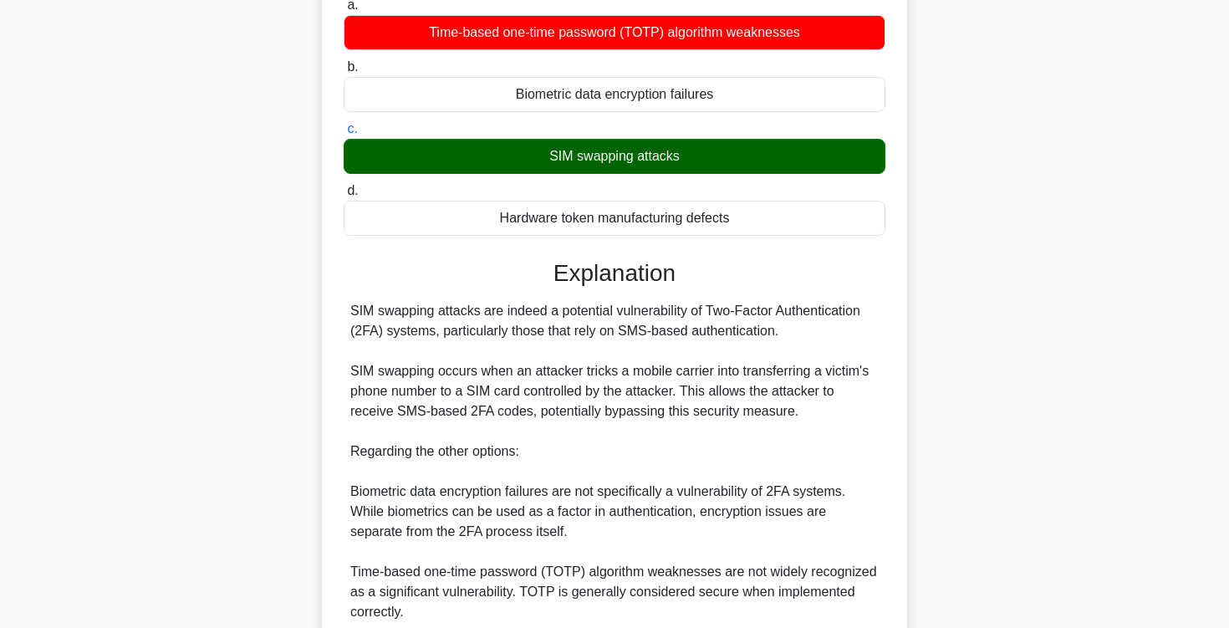
click at [696, 336] on div "SIM swapping attacks are indeed a potential vulnerability of Two-Factor Authent…" at bounding box center [614, 531] width 528 height 461
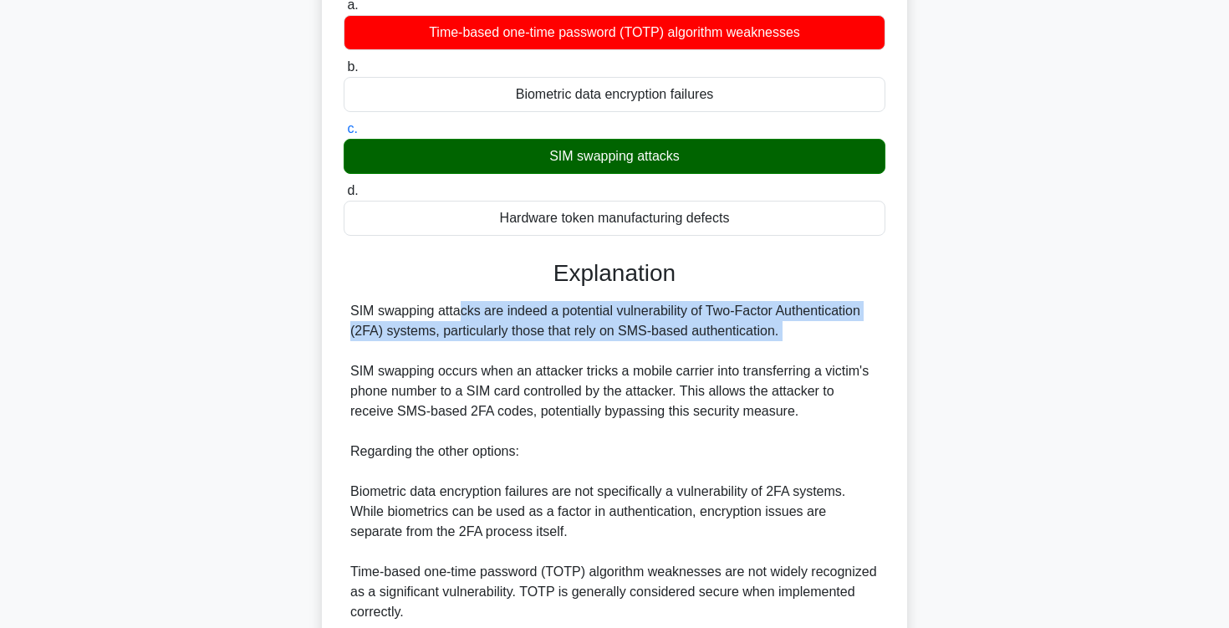
click at [696, 336] on div "SIM swapping attacks are indeed a potential vulnerability of Two-Factor Authent…" at bounding box center [614, 531] width 528 height 461
click at [675, 339] on div "SIM swapping attacks are indeed a potential vulnerability of Two-Factor Authent…" at bounding box center [614, 531] width 528 height 461
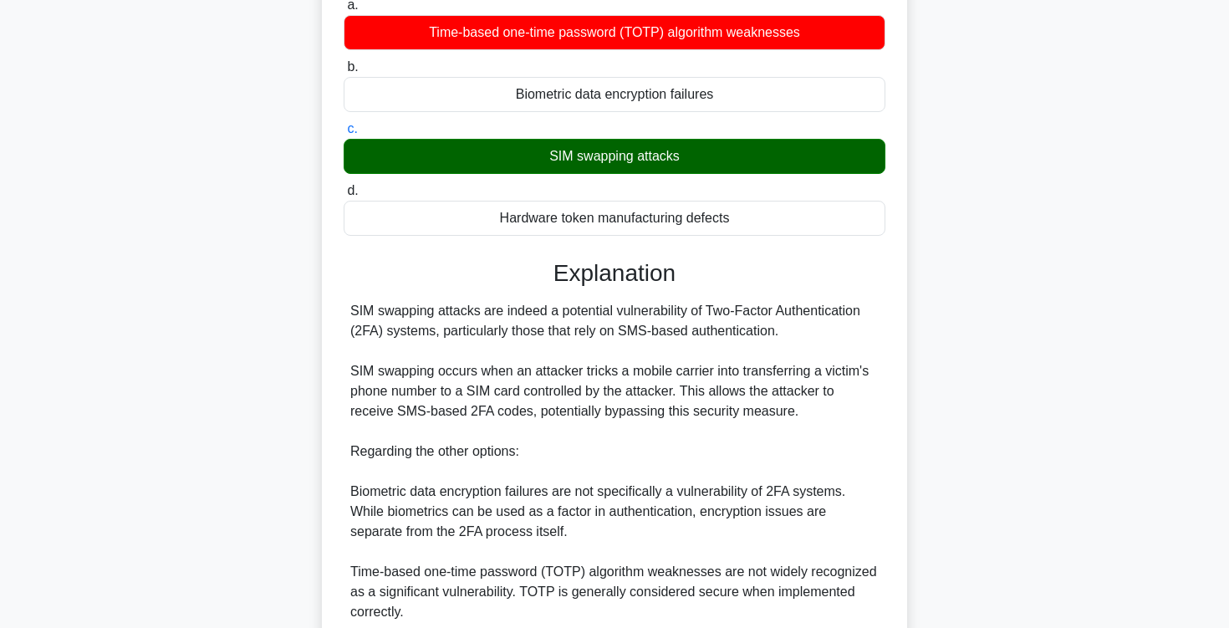
click at [669, 339] on div "SIM swapping attacks are indeed a potential vulnerability of Two-Factor Authent…" at bounding box center [614, 531] width 528 height 461
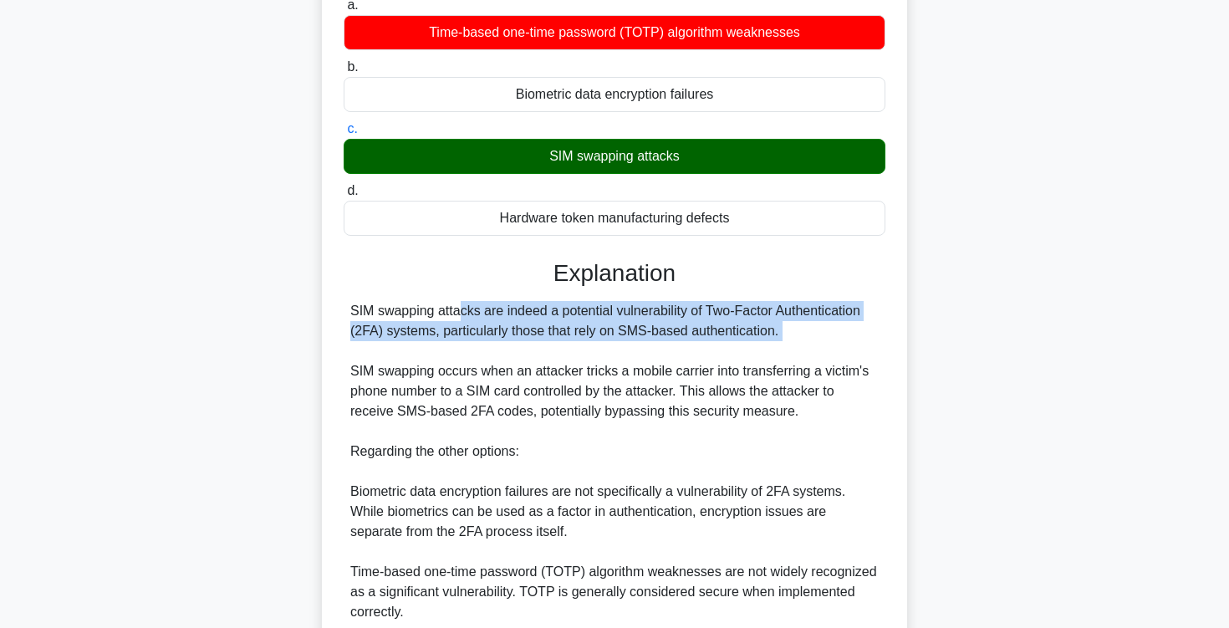
click at [669, 339] on div "SIM swapping attacks are indeed a potential vulnerability of Two-Factor Authent…" at bounding box center [614, 531] width 528 height 461
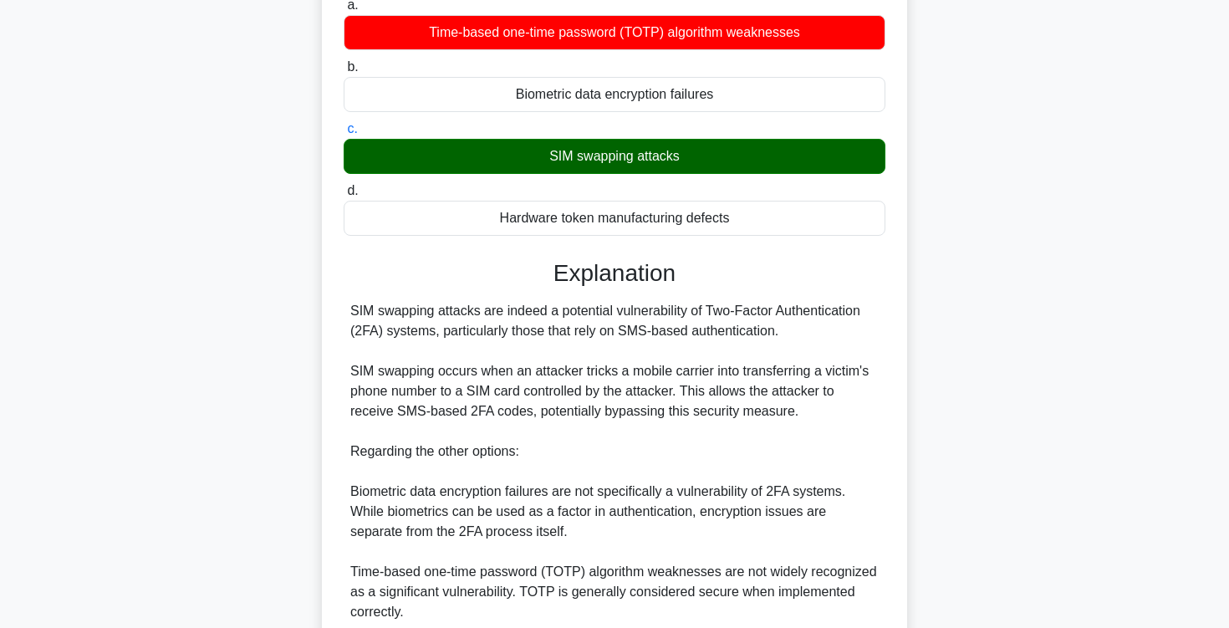
click at [653, 341] on div "SIM swapping attacks are indeed a potential vulnerability of Two-Factor Authent…" at bounding box center [614, 531] width 528 height 461
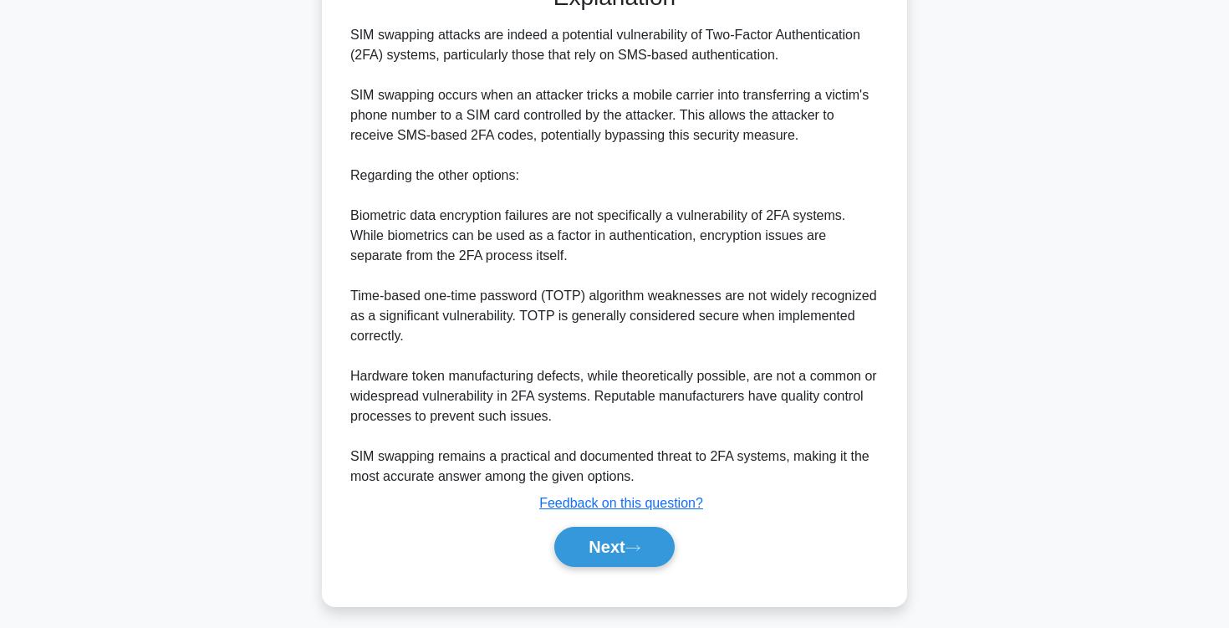
scroll to position [463, 0]
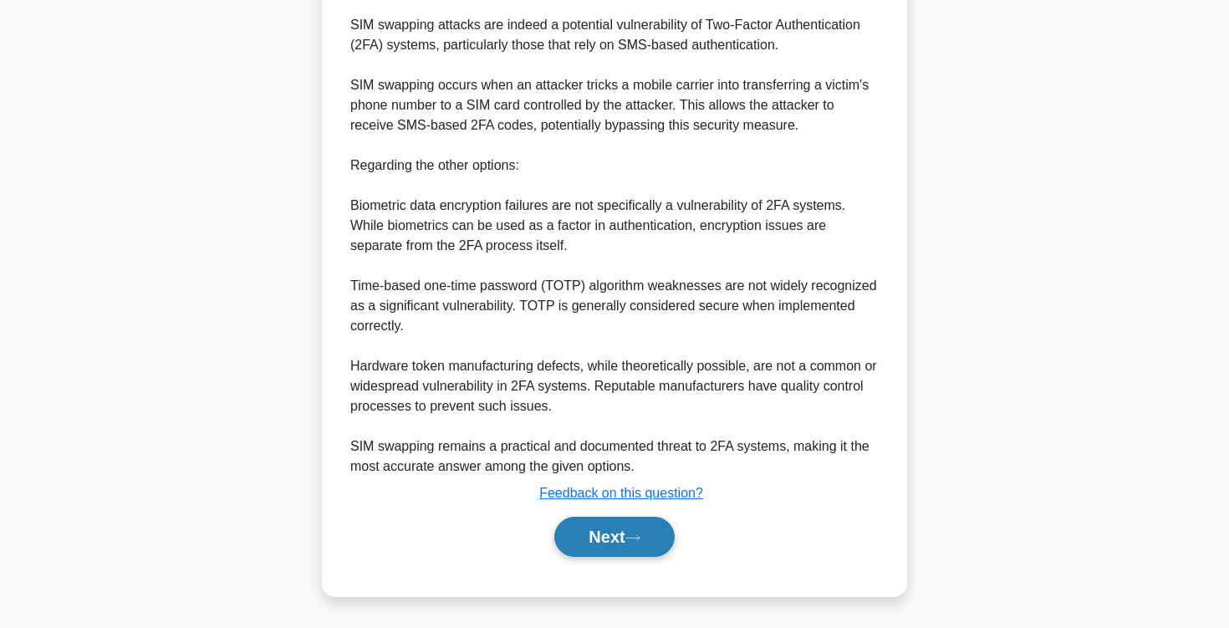
click at [619, 538] on button "Next" at bounding box center [614, 537] width 120 height 40
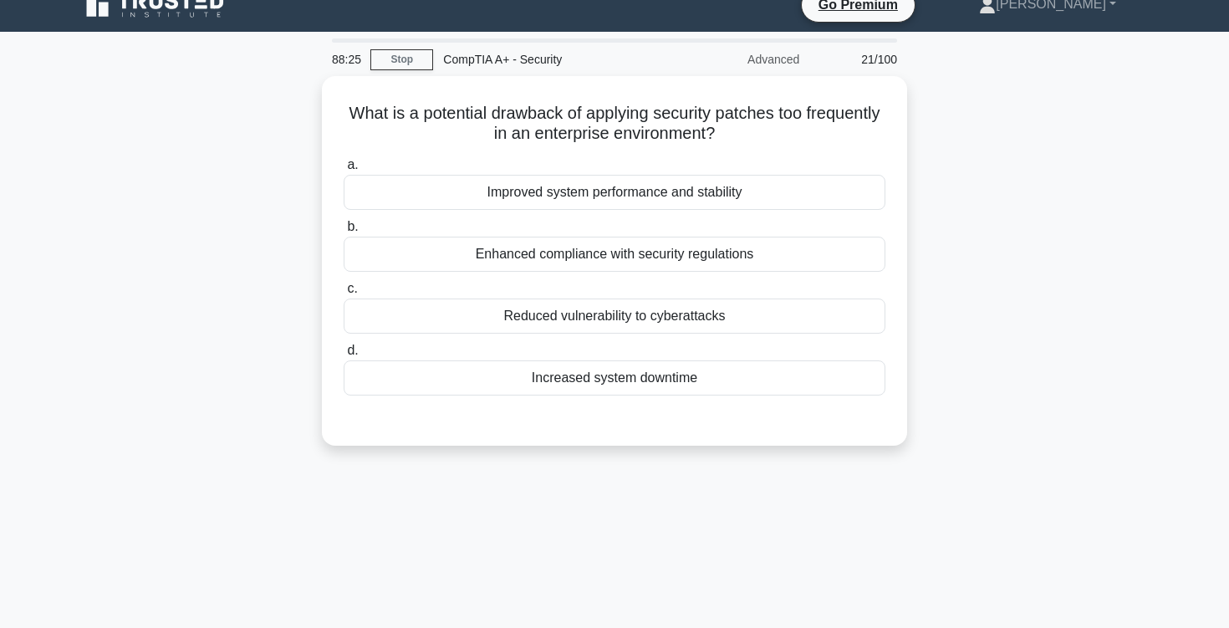
scroll to position [0, 0]
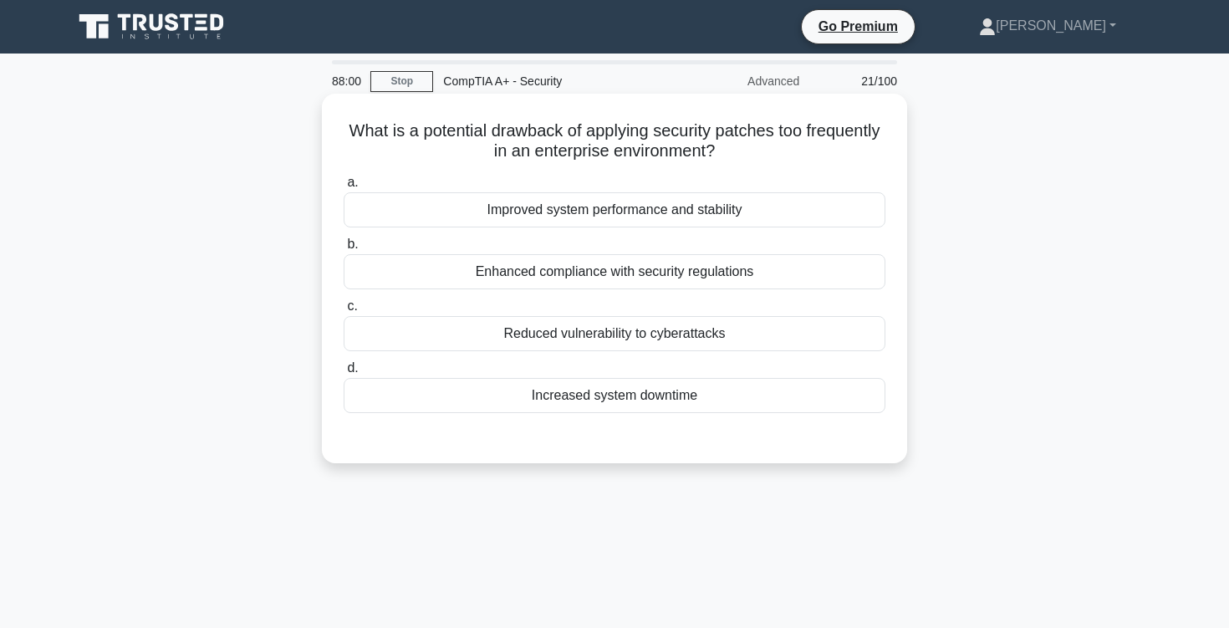
click at [593, 273] on div "Enhanced compliance with security regulations" at bounding box center [615, 271] width 542 height 35
click at [344, 250] on input "b. Enhanced compliance with security regulations" at bounding box center [344, 244] width 0 height 11
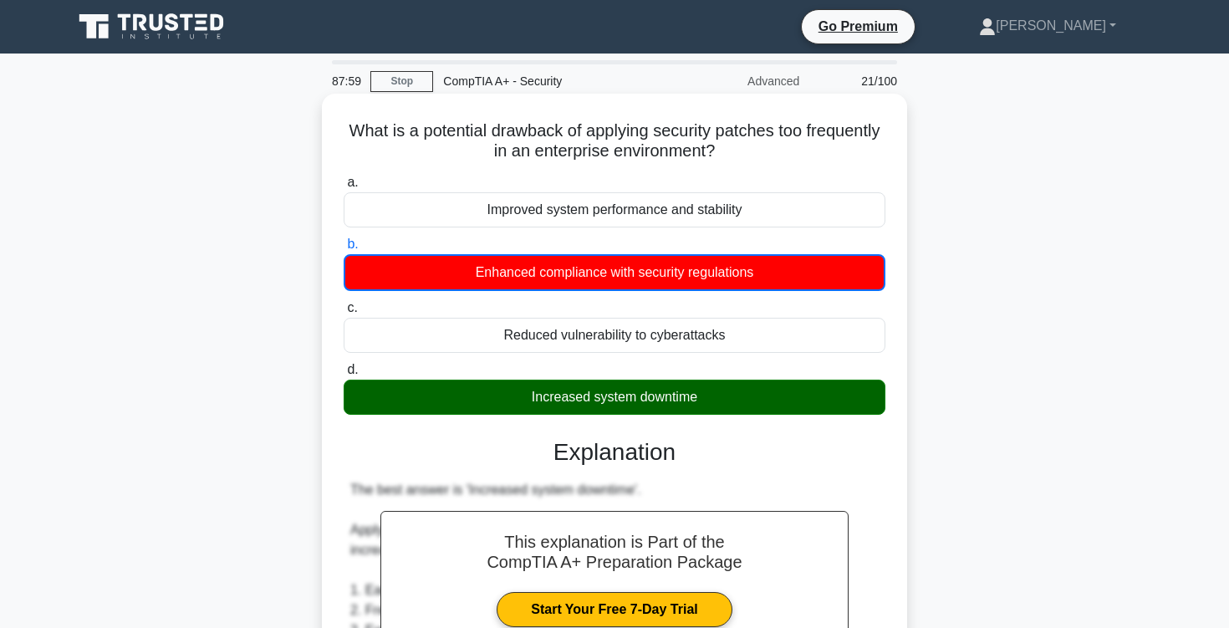
click at [608, 393] on div "Increased system downtime" at bounding box center [615, 396] width 542 height 35
click at [344, 375] on input "d. Increased system downtime" at bounding box center [344, 369] width 0 height 11
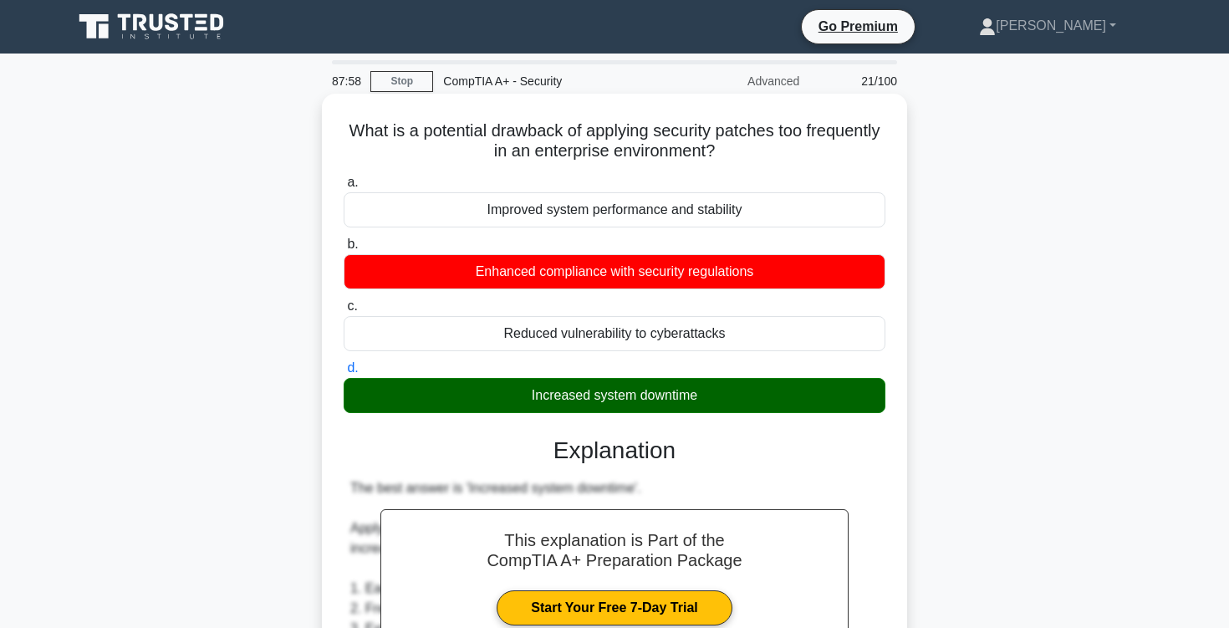
click at [608, 393] on div "Increased system downtime" at bounding box center [615, 395] width 542 height 35
click at [344, 374] on input "d. Increased system downtime" at bounding box center [344, 368] width 0 height 11
click at [608, 393] on div "Increased system downtime" at bounding box center [615, 395] width 542 height 35
click at [344, 374] on input "d. Increased system downtime" at bounding box center [344, 368] width 0 height 11
click at [608, 393] on div "Increased system downtime" at bounding box center [615, 395] width 542 height 35
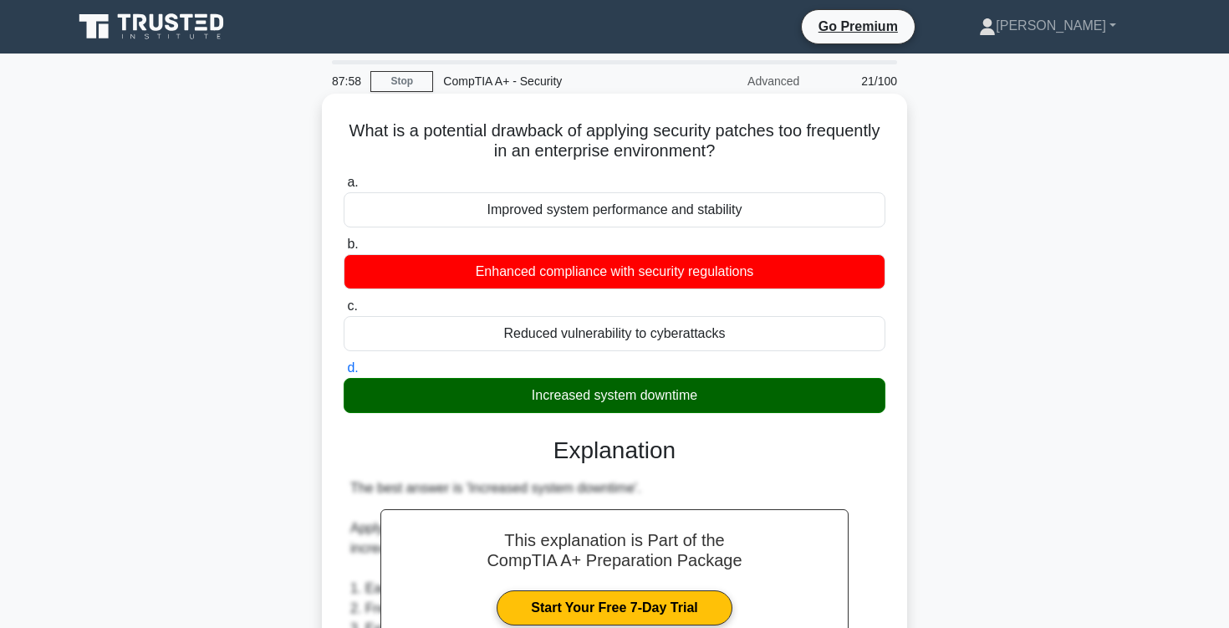
click at [344, 374] on input "d. Increased system downtime" at bounding box center [344, 368] width 0 height 11
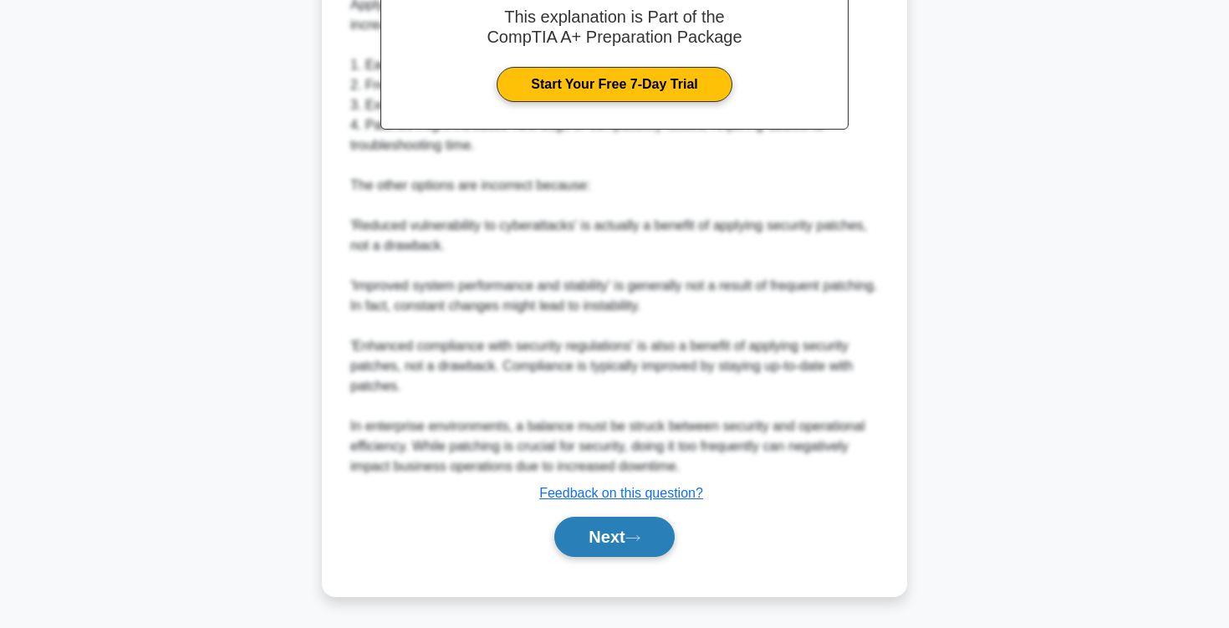
click at [606, 546] on button "Next" at bounding box center [614, 537] width 120 height 40
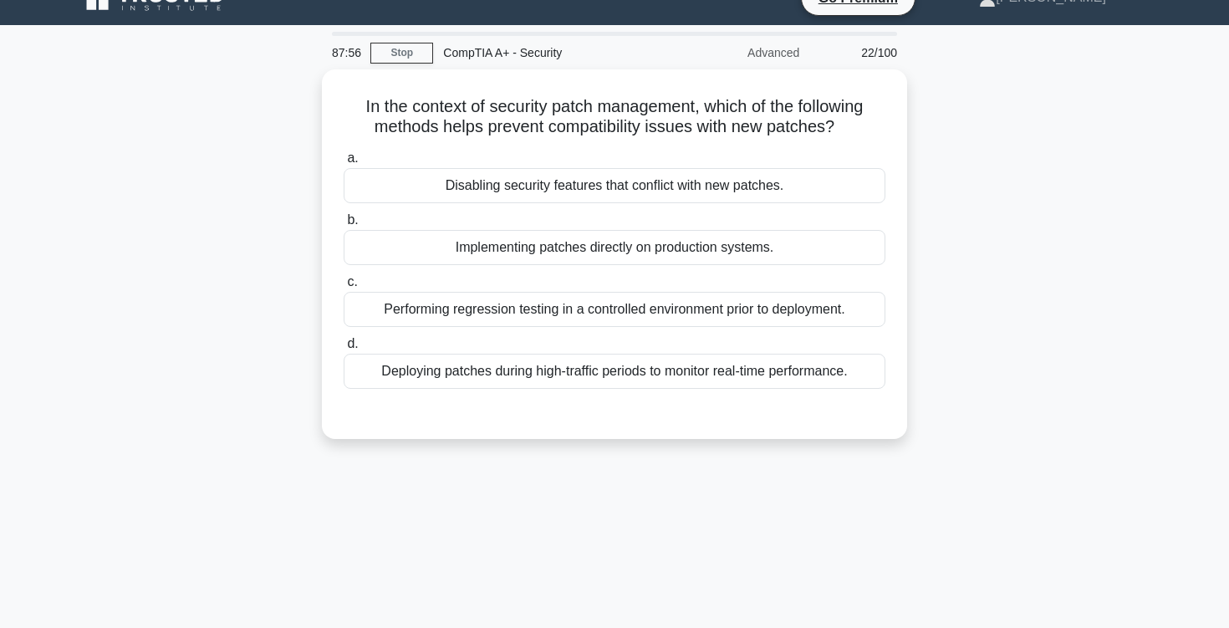
scroll to position [0, 0]
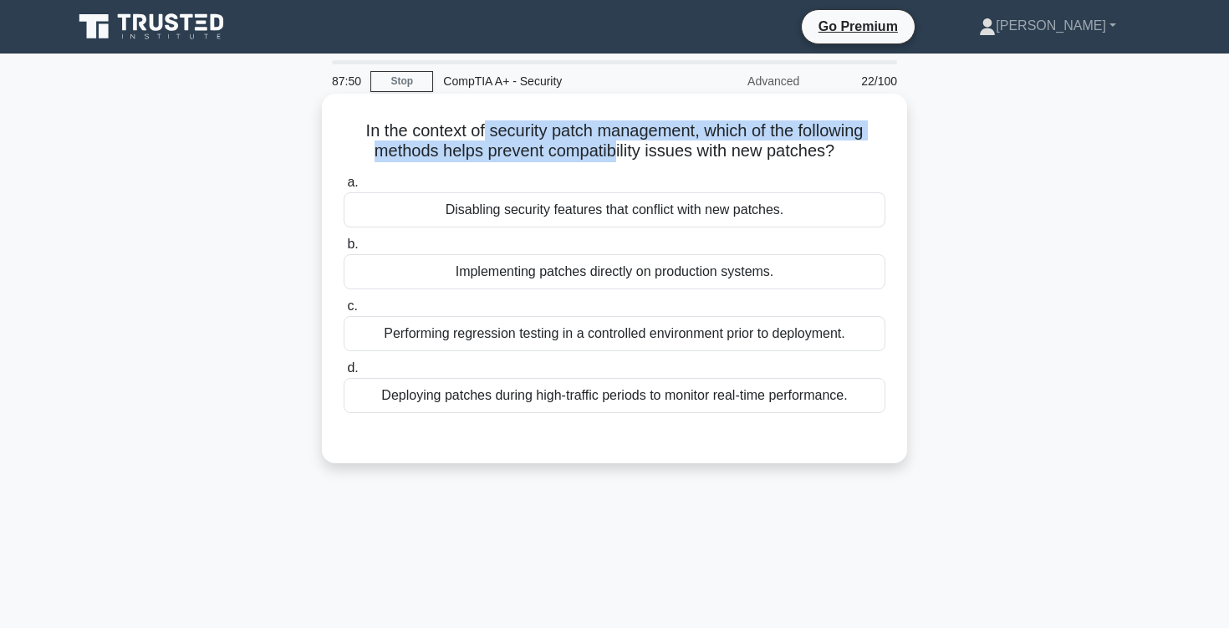
drag, startPoint x: 485, startPoint y: 132, endPoint x: 622, endPoint y: 145, distance: 137.7
click at [622, 145] on h5 "In the context of security patch management, which of the following methods hel…" at bounding box center [614, 141] width 545 height 42
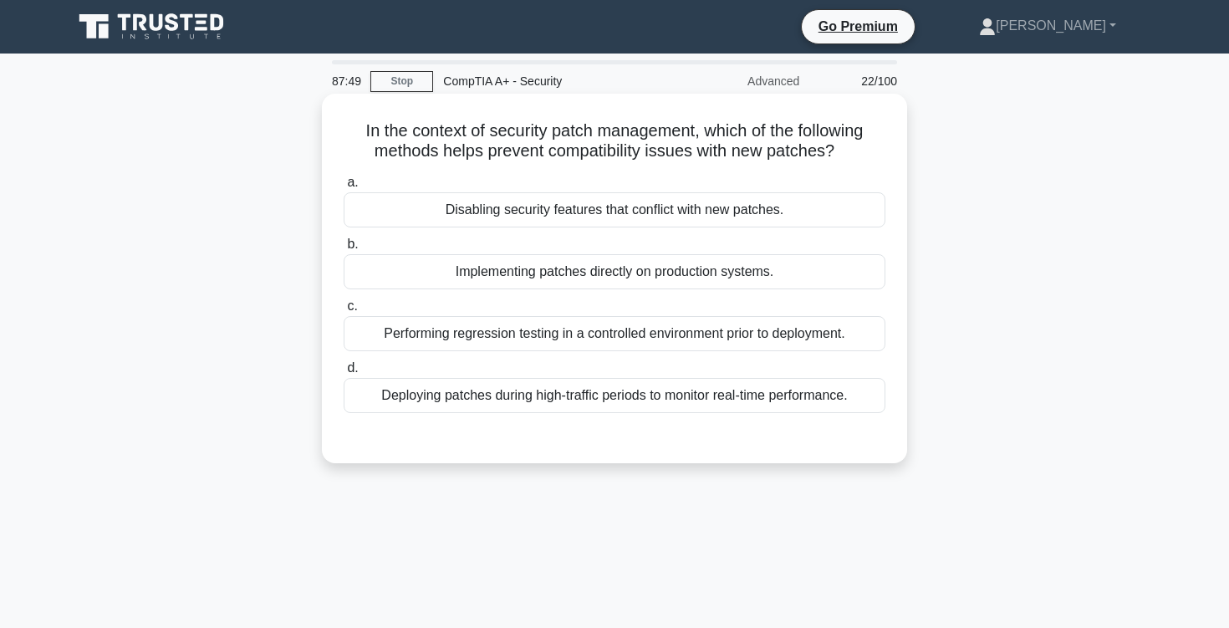
click at [614, 148] on h5 "In the context of security patch management, which of the following methods hel…" at bounding box center [614, 141] width 545 height 42
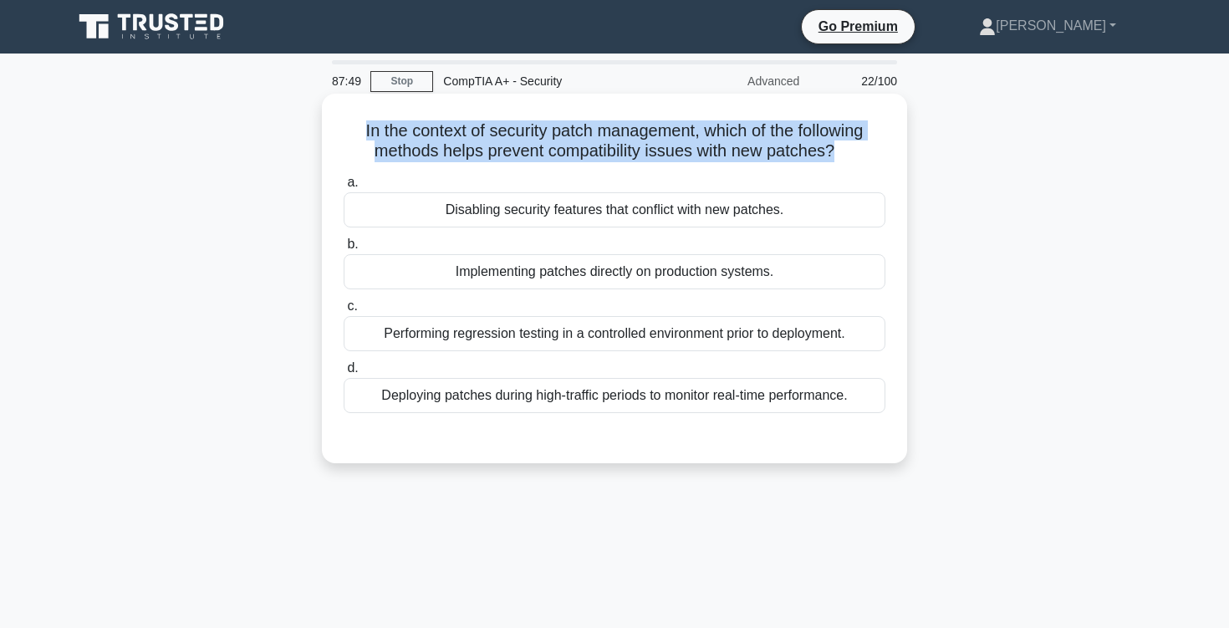
click at [614, 148] on h5 "In the context of security patch management, which of the following methods hel…" at bounding box center [614, 141] width 545 height 42
click at [603, 145] on h5 "In the context of security patch management, which of the following methods hel…" at bounding box center [614, 141] width 545 height 42
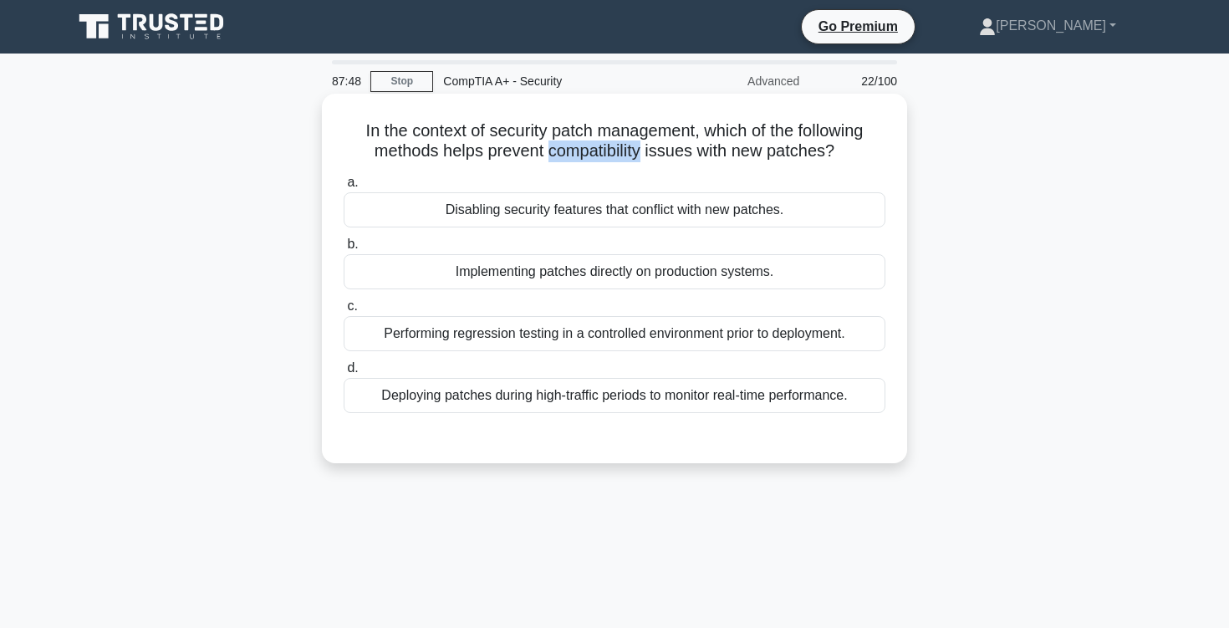
click at [603, 145] on h5 "In the context of security patch management, which of the following methods hel…" at bounding box center [614, 141] width 545 height 42
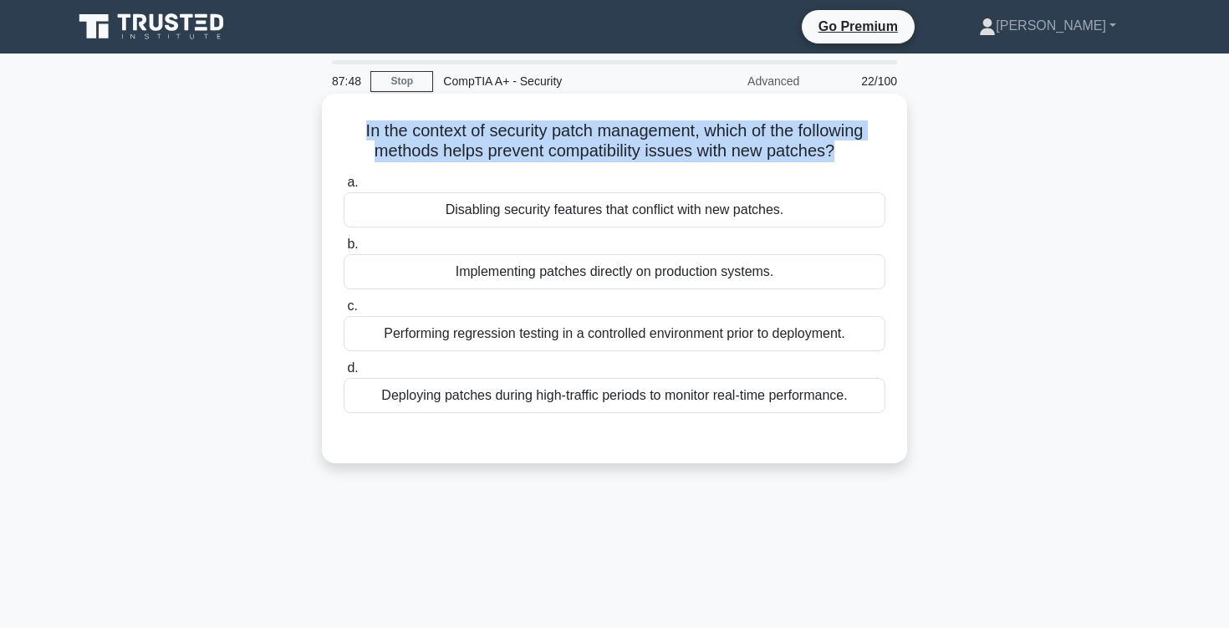
click at [603, 145] on h5 "In the context of security patch management, which of the following methods hel…" at bounding box center [614, 141] width 545 height 42
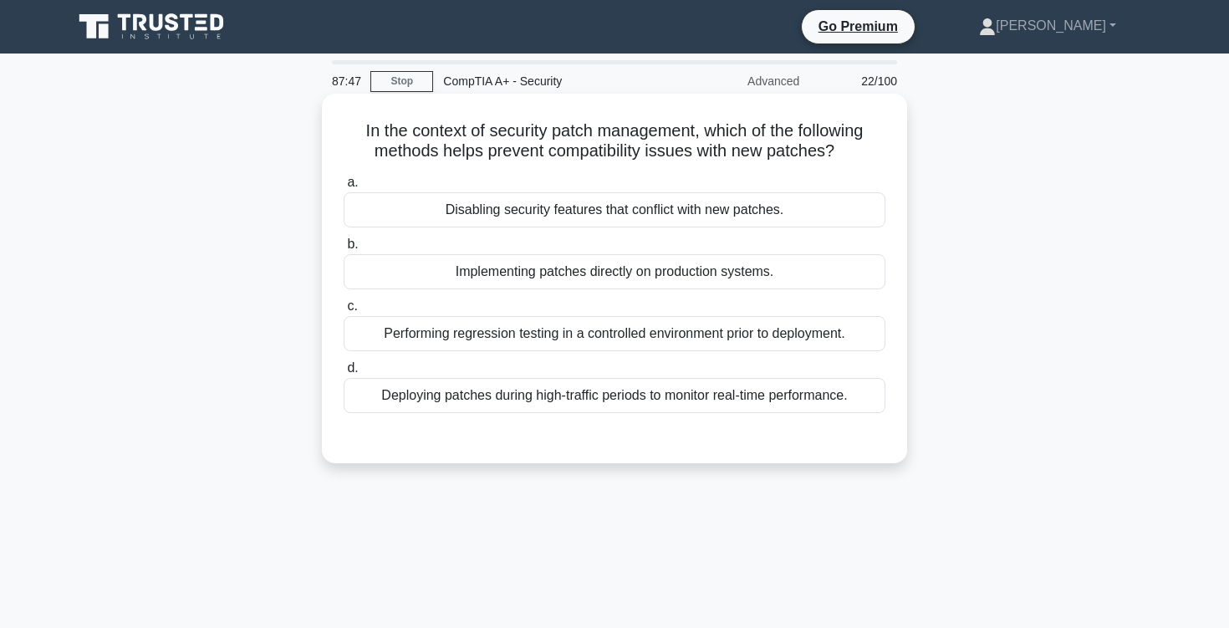
click at [599, 145] on h5 "In the context of security patch management, which of the following methods hel…" at bounding box center [614, 141] width 545 height 42
click at [575, 334] on div "Performing regression testing in a controlled environment prior to deployment." at bounding box center [615, 333] width 542 height 35
click at [344, 312] on input "c. Performing regression testing in a controlled environment prior to deploymen…" at bounding box center [344, 306] width 0 height 11
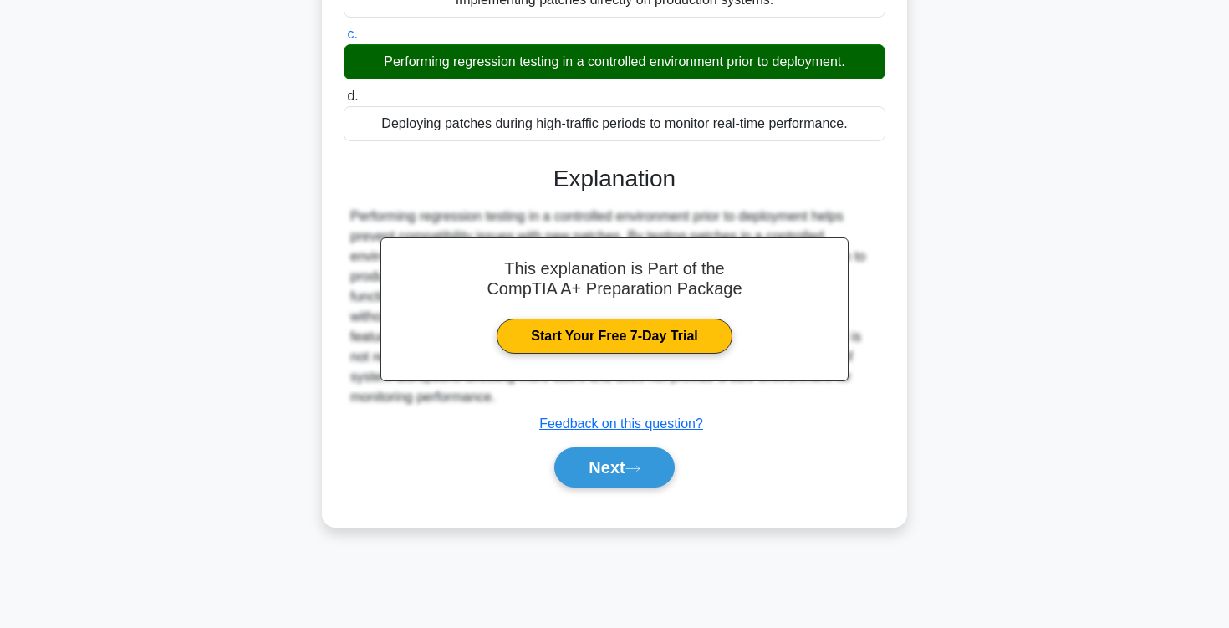
scroll to position [275, 0]
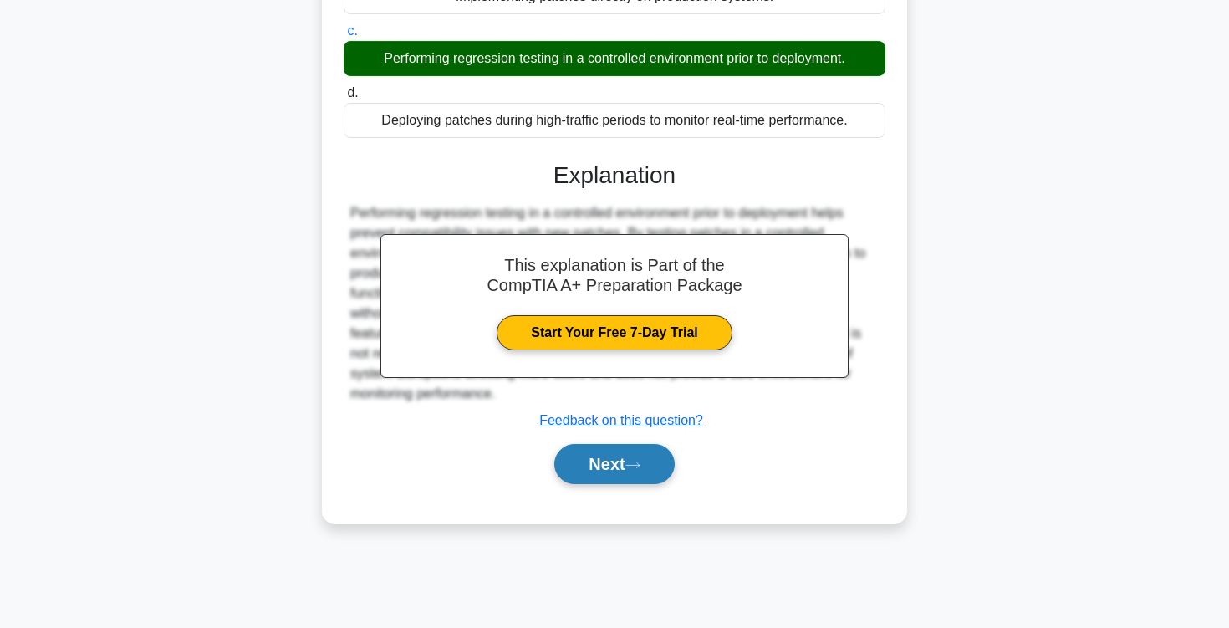
click at [631, 467] on icon at bounding box center [632, 465] width 15 height 9
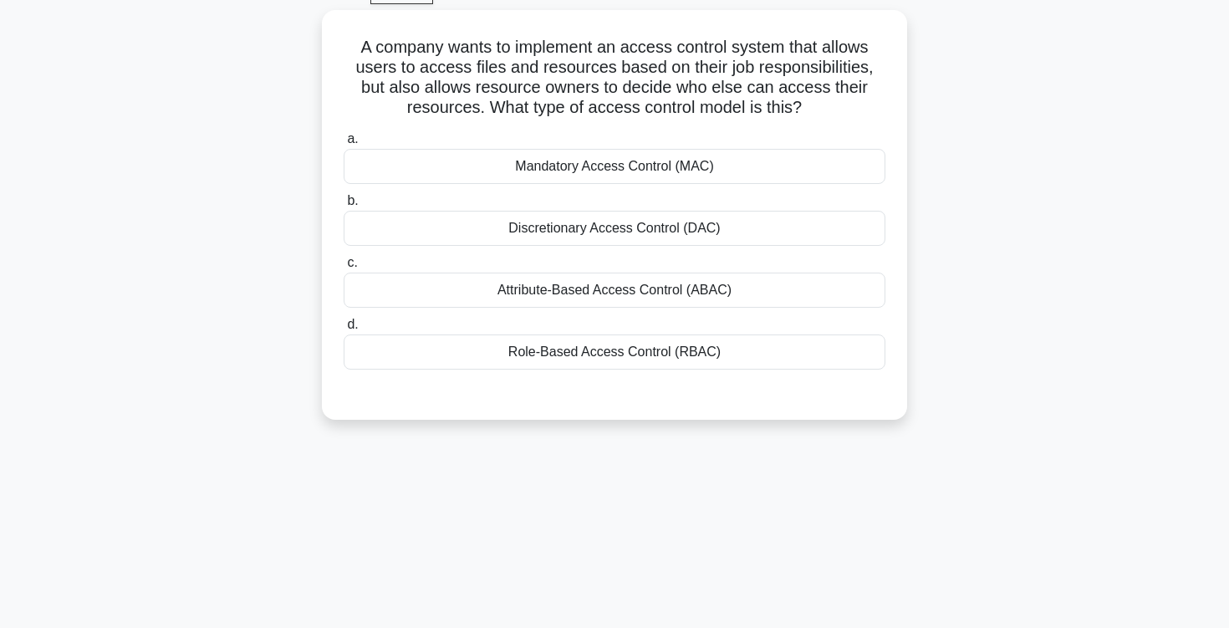
scroll to position [0, 0]
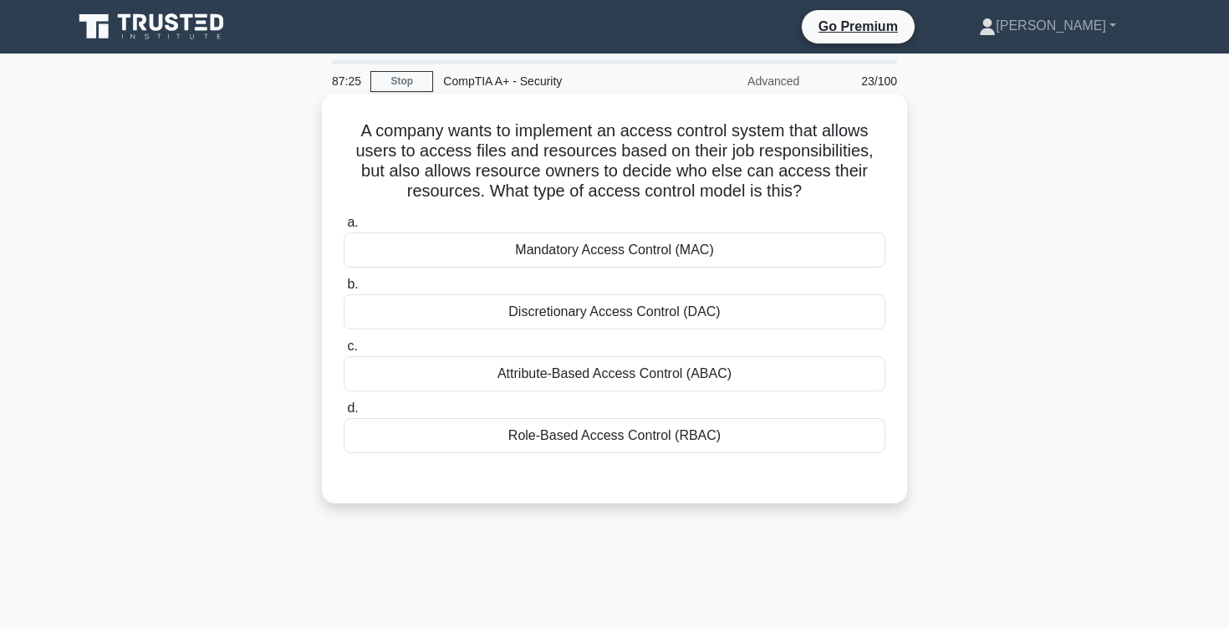
click at [598, 445] on div "Role-Based Access Control (RBAC)" at bounding box center [615, 435] width 542 height 35
click at [344, 414] on input "d. Role-Based Access Control (RBAC)" at bounding box center [344, 408] width 0 height 11
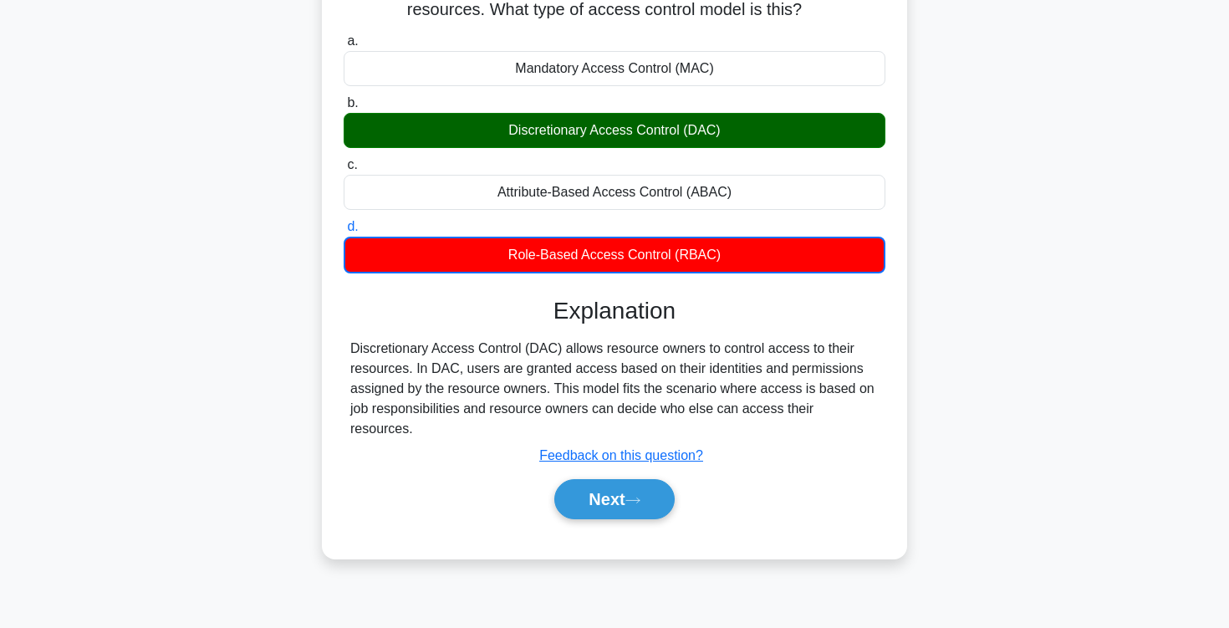
scroll to position [201, 0]
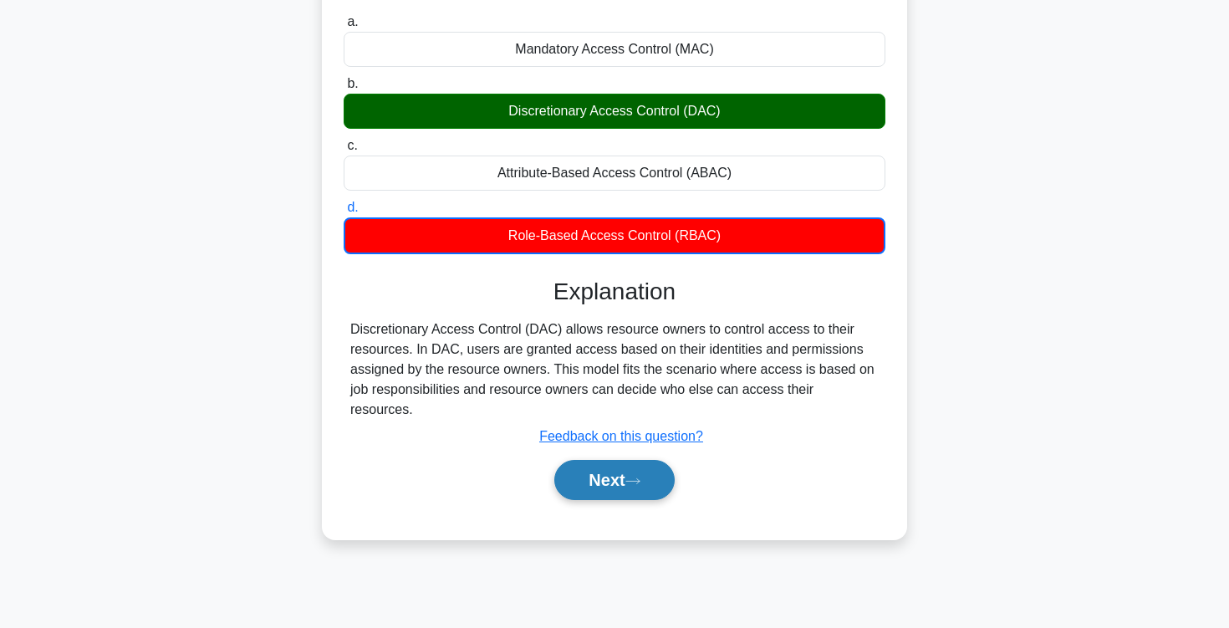
click at [593, 471] on button "Next" at bounding box center [614, 480] width 120 height 40
